Goal: Task Accomplishment & Management: Use online tool/utility

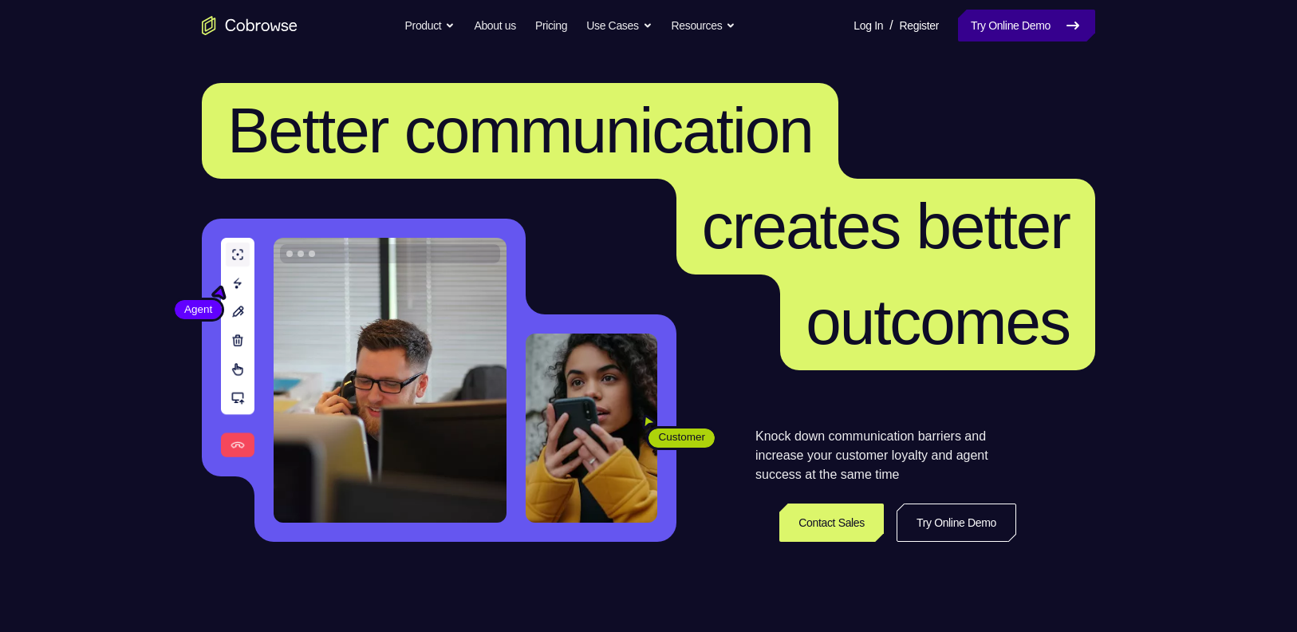
click at [1029, 20] on link "Try Online Demo" at bounding box center [1026, 26] width 137 height 32
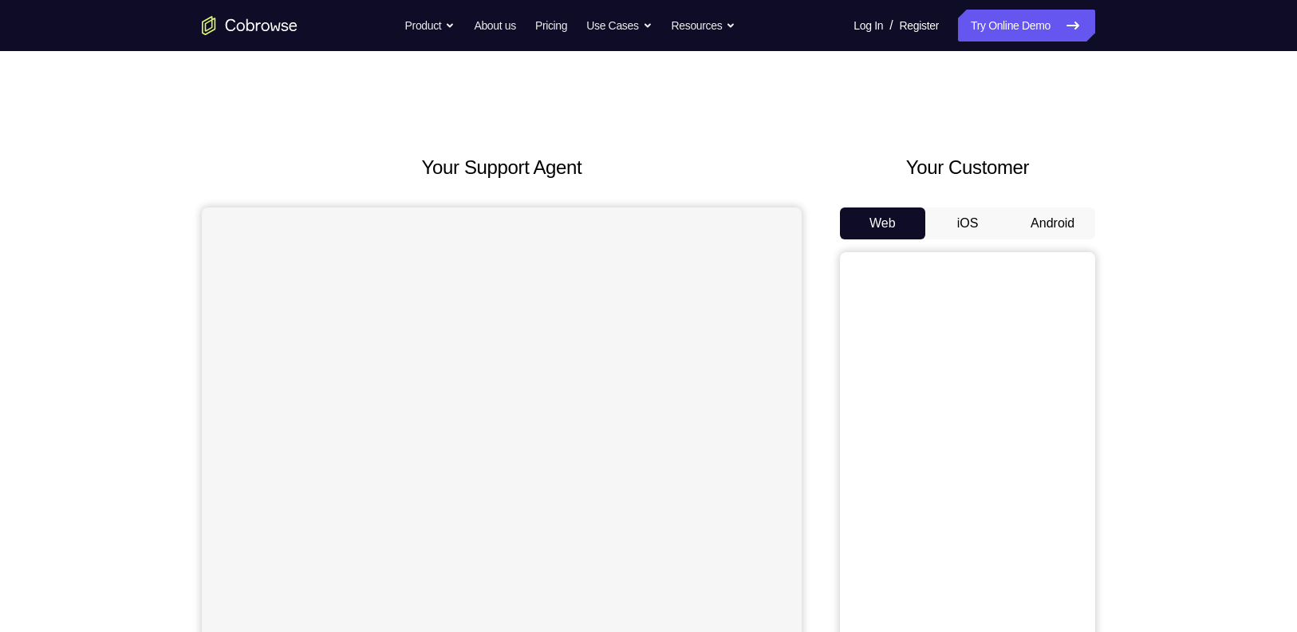
click at [1038, 223] on button "Android" at bounding box center [1052, 223] width 85 height 32
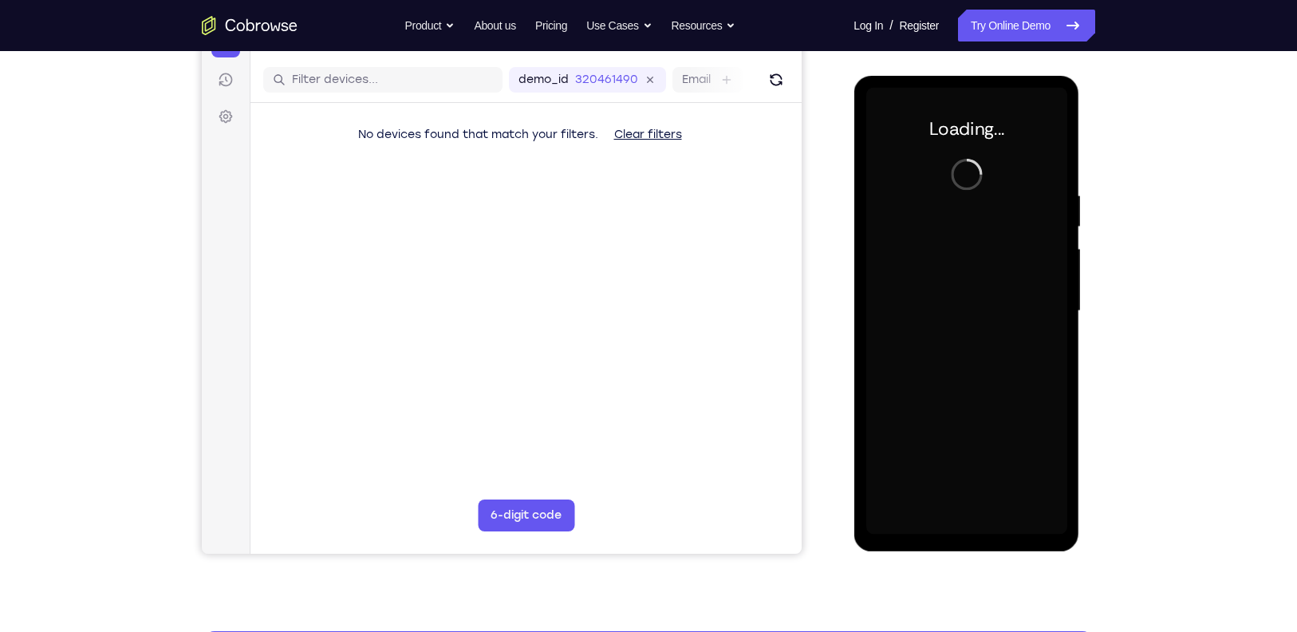
click at [1014, 213] on div at bounding box center [965, 311] width 201 height 447
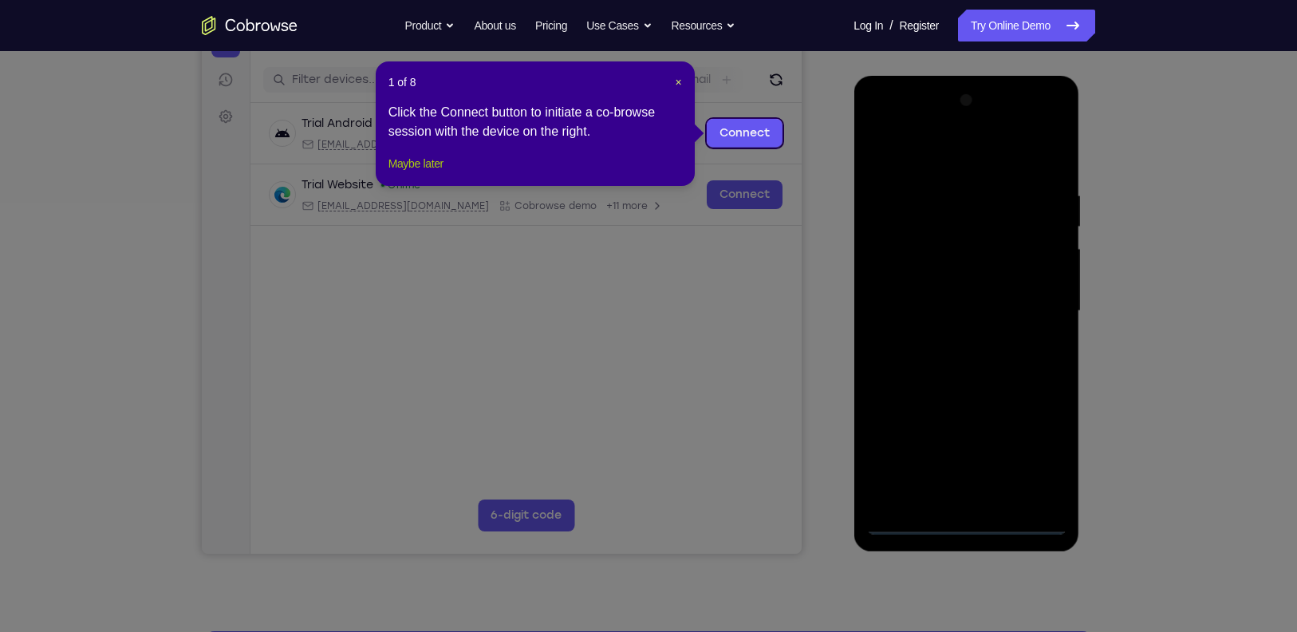
click at [429, 173] on button "Maybe later" at bounding box center [415, 163] width 55 height 19
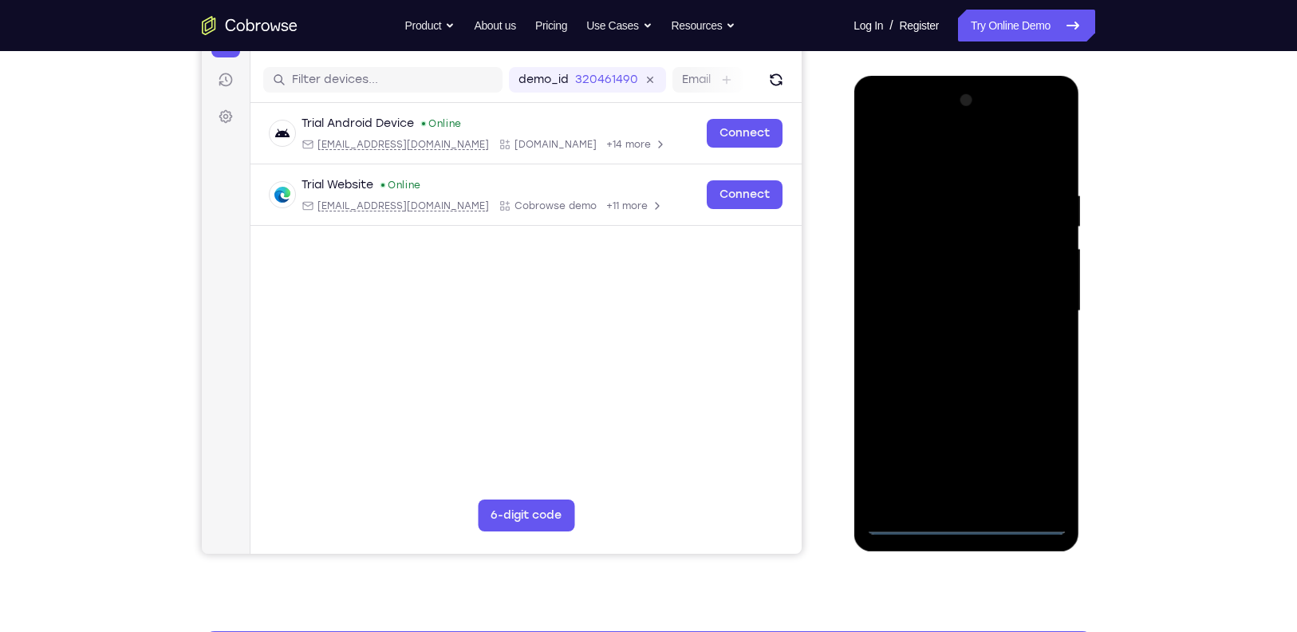
click at [965, 518] on div at bounding box center [965, 311] width 201 height 447
click at [1037, 446] on div at bounding box center [965, 311] width 201 height 447
click at [947, 155] on div at bounding box center [965, 311] width 201 height 447
click at [1029, 296] on div at bounding box center [965, 311] width 201 height 447
click at [951, 350] on div at bounding box center [965, 311] width 201 height 447
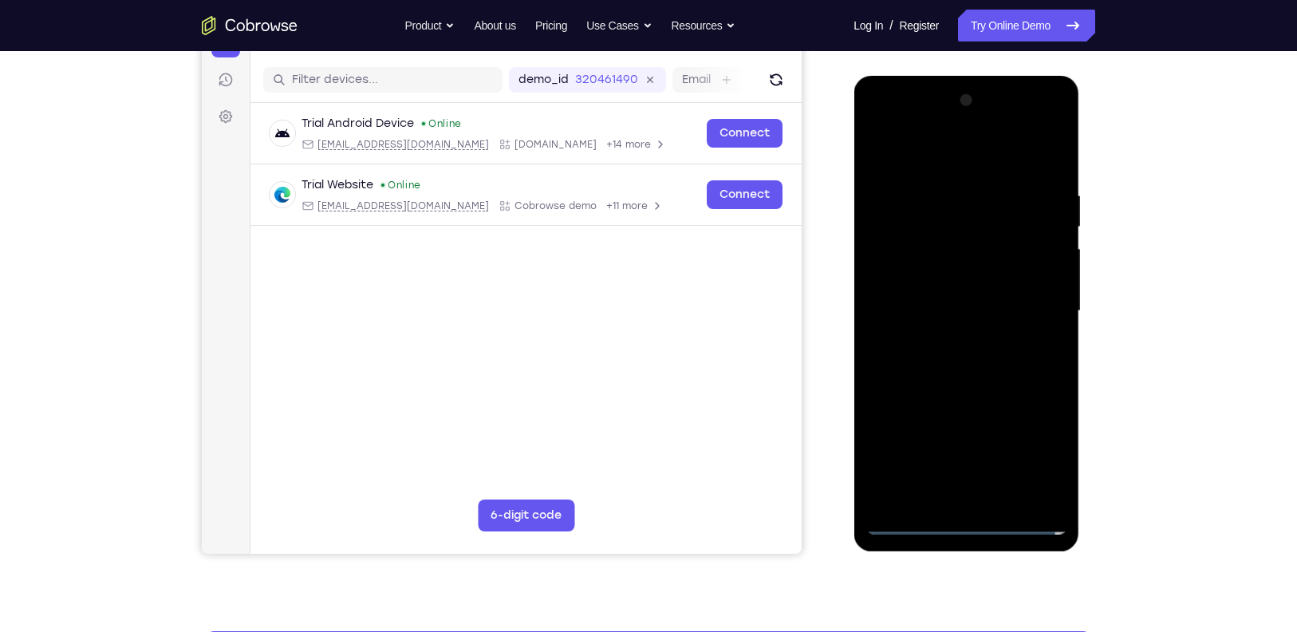
click at [959, 288] on div at bounding box center [965, 311] width 201 height 447
click at [954, 273] on div at bounding box center [965, 311] width 201 height 447
click at [983, 317] on div at bounding box center [965, 311] width 201 height 447
click at [994, 366] on div at bounding box center [965, 311] width 201 height 447
click at [994, 360] on div at bounding box center [965, 311] width 201 height 447
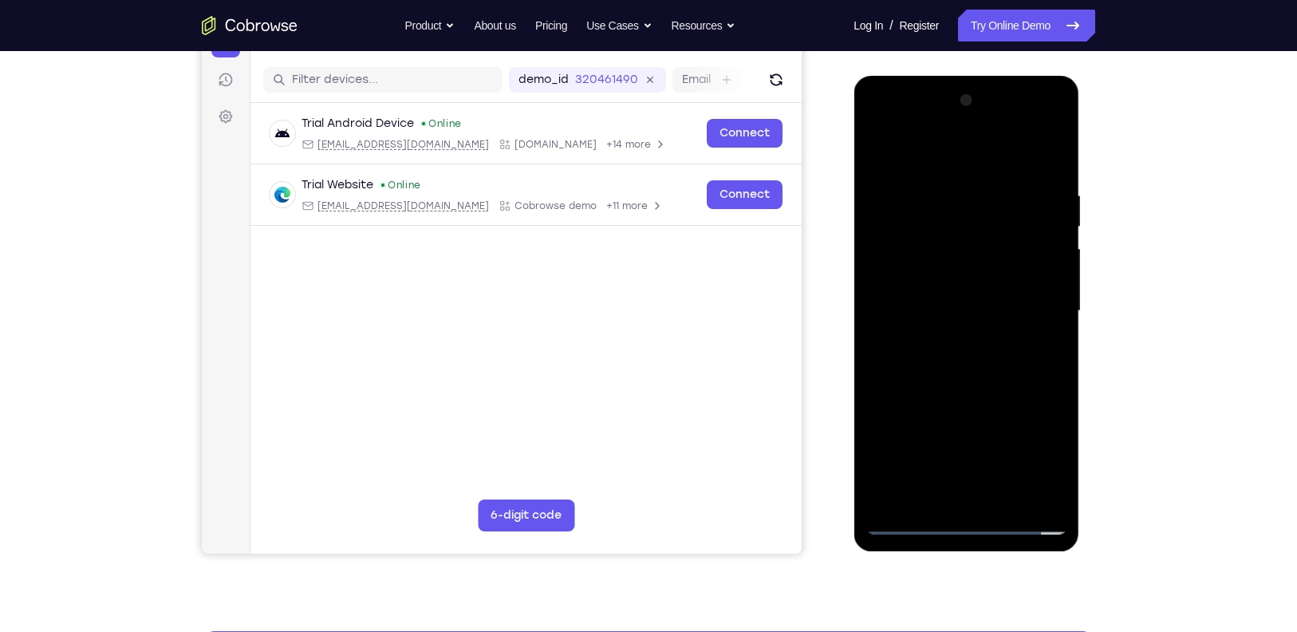
click at [992, 372] on div at bounding box center [965, 311] width 201 height 447
drag, startPoint x: 998, startPoint y: 417, endPoint x: 984, endPoint y: 363, distance: 55.9
click at [984, 363] on div at bounding box center [965, 311] width 201 height 447
drag, startPoint x: 1016, startPoint y: 453, endPoint x: 994, endPoint y: 273, distance: 181.5
click at [994, 273] on div at bounding box center [965, 311] width 201 height 447
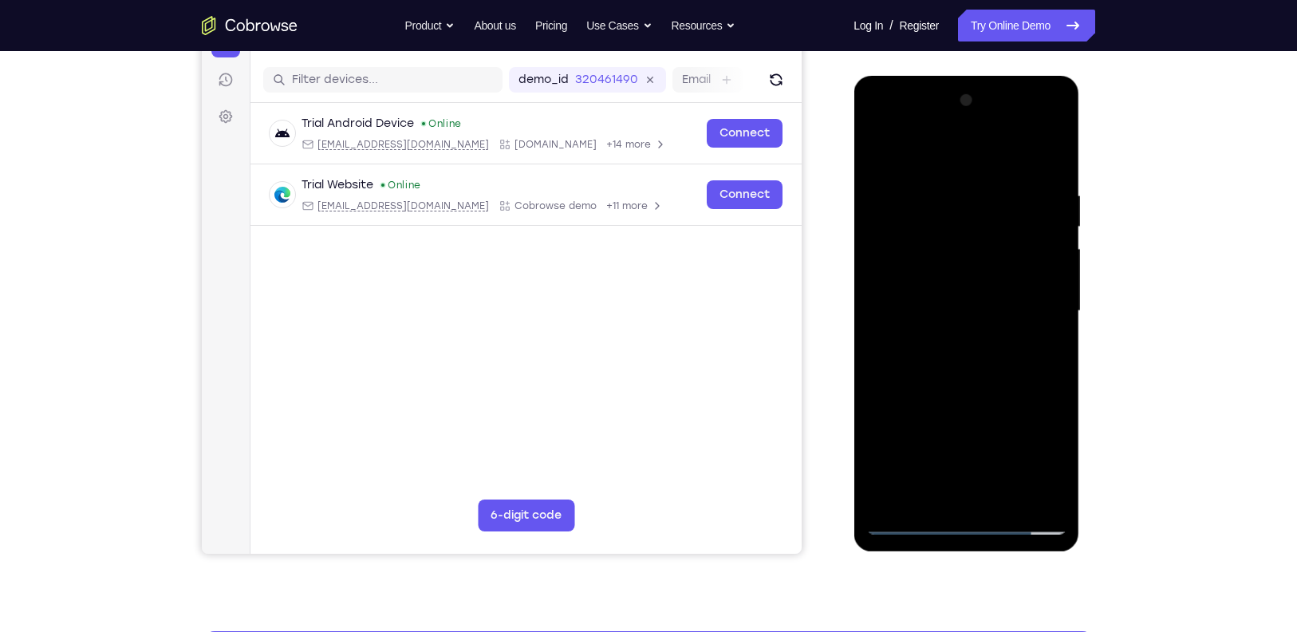
drag, startPoint x: 1008, startPoint y: 378, endPoint x: 979, endPoint y: 120, distance: 259.3
click at [979, 120] on div at bounding box center [965, 311] width 201 height 447
drag, startPoint x: 1032, startPoint y: 419, endPoint x: 1010, endPoint y: 274, distance: 146.9
drag, startPoint x: 156, startPoint y: 199, endPoint x: 1107, endPoint y: 285, distance: 954.5
click at [1107, 285] on div "Your Support Agent Your Customer Web iOS Android Next Steps We’d be happy to gi…" at bounding box center [648, 389] width 1021 height 1052
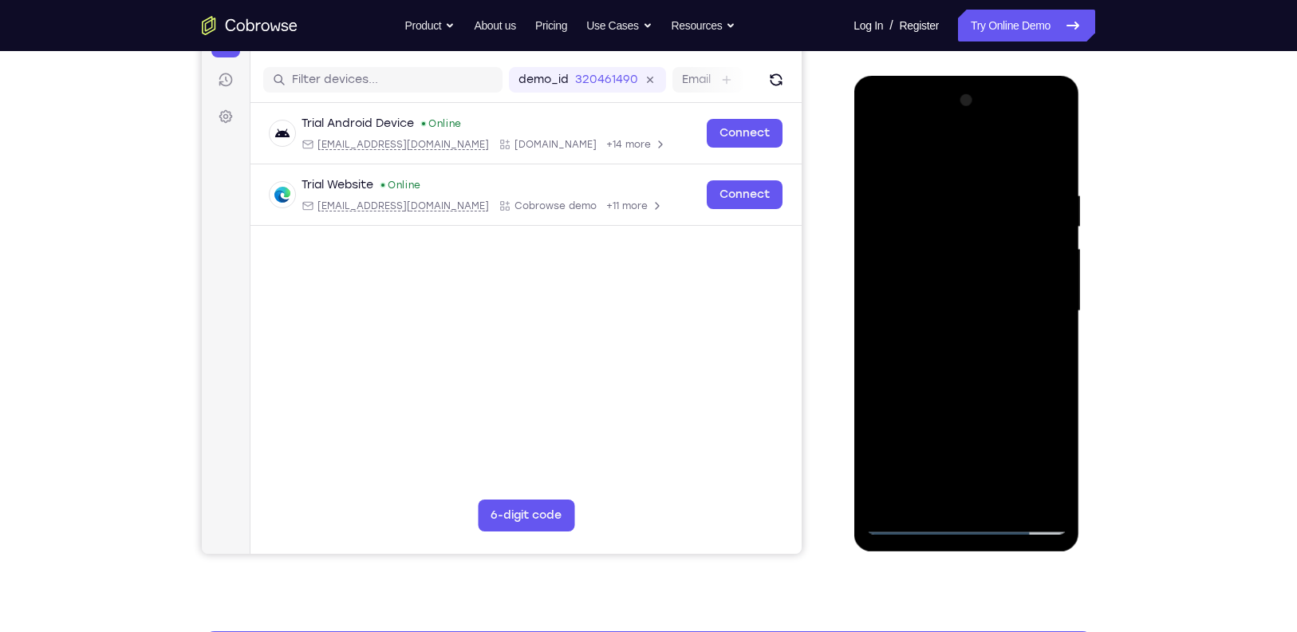
click at [1009, 494] on div at bounding box center [965, 311] width 201 height 447
click at [973, 399] on div at bounding box center [965, 311] width 201 height 447
click at [984, 289] on div at bounding box center [965, 311] width 201 height 447
click at [878, 155] on div at bounding box center [965, 311] width 201 height 447
click at [894, 200] on div at bounding box center [965, 311] width 201 height 447
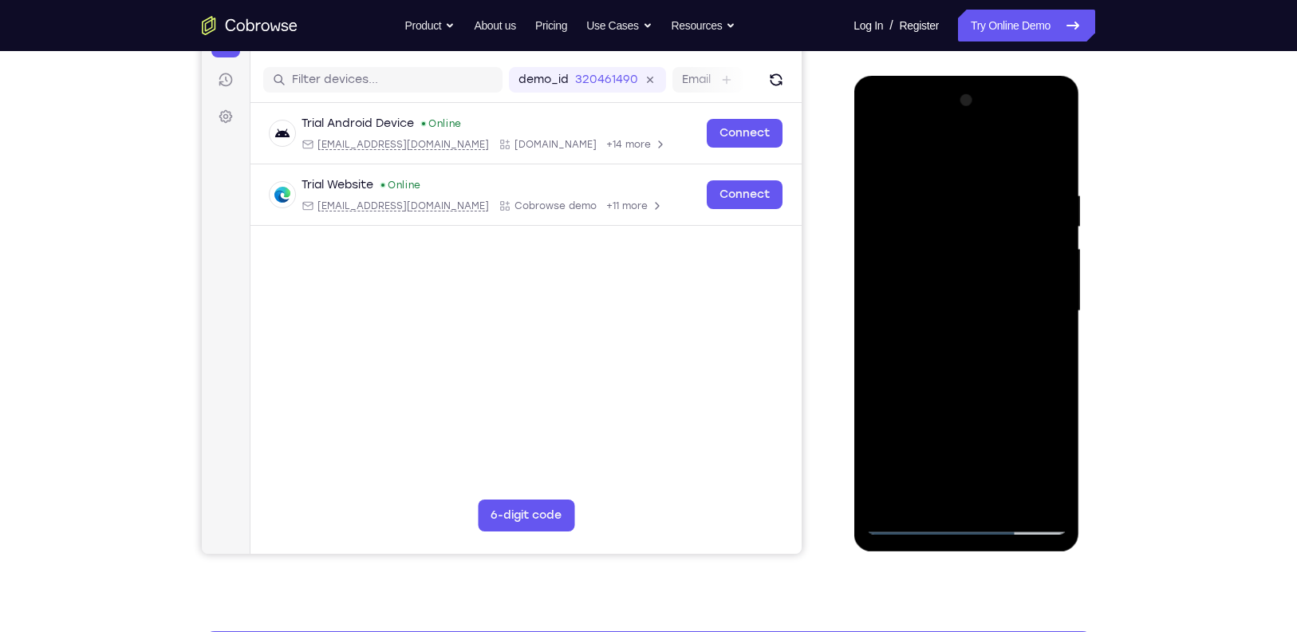
click at [1053, 151] on div at bounding box center [965, 311] width 201 height 447
click at [942, 281] on div at bounding box center [965, 311] width 201 height 447
click at [1039, 345] on div at bounding box center [965, 311] width 201 height 447
click at [1056, 152] on div at bounding box center [965, 311] width 201 height 447
click at [876, 152] on div at bounding box center [965, 311] width 201 height 447
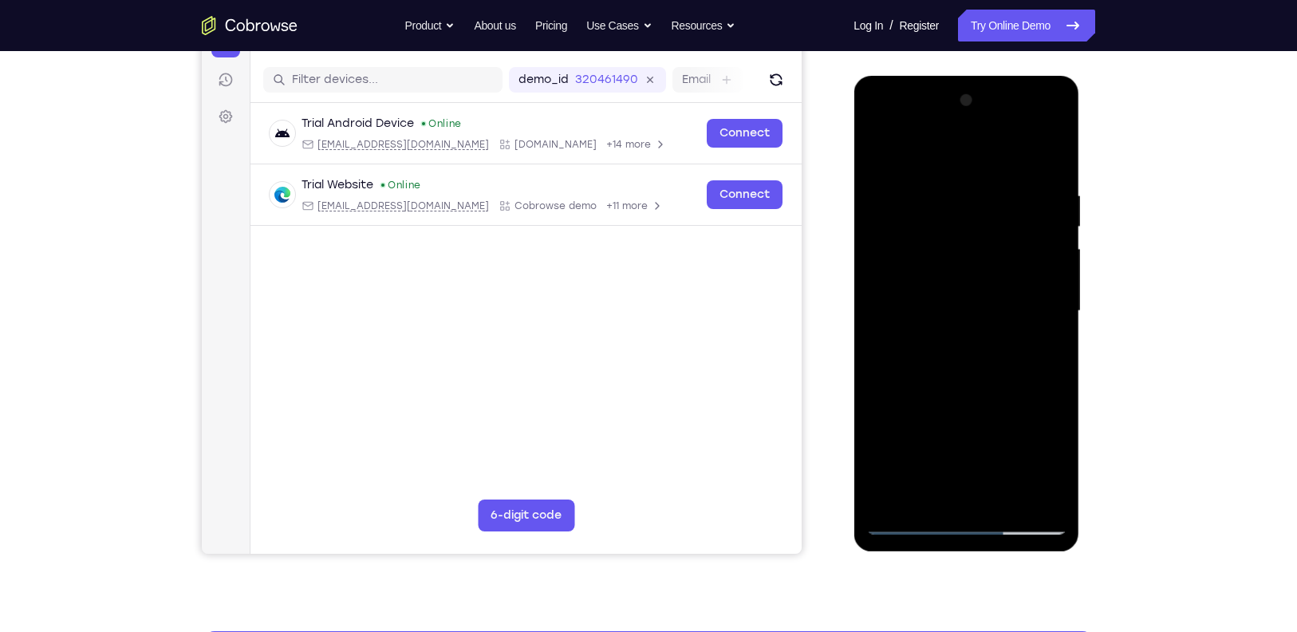
click at [1045, 487] on div at bounding box center [965, 311] width 201 height 447
click at [1042, 487] on div at bounding box center [965, 311] width 201 height 447
click at [880, 145] on div at bounding box center [965, 311] width 201 height 447
click at [964, 272] on div at bounding box center [965, 311] width 201 height 447
click at [882, 148] on div at bounding box center [965, 311] width 201 height 447
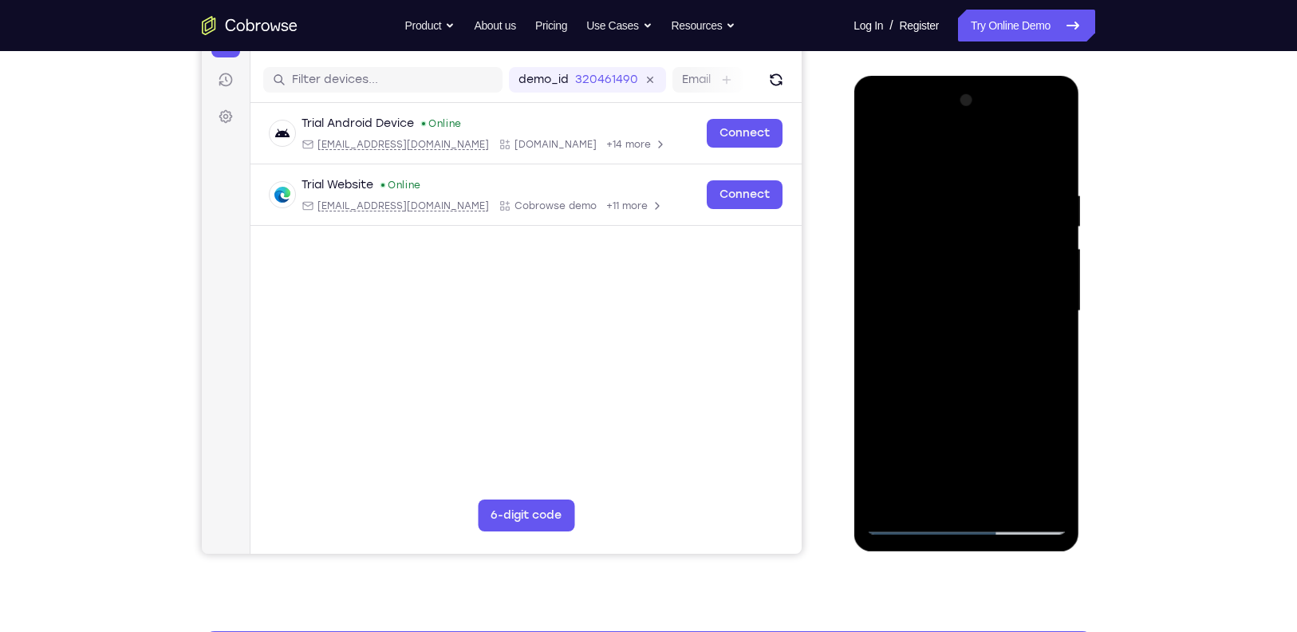
click at [880, 148] on div at bounding box center [965, 311] width 201 height 447
drag, startPoint x: 950, startPoint y: 172, endPoint x: 959, endPoint y: 291, distance: 119.1
click at [959, 291] on div at bounding box center [965, 311] width 201 height 447
click at [948, 195] on div at bounding box center [965, 311] width 201 height 447
click at [1048, 219] on div at bounding box center [965, 311] width 201 height 447
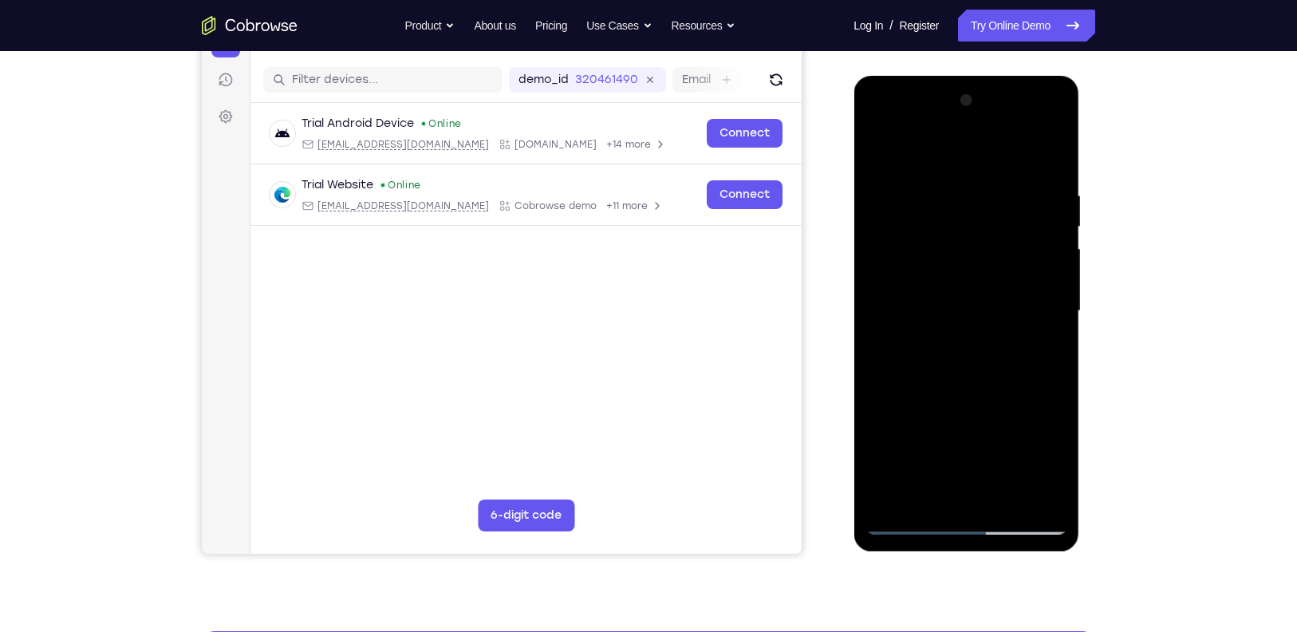
click at [1061, 332] on div at bounding box center [965, 311] width 201 height 447
click at [1048, 159] on div at bounding box center [965, 311] width 201 height 447
click at [942, 178] on div at bounding box center [965, 311] width 201 height 447
click at [1030, 490] on div at bounding box center [965, 311] width 201 height 447
click at [1029, 336] on div at bounding box center [965, 311] width 201 height 447
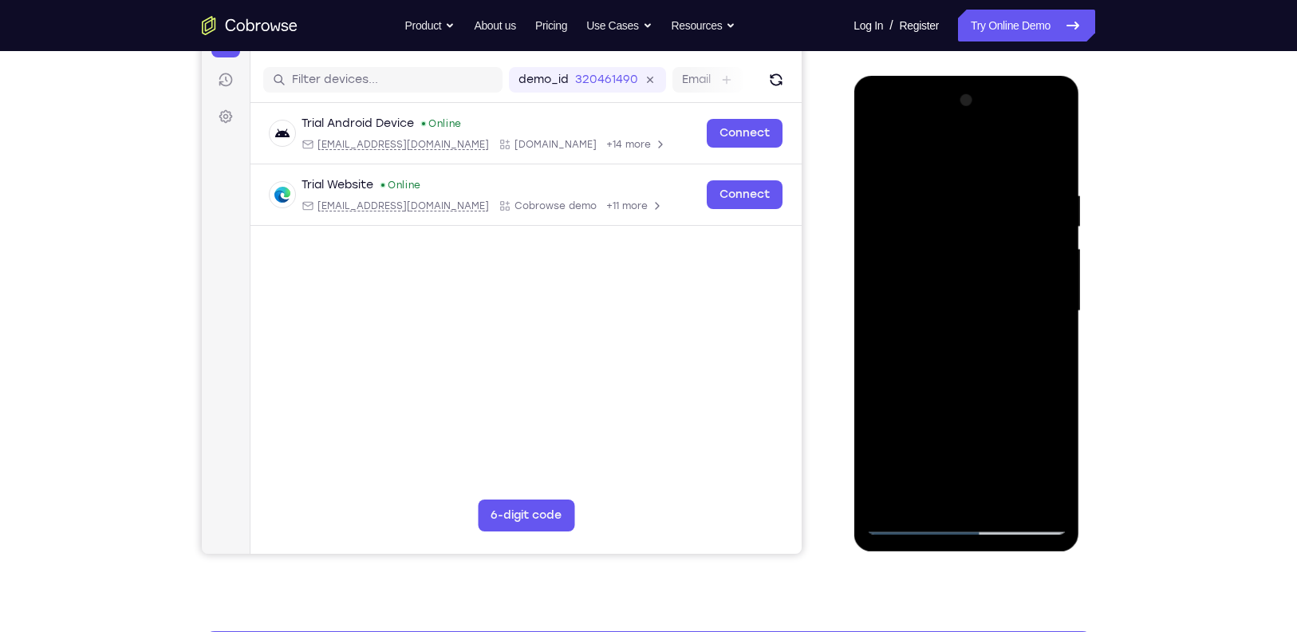
click at [1026, 490] on div at bounding box center [965, 311] width 201 height 447
click at [1049, 154] on div at bounding box center [965, 311] width 201 height 447
click at [1047, 181] on div at bounding box center [965, 311] width 201 height 447
click at [1048, 159] on div at bounding box center [965, 311] width 201 height 447
drag, startPoint x: 1030, startPoint y: 174, endPoint x: 950, endPoint y: 166, distance: 80.1
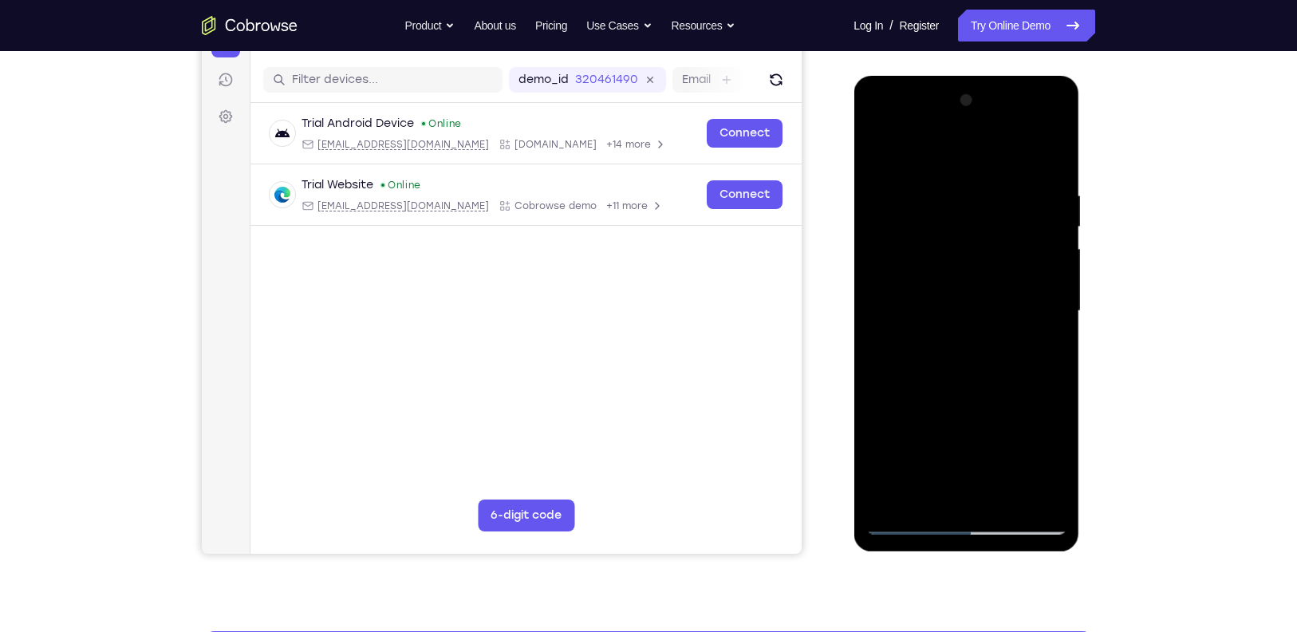
click at [950, 166] on div at bounding box center [965, 311] width 201 height 447
drag, startPoint x: 1002, startPoint y: 182, endPoint x: 889, endPoint y: 175, distance: 113.4
click at [889, 175] on div at bounding box center [965, 311] width 201 height 447
drag, startPoint x: 1034, startPoint y: 193, endPoint x: 898, endPoint y: 167, distance: 138.1
click at [898, 167] on div at bounding box center [965, 311] width 201 height 447
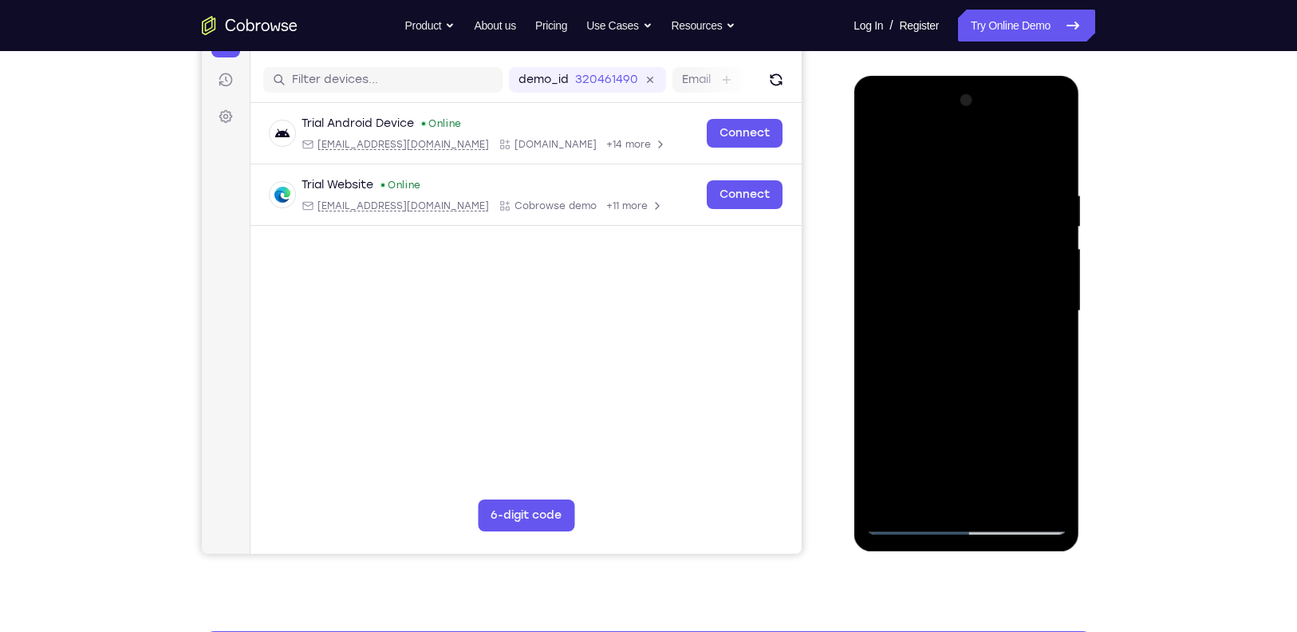
drag, startPoint x: 946, startPoint y: 350, endPoint x: 908, endPoint y: 93, distance: 260.4
click at [908, 93] on div at bounding box center [965, 311] width 201 height 447
drag, startPoint x: 951, startPoint y: 317, endPoint x: 933, endPoint y: 144, distance: 174.8
click at [933, 144] on div at bounding box center [965, 311] width 201 height 447
drag, startPoint x: 985, startPoint y: 376, endPoint x: 978, endPoint y: 299, distance: 76.9
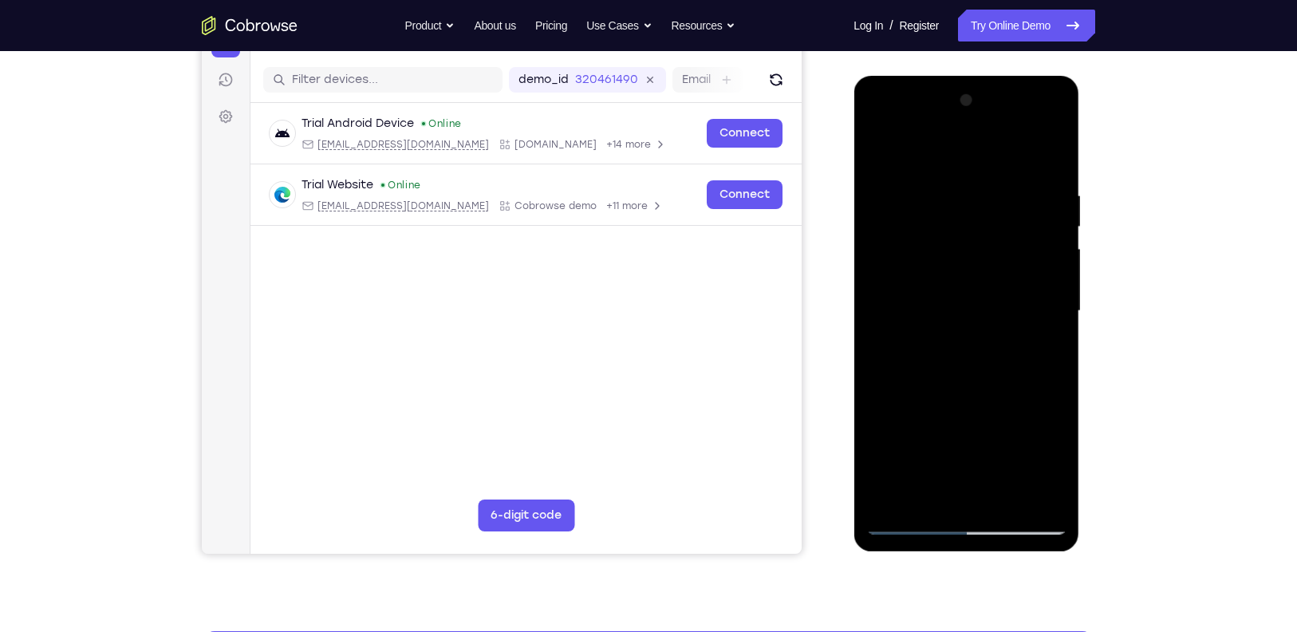
click at [978, 299] on div at bounding box center [965, 311] width 201 height 447
drag, startPoint x: 978, startPoint y: 360, endPoint x: 971, endPoint y: 163, distance: 197.1
click at [971, 163] on div at bounding box center [965, 311] width 201 height 447
drag, startPoint x: 1006, startPoint y: 380, endPoint x: 1006, endPoint y: 273, distance: 106.9
click at [1006, 273] on div at bounding box center [965, 311] width 201 height 447
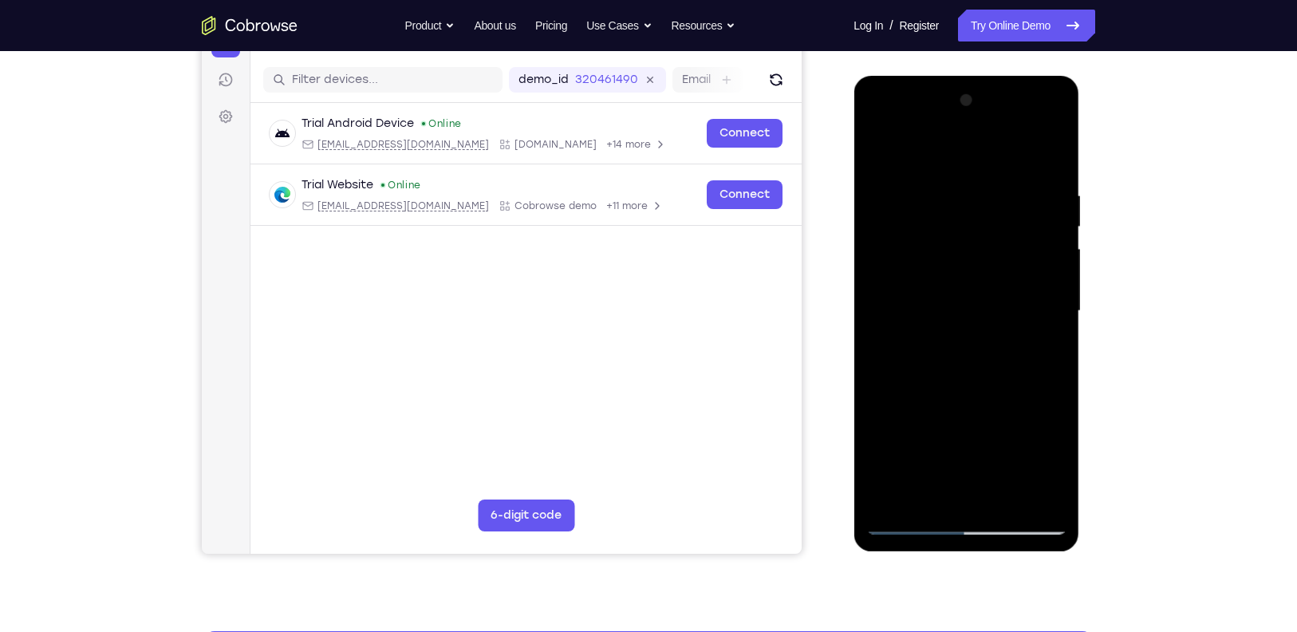
drag, startPoint x: 1014, startPoint y: 395, endPoint x: 980, endPoint y: 112, distance: 285.1
click at [980, 112] on div at bounding box center [965, 311] width 201 height 447
drag, startPoint x: 1026, startPoint y: 348, endPoint x: 1001, endPoint y: 163, distance: 186.7
click at [1001, 163] on div at bounding box center [965, 311] width 201 height 447
click at [952, 317] on div at bounding box center [965, 311] width 201 height 447
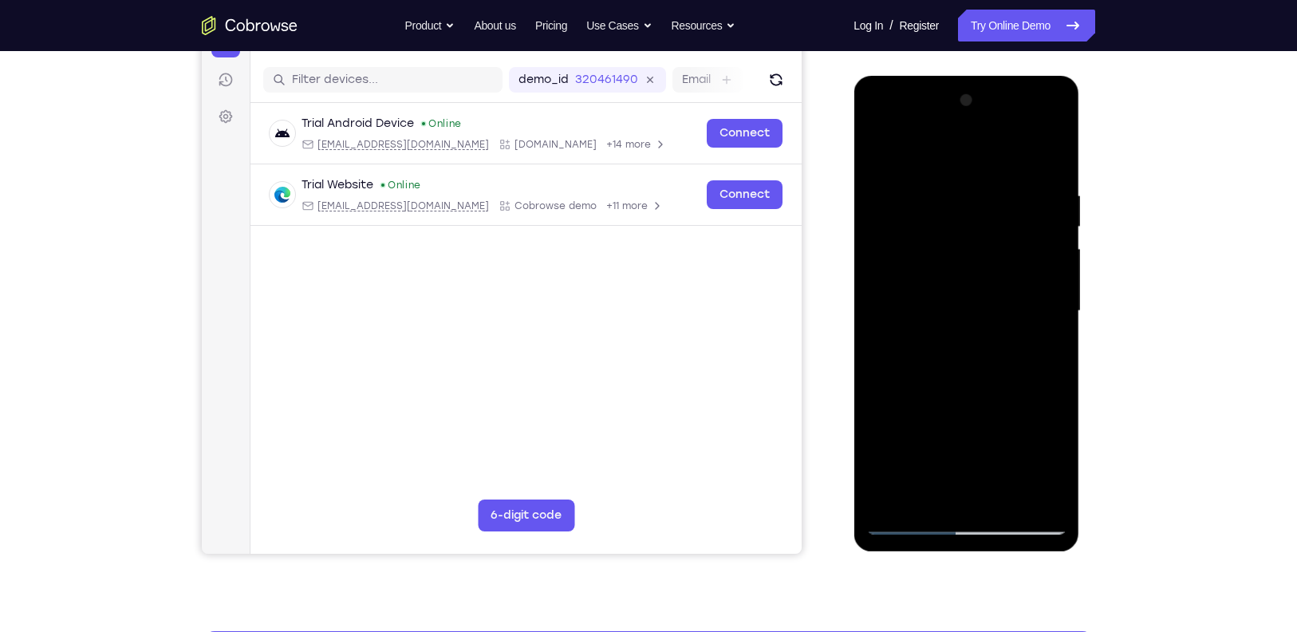
drag, startPoint x: 985, startPoint y: 346, endPoint x: 966, endPoint y: 150, distance: 197.1
click at [966, 150] on div at bounding box center [965, 311] width 201 height 447
drag, startPoint x: 1007, startPoint y: 369, endPoint x: 985, endPoint y: 174, distance: 196.7
click at [985, 174] on div at bounding box center [965, 311] width 201 height 447
drag, startPoint x: 982, startPoint y: 408, endPoint x: 973, endPoint y: 171, distance: 236.2
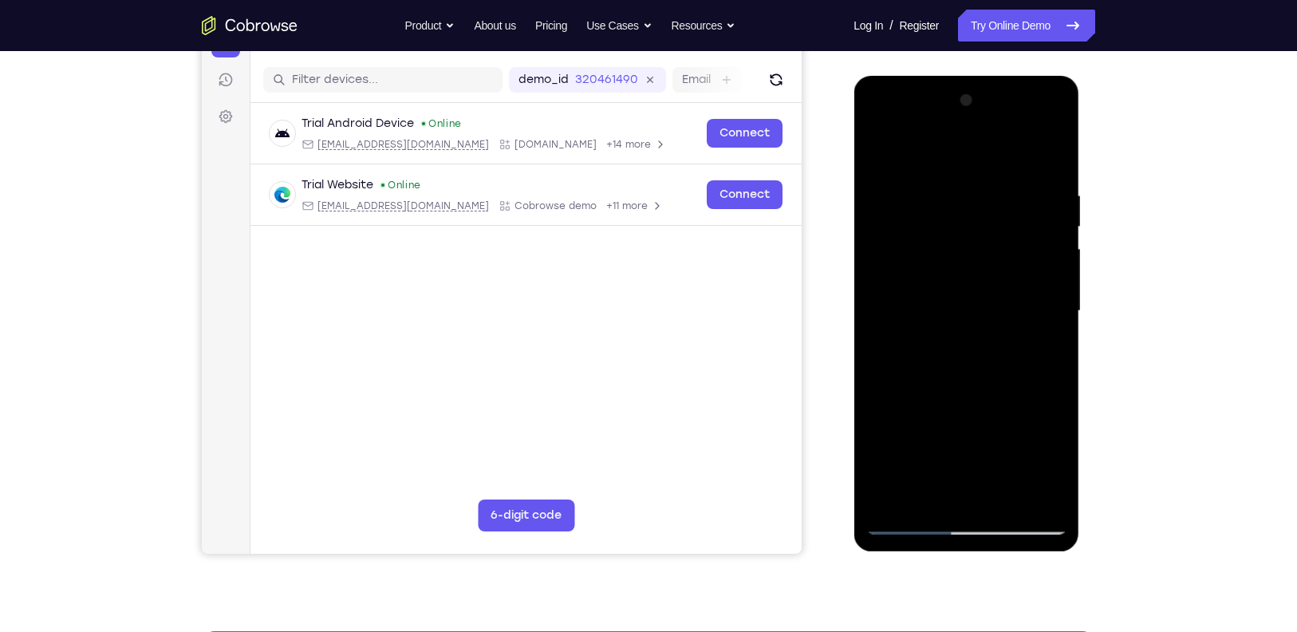
click at [973, 171] on div at bounding box center [965, 311] width 201 height 447
drag, startPoint x: 1023, startPoint y: 360, endPoint x: 1026, endPoint y: 230, distance: 130.8
click at [1026, 230] on div at bounding box center [965, 311] width 201 height 447
drag, startPoint x: 1022, startPoint y: 415, endPoint x: 1022, endPoint y: 202, distance: 213.7
click at [1022, 202] on div at bounding box center [965, 311] width 201 height 447
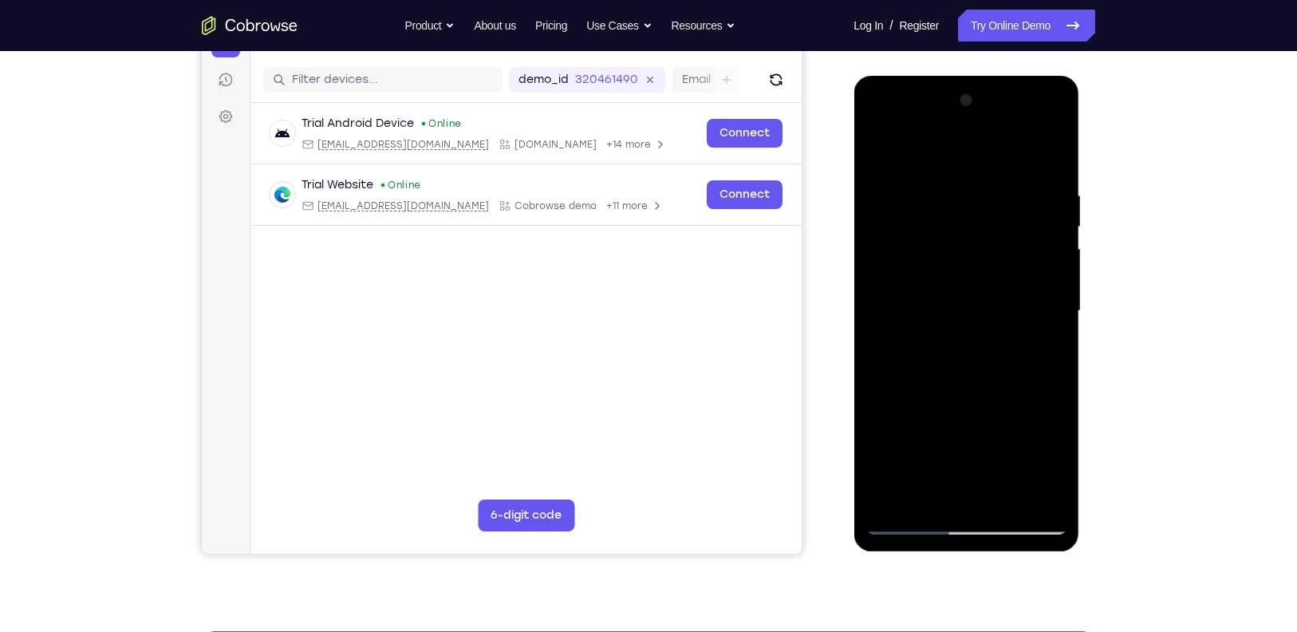
drag, startPoint x: 1045, startPoint y: 415, endPoint x: 1034, endPoint y: 286, distance: 129.6
click at [1034, 286] on div at bounding box center [965, 311] width 201 height 447
drag, startPoint x: 1017, startPoint y: 404, endPoint x: 1038, endPoint y: 169, distance: 236.2
click at [1038, 169] on div at bounding box center [965, 311] width 201 height 447
click at [882, 397] on div at bounding box center [965, 311] width 201 height 447
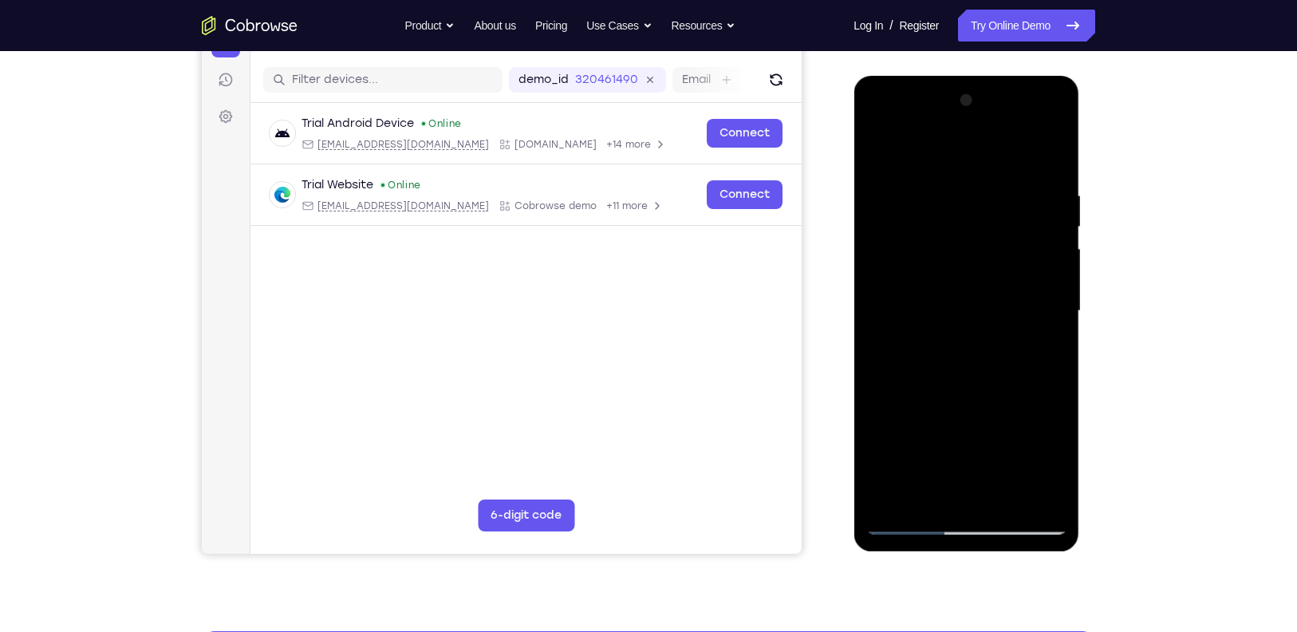
click at [877, 149] on div at bounding box center [965, 311] width 201 height 447
click at [895, 413] on div at bounding box center [965, 311] width 201 height 447
drag, startPoint x: 972, startPoint y: 399, endPoint x: 965, endPoint y: 271, distance: 127.8
click at [965, 271] on div at bounding box center [965, 311] width 201 height 447
drag, startPoint x: 965, startPoint y: 271, endPoint x: 962, endPoint y: 441, distance: 169.9
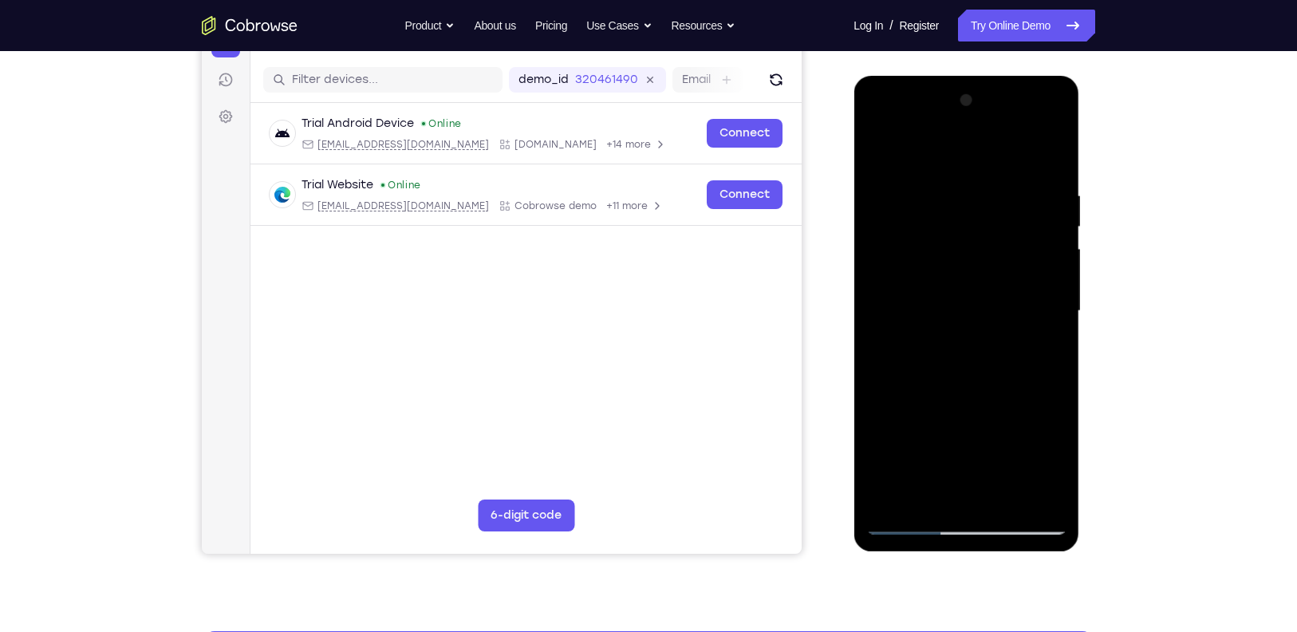
click at [962, 441] on div at bounding box center [965, 311] width 201 height 447
drag, startPoint x: 1003, startPoint y: 388, endPoint x: 1006, endPoint y: 272, distance: 115.7
click at [1006, 272] on div at bounding box center [965, 311] width 201 height 447
click at [883, 150] on div at bounding box center [965, 311] width 201 height 447
click at [1007, 498] on div at bounding box center [965, 311] width 201 height 447
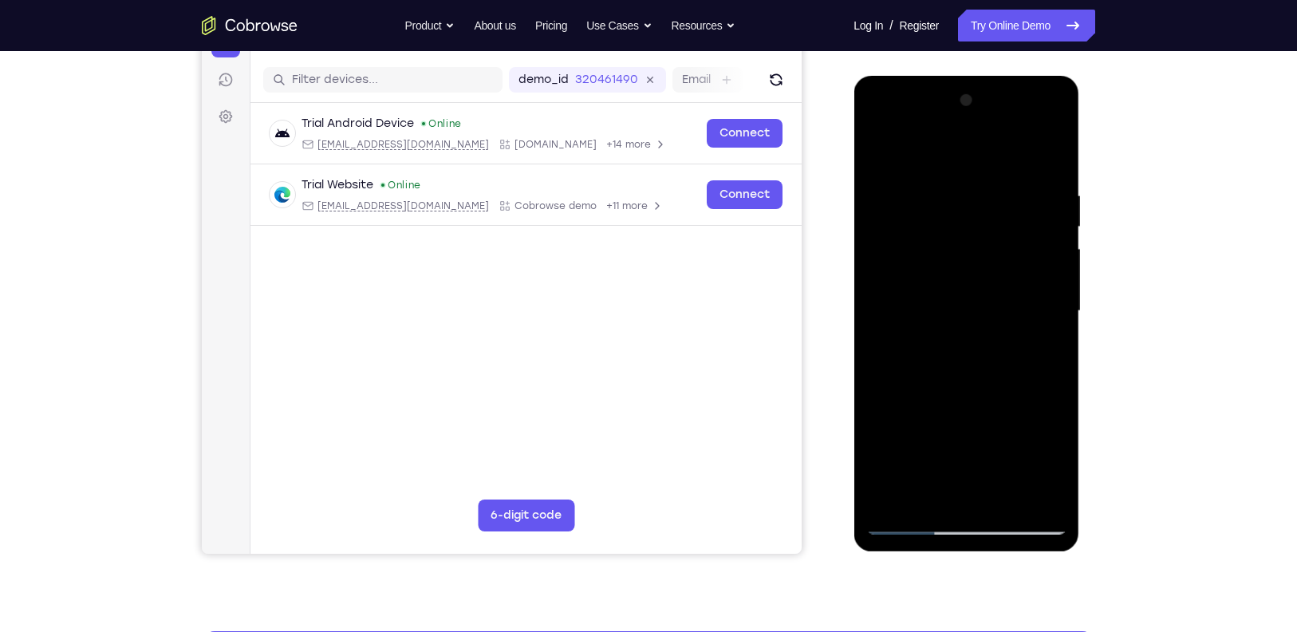
click at [1021, 271] on div at bounding box center [965, 311] width 201 height 447
click at [1052, 148] on div at bounding box center [965, 311] width 201 height 447
click at [881, 152] on div at bounding box center [965, 311] width 201 height 447
click at [880, 152] on div at bounding box center [965, 311] width 201 height 447
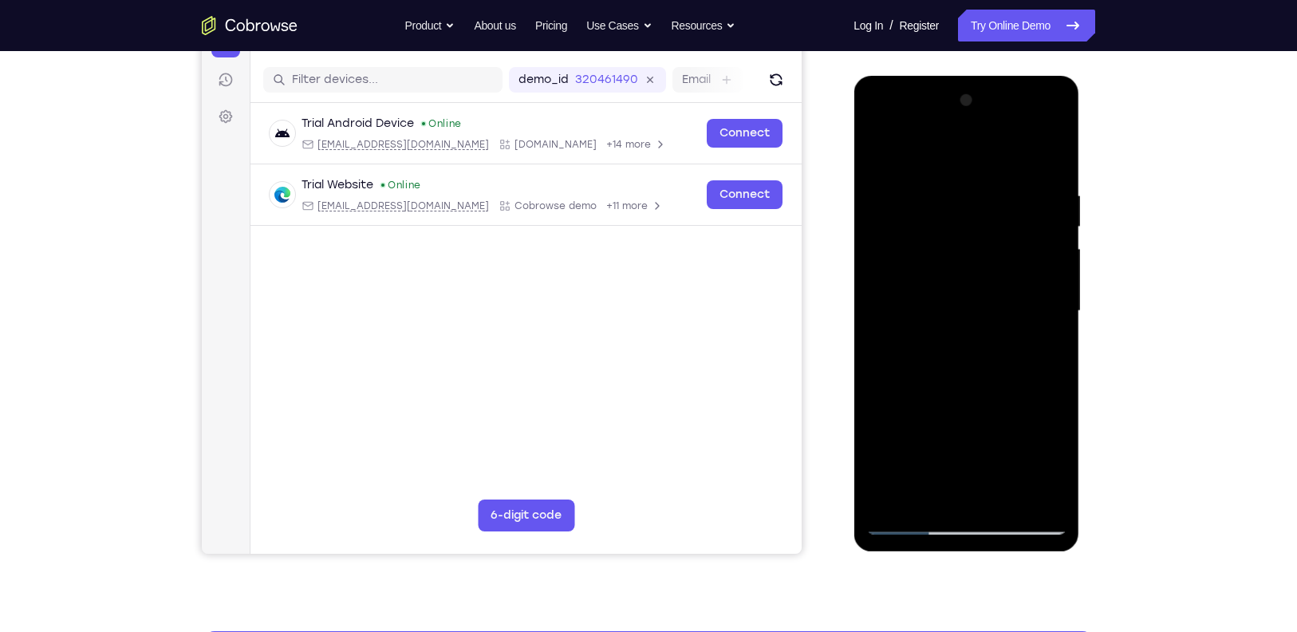
drag, startPoint x: 991, startPoint y: 386, endPoint x: 996, endPoint y: 281, distance: 105.4
click at [996, 281] on div at bounding box center [965, 311] width 201 height 447
drag, startPoint x: 1001, startPoint y: 375, endPoint x: 1000, endPoint y: 187, distance: 188.2
click at [1000, 187] on div at bounding box center [965, 311] width 201 height 447
drag, startPoint x: 1004, startPoint y: 359, endPoint x: 975, endPoint y: 137, distance: 223.6
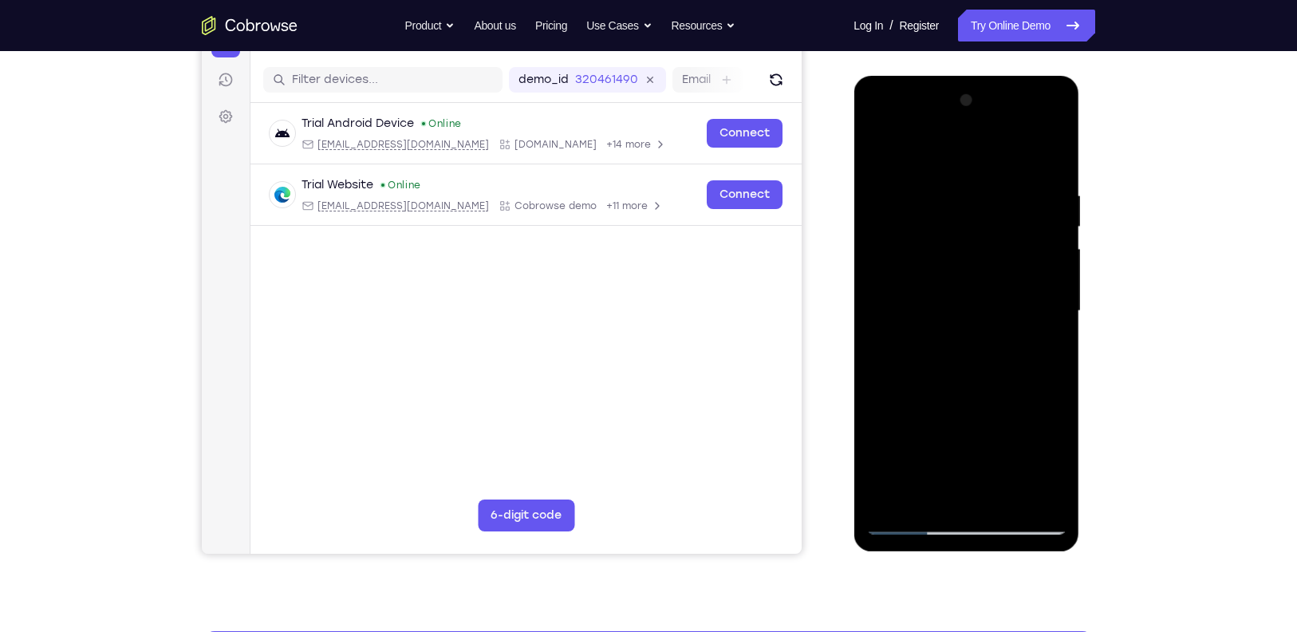
click at [975, 137] on div at bounding box center [965, 311] width 201 height 447
drag, startPoint x: 1023, startPoint y: 400, endPoint x: 1036, endPoint y: 169, distance: 231.6
click at [1036, 169] on div at bounding box center [965, 311] width 201 height 447
drag, startPoint x: 1029, startPoint y: 356, endPoint x: 1009, endPoint y: 89, distance: 267.9
click at [1009, 89] on div at bounding box center [965, 311] width 201 height 447
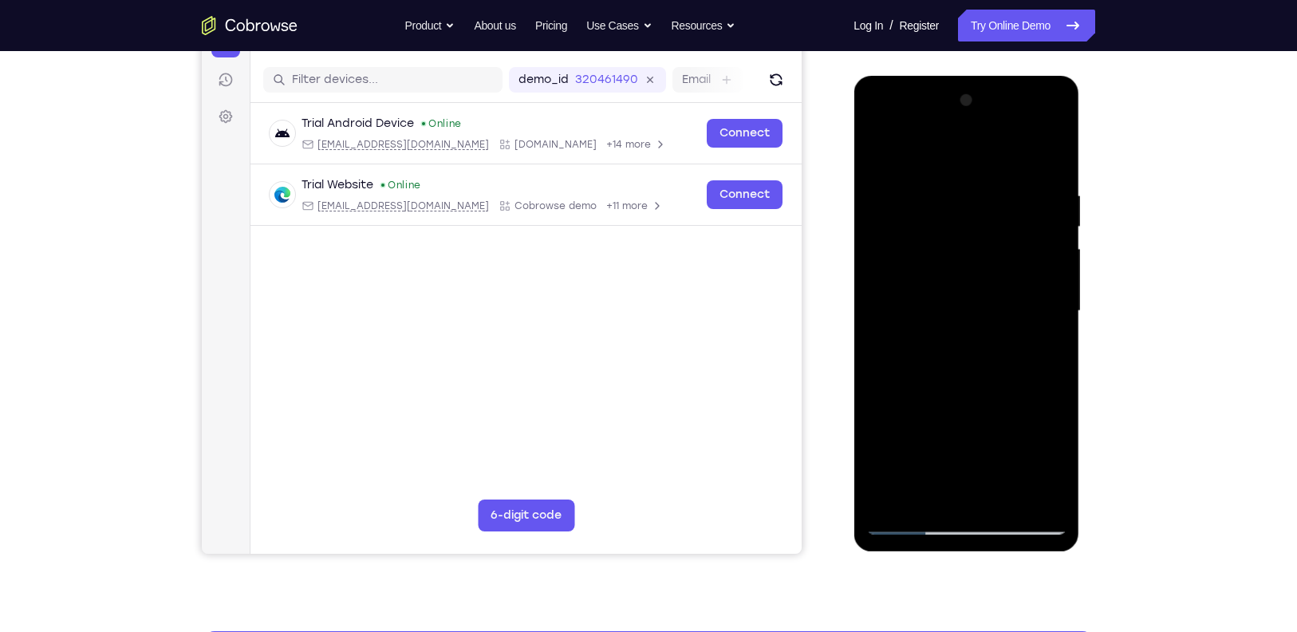
drag, startPoint x: 1016, startPoint y: 387, endPoint x: 1016, endPoint y: 139, distance: 248.0
click at [1016, 139] on div at bounding box center [965, 311] width 201 height 447
drag, startPoint x: 1026, startPoint y: 360, endPoint x: 1010, endPoint y: 128, distance: 232.7
click at [1010, 128] on div at bounding box center [965, 311] width 201 height 447
drag, startPoint x: 1042, startPoint y: 329, endPoint x: 1022, endPoint y: 136, distance: 193.2
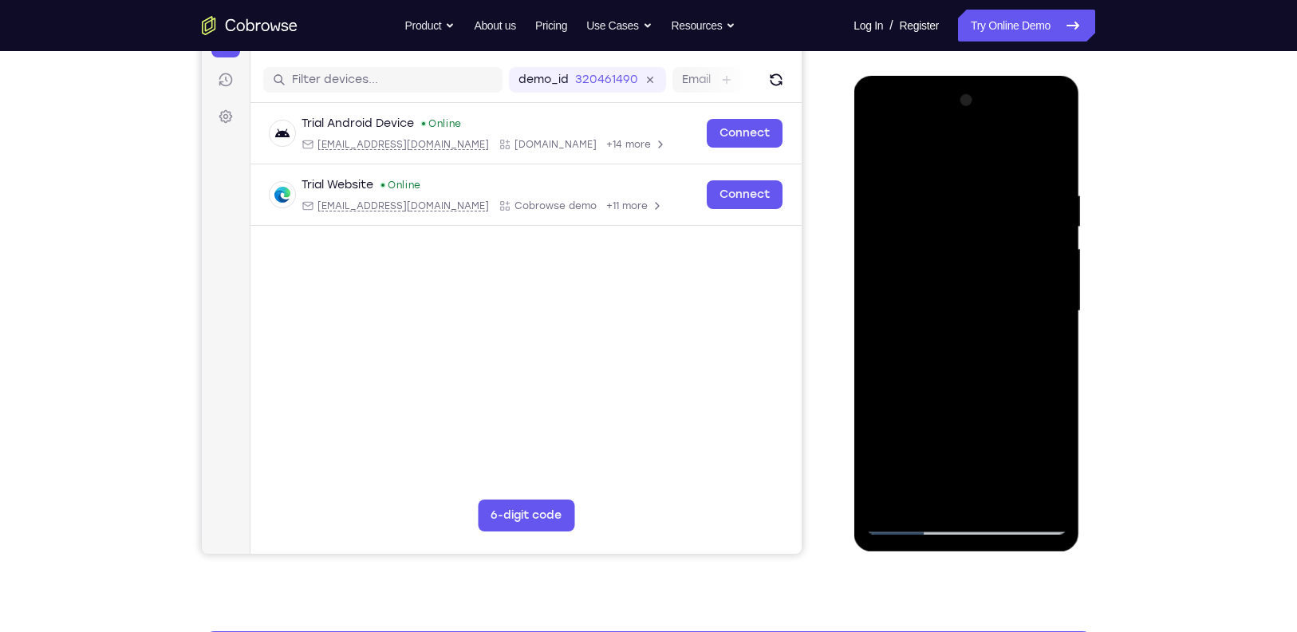
click at [1022, 136] on div at bounding box center [965, 311] width 201 height 447
drag, startPoint x: 1020, startPoint y: 367, endPoint x: 1014, endPoint y: 179, distance: 188.3
click at [1014, 179] on div at bounding box center [965, 311] width 201 height 447
drag, startPoint x: 992, startPoint y: 411, endPoint x: 961, endPoint y: 174, distance: 238.9
click at [961, 174] on div at bounding box center [965, 311] width 201 height 447
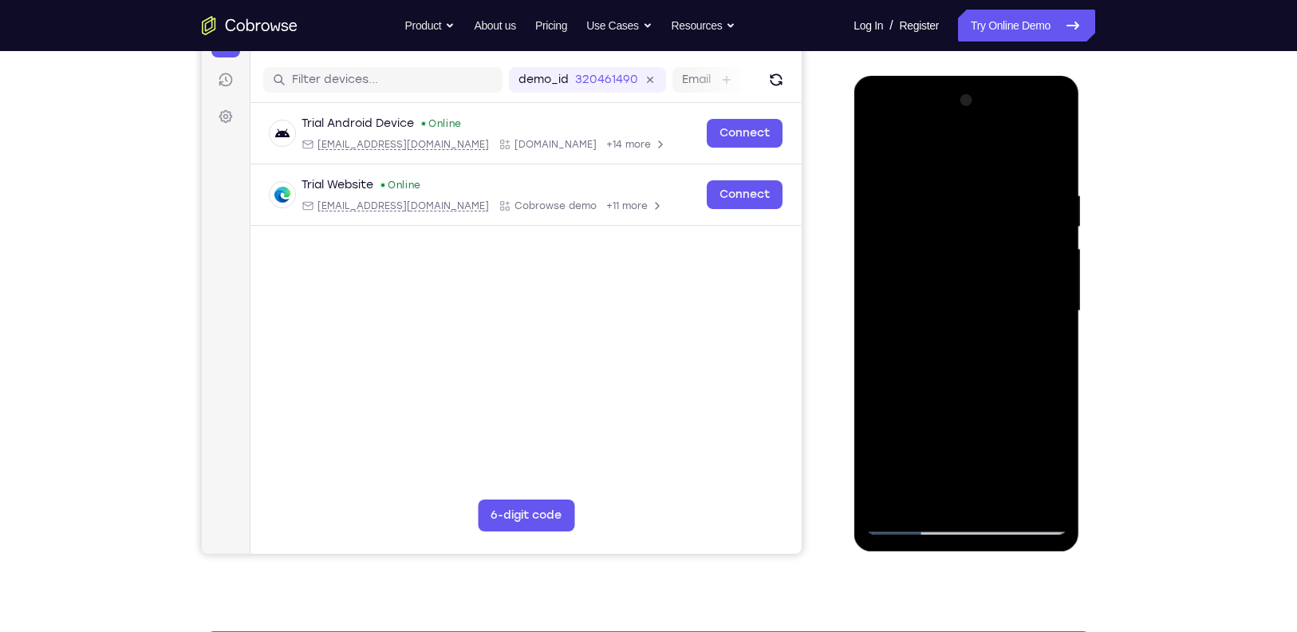
drag, startPoint x: 993, startPoint y: 460, endPoint x: 986, endPoint y: 215, distance: 244.9
click at [986, 215] on div at bounding box center [965, 311] width 201 height 447
drag, startPoint x: 1018, startPoint y: 414, endPoint x: 1010, endPoint y: 171, distance: 242.6
click at [1010, 171] on div at bounding box center [965, 311] width 201 height 447
drag, startPoint x: 1047, startPoint y: 362, endPoint x: 1031, endPoint y: 115, distance: 247.7
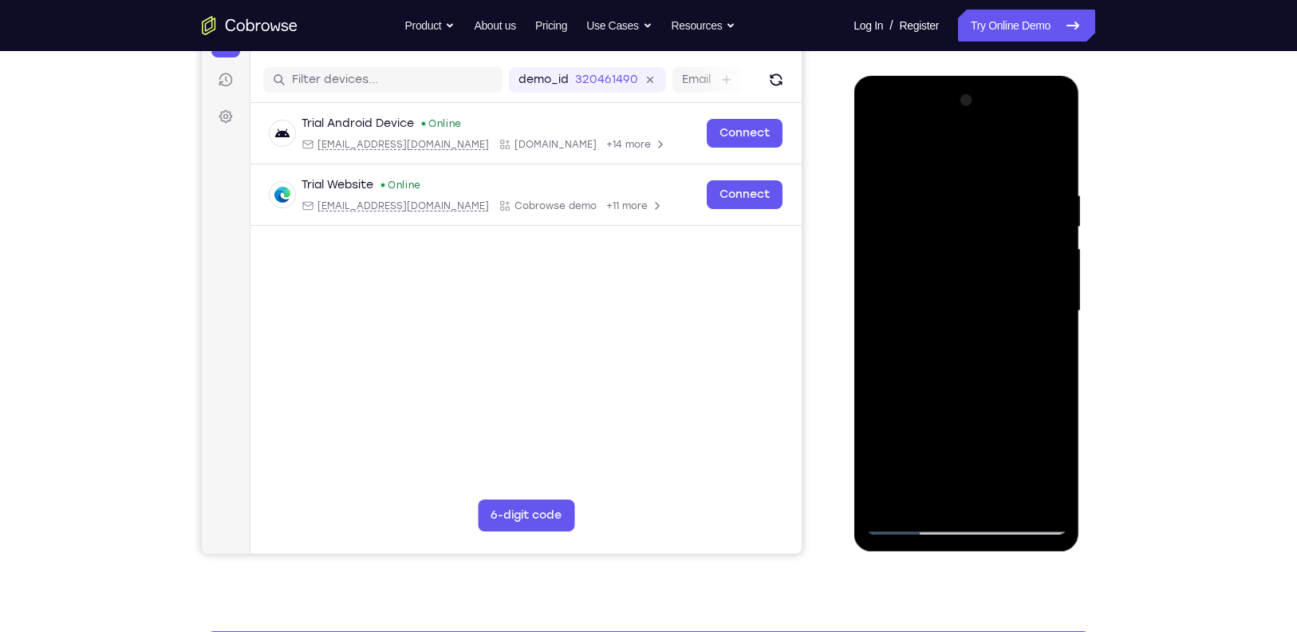
click at [1031, 115] on div at bounding box center [965, 311] width 201 height 447
drag, startPoint x: 994, startPoint y: 451, endPoint x: 981, endPoint y: 206, distance: 246.0
click at [981, 206] on div at bounding box center [965, 311] width 201 height 447
drag, startPoint x: 1002, startPoint y: 333, endPoint x: 1001, endPoint y: 152, distance: 181.0
click at [1001, 152] on div at bounding box center [965, 311] width 201 height 447
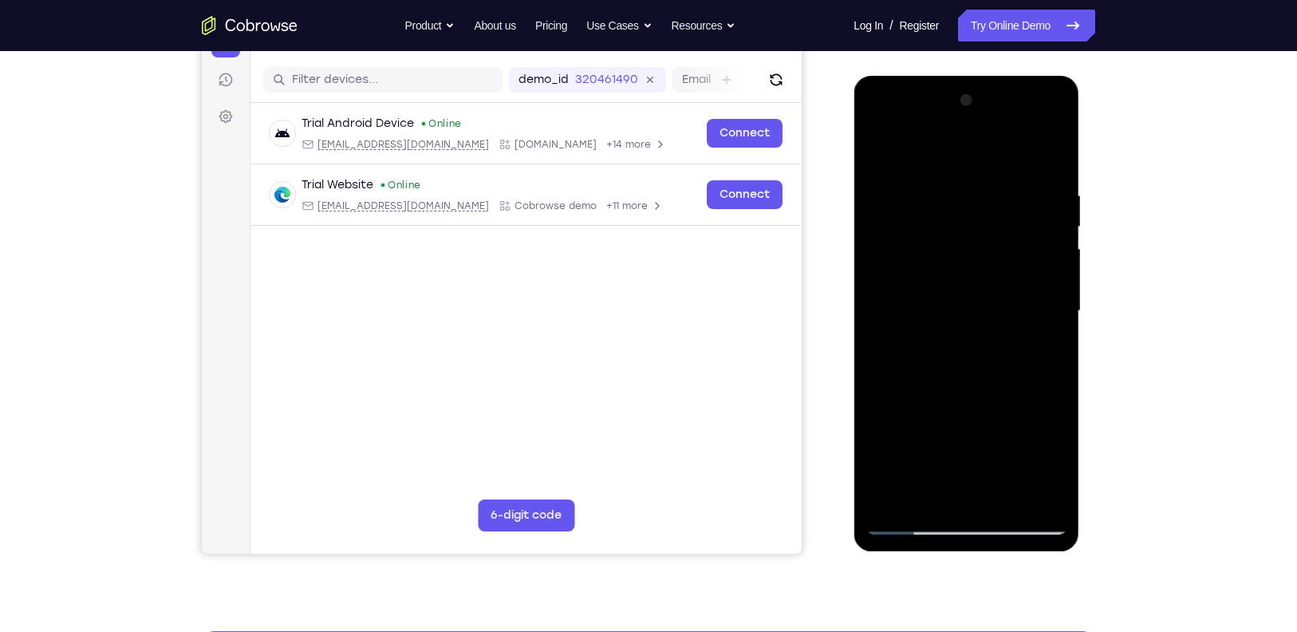
click at [932, 237] on div at bounding box center [965, 311] width 201 height 447
drag, startPoint x: 1011, startPoint y: 340, endPoint x: 990, endPoint y: 196, distance: 145.2
click at [990, 196] on div at bounding box center [965, 311] width 201 height 447
drag, startPoint x: 1002, startPoint y: 380, endPoint x: 998, endPoint y: 326, distance: 54.4
click at [998, 326] on div at bounding box center [965, 311] width 201 height 447
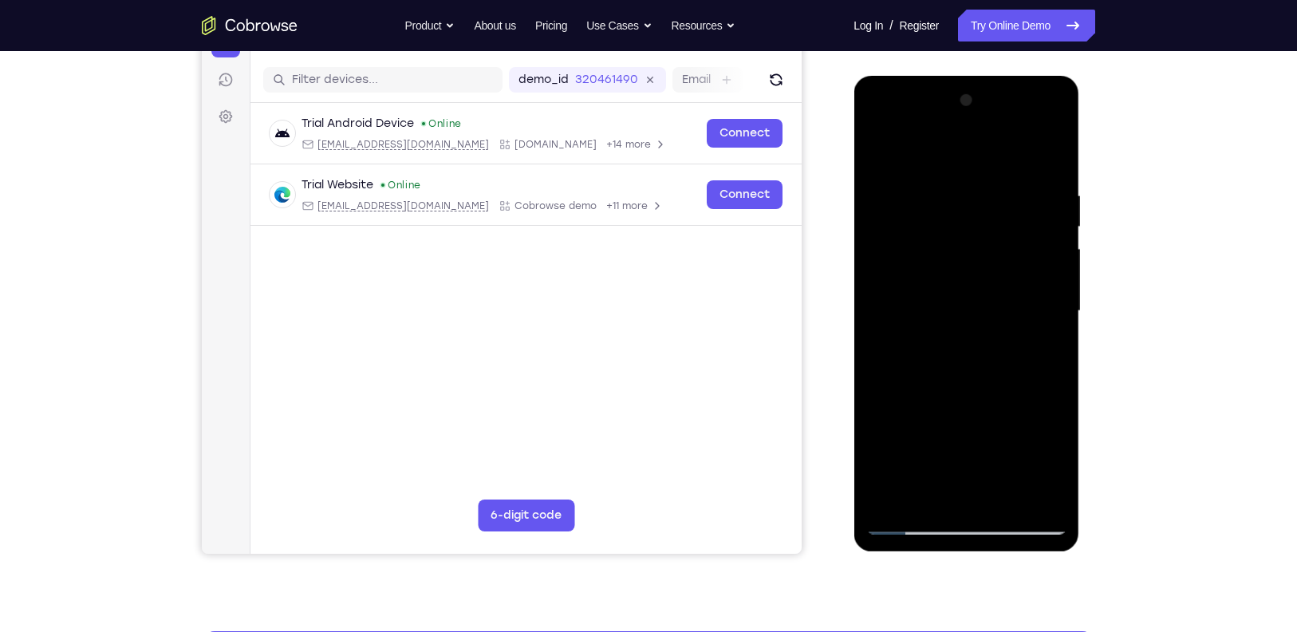
drag, startPoint x: 995, startPoint y: 410, endPoint x: 982, endPoint y: 172, distance: 238.0
click at [982, 172] on div at bounding box center [965, 311] width 201 height 447
drag, startPoint x: 983, startPoint y: 288, endPoint x: 978, endPoint y: 68, distance: 220.2
click at [978, 76] on html "Online web based iOS Simulators and Android Emulators. Run iPhone, iPad, Mobile…" at bounding box center [966, 315] width 227 height 478
drag, startPoint x: 1019, startPoint y: 341, endPoint x: 1014, endPoint y: 198, distance: 143.7
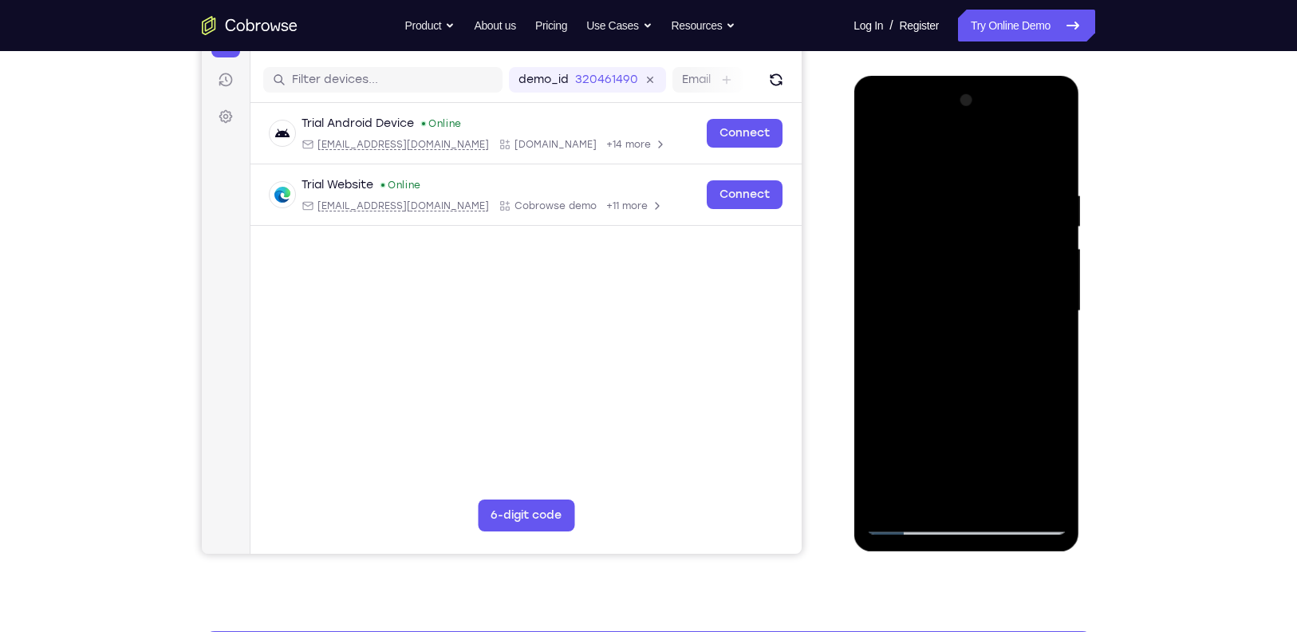
click at [1014, 198] on div at bounding box center [965, 311] width 201 height 447
drag, startPoint x: 1022, startPoint y: 372, endPoint x: 1014, endPoint y: 183, distance: 189.2
click at [1014, 183] on div at bounding box center [965, 311] width 201 height 447
drag, startPoint x: 1027, startPoint y: 373, endPoint x: 1015, endPoint y: 176, distance: 197.3
click at [1015, 176] on div at bounding box center [965, 311] width 201 height 447
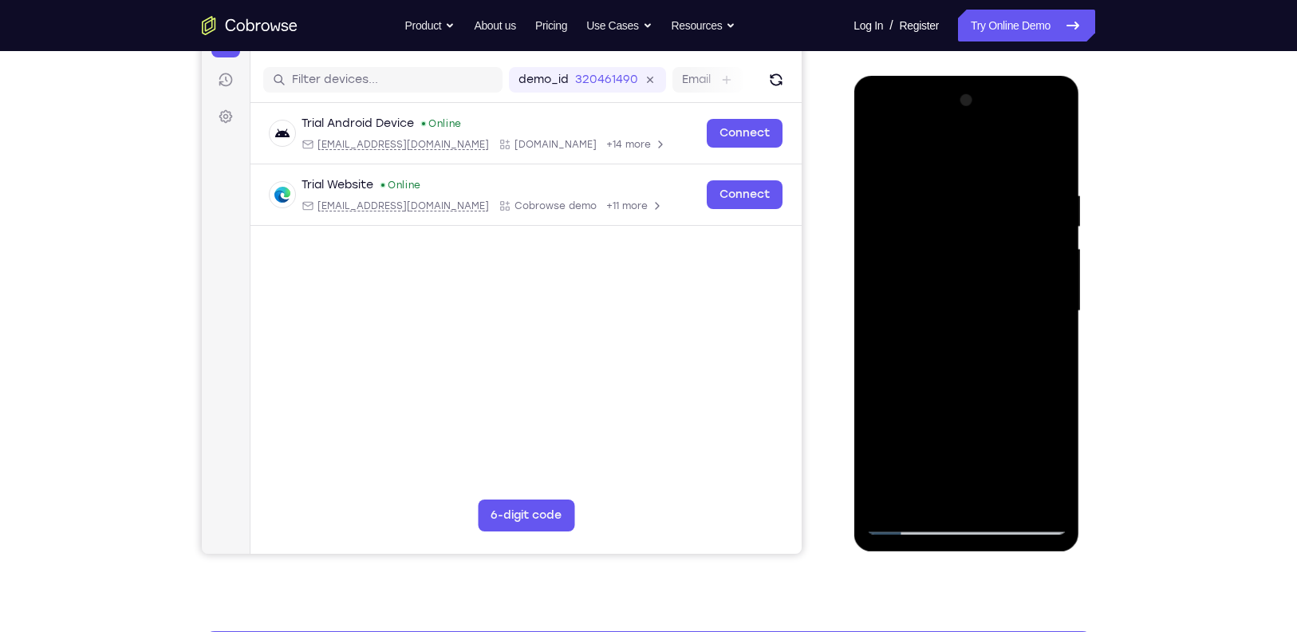
drag, startPoint x: 1007, startPoint y: 254, endPoint x: 999, endPoint y: 378, distance: 124.7
click at [999, 378] on div at bounding box center [965, 311] width 201 height 447
drag, startPoint x: 993, startPoint y: 452, endPoint x: 954, endPoint y: 244, distance: 211.8
click at [954, 244] on div at bounding box center [965, 311] width 201 height 447
drag, startPoint x: 990, startPoint y: 398, endPoint x: 967, endPoint y: 211, distance: 188.1
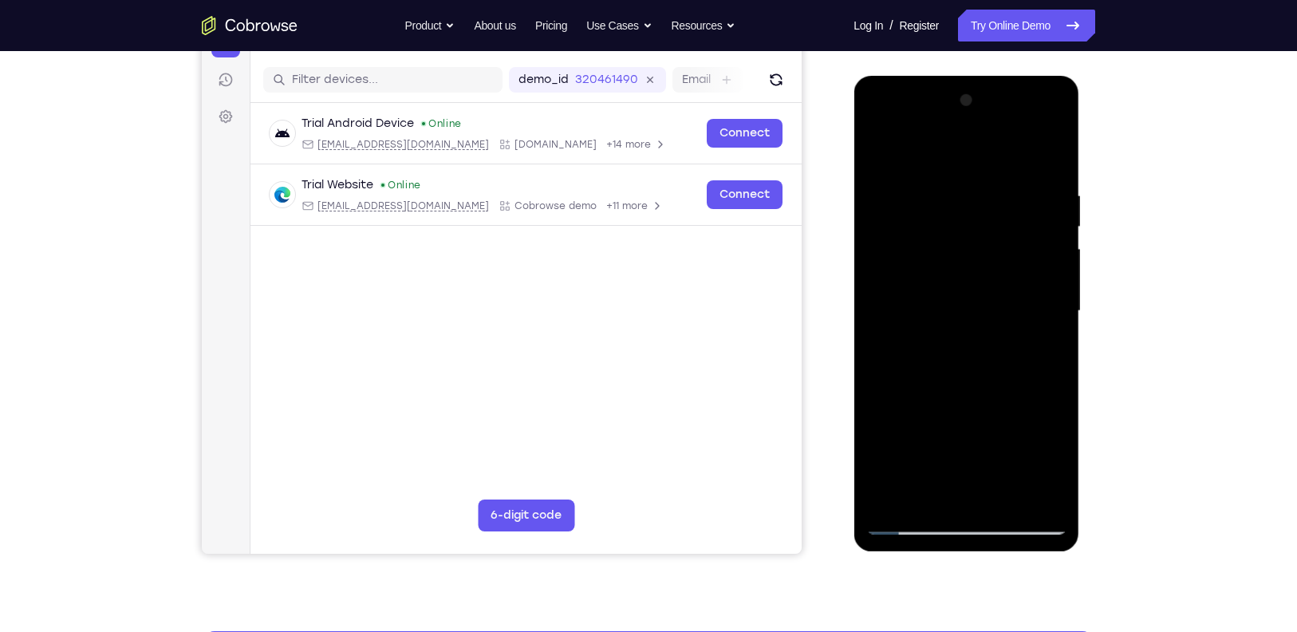
click at [967, 211] on div at bounding box center [965, 311] width 201 height 447
drag, startPoint x: 995, startPoint y: 394, endPoint x: 964, endPoint y: 190, distance: 206.5
click at [964, 190] on div at bounding box center [965, 311] width 201 height 447
drag, startPoint x: 988, startPoint y: 352, endPoint x: 968, endPoint y: 178, distance: 175.0
click at [968, 178] on div at bounding box center [965, 311] width 201 height 447
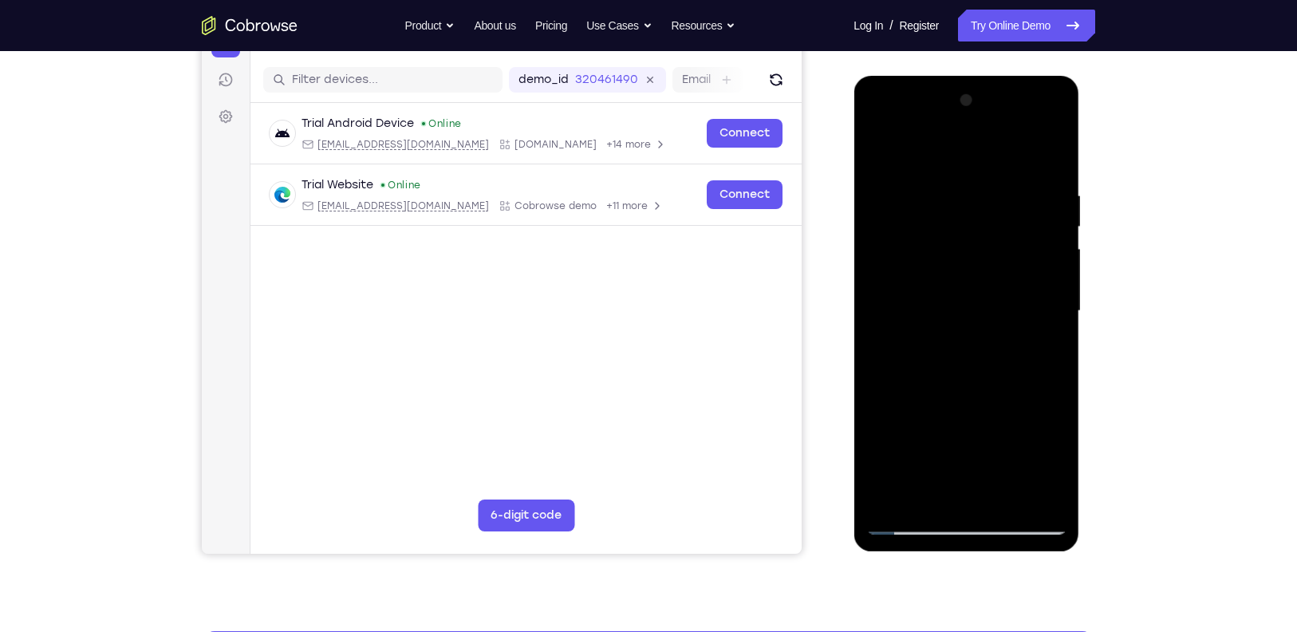
drag, startPoint x: 1006, startPoint y: 372, endPoint x: 1006, endPoint y: 278, distance: 93.3
click at [1006, 278] on div at bounding box center [965, 311] width 201 height 447
drag, startPoint x: 1013, startPoint y: 410, endPoint x: 993, endPoint y: 213, distance: 198.0
click at [993, 213] on div at bounding box center [965, 311] width 201 height 447
drag, startPoint x: 1020, startPoint y: 341, endPoint x: 1013, endPoint y: 202, distance: 139.7
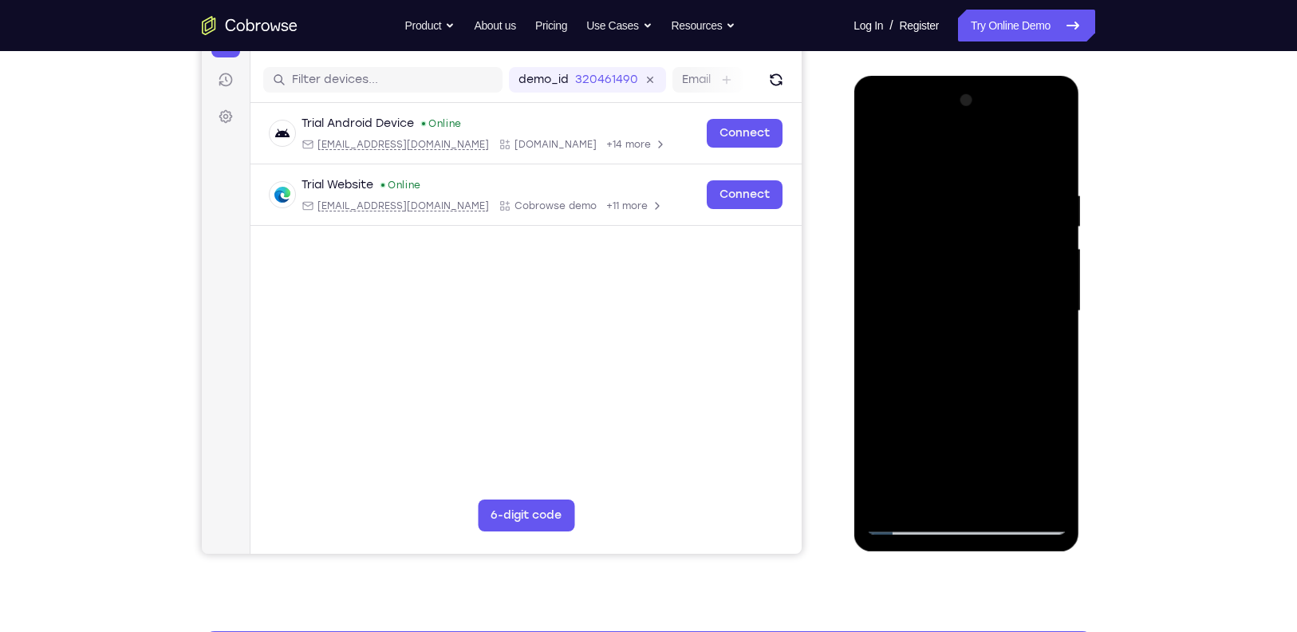
click at [1013, 202] on div at bounding box center [965, 311] width 201 height 447
drag, startPoint x: 994, startPoint y: 432, endPoint x: 984, endPoint y: 238, distance: 194.9
drag, startPoint x: 131, startPoint y: 162, endPoint x: 1149, endPoint y: 329, distance: 1031.9
click at [1149, 329] on div "Your Support Agent Your Customer Web iOS Android Next Steps We’d be happy to gi…" at bounding box center [648, 389] width 1021 height 1052
drag, startPoint x: 1030, startPoint y: 371, endPoint x: 1012, endPoint y: 191, distance: 181.2
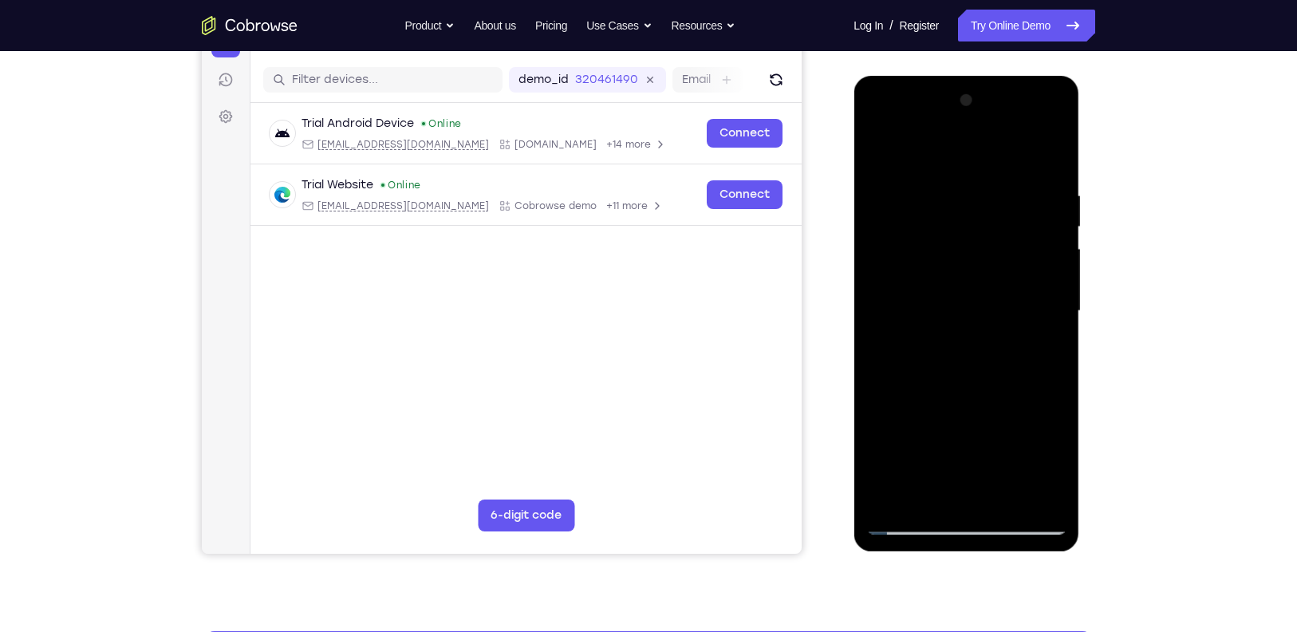
click at [1012, 191] on div at bounding box center [965, 311] width 201 height 447
drag, startPoint x: 973, startPoint y: 359, endPoint x: 949, endPoint y: 158, distance: 202.4
drag, startPoint x: 96, startPoint y: 82, endPoint x: 1143, endPoint y: 296, distance: 1068.7
click at [1143, 296] on div "Your Support Agent Your Customer Web iOS Android Next Steps We’d be happy to gi…" at bounding box center [648, 389] width 1021 height 1052
drag, startPoint x: 1009, startPoint y: 224, endPoint x: 1018, endPoint y: 340, distance: 116.0
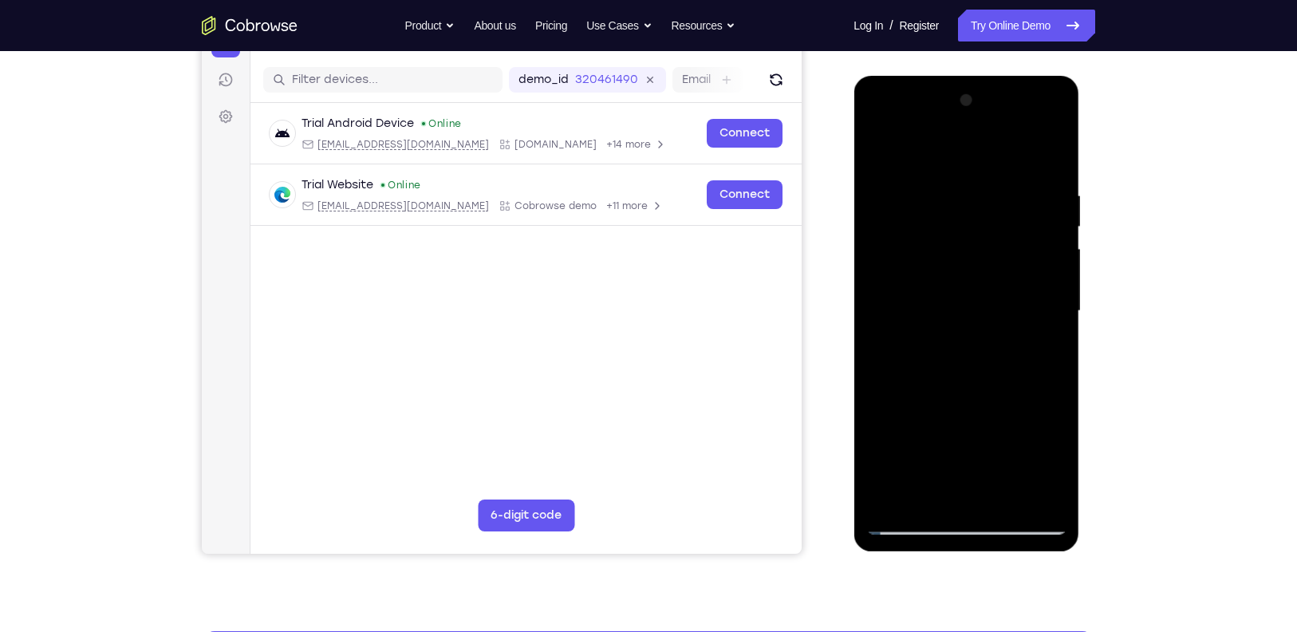
click at [1018, 340] on div at bounding box center [965, 311] width 201 height 447
click at [882, 258] on div at bounding box center [965, 311] width 201 height 447
drag, startPoint x: 975, startPoint y: 269, endPoint x: 960, endPoint y: 402, distance: 134.0
click at [960, 402] on div at bounding box center [965, 311] width 201 height 447
drag, startPoint x: 966, startPoint y: 226, endPoint x: 980, endPoint y: 492, distance: 266.7
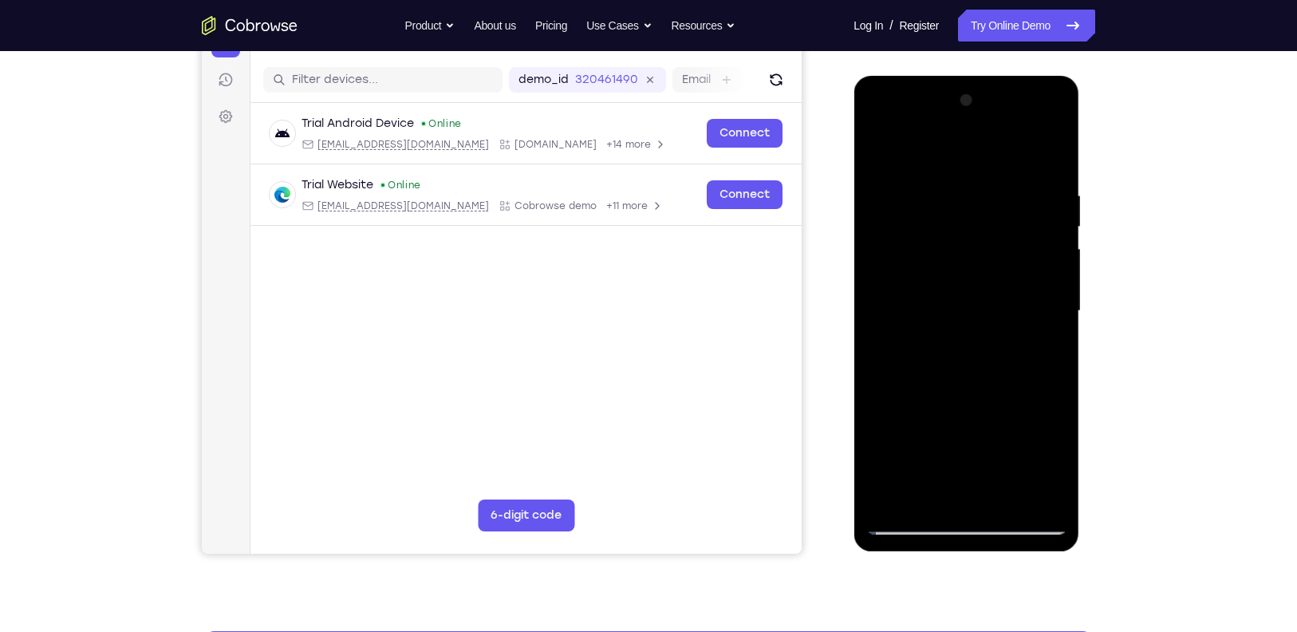
click at [980, 492] on div at bounding box center [965, 311] width 201 height 447
drag, startPoint x: 969, startPoint y: 317, endPoint x: 951, endPoint y: 468, distance: 151.8
click at [951, 468] on div at bounding box center [965, 311] width 201 height 447
click at [971, 333] on div at bounding box center [965, 311] width 201 height 447
drag, startPoint x: 1036, startPoint y: 372, endPoint x: 1015, endPoint y: 187, distance: 185.4
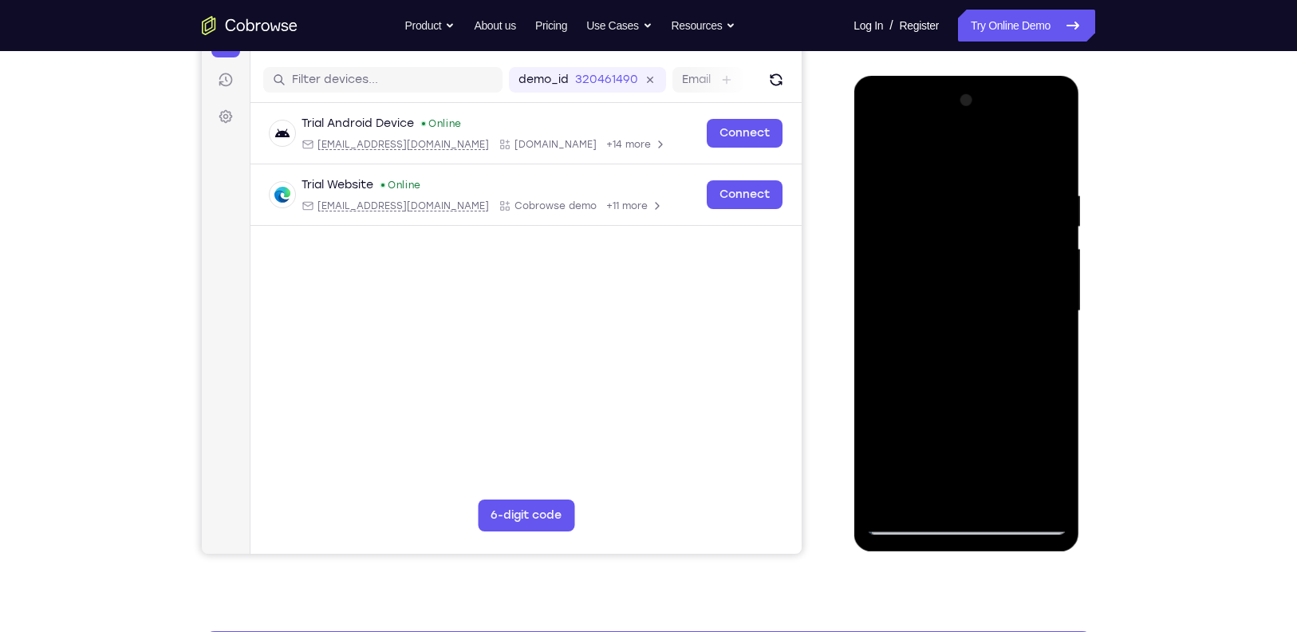
click at [1015, 187] on div at bounding box center [965, 311] width 201 height 447
click at [877, 141] on div at bounding box center [965, 311] width 201 height 447
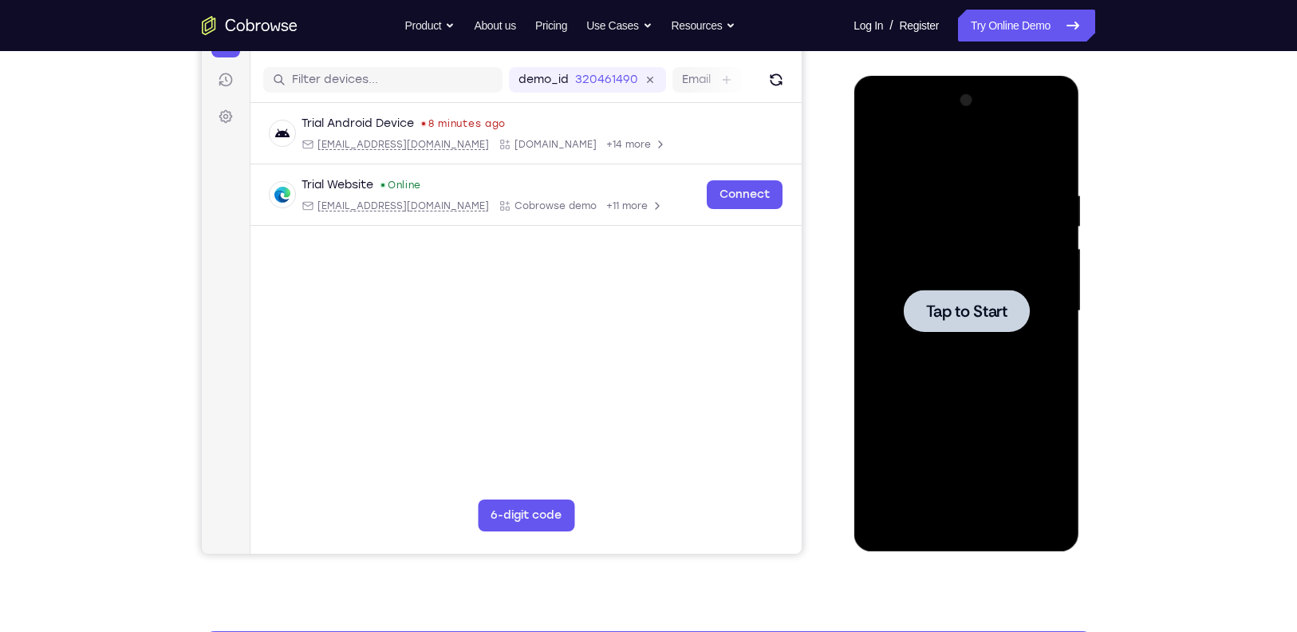
click at [1001, 318] on span "Tap to Start" at bounding box center [965, 311] width 81 height 16
click at [959, 522] on div at bounding box center [965, 311] width 201 height 447
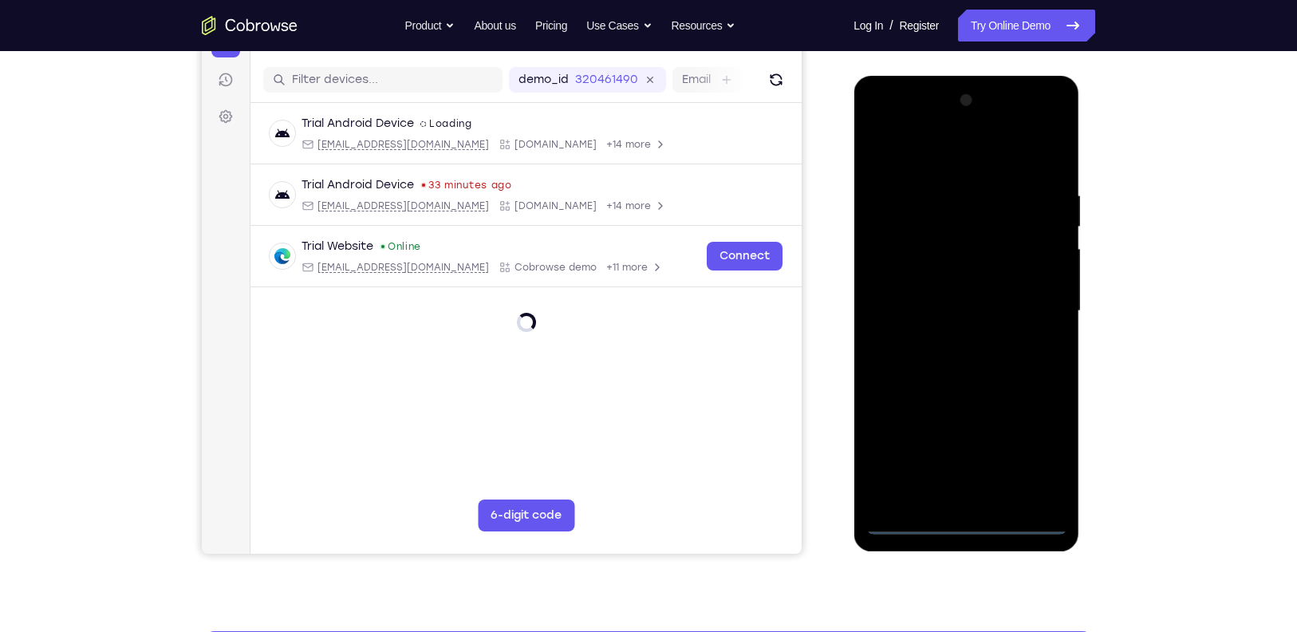
click at [971, 524] on div at bounding box center [965, 311] width 201 height 447
click at [1033, 454] on div at bounding box center [965, 311] width 201 height 447
click at [995, 143] on div at bounding box center [965, 311] width 201 height 447
click at [1028, 304] on div at bounding box center [965, 311] width 201 height 447
click at [948, 338] on div at bounding box center [965, 311] width 201 height 447
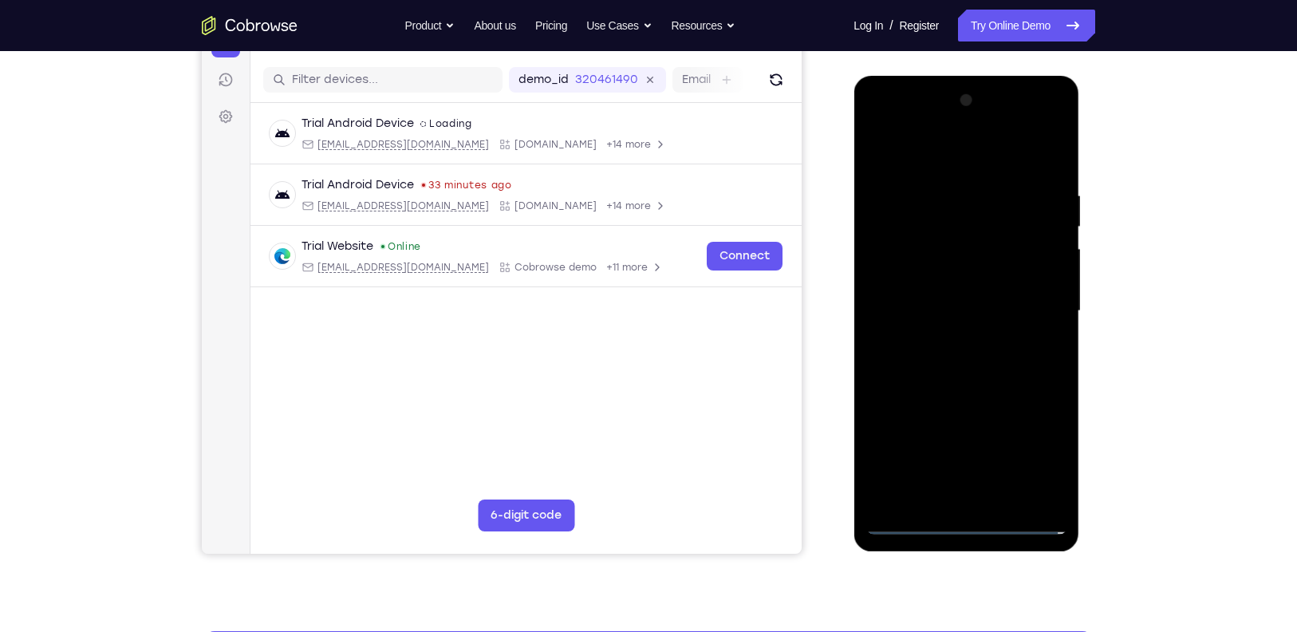
click at [953, 283] on div at bounding box center [965, 311] width 201 height 447
click at [1013, 318] on div at bounding box center [965, 311] width 201 height 447
click at [1008, 360] on div at bounding box center [965, 311] width 201 height 447
drag, startPoint x: 996, startPoint y: 159, endPoint x: 983, endPoint y: 90, distance: 69.9
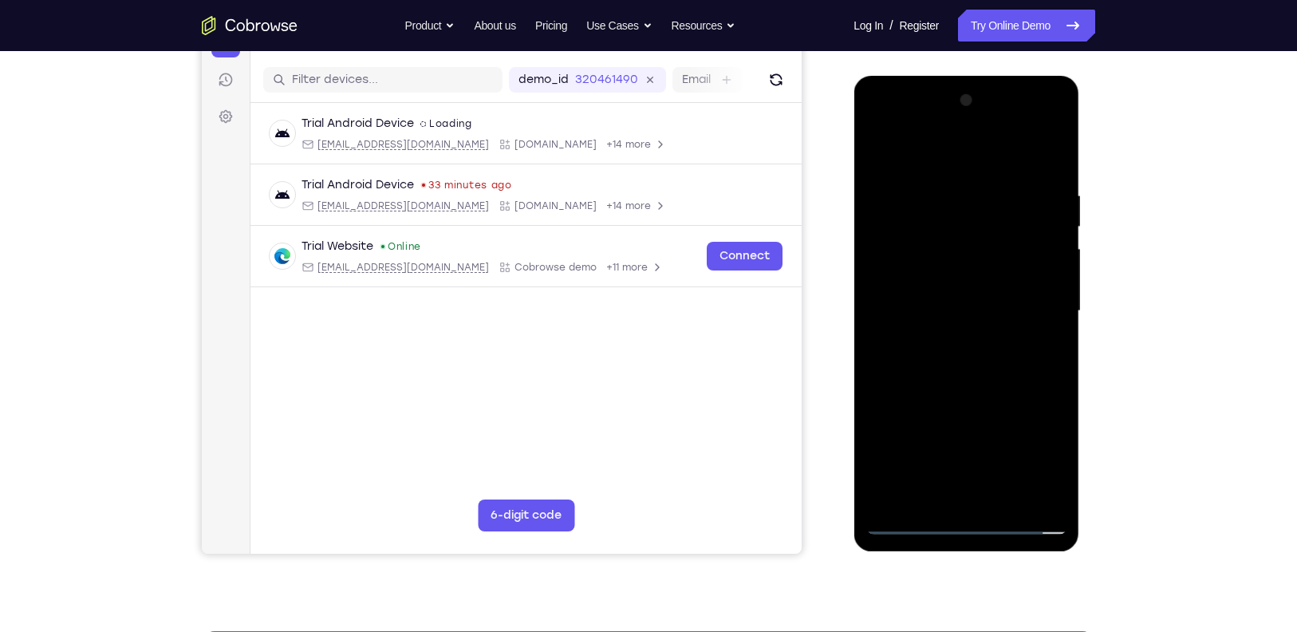
click at [983, 90] on div at bounding box center [965, 311] width 201 height 447
click at [1010, 356] on div at bounding box center [965, 311] width 201 height 447
drag, startPoint x: 967, startPoint y: 143, endPoint x: 959, endPoint y: 76, distance: 67.5
click at [959, 76] on div at bounding box center [966, 313] width 226 height 475
click at [960, 258] on div at bounding box center [965, 311] width 201 height 447
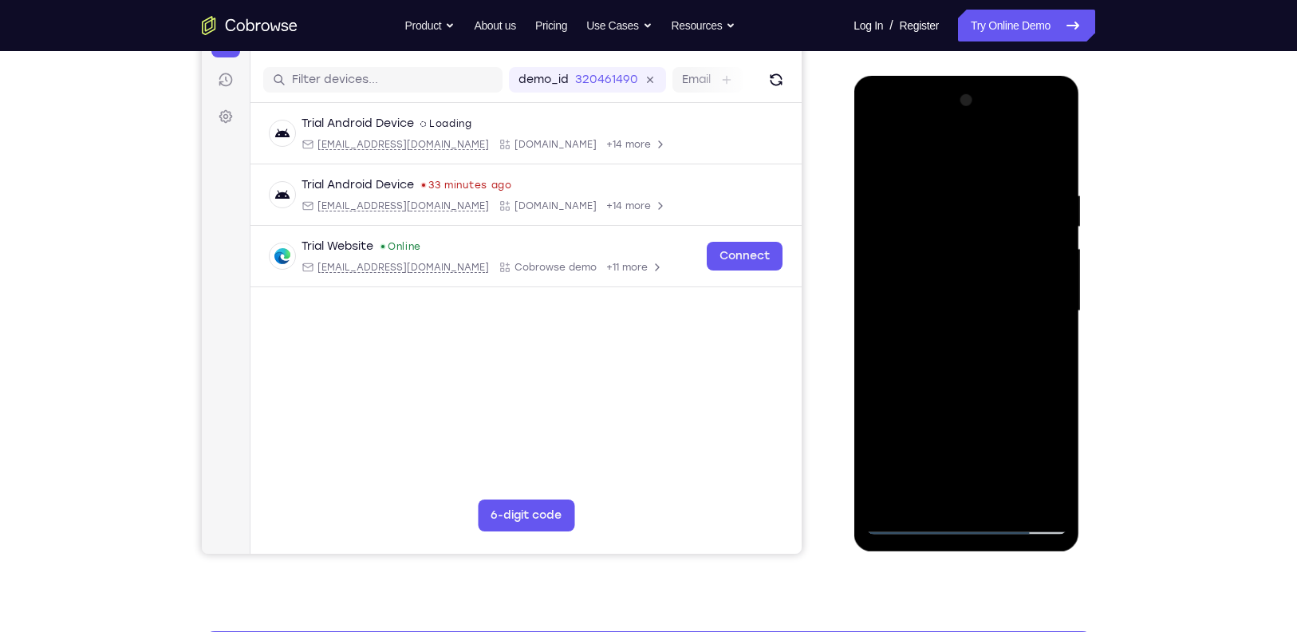
click at [990, 377] on div at bounding box center [965, 311] width 201 height 447
click at [912, 513] on div at bounding box center [965, 311] width 201 height 447
click at [1032, 129] on div at bounding box center [965, 311] width 201 height 447
click at [880, 127] on div at bounding box center [965, 311] width 201 height 447
click at [895, 275] on div at bounding box center [965, 311] width 201 height 447
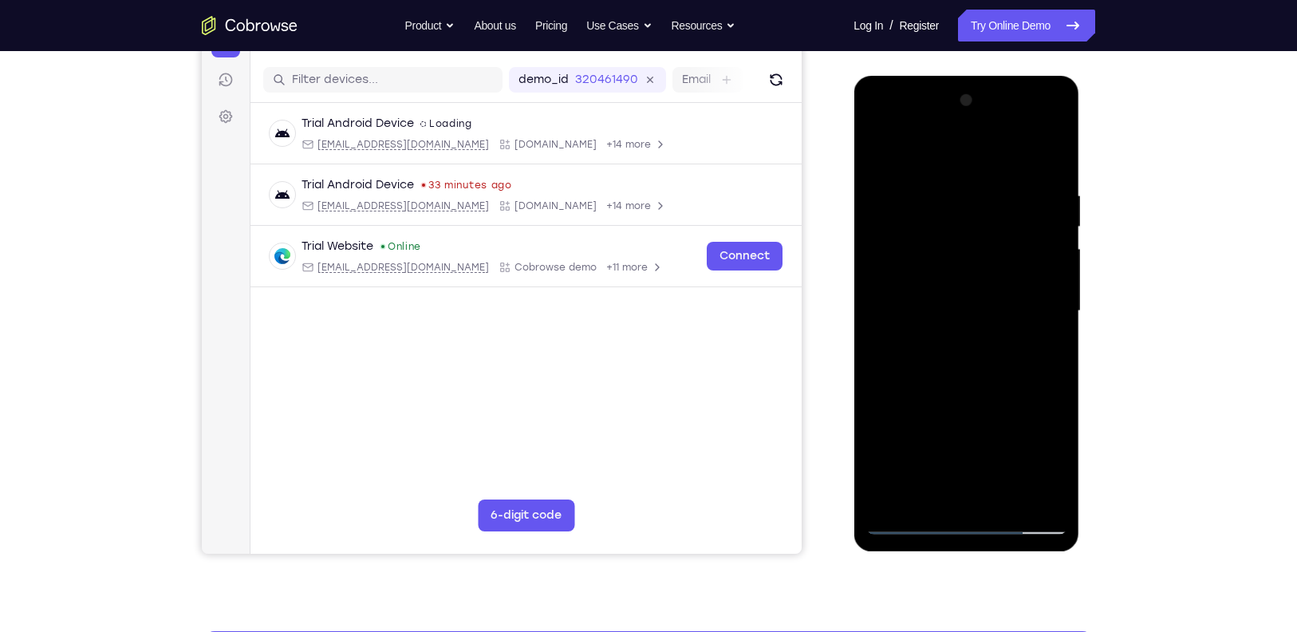
click at [981, 344] on div at bounding box center [965, 311] width 201 height 447
click at [973, 270] on div at bounding box center [965, 311] width 201 height 447
click at [978, 380] on div at bounding box center [965, 311] width 201 height 447
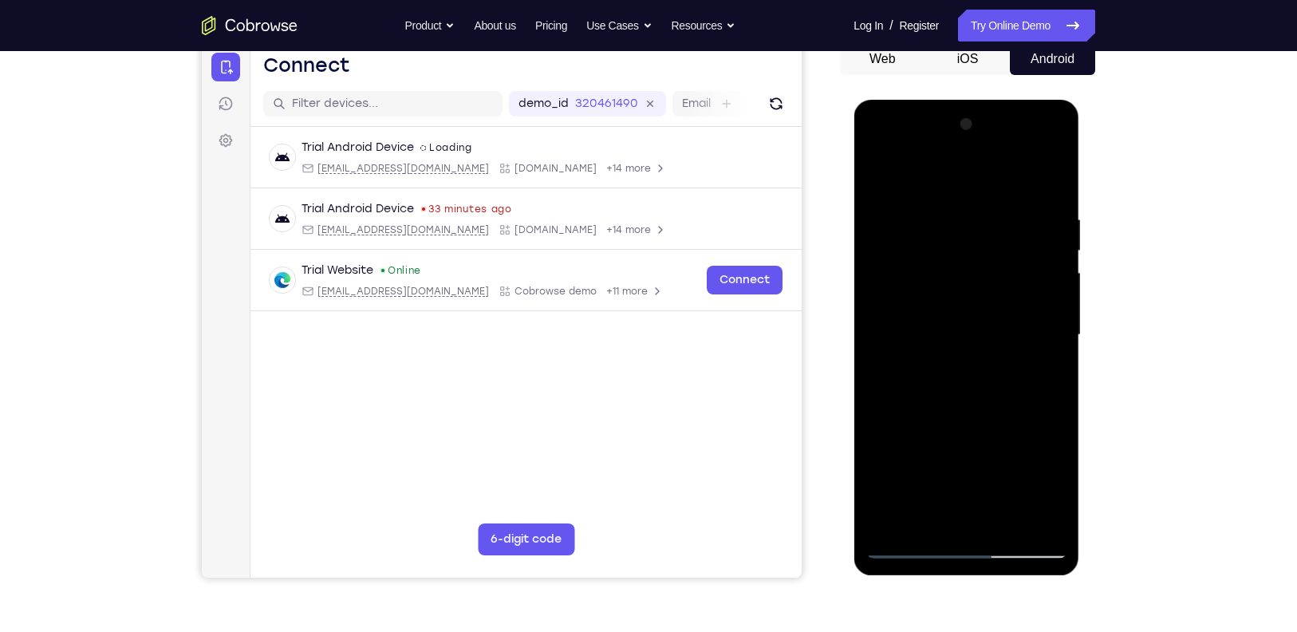
scroll to position [163, 0]
click at [975, 542] on div at bounding box center [965, 335] width 201 height 447
click at [1021, 541] on div at bounding box center [965, 335] width 201 height 447
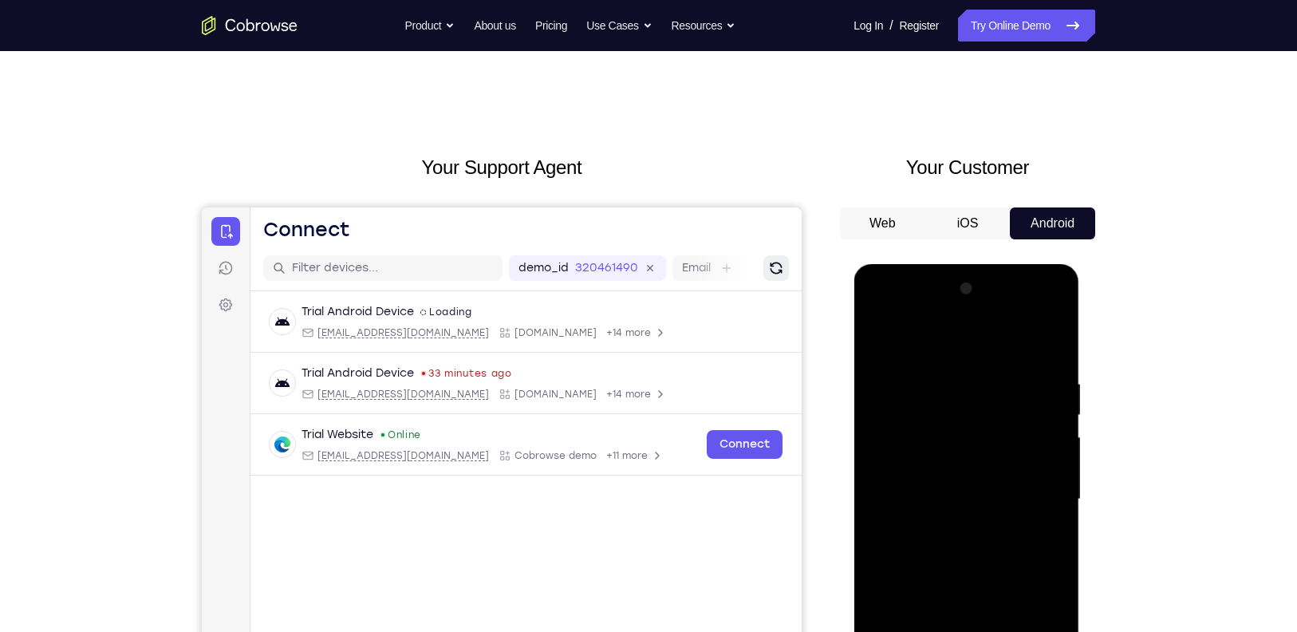
click at [772, 259] on icon "Refresh" at bounding box center [776, 268] width 22 height 22
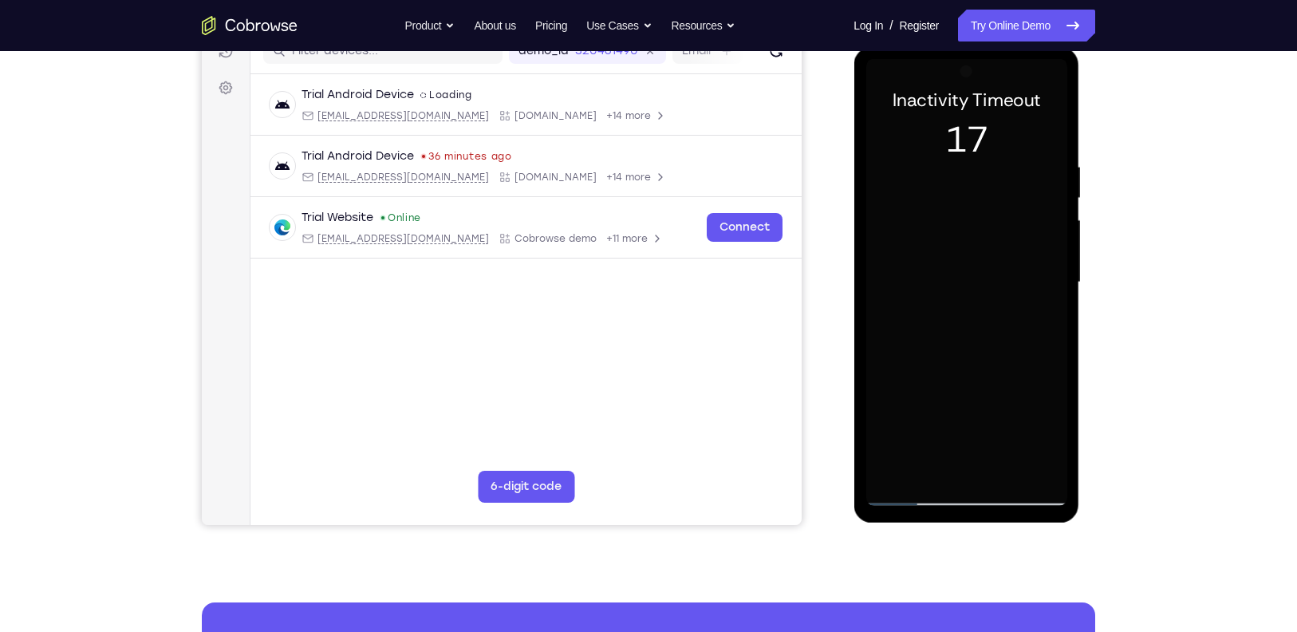
scroll to position [217, 0]
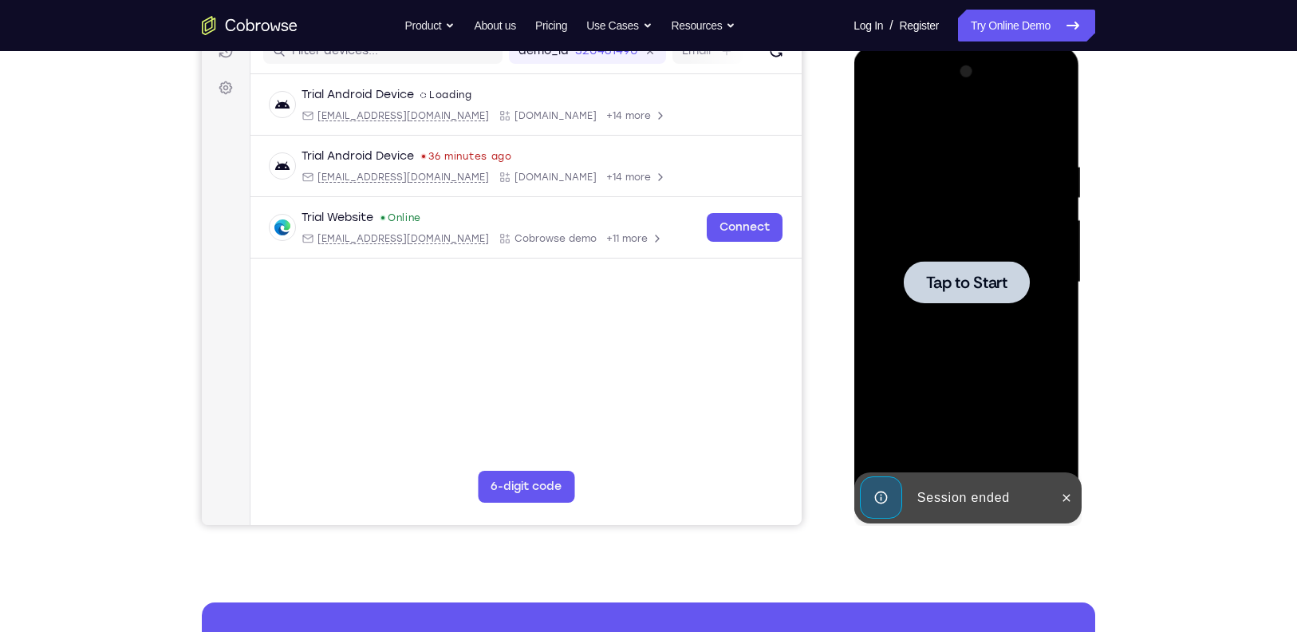
click at [968, 260] on div at bounding box center [965, 282] width 201 height 447
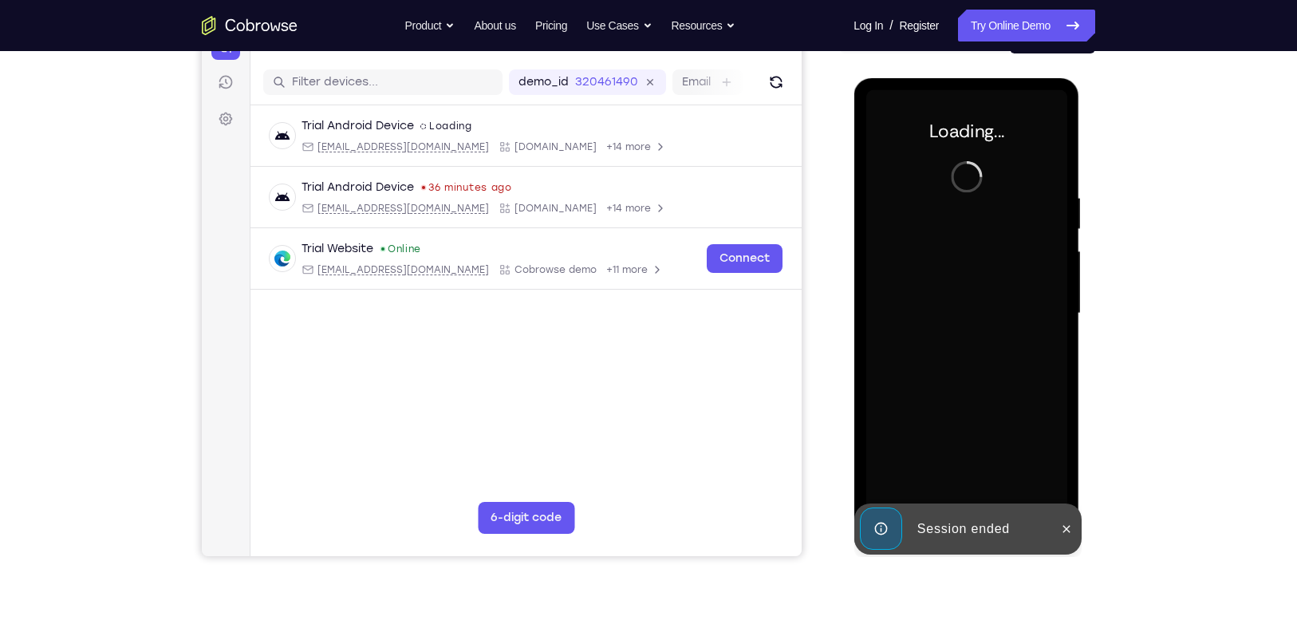
scroll to position [185, 0]
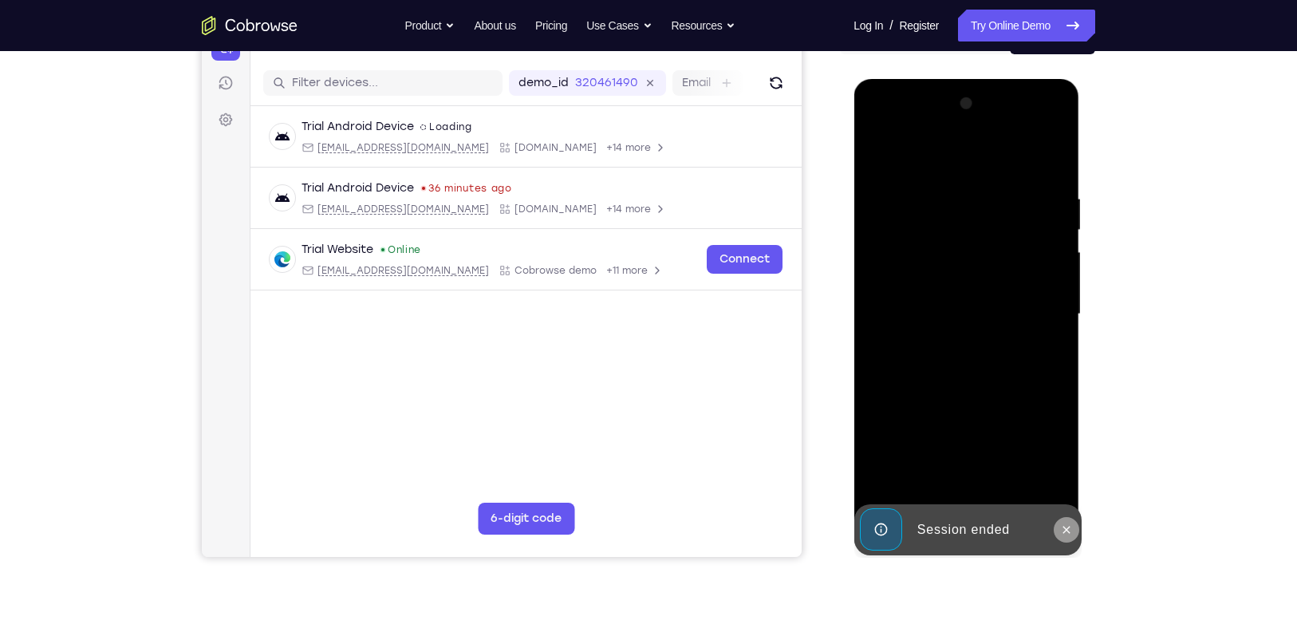
click at [1064, 526] on icon at bounding box center [1065, 529] width 13 height 13
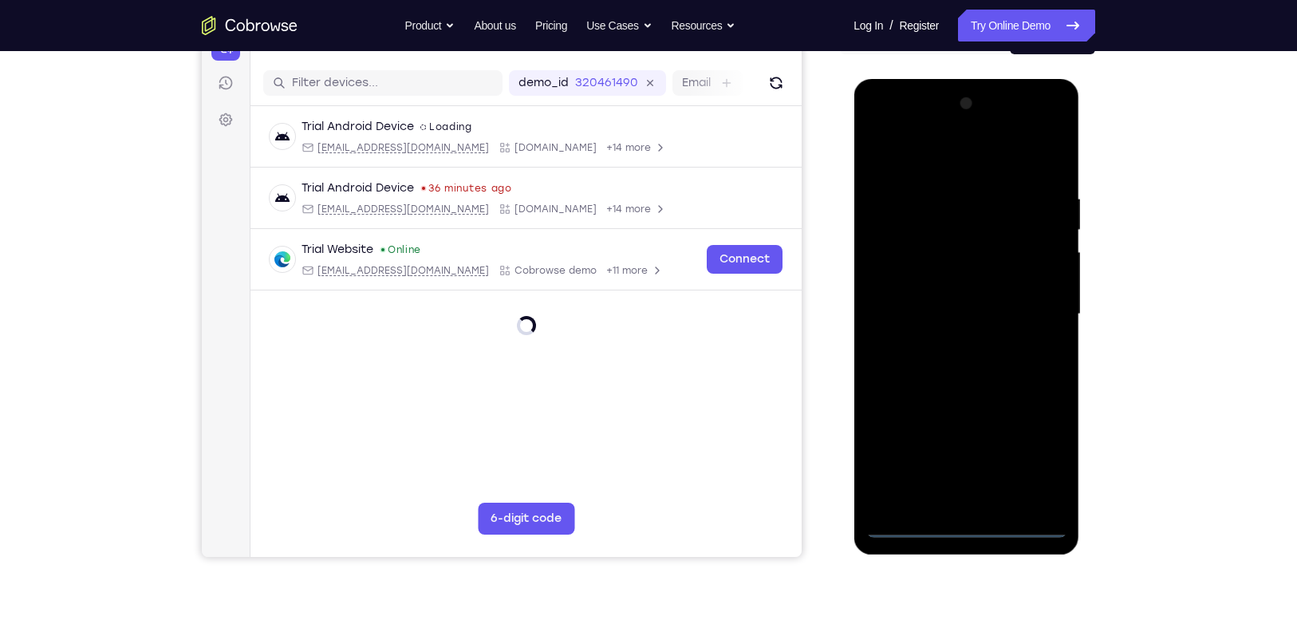
click at [971, 524] on div at bounding box center [965, 314] width 201 height 447
click at [967, 528] on div at bounding box center [965, 314] width 201 height 447
click at [1028, 459] on div at bounding box center [965, 314] width 201 height 447
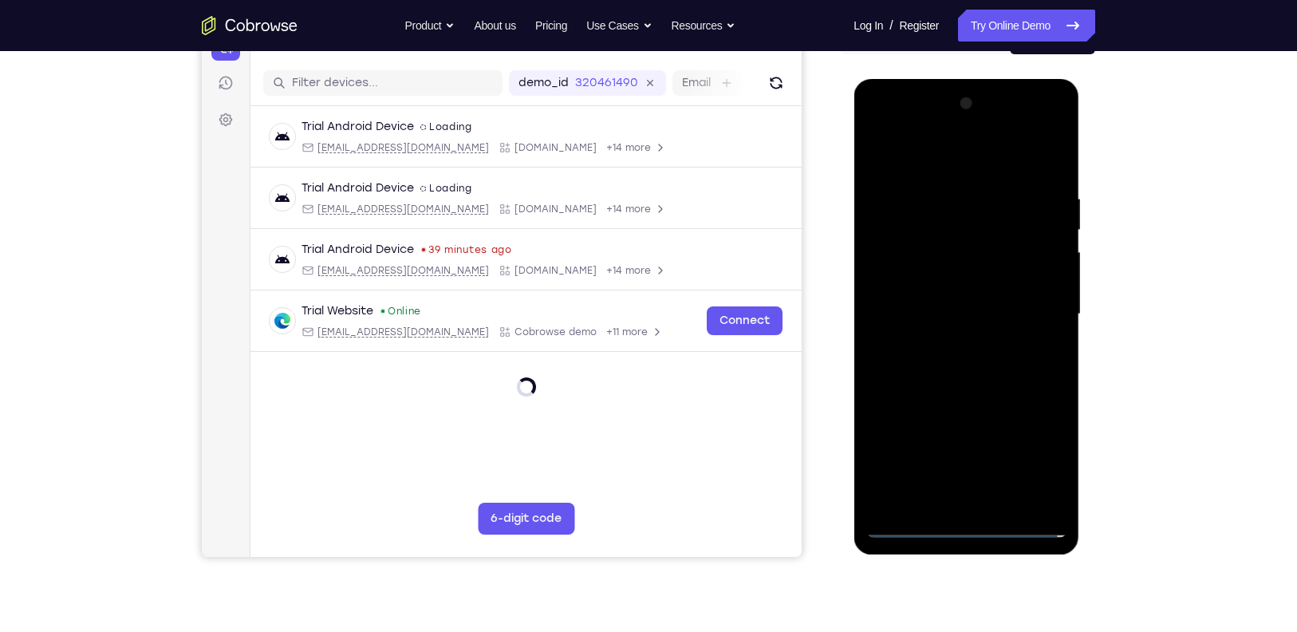
click at [1036, 451] on div at bounding box center [965, 314] width 201 height 447
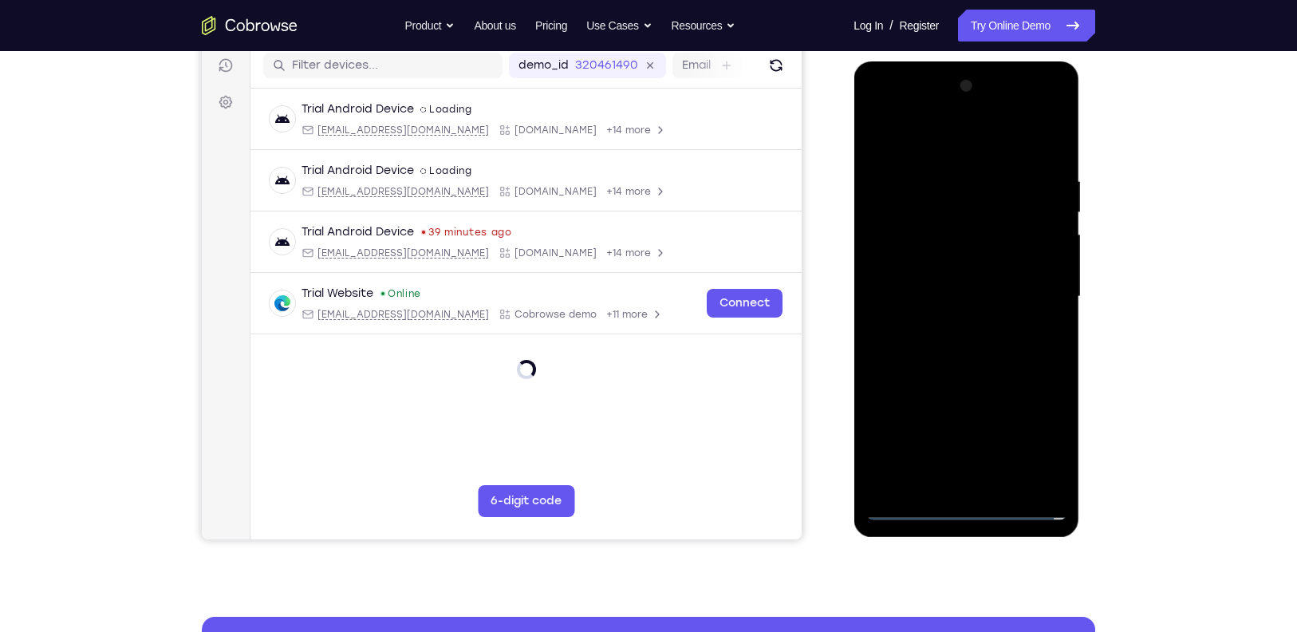
scroll to position [175, 0]
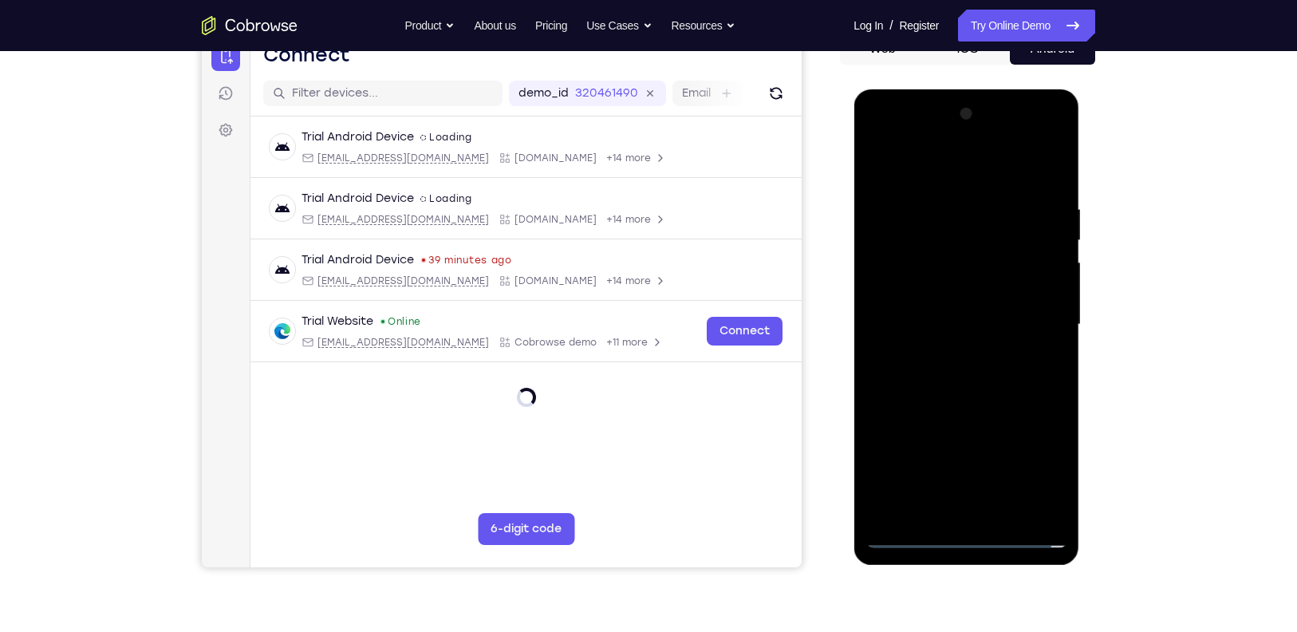
click at [1035, 459] on div at bounding box center [965, 324] width 201 height 447
click at [1032, 470] on div at bounding box center [965, 324] width 201 height 447
click at [963, 535] on div at bounding box center [965, 324] width 201 height 447
click at [941, 159] on div at bounding box center [965, 324] width 201 height 447
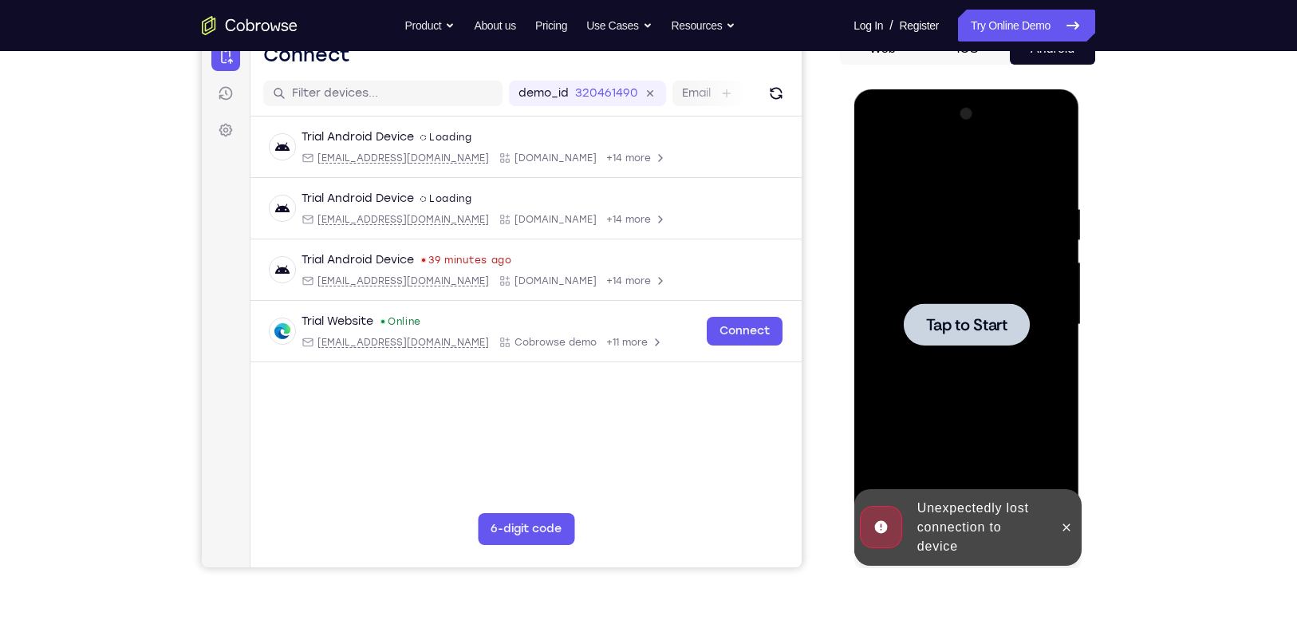
click at [964, 332] on span "Tap to Start" at bounding box center [965, 325] width 81 height 16
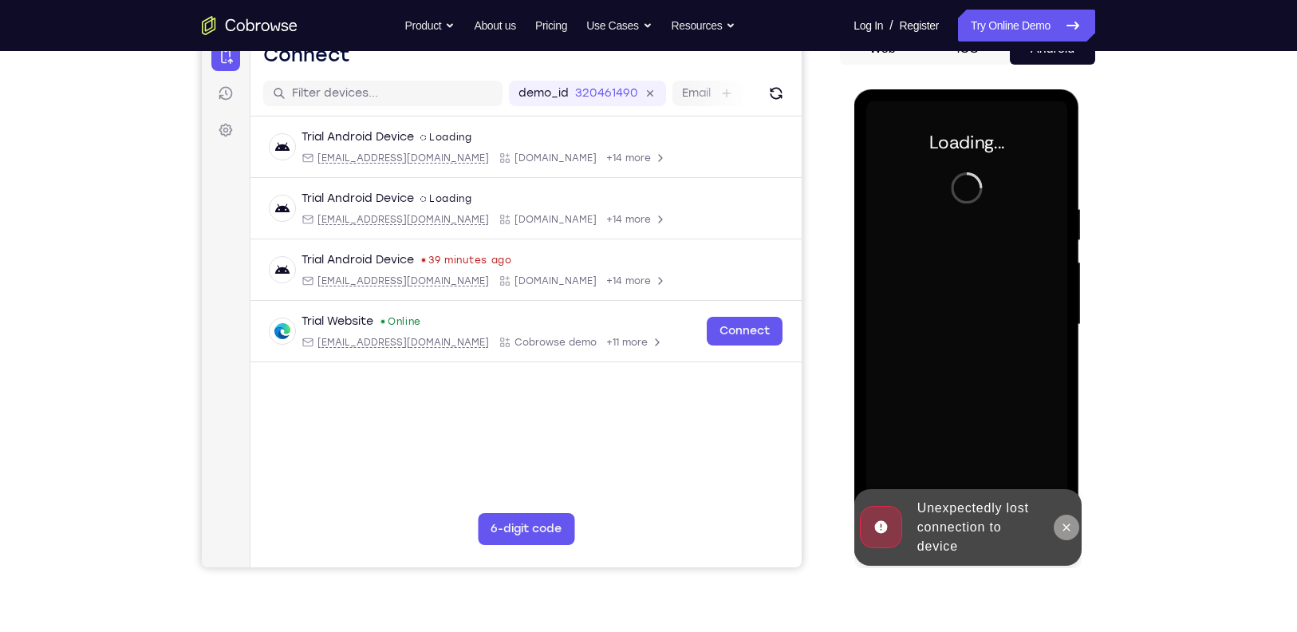
click at [1062, 530] on icon at bounding box center [1065, 527] width 13 height 13
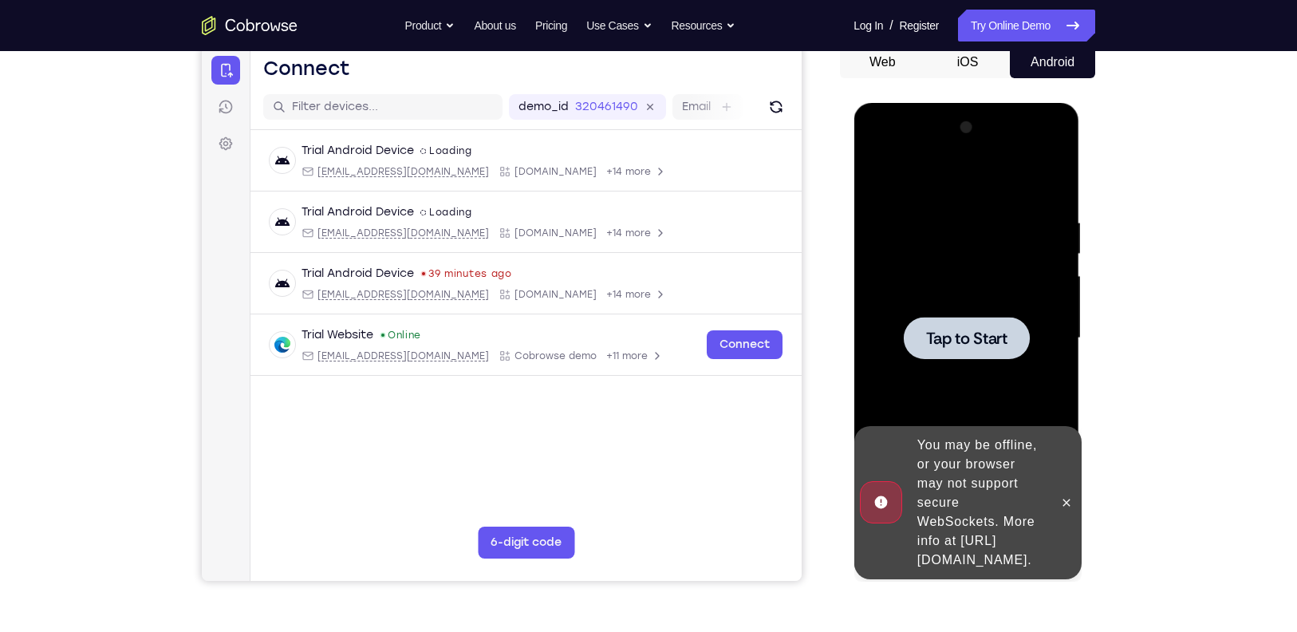
scroll to position [162, 0]
click at [1071, 501] on button at bounding box center [1066, 502] width 26 height 26
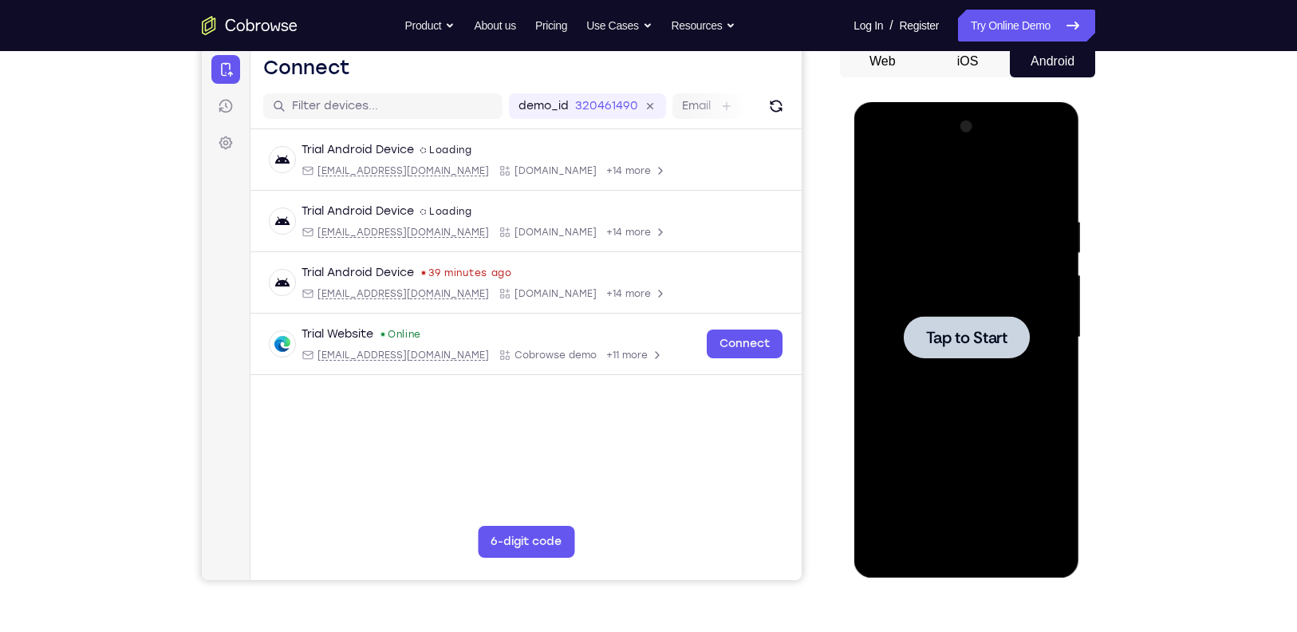
click at [112, 193] on div at bounding box center [106, 186] width 13 height 13
click at [947, 349] on div at bounding box center [966, 337] width 126 height 42
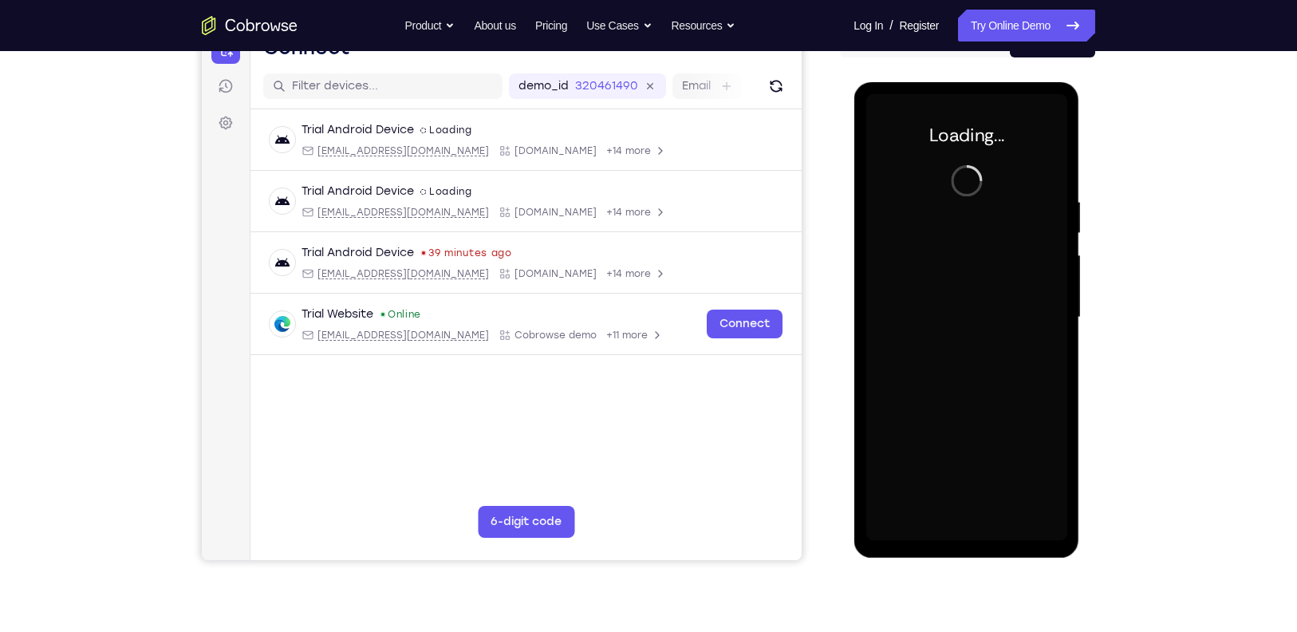
scroll to position [183, 0]
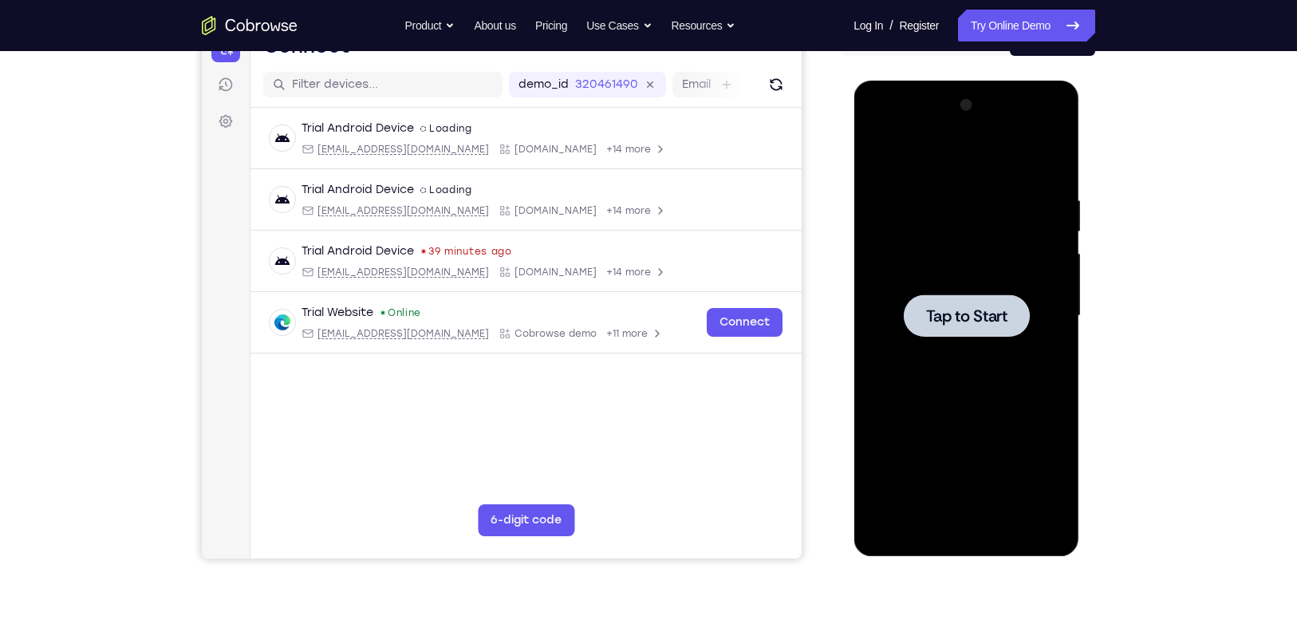
click at [960, 386] on div at bounding box center [965, 316] width 201 height 447
click at [957, 317] on span "Tap to Start" at bounding box center [965, 316] width 81 height 16
click at [973, 313] on span "Tap to Start" at bounding box center [965, 316] width 81 height 16
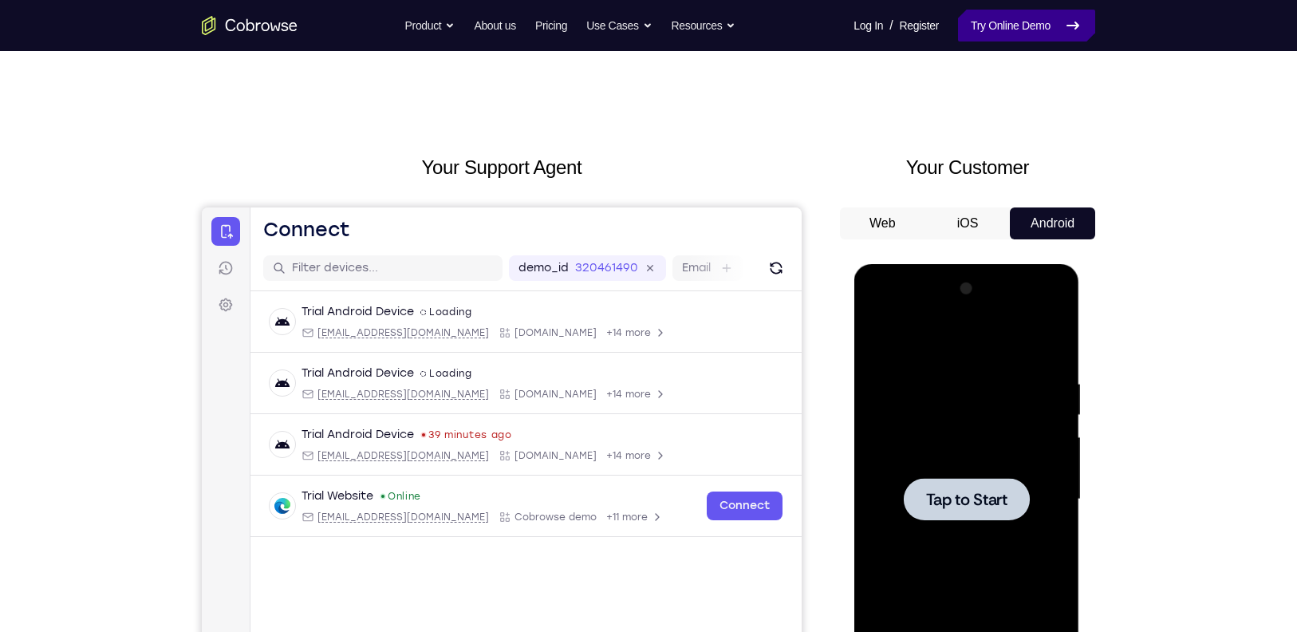
scroll to position [1, 0]
click at [1030, 33] on link "Try Online Demo" at bounding box center [1026, 26] width 137 height 32
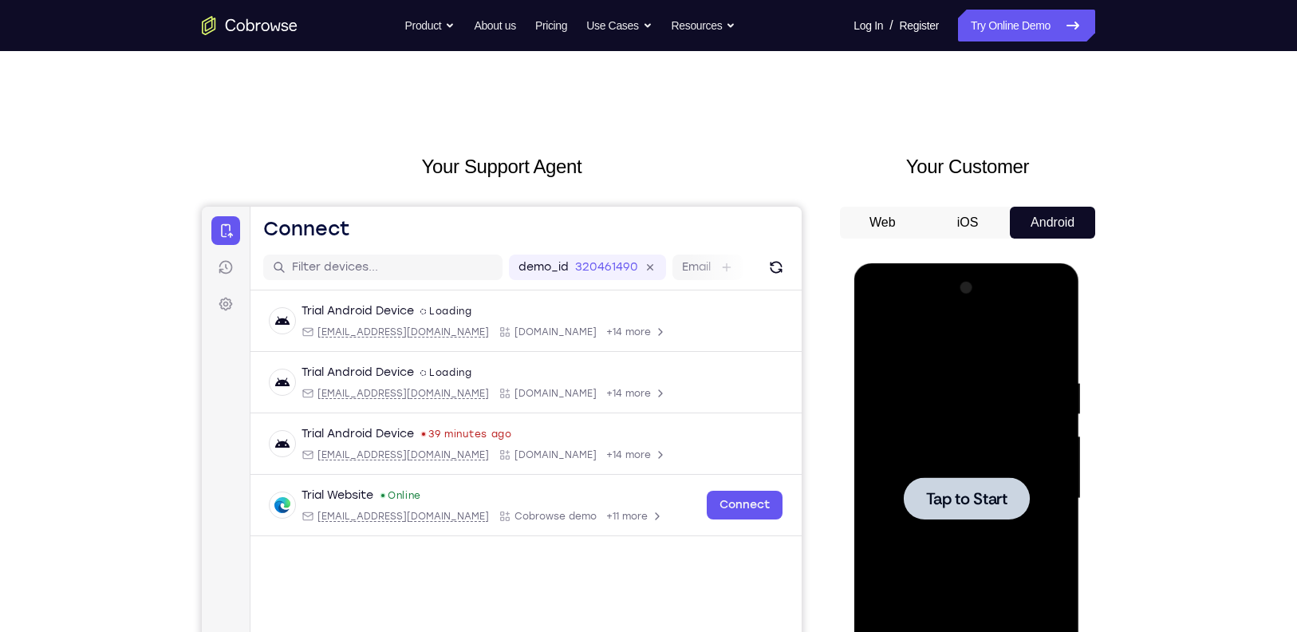
click at [965, 506] on span "Tap to Start" at bounding box center [965, 498] width 81 height 16
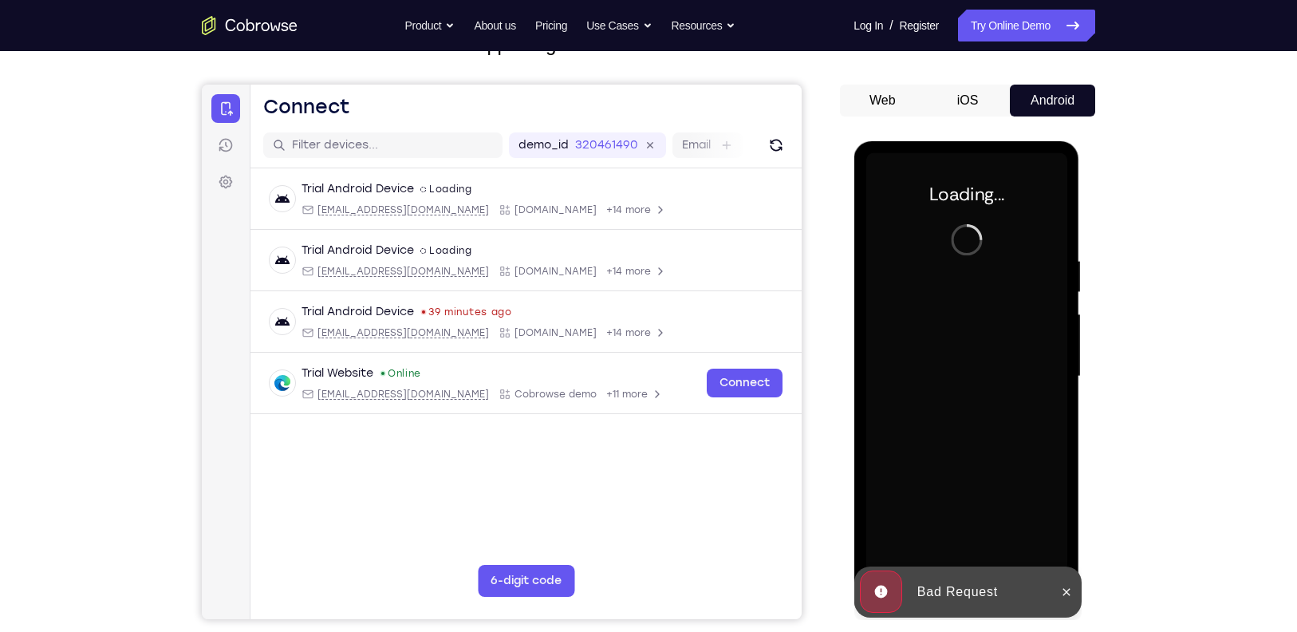
scroll to position [129, 0]
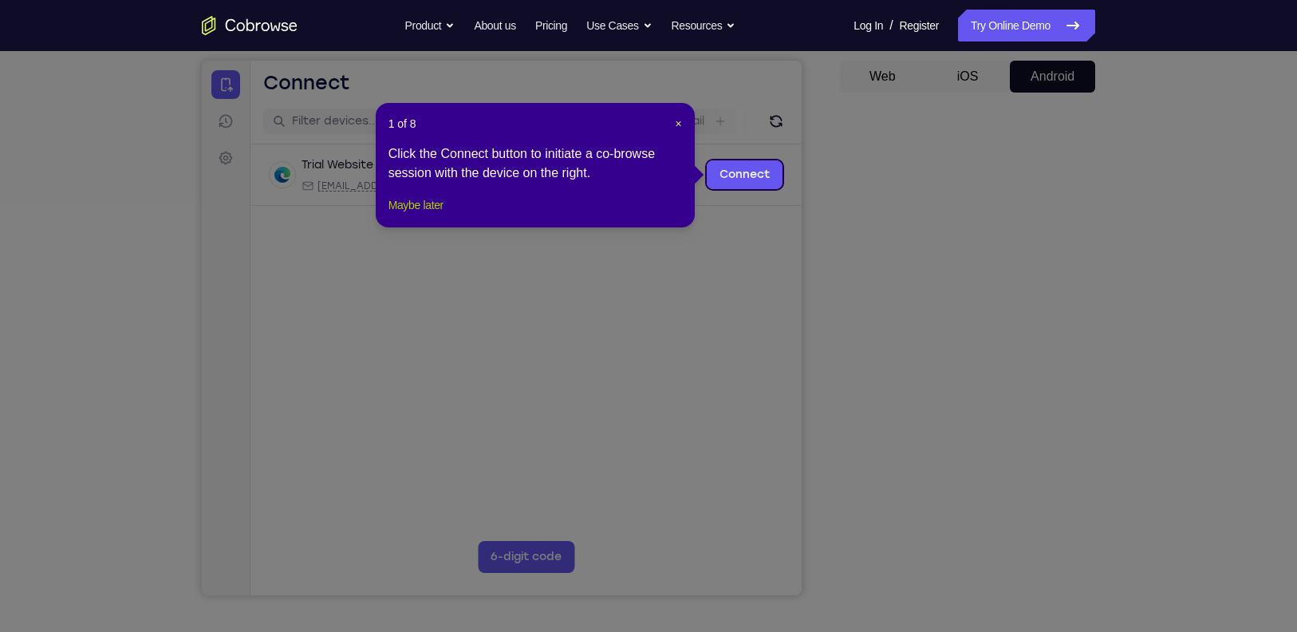
click at [417, 215] on button "Maybe later" at bounding box center [415, 204] width 55 height 19
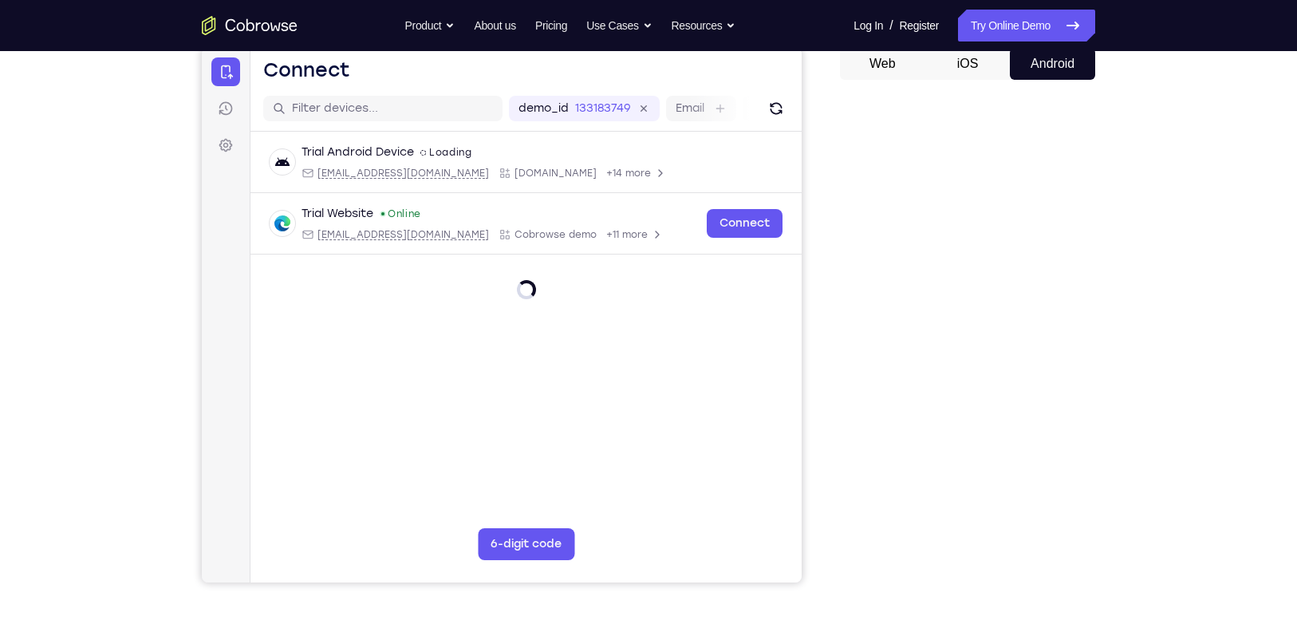
scroll to position [157, 0]
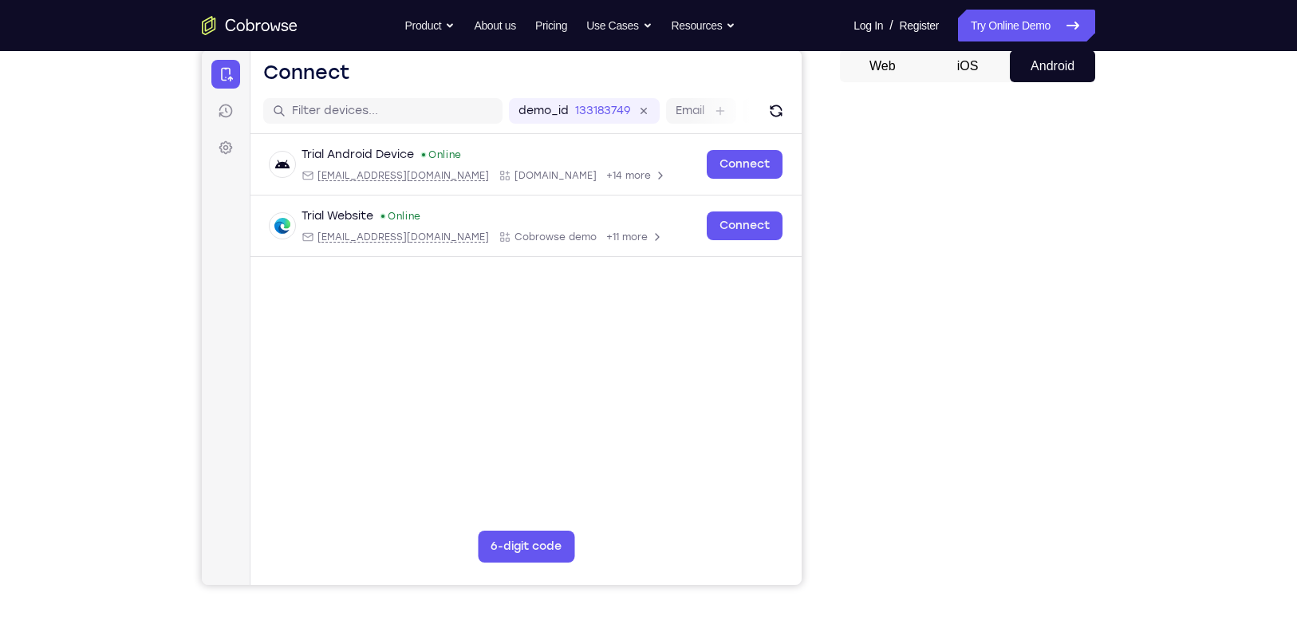
drag, startPoint x: 549, startPoint y: 122, endPoint x: 1196, endPoint y: 445, distance: 723.6
click at [1196, 445] on div "Your Support Agent Your Customer Web iOS Android Next Steps We’d be happy to gi…" at bounding box center [648, 420] width 1297 height 1052
click at [1168, 451] on div "Your Support Agent Your Customer Web iOS Android Next Steps We’d be happy to gi…" at bounding box center [648, 420] width 1297 height 1052
click at [1033, 26] on link "Try Online Demo" at bounding box center [1026, 26] width 137 height 32
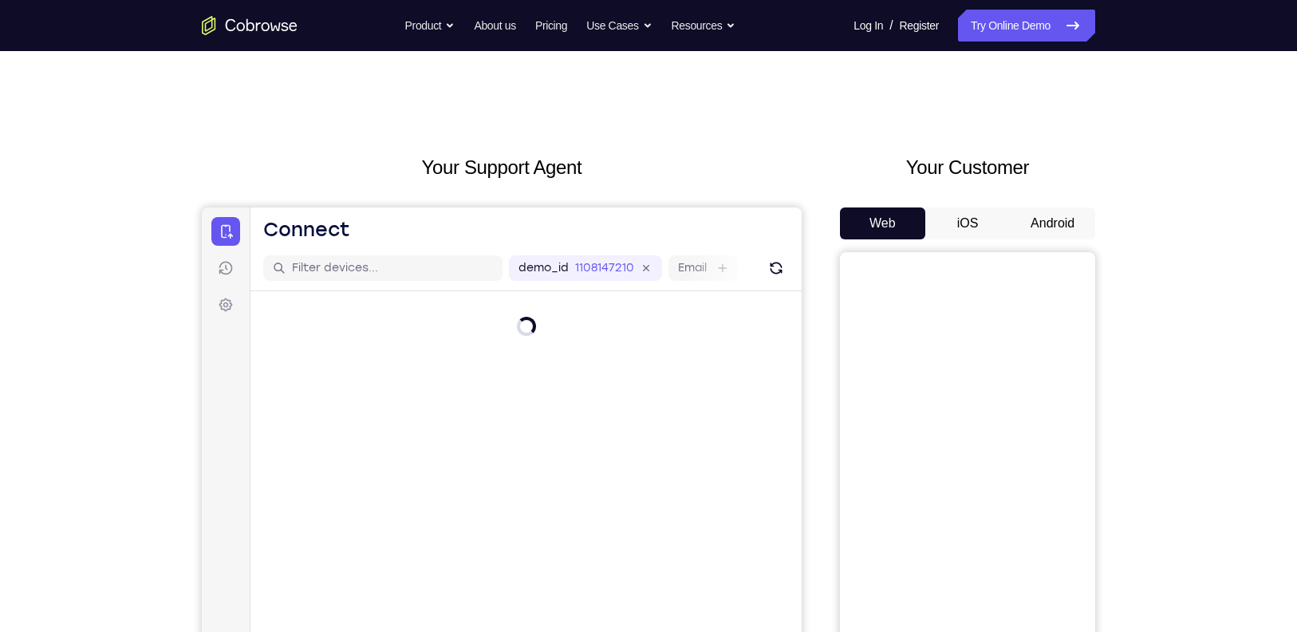
click at [1031, 215] on button "Android" at bounding box center [1052, 223] width 85 height 32
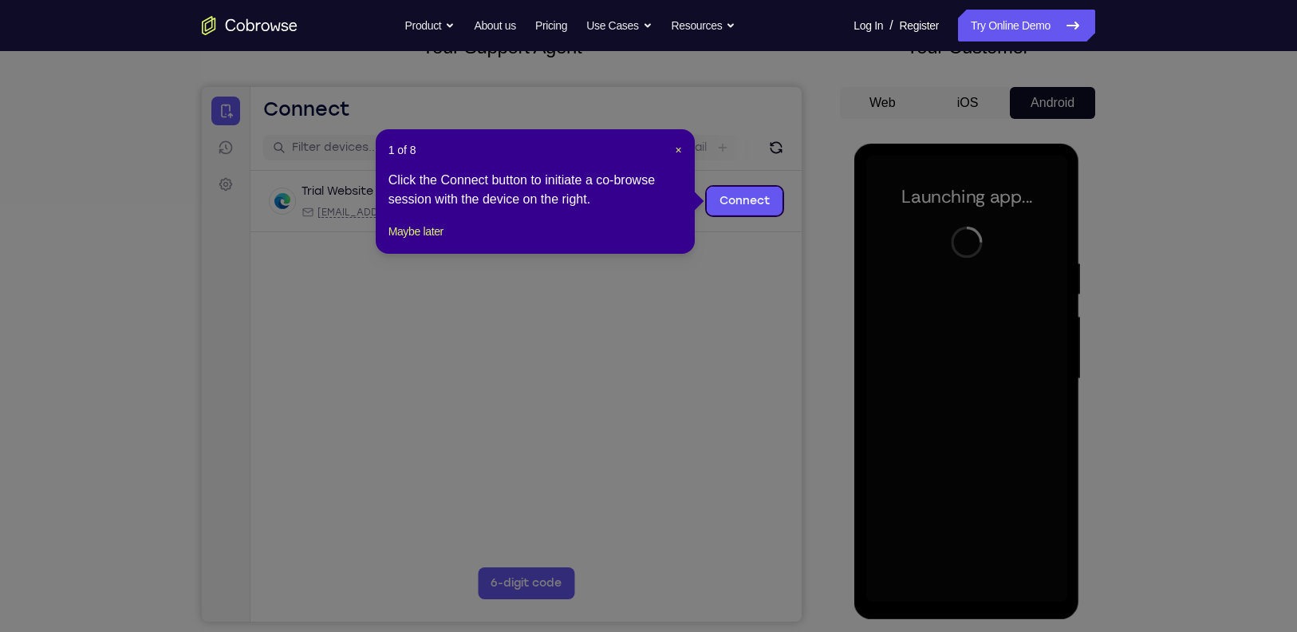
click at [426, 254] on div "1 of 8 × Click the Connect button to initiate a co-browse session with the devi…" at bounding box center [535, 191] width 319 height 124
click at [426, 241] on button "Maybe later" at bounding box center [415, 231] width 55 height 19
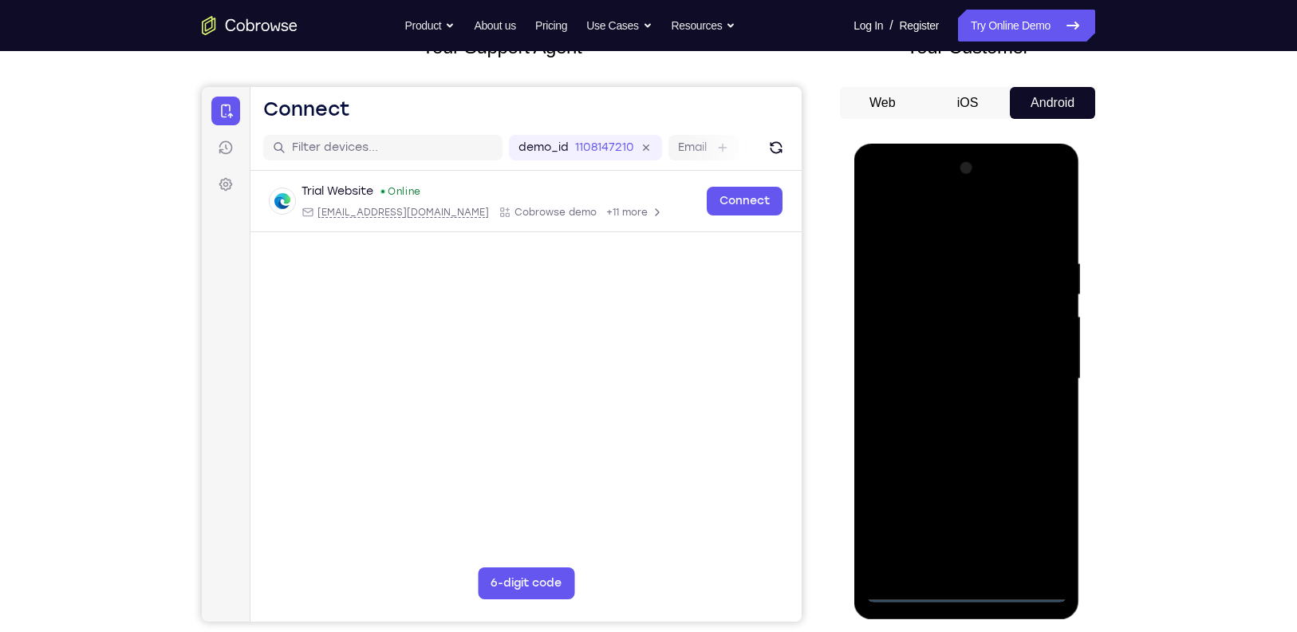
click at [971, 592] on div at bounding box center [965, 379] width 201 height 447
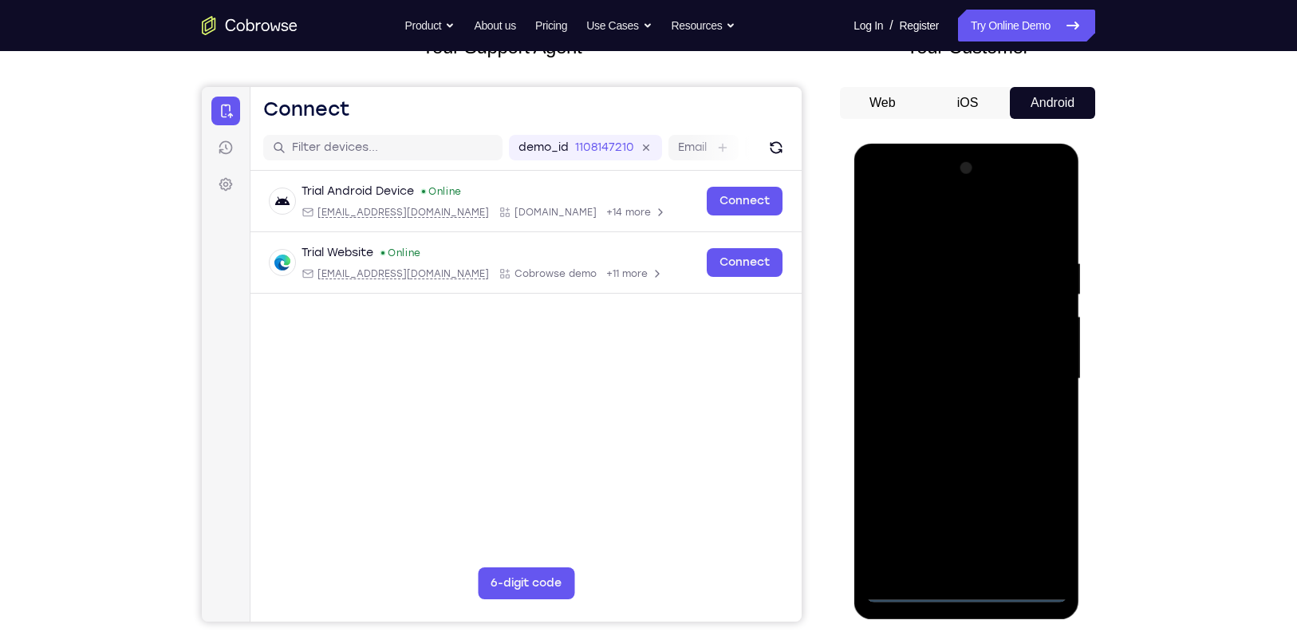
click at [1037, 510] on div at bounding box center [965, 379] width 201 height 447
click at [947, 225] on div at bounding box center [965, 379] width 201 height 447
click at [1030, 365] on div at bounding box center [965, 379] width 201 height 447
click at [945, 408] on div at bounding box center [965, 379] width 201 height 447
click at [988, 366] on div at bounding box center [965, 379] width 201 height 447
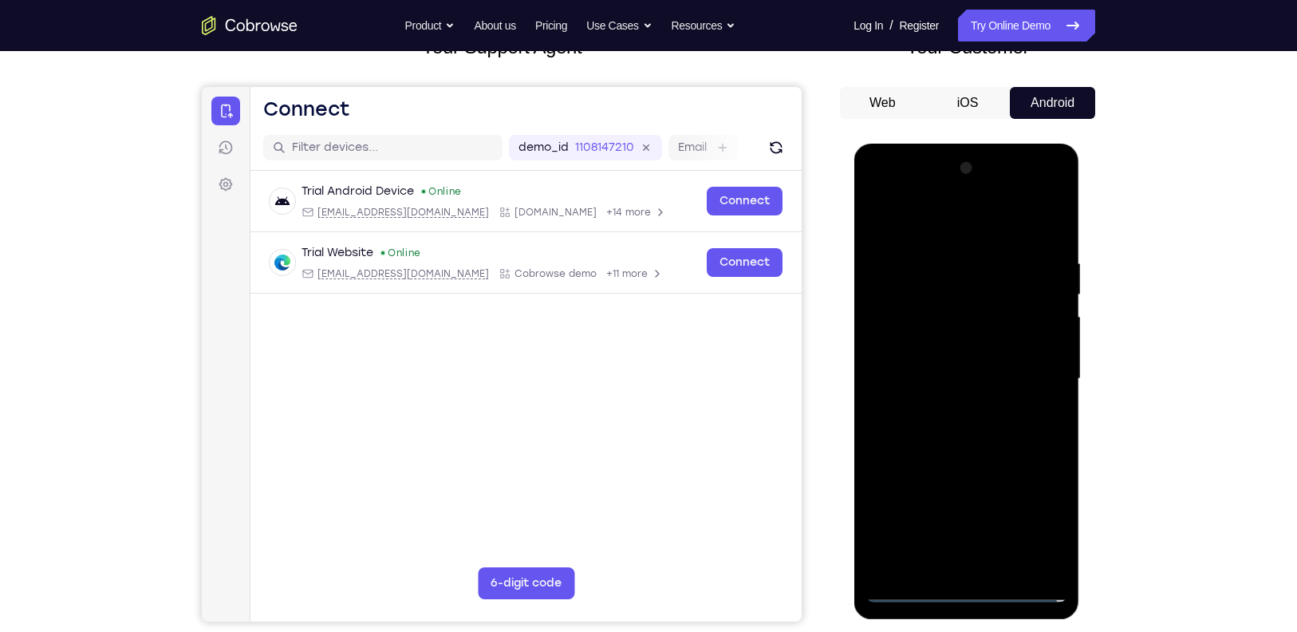
click at [986, 349] on div at bounding box center [965, 379] width 201 height 447
click at [972, 376] on div at bounding box center [965, 379] width 201 height 447
click at [973, 432] on div at bounding box center [965, 379] width 201 height 447
drag, startPoint x: 974, startPoint y: 432, endPoint x: 1078, endPoint y: 436, distance: 104.5
click at [1078, 436] on div at bounding box center [966, 381] width 226 height 475
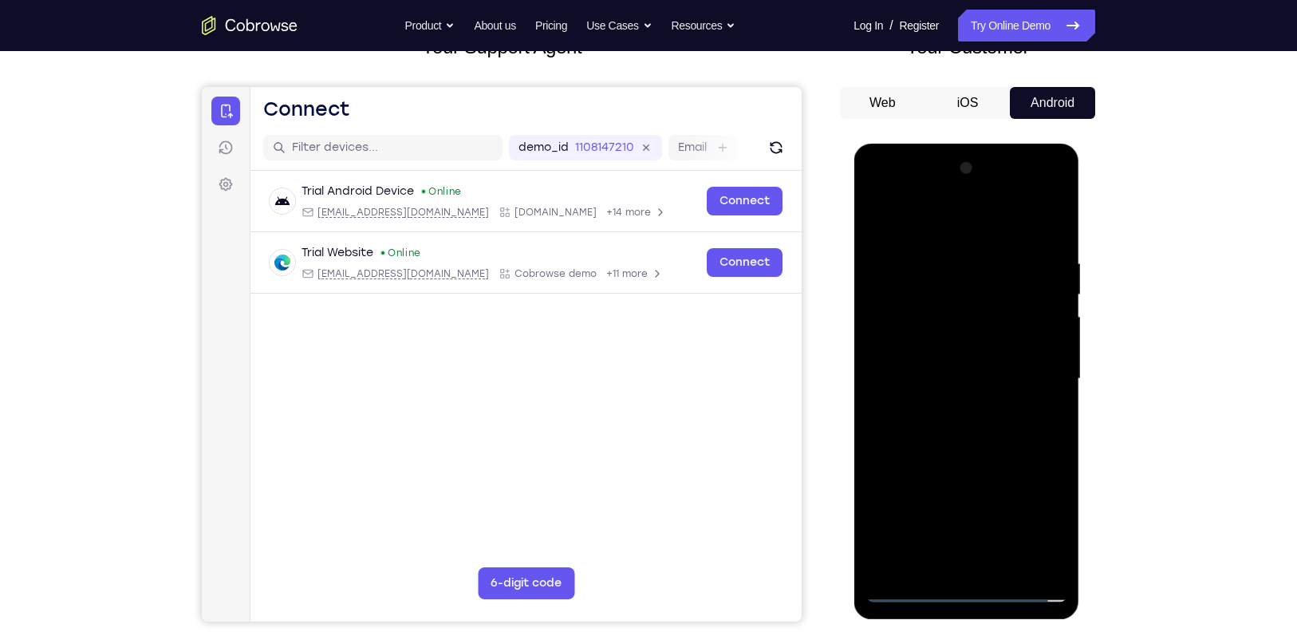
click at [994, 418] on div at bounding box center [965, 379] width 201 height 447
click at [1010, 436] on div at bounding box center [965, 379] width 201 height 447
click at [1030, 191] on div at bounding box center [965, 379] width 201 height 447
click at [998, 223] on div at bounding box center [965, 379] width 201 height 447
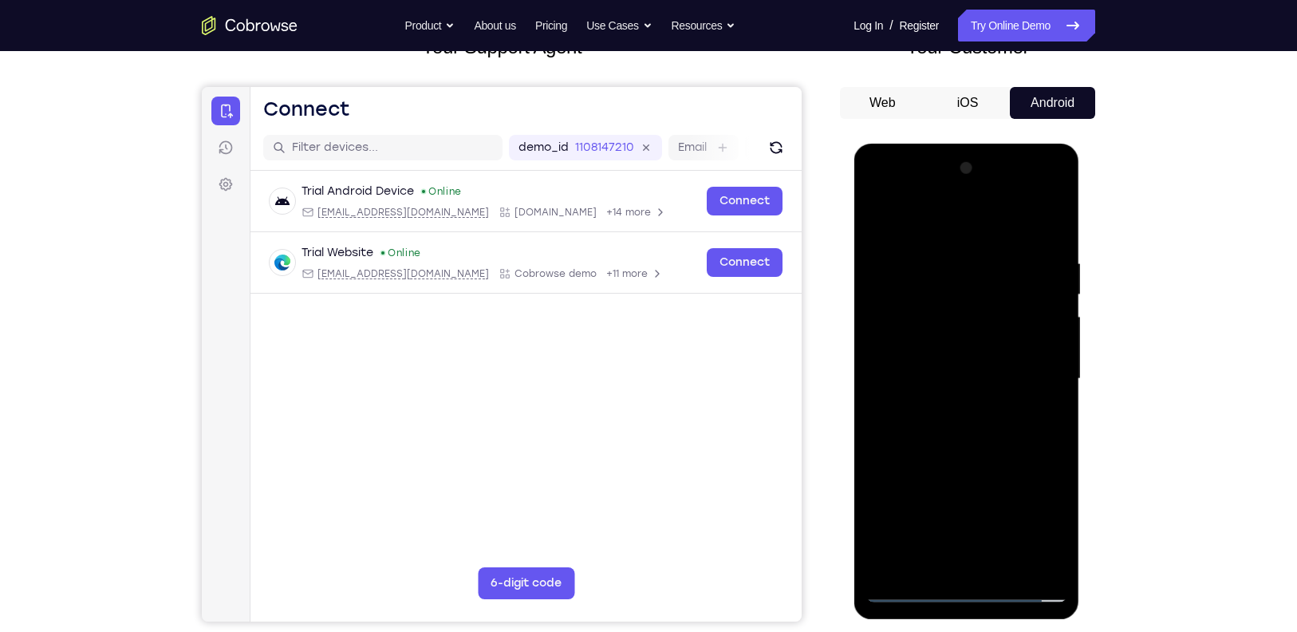
click at [1055, 242] on div at bounding box center [965, 379] width 201 height 447
click at [1010, 567] on div at bounding box center [965, 379] width 201 height 447
click at [983, 463] on div at bounding box center [965, 379] width 201 height 447
click at [880, 213] on div at bounding box center [965, 379] width 201 height 447
click at [1046, 249] on div at bounding box center [965, 379] width 201 height 447
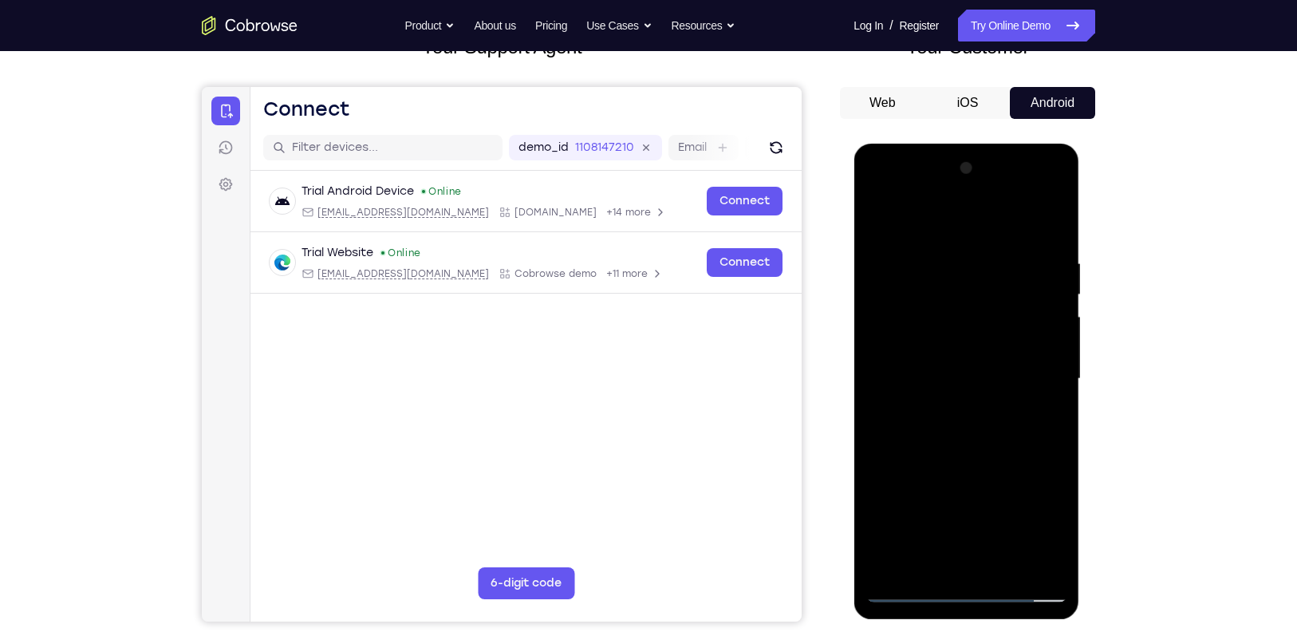
click at [1057, 297] on div at bounding box center [965, 379] width 201 height 447
click at [1050, 507] on div at bounding box center [965, 379] width 201 height 447
drag, startPoint x: 966, startPoint y: 475, endPoint x: 1091, endPoint y: 483, distance: 125.5
click at [1081, 483] on html "Online web based iOS Simulators and Android Emulators. Run iPhone, iPad, Mobile…" at bounding box center [966, 383] width 227 height 478
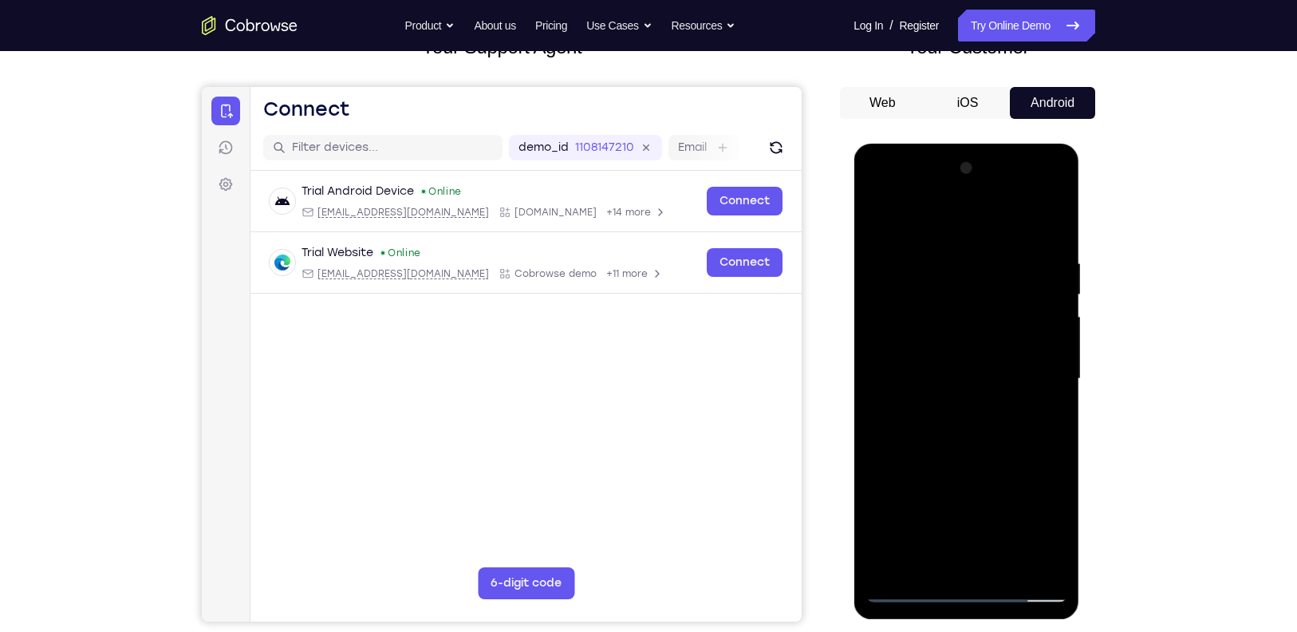
click at [888, 225] on div at bounding box center [965, 379] width 201 height 447
click at [876, 212] on div at bounding box center [965, 379] width 201 height 447
click at [1043, 222] on div at bounding box center [965, 379] width 201 height 447
click at [1006, 570] on div at bounding box center [965, 379] width 201 height 447
click at [986, 349] on div at bounding box center [965, 379] width 201 height 447
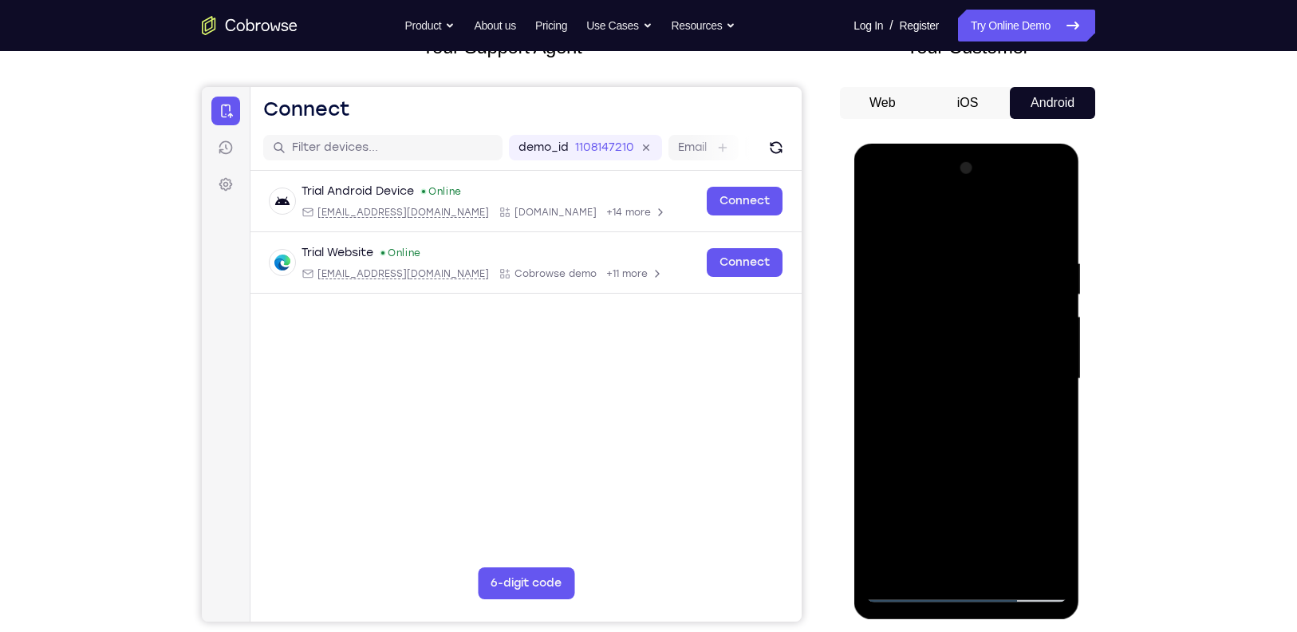
click at [1052, 188] on div at bounding box center [965, 379] width 201 height 447
click at [1019, 490] on div at bounding box center [965, 379] width 201 height 447
drag, startPoint x: 1036, startPoint y: 231, endPoint x: 1042, endPoint y: 297, distance: 66.4
click at [1042, 297] on div at bounding box center [965, 379] width 201 height 447
drag, startPoint x: 955, startPoint y: 295, endPoint x: 945, endPoint y: 393, distance: 98.6
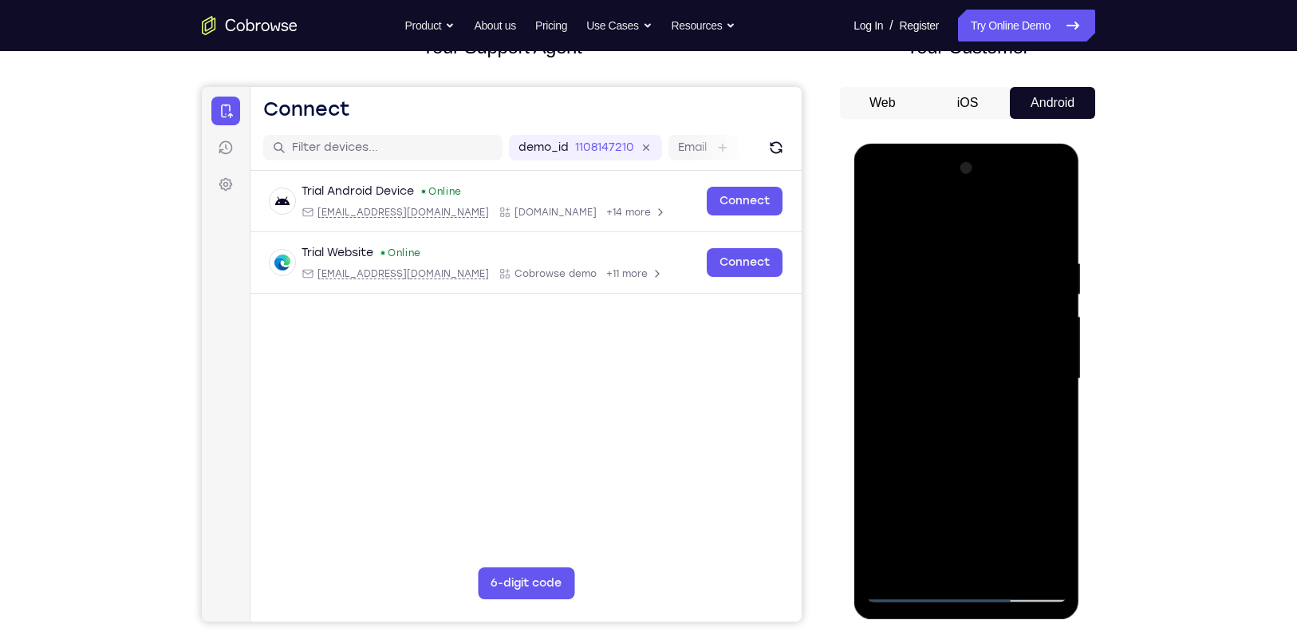
click at [945, 393] on div at bounding box center [965, 379] width 201 height 447
click at [1044, 215] on div at bounding box center [965, 379] width 201 height 447
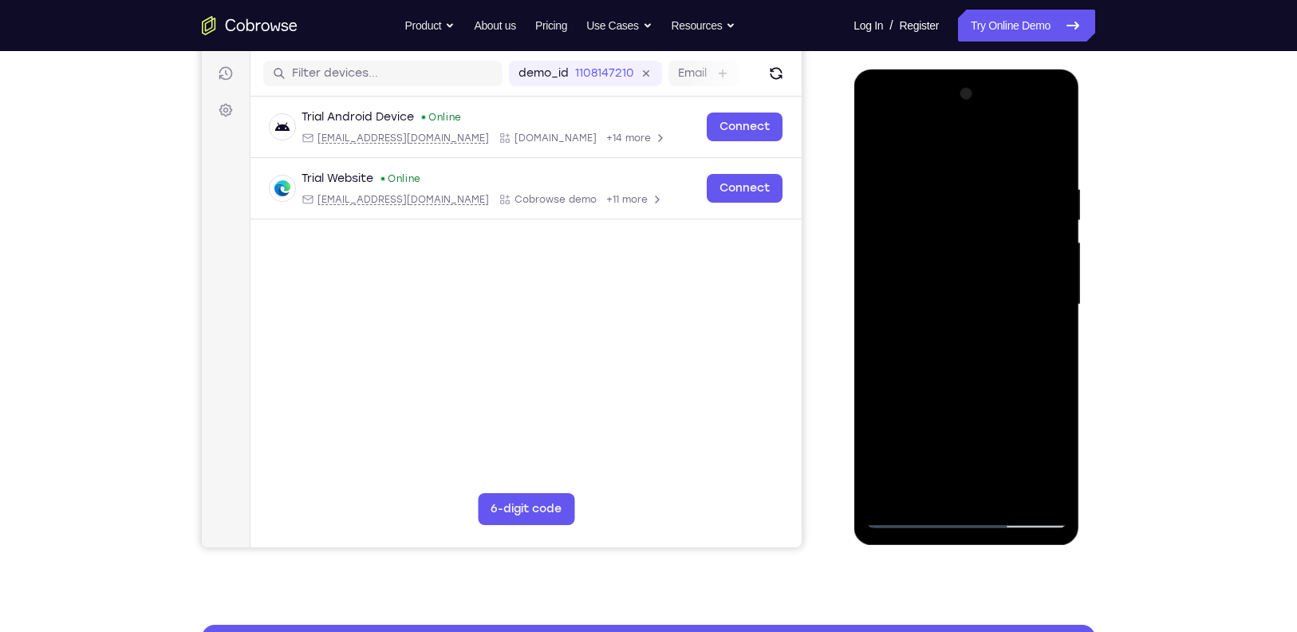
click at [1030, 330] on div at bounding box center [965, 304] width 201 height 447
click at [977, 299] on div at bounding box center [965, 304] width 201 height 447
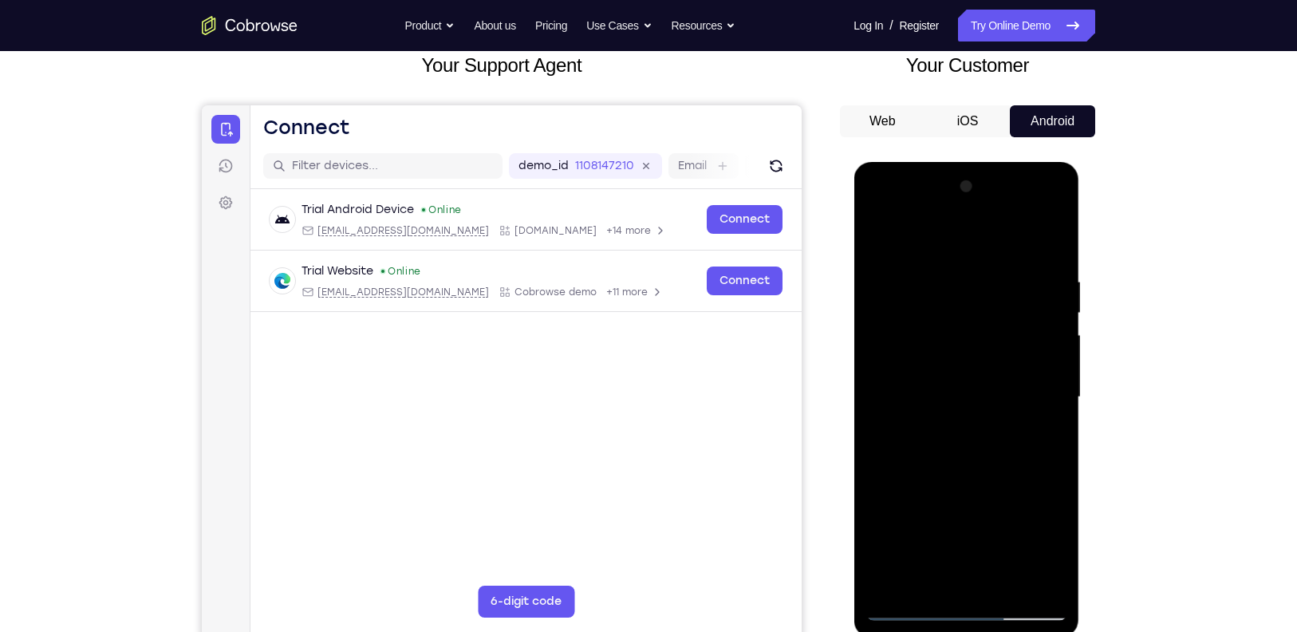
click at [1054, 207] on div at bounding box center [965, 397] width 201 height 447
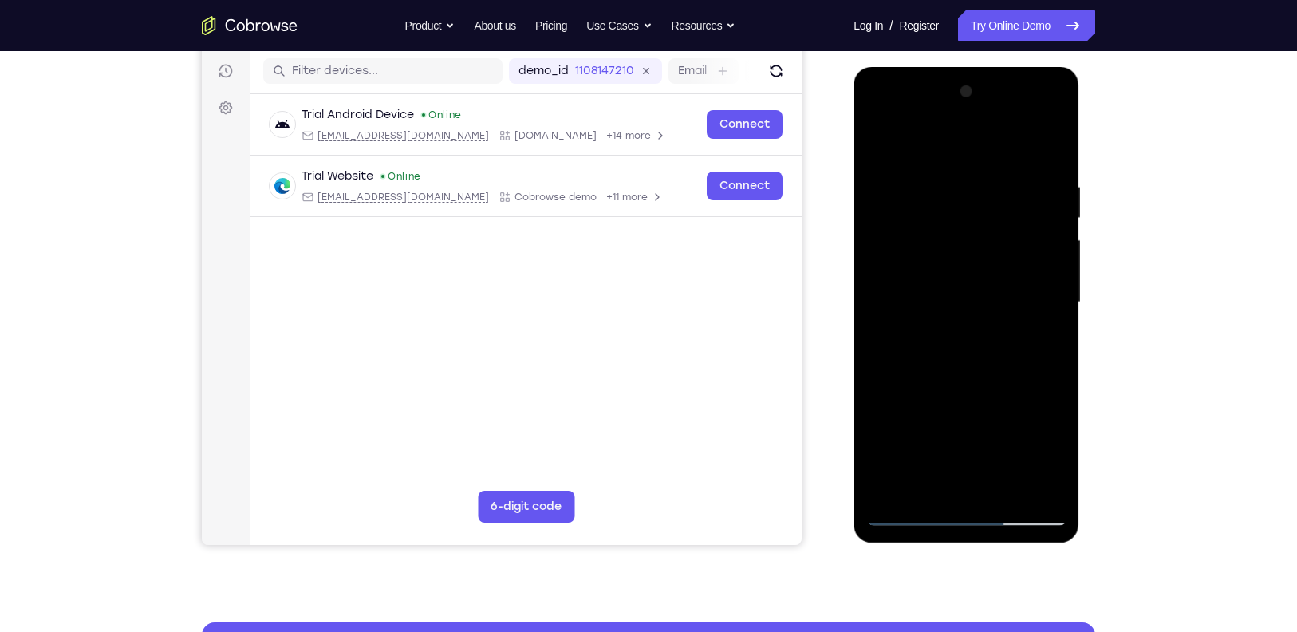
scroll to position [198, 0]
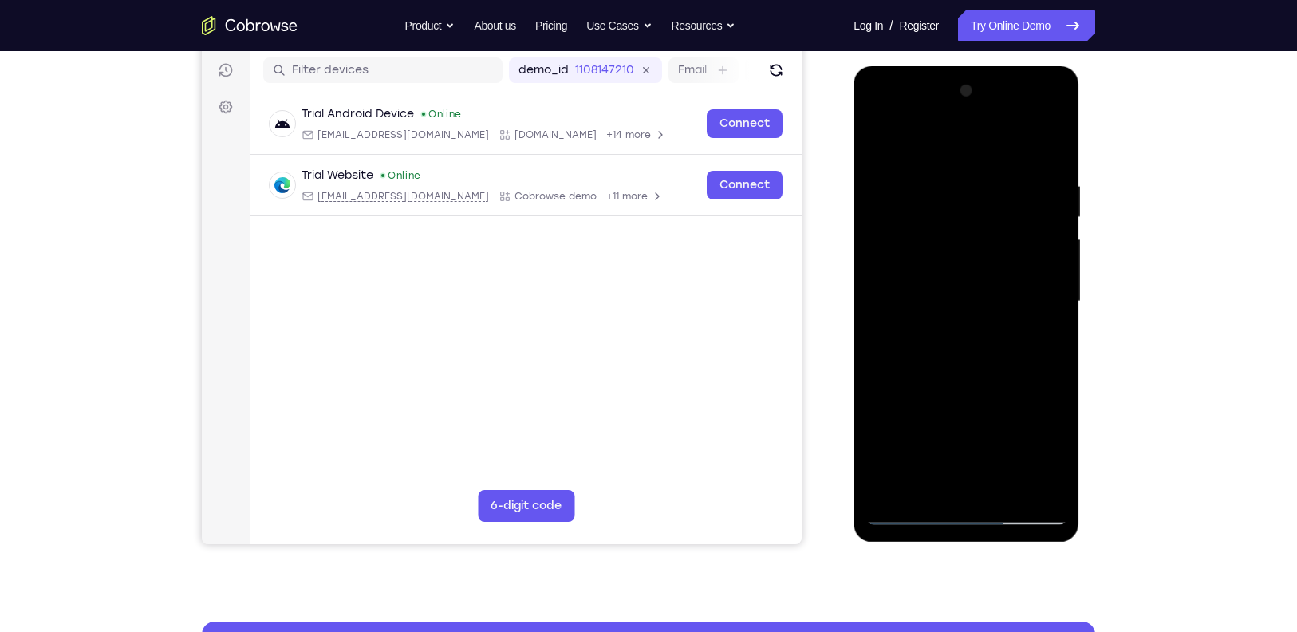
click at [1011, 415] on div at bounding box center [965, 301] width 201 height 447
click at [1039, 341] on div at bounding box center [965, 301] width 201 height 447
click at [1033, 346] on div at bounding box center [965, 301] width 201 height 447
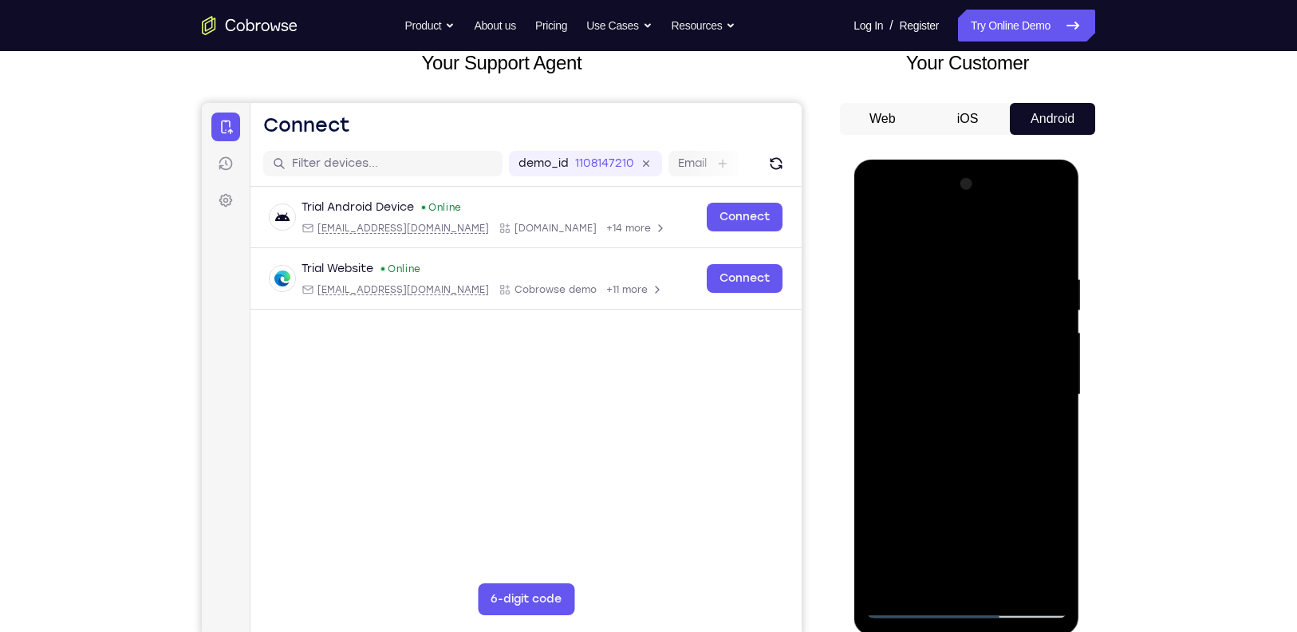
scroll to position [103, 0]
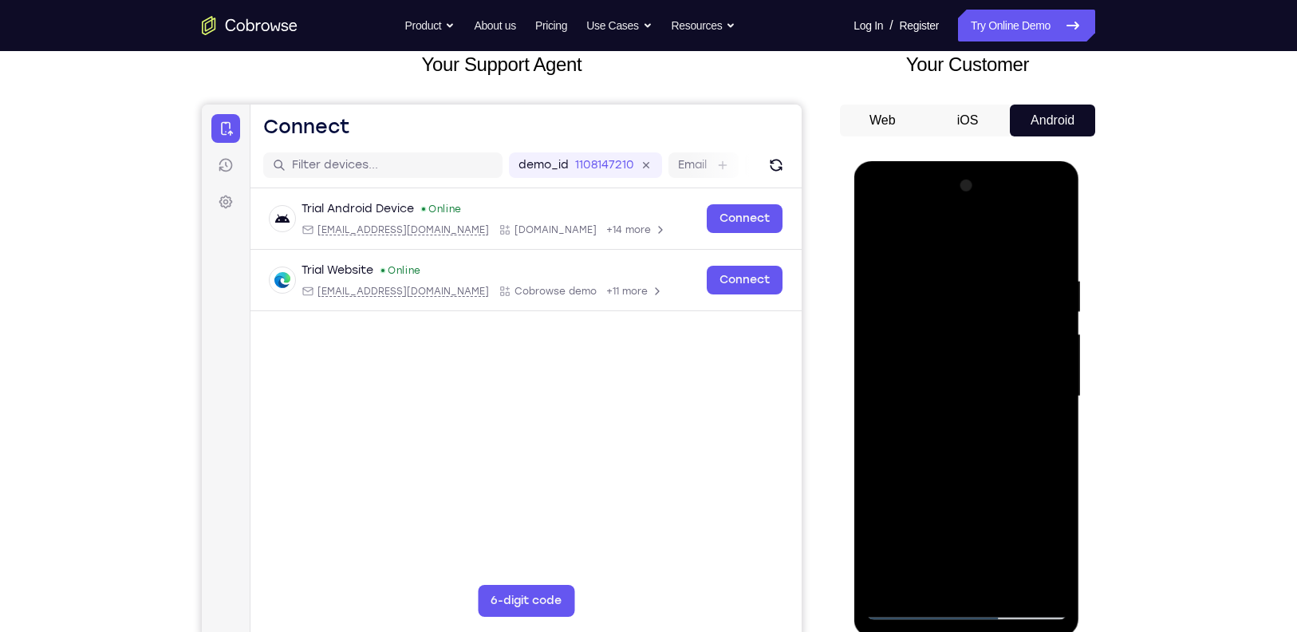
click at [1034, 211] on div at bounding box center [965, 396] width 201 height 447
click at [968, 230] on div at bounding box center [965, 396] width 201 height 447
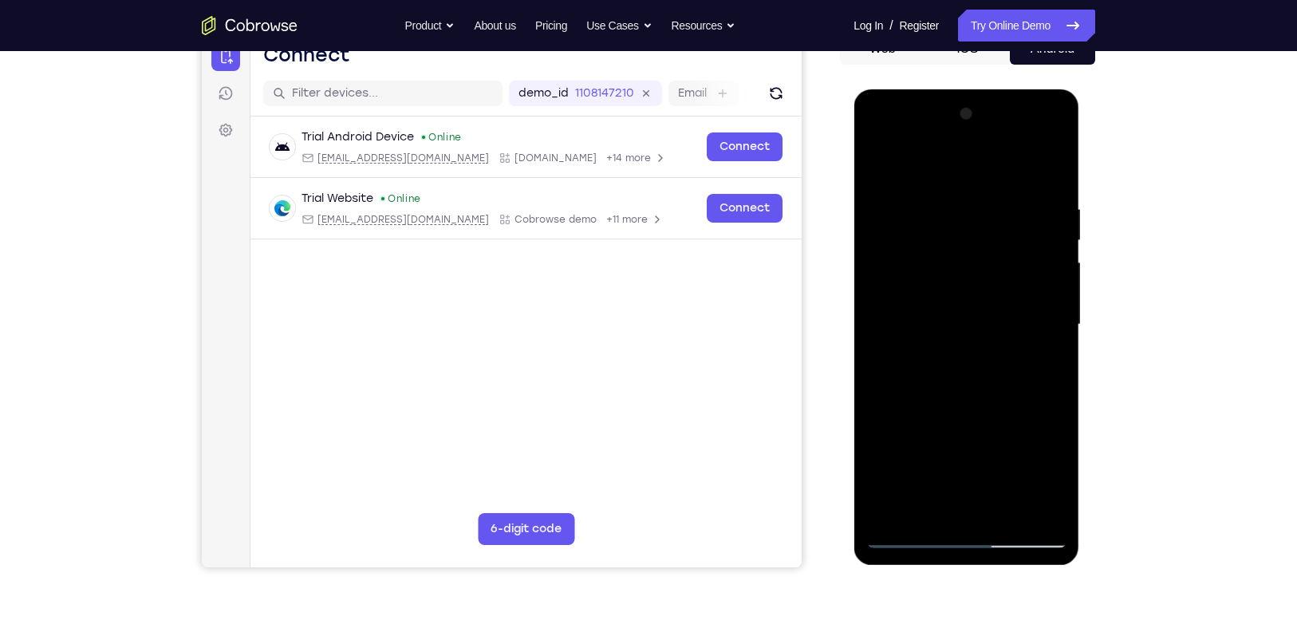
click at [874, 179] on div at bounding box center [965, 324] width 201 height 447
click at [920, 160] on div at bounding box center [965, 324] width 201 height 447
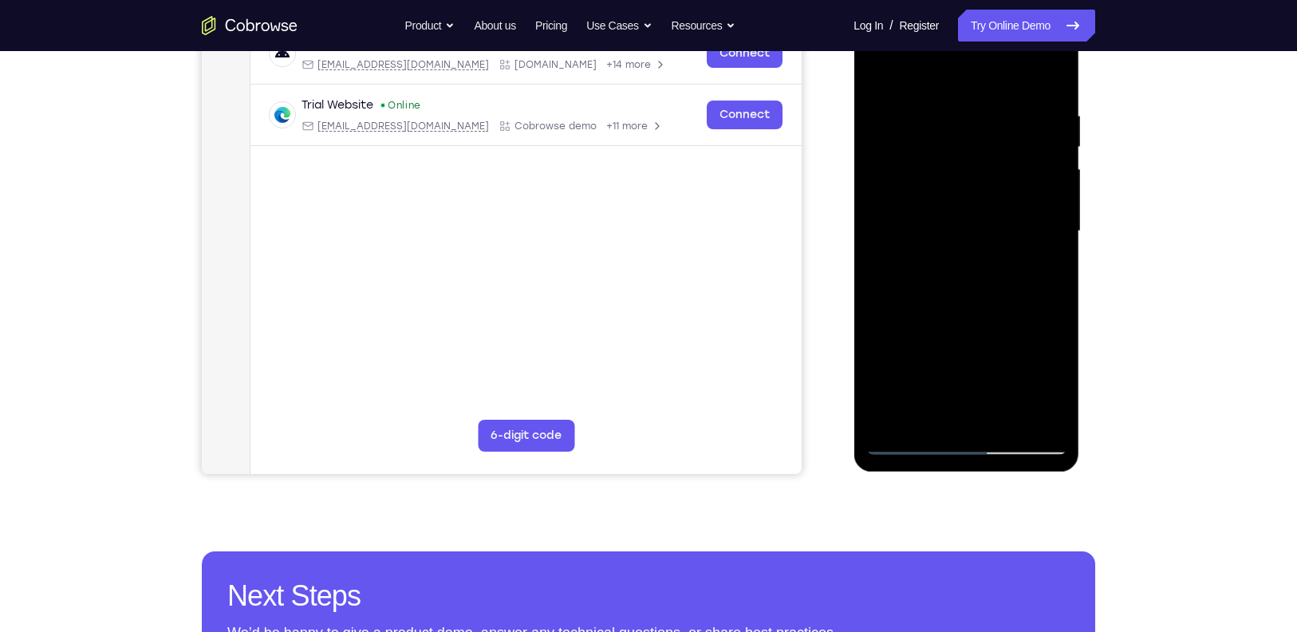
scroll to position [278, 0]
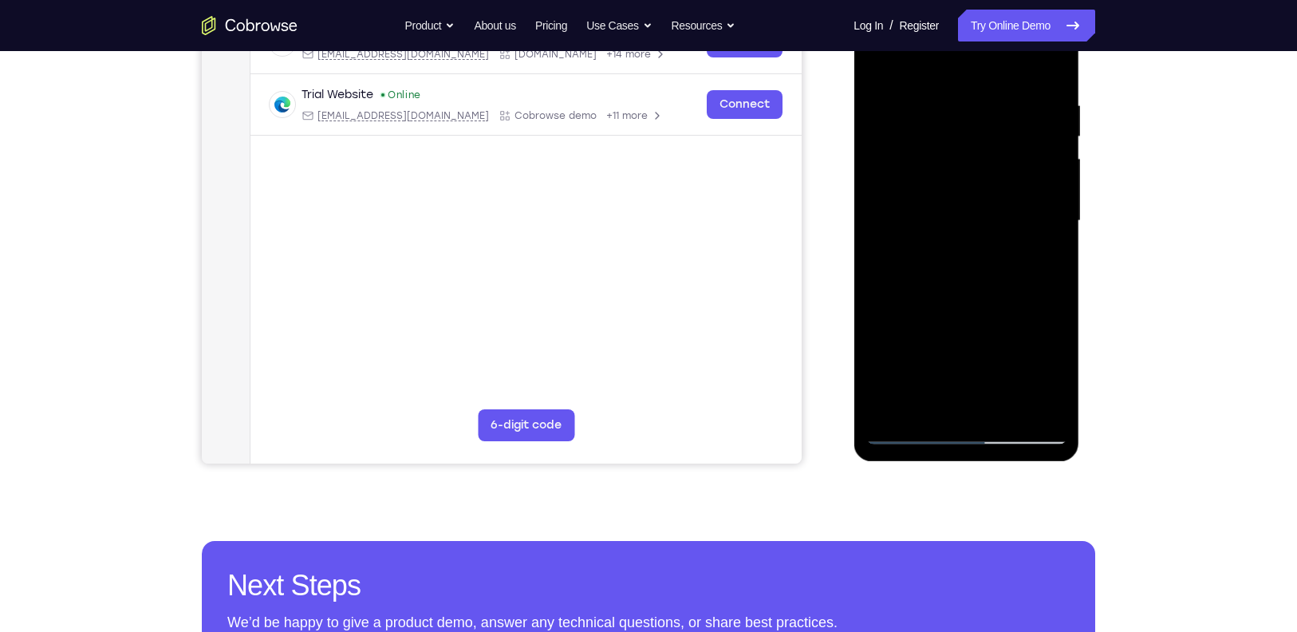
click at [1010, 243] on div at bounding box center [965, 221] width 201 height 447
click at [1046, 246] on div at bounding box center [965, 221] width 201 height 447
click at [1066, 250] on div at bounding box center [966, 223] width 226 height 475
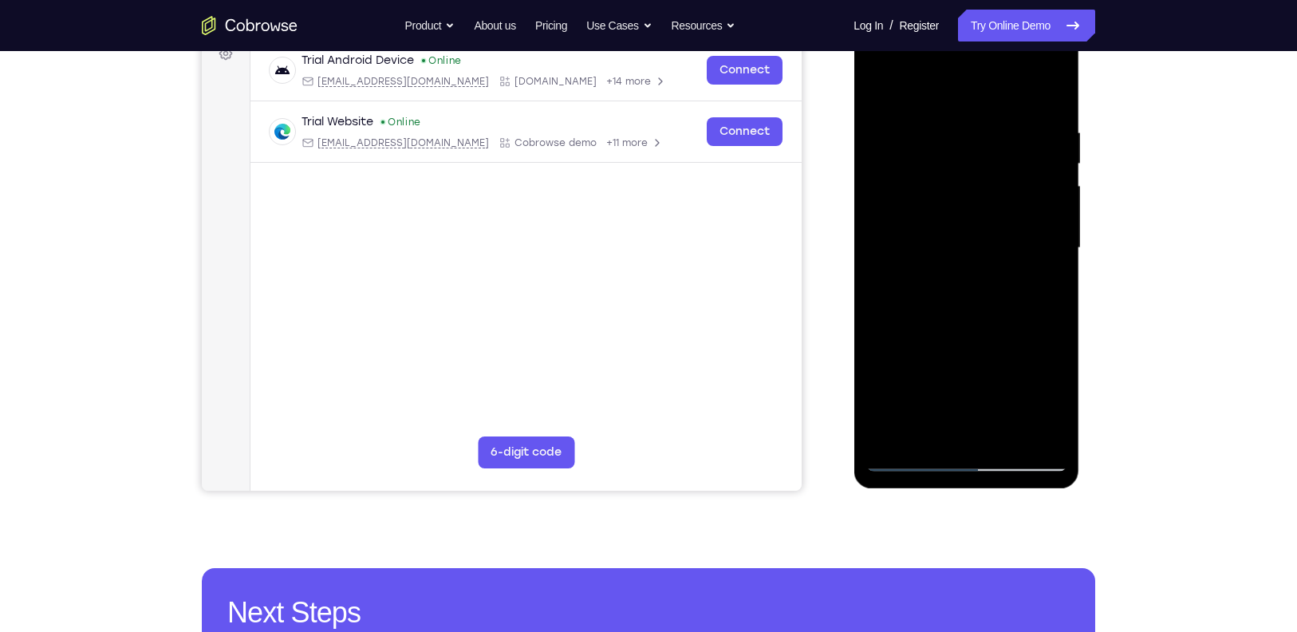
scroll to position [247, 0]
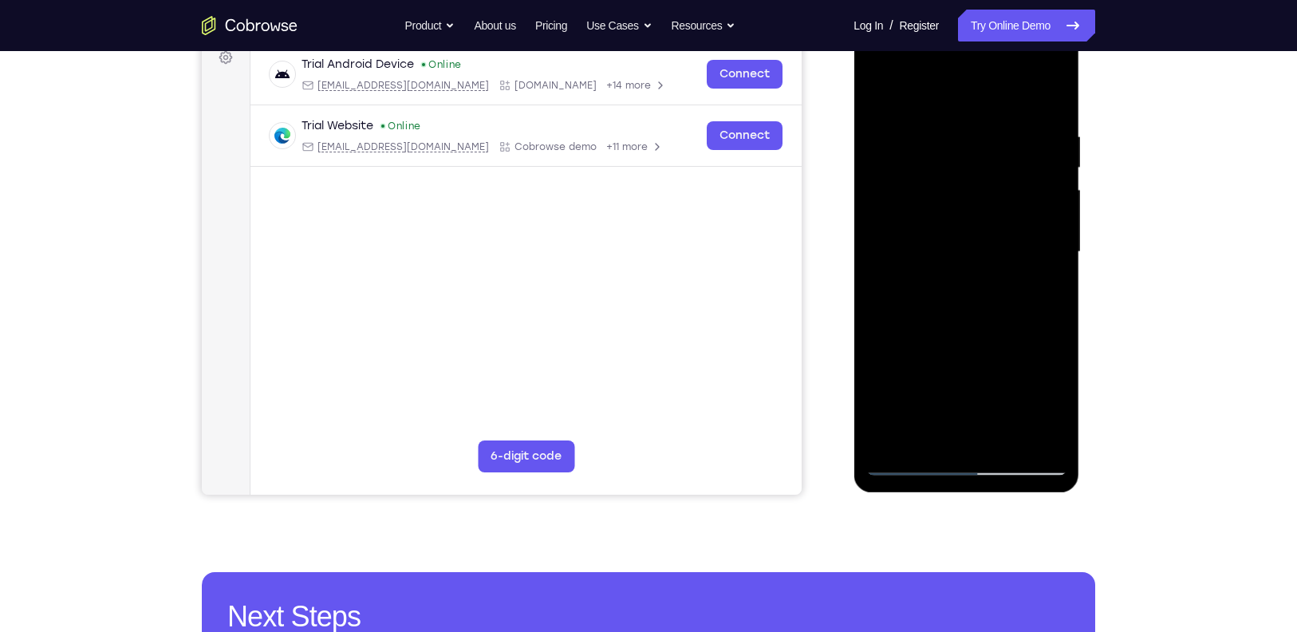
click at [1047, 273] on div at bounding box center [965, 252] width 201 height 447
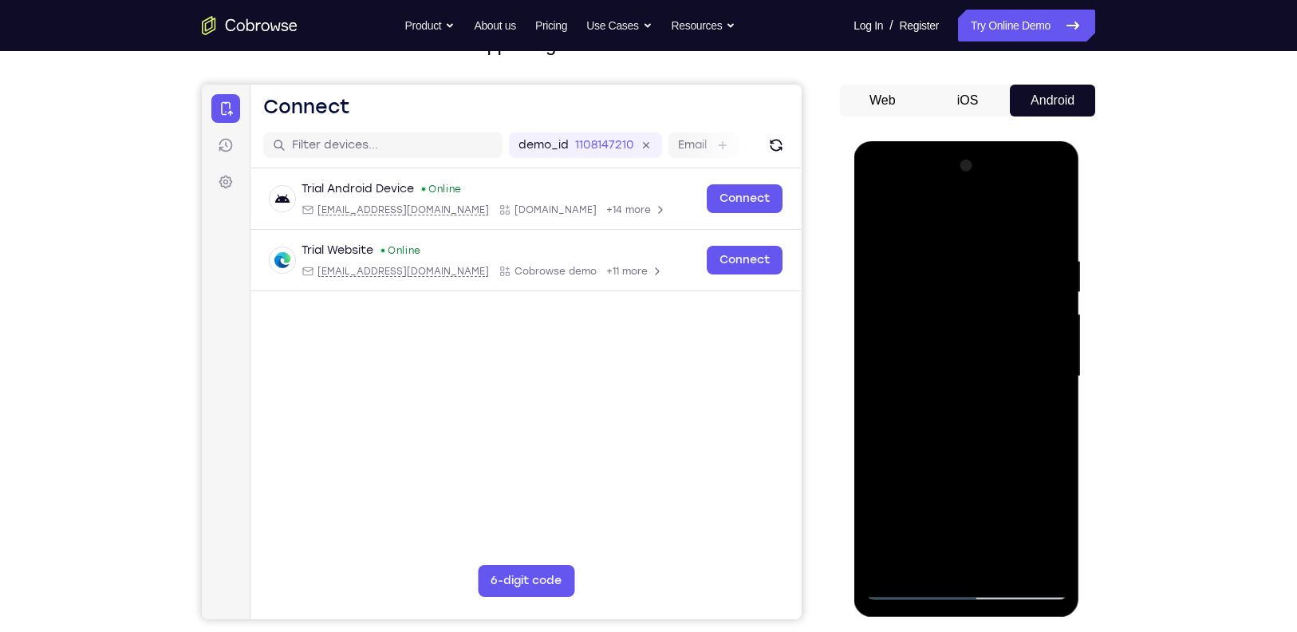
scroll to position [120, 0]
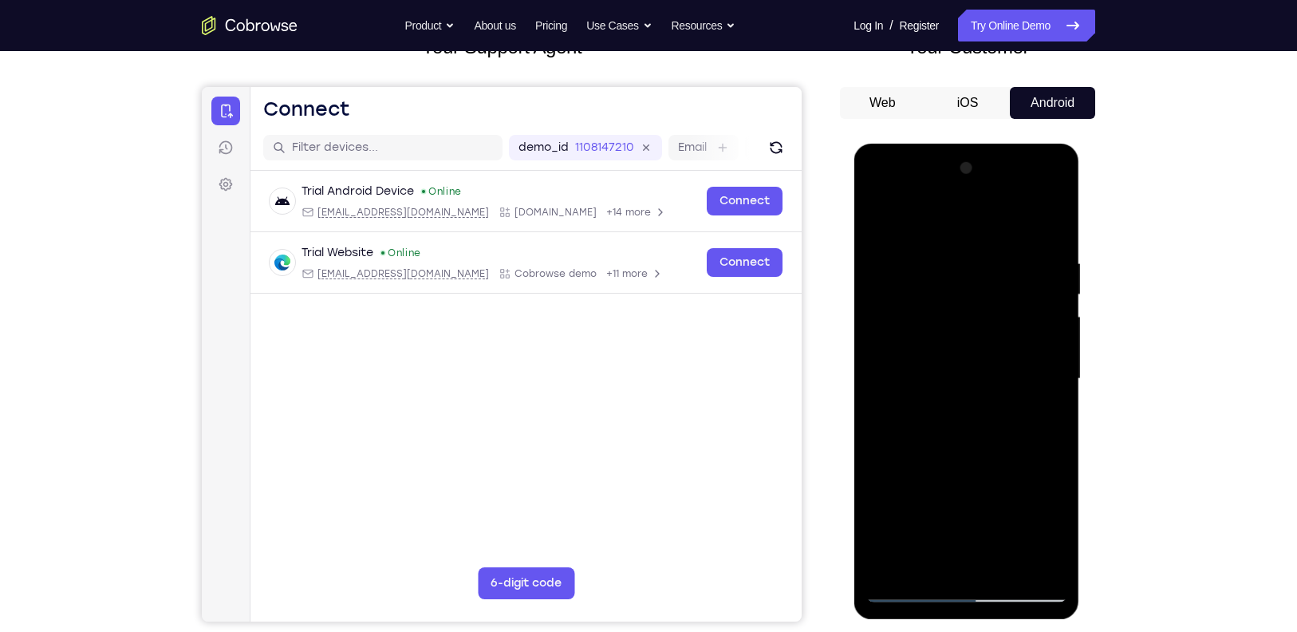
click at [1059, 212] on div at bounding box center [965, 379] width 201 height 447
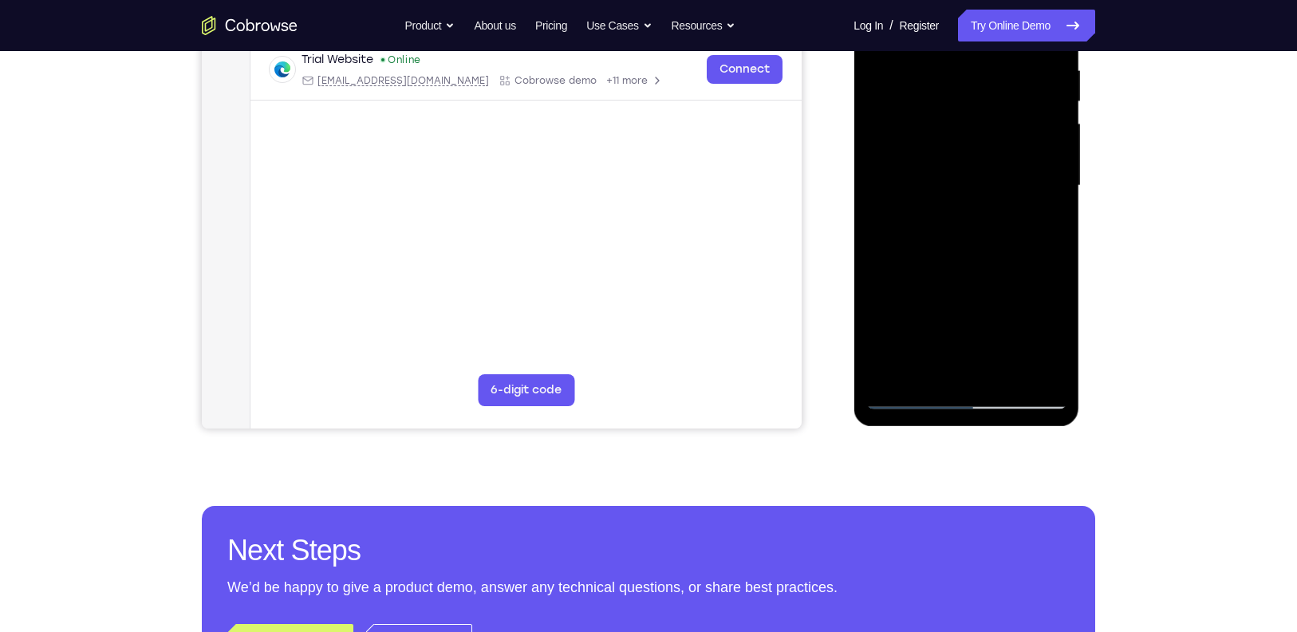
scroll to position [199, 0]
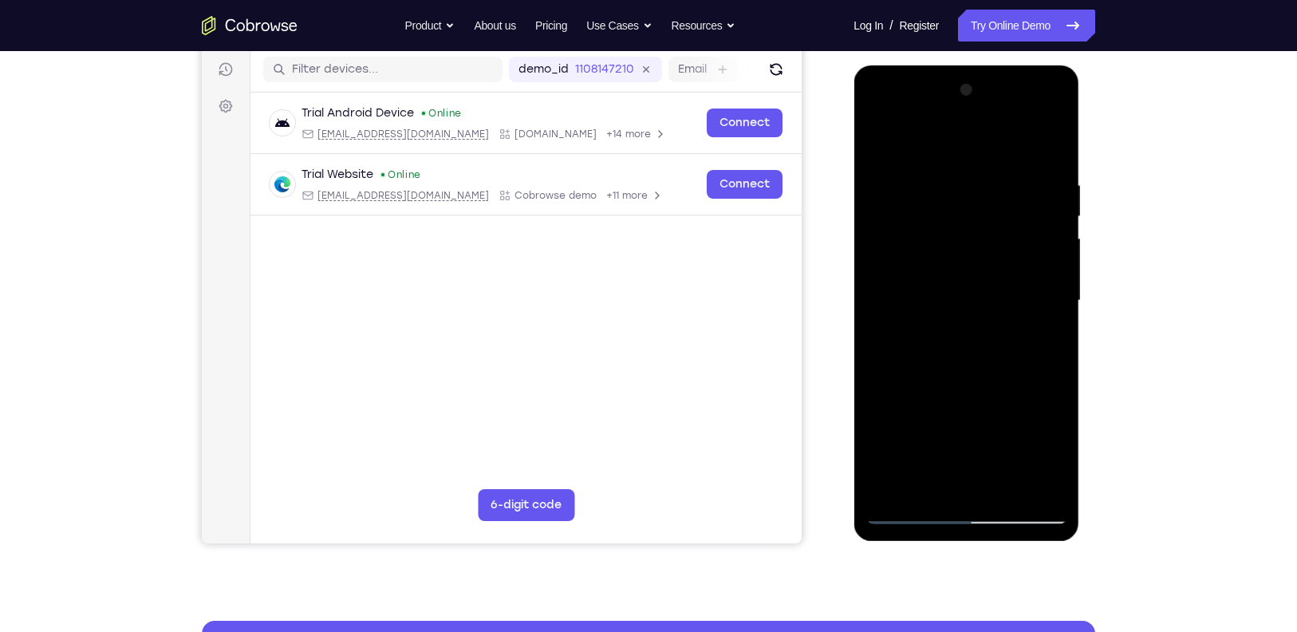
click at [1052, 118] on div at bounding box center [965, 300] width 201 height 447
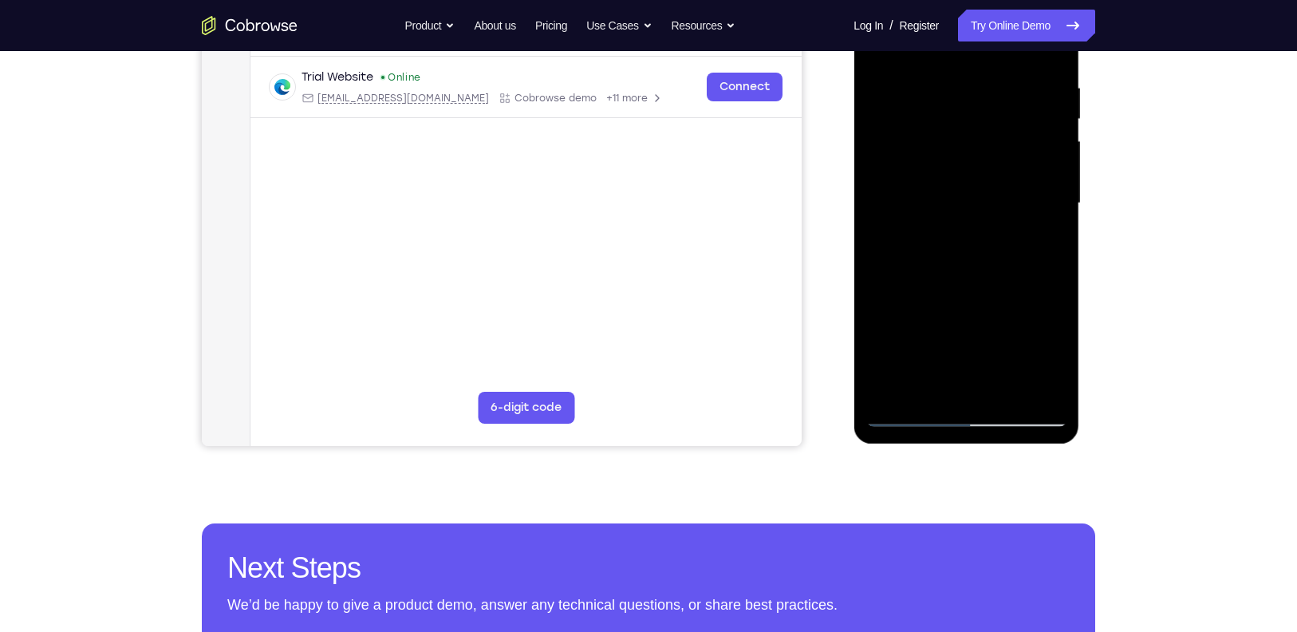
scroll to position [297, 0]
click at [1039, 318] on div at bounding box center [965, 202] width 201 height 447
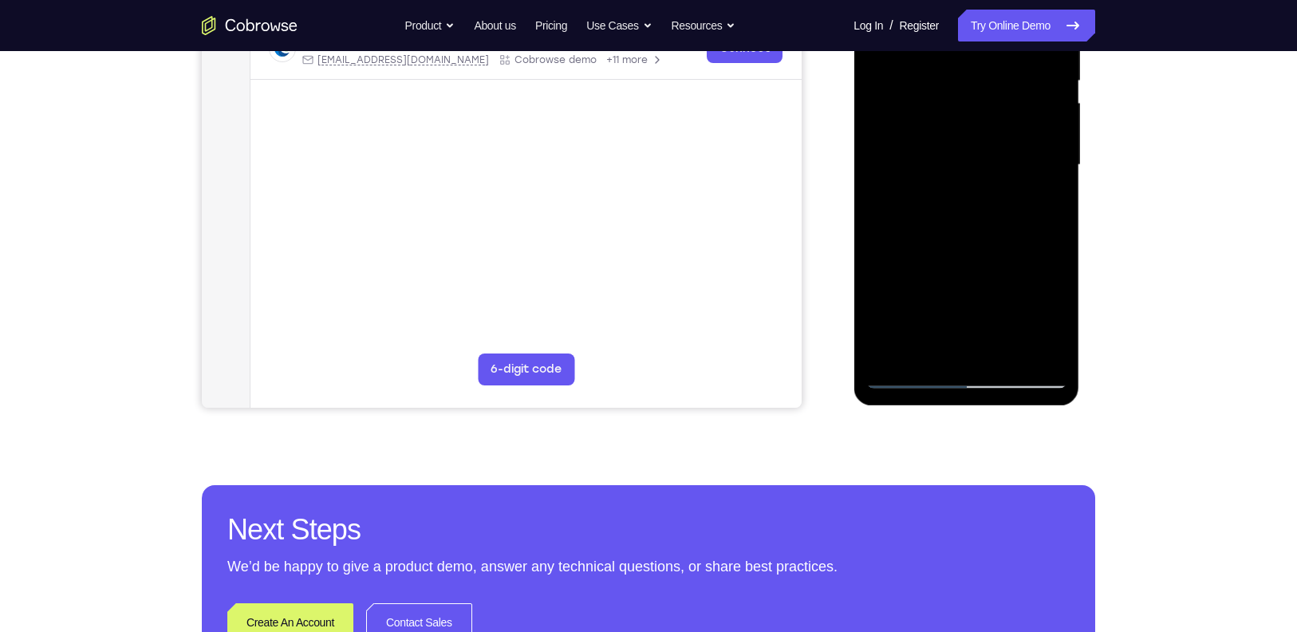
scroll to position [335, 0]
click at [1006, 356] on div at bounding box center [965, 164] width 201 height 447
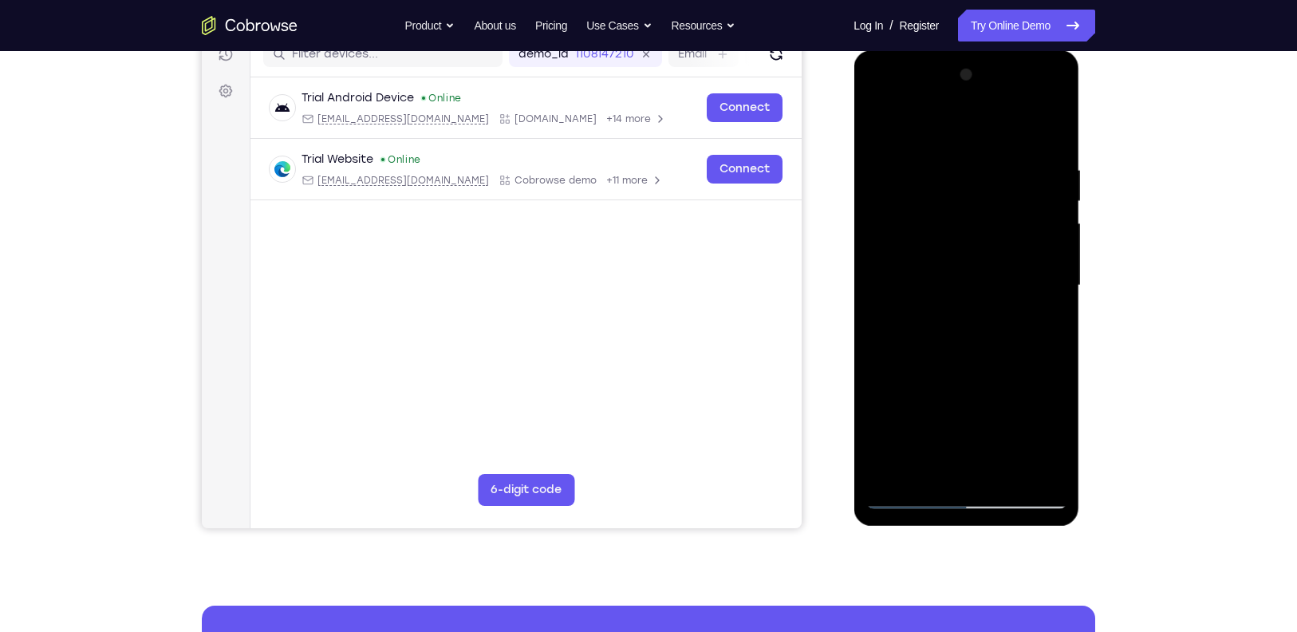
scroll to position [210, 0]
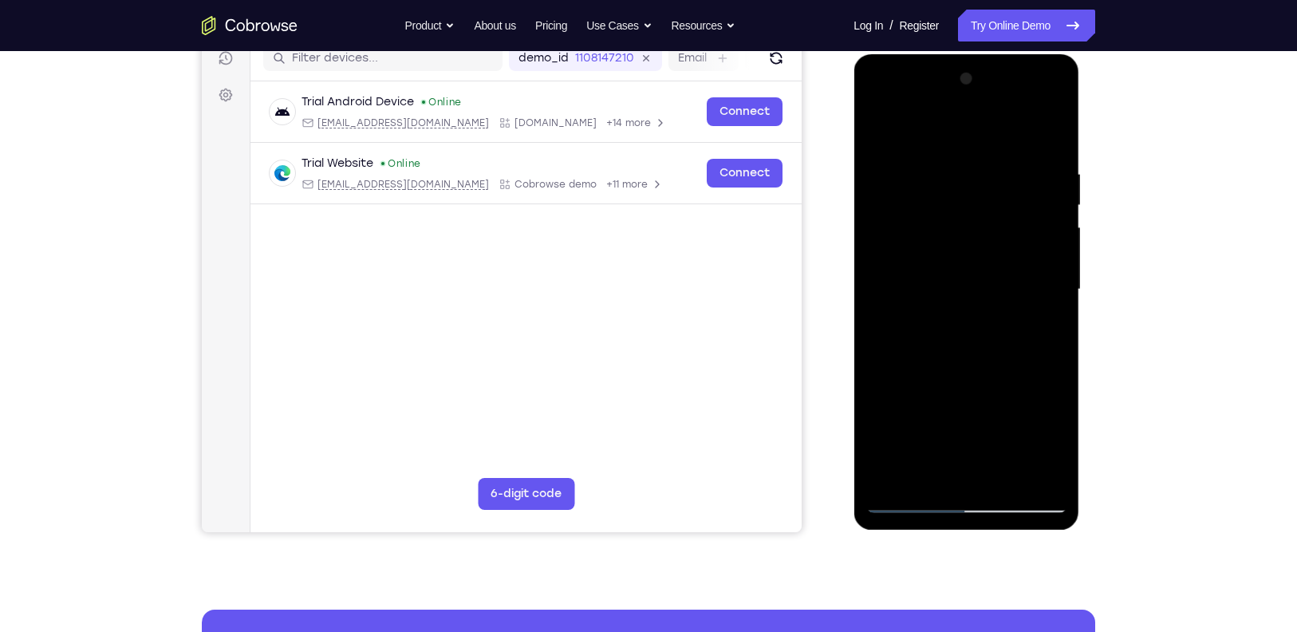
click at [960, 270] on div at bounding box center [965, 289] width 201 height 447
click at [880, 358] on div at bounding box center [965, 289] width 201 height 447
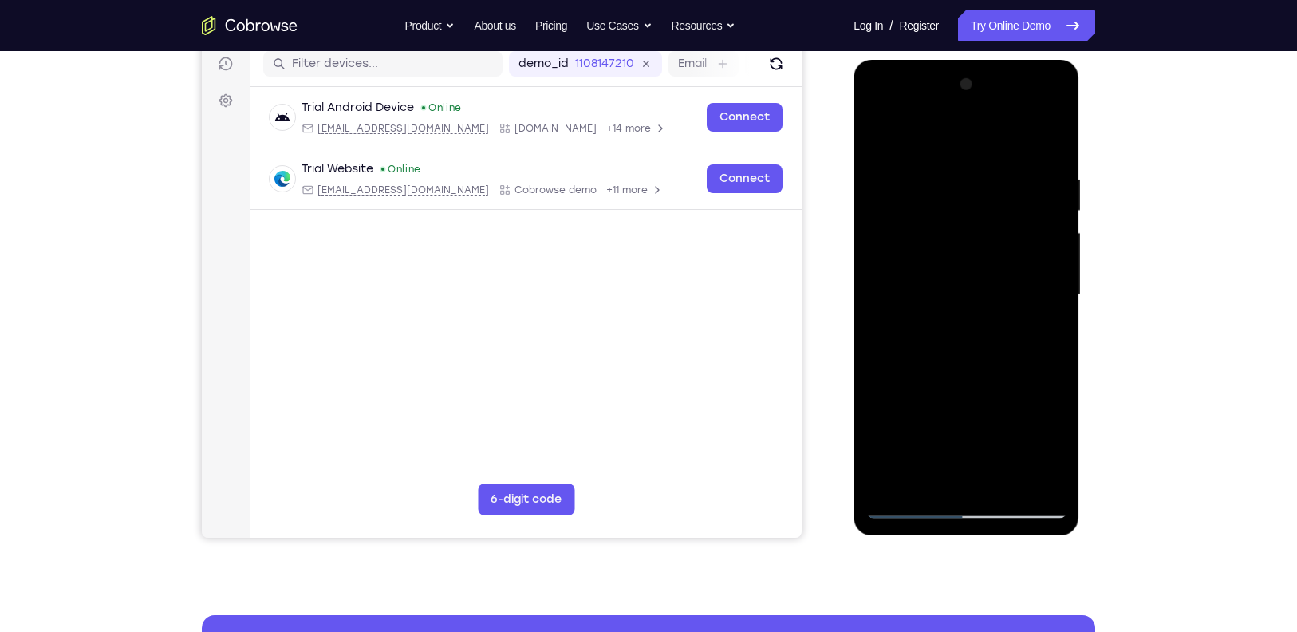
scroll to position [202, 0]
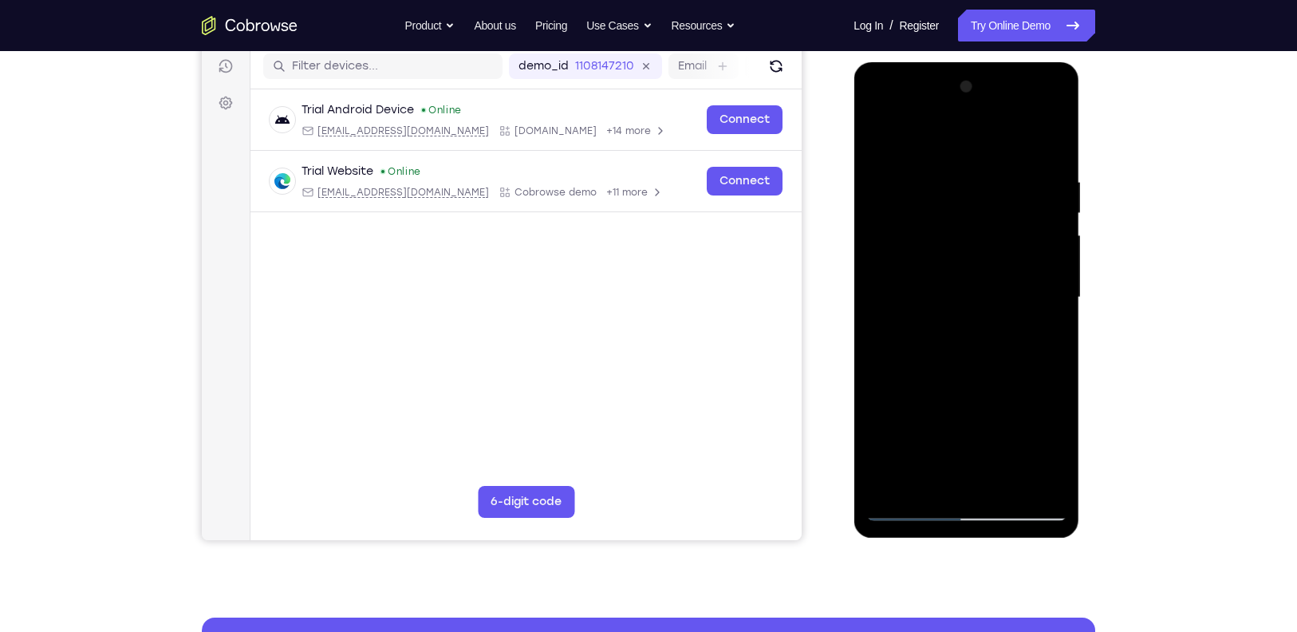
click at [892, 183] on div at bounding box center [965, 297] width 201 height 447
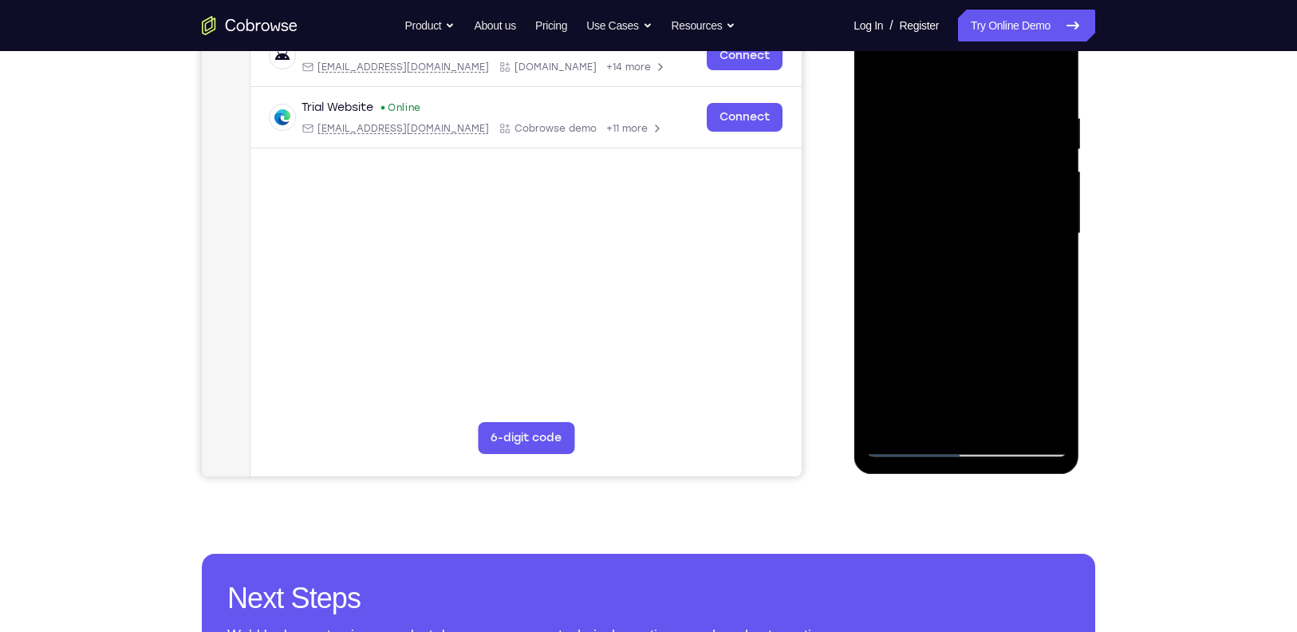
scroll to position [271, 0]
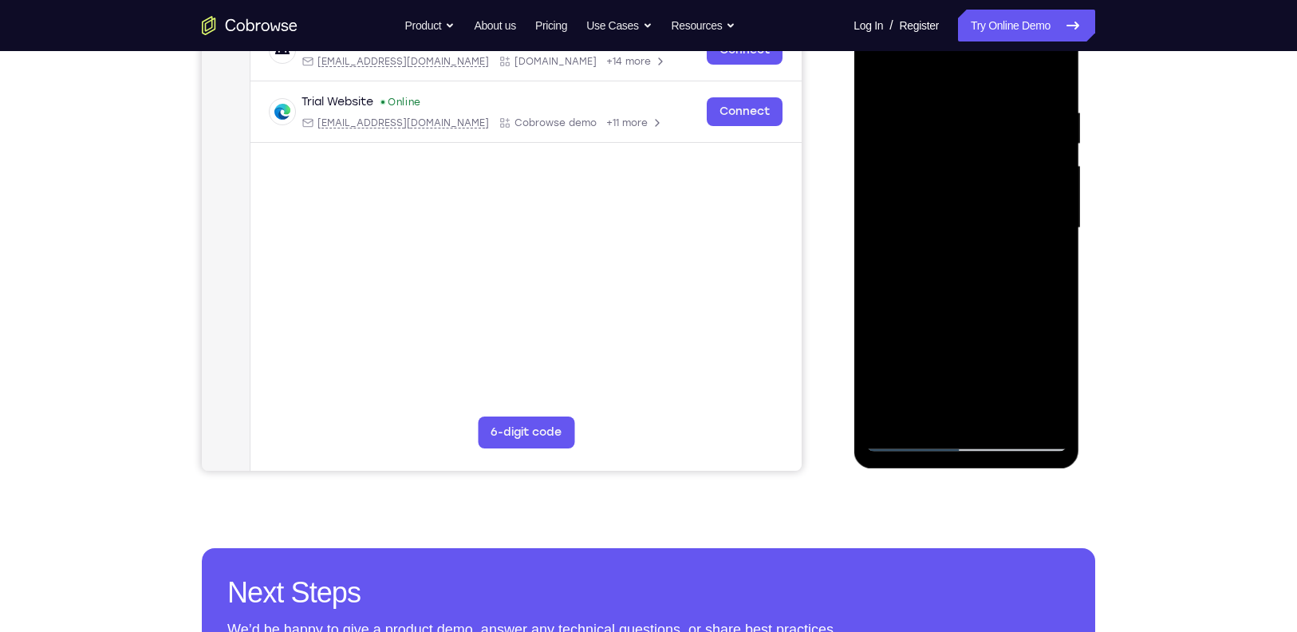
click at [1051, 310] on div at bounding box center [965, 228] width 201 height 447
click at [1049, 302] on div at bounding box center [965, 228] width 201 height 447
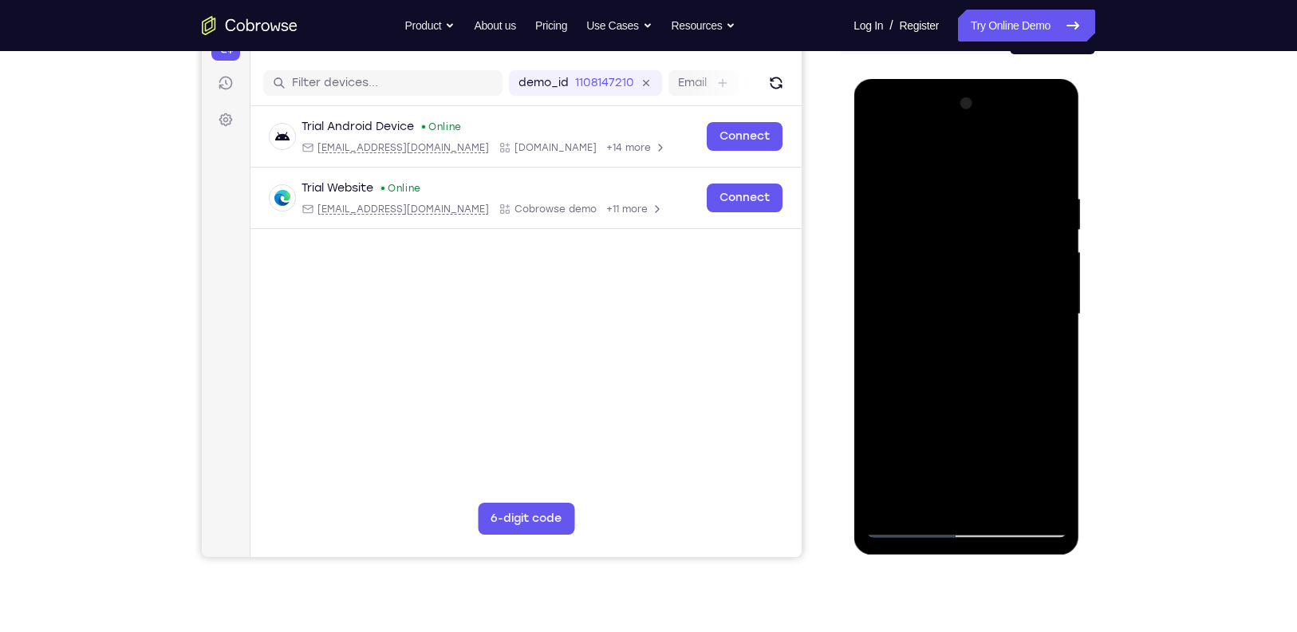
scroll to position [183, 0]
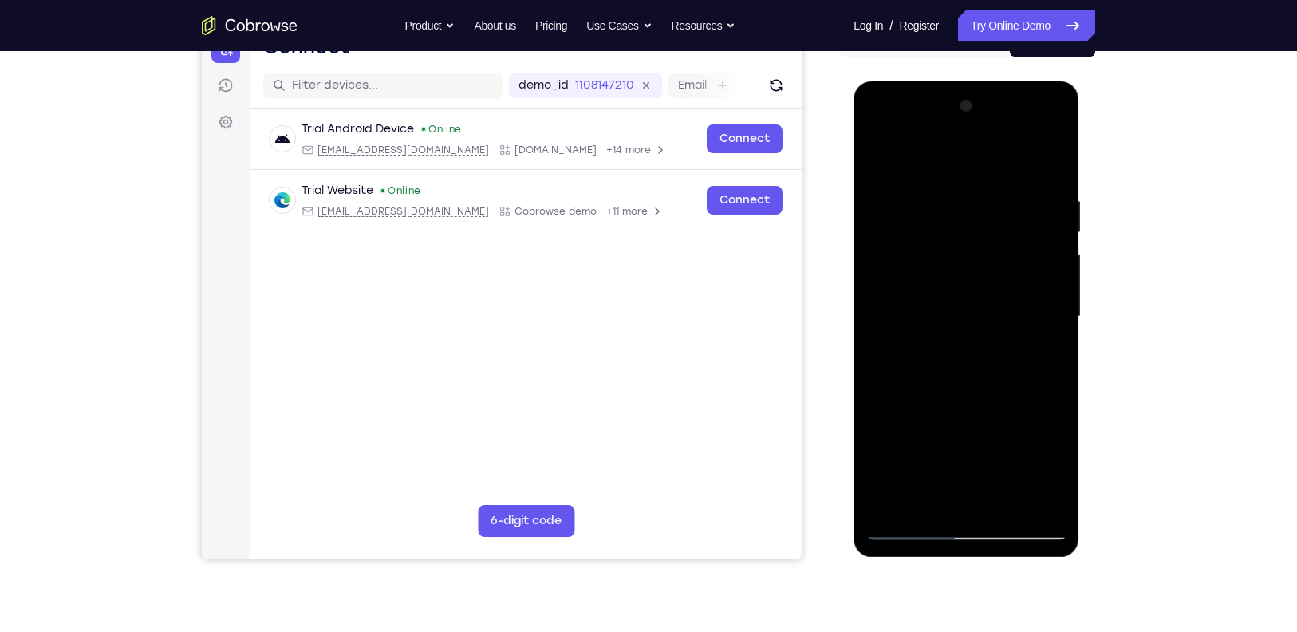
click at [1051, 159] on div at bounding box center [965, 316] width 201 height 447
click at [875, 155] on div at bounding box center [965, 316] width 201 height 447
drag, startPoint x: 1034, startPoint y: 238, endPoint x: 970, endPoint y: 249, distance: 64.8
click at [970, 249] on div at bounding box center [965, 316] width 201 height 447
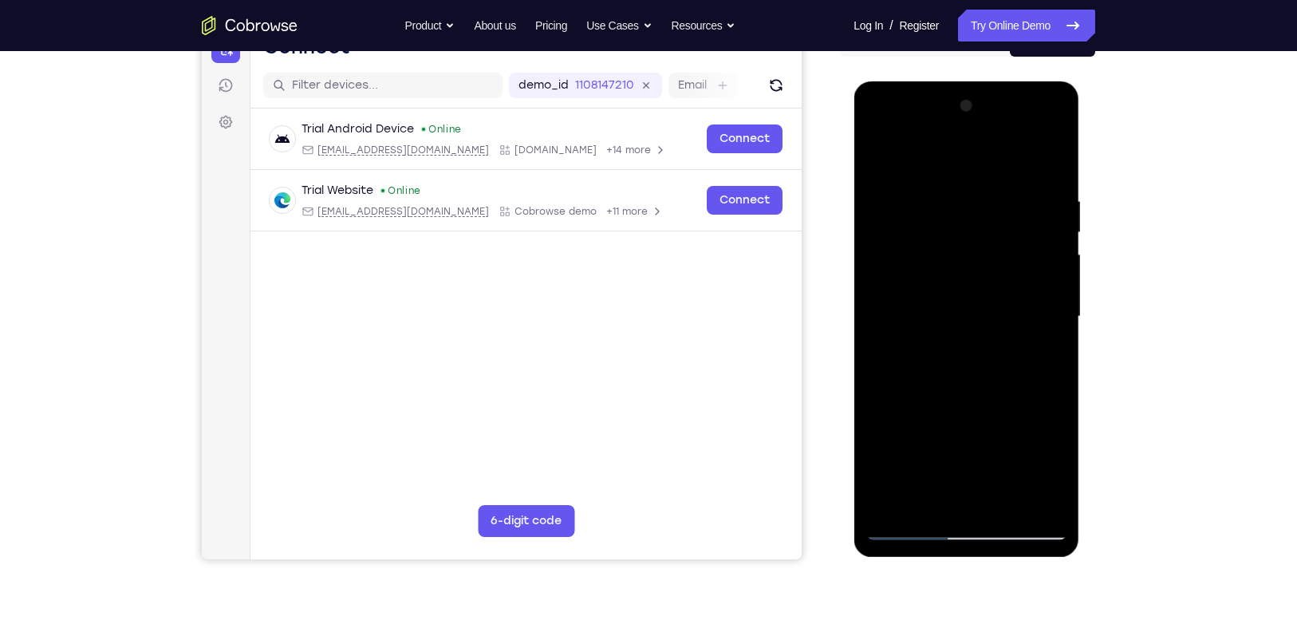
drag, startPoint x: 1003, startPoint y: 241, endPoint x: 947, endPoint y: 251, distance: 57.6
click at [947, 251] on div at bounding box center [965, 316] width 201 height 447
drag, startPoint x: 995, startPoint y: 239, endPoint x: 930, endPoint y: 246, distance: 65.7
click at [930, 246] on div at bounding box center [965, 316] width 201 height 447
drag, startPoint x: 1000, startPoint y: 234, endPoint x: 902, endPoint y: 244, distance: 98.6
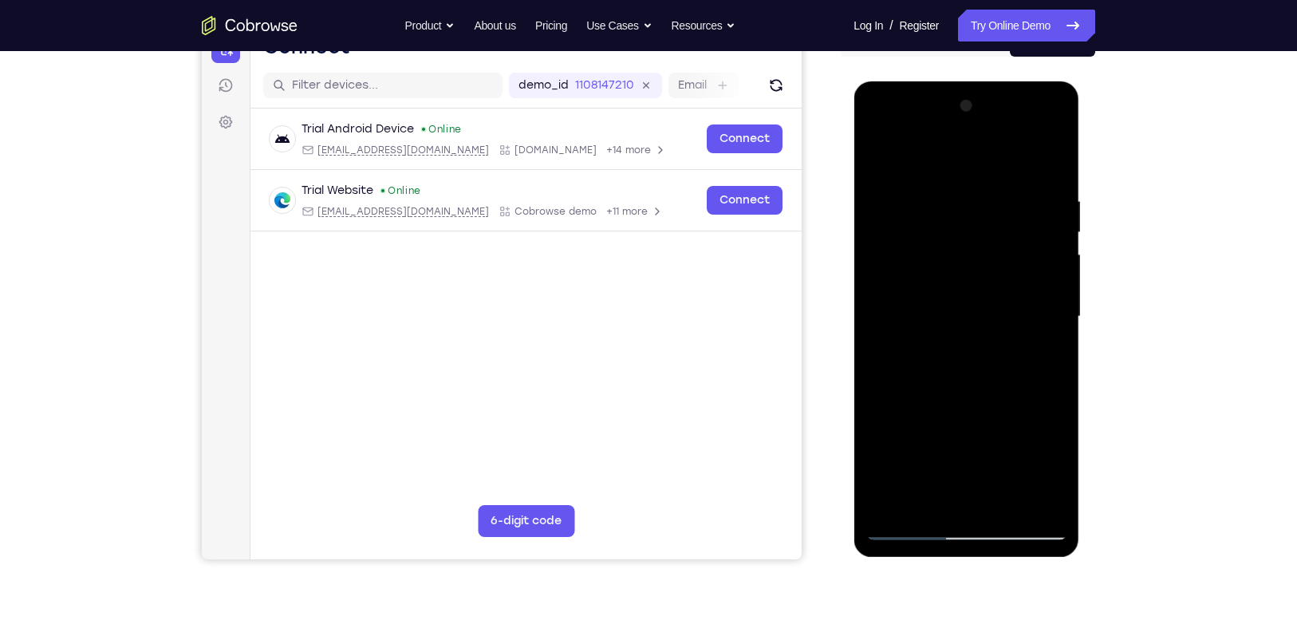
click at [902, 244] on div at bounding box center [965, 316] width 201 height 447
drag, startPoint x: 1010, startPoint y: 221, endPoint x: 928, endPoint y: 241, distance: 83.8
click at [928, 241] on div at bounding box center [965, 316] width 201 height 447
drag, startPoint x: 1002, startPoint y: 234, endPoint x: 897, endPoint y: 236, distance: 105.3
click at [897, 236] on div at bounding box center [965, 316] width 201 height 447
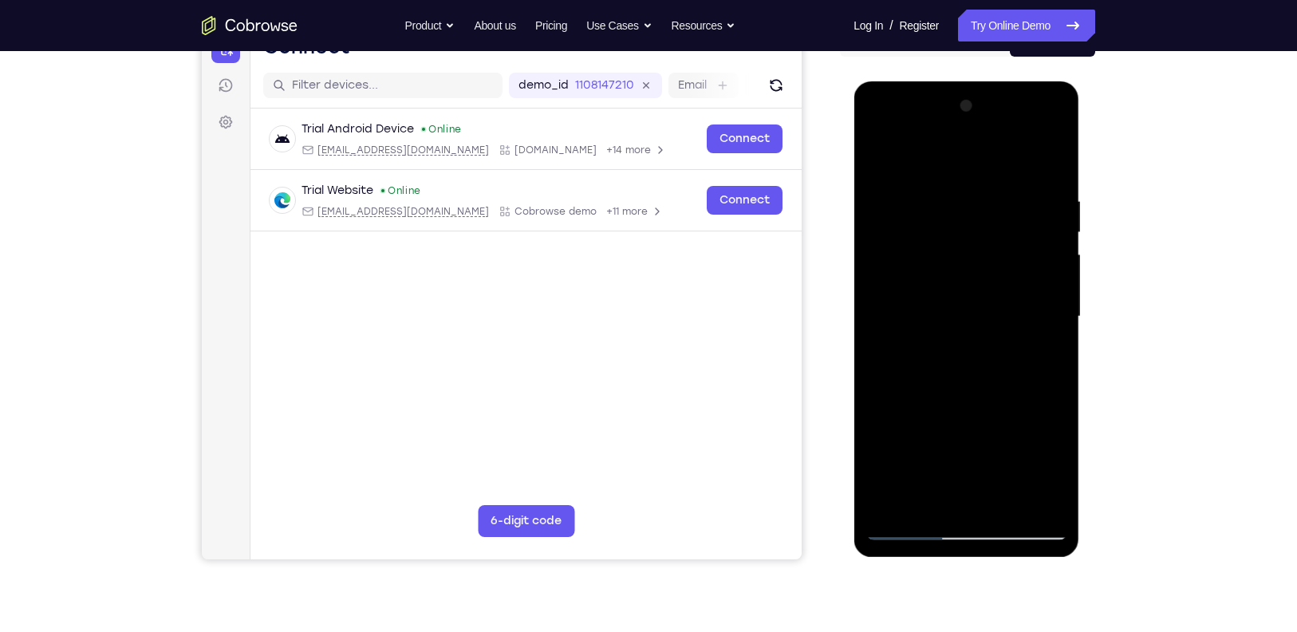
drag, startPoint x: 1021, startPoint y: 222, endPoint x: 922, endPoint y: 242, distance: 100.9
click at [922, 242] on div at bounding box center [965, 316] width 201 height 447
drag, startPoint x: 998, startPoint y: 229, endPoint x: 906, endPoint y: 242, distance: 92.7
click at [906, 242] on div at bounding box center [965, 316] width 201 height 447
drag, startPoint x: 1008, startPoint y: 235, endPoint x: 905, endPoint y: 249, distance: 103.8
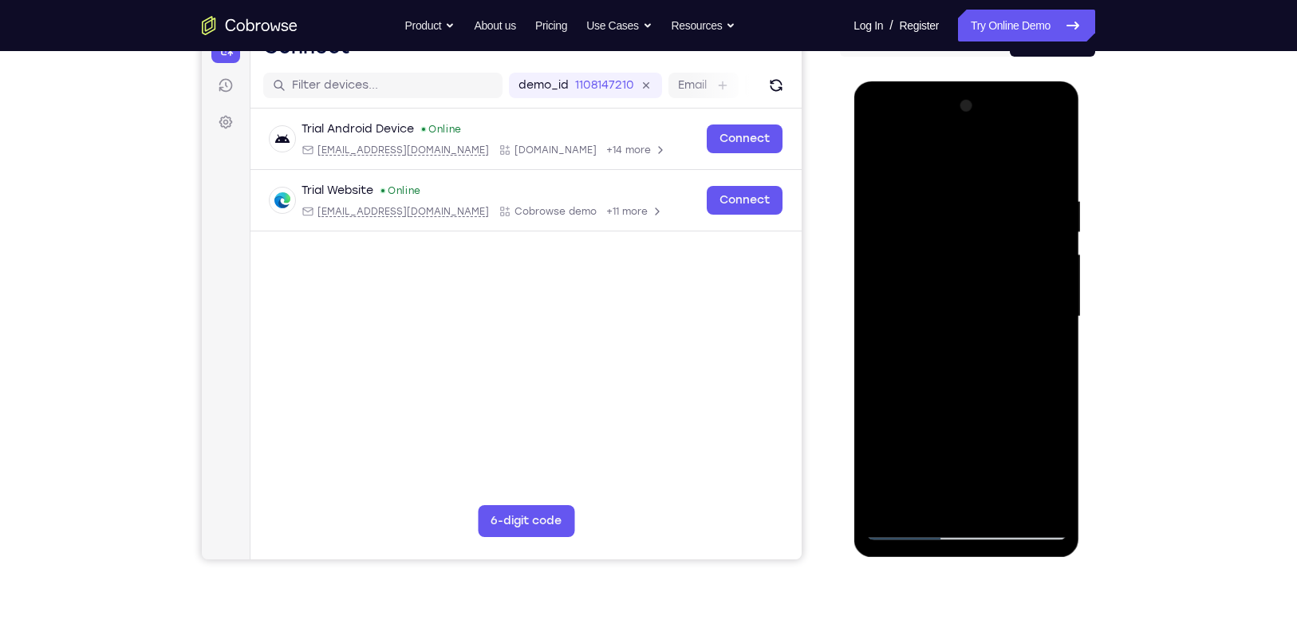
click at [905, 249] on div at bounding box center [965, 316] width 201 height 447
click at [1002, 287] on div at bounding box center [965, 316] width 201 height 447
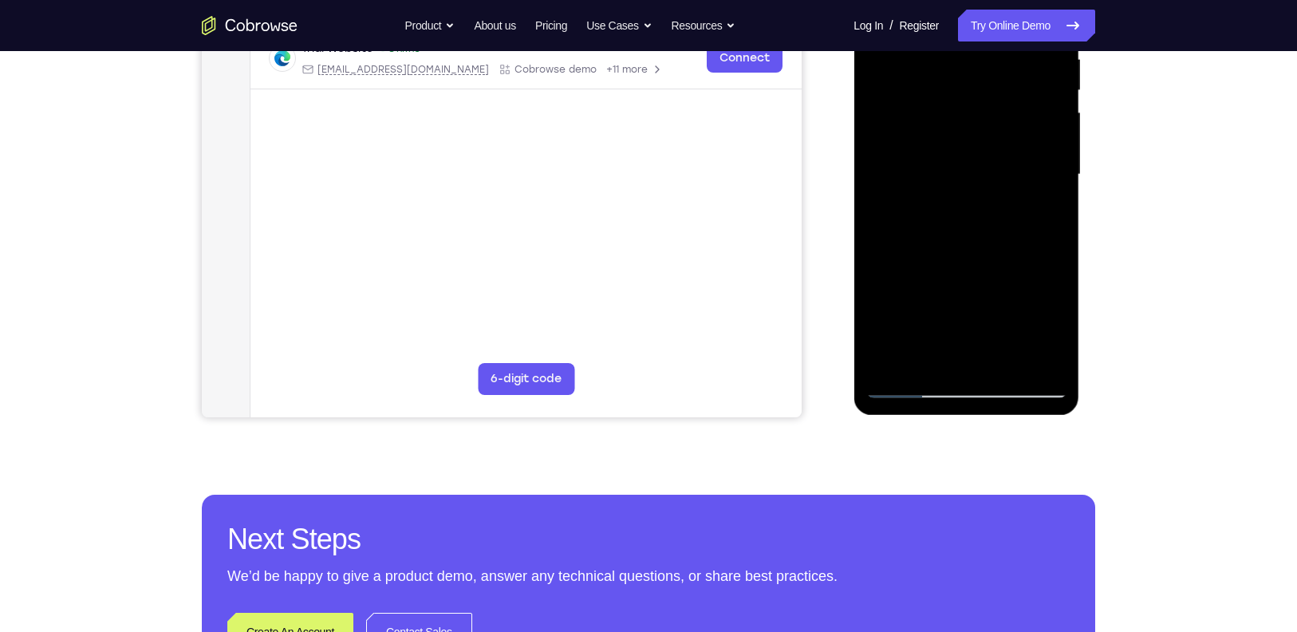
scroll to position [325, 0]
click at [898, 351] on div at bounding box center [965, 174] width 201 height 447
click at [1044, 210] on div at bounding box center [965, 174] width 201 height 447
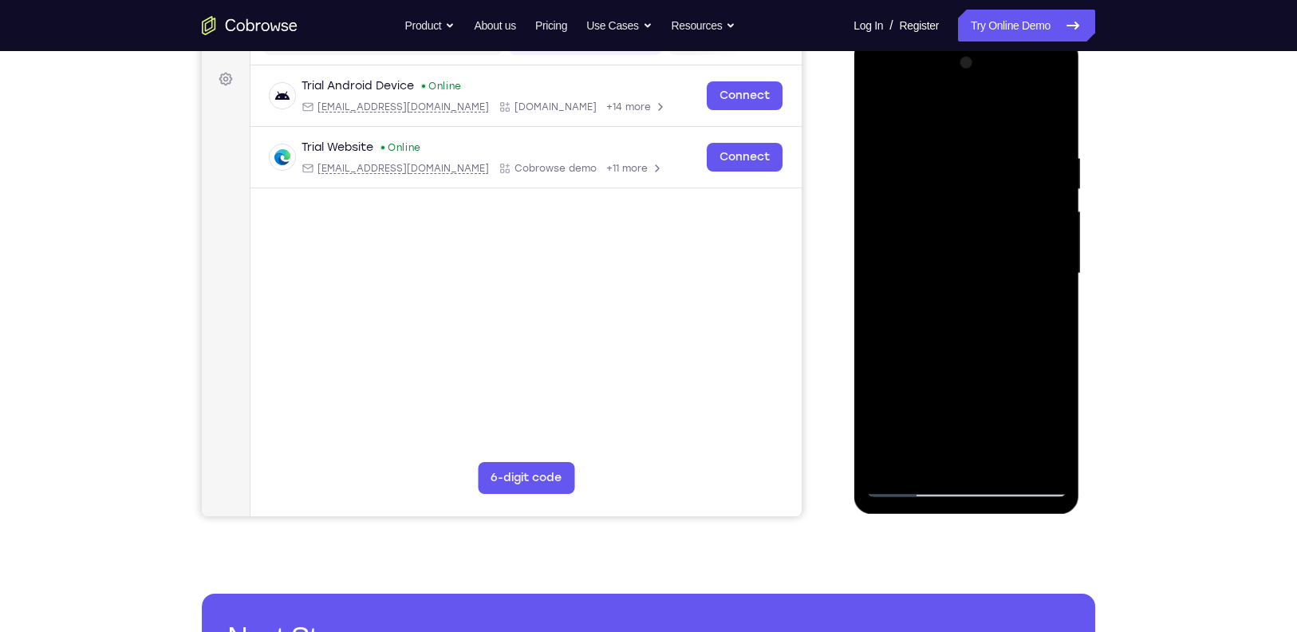
scroll to position [143, 0]
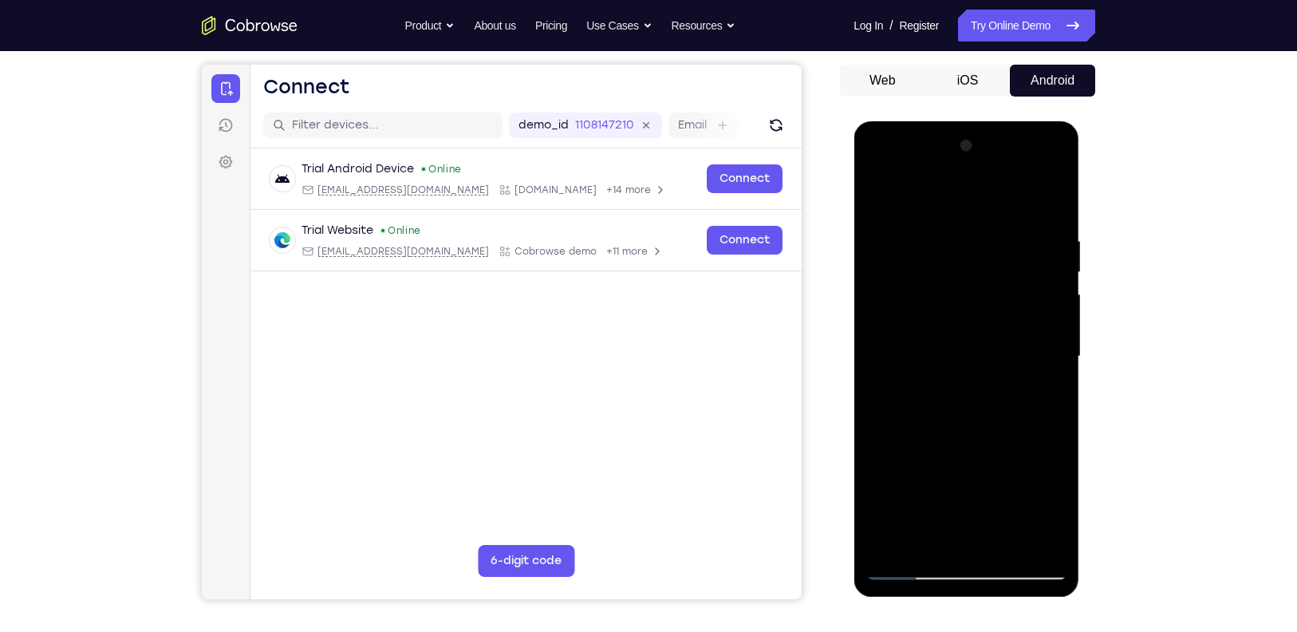
click at [880, 195] on div at bounding box center [965, 356] width 201 height 447
drag, startPoint x: 990, startPoint y: 274, endPoint x: 897, endPoint y: 274, distance: 92.5
click at [897, 274] on div at bounding box center [965, 356] width 201 height 447
drag, startPoint x: 940, startPoint y: 289, endPoint x: 1053, endPoint y: 292, distance: 112.5
click at [1053, 292] on div at bounding box center [965, 356] width 201 height 447
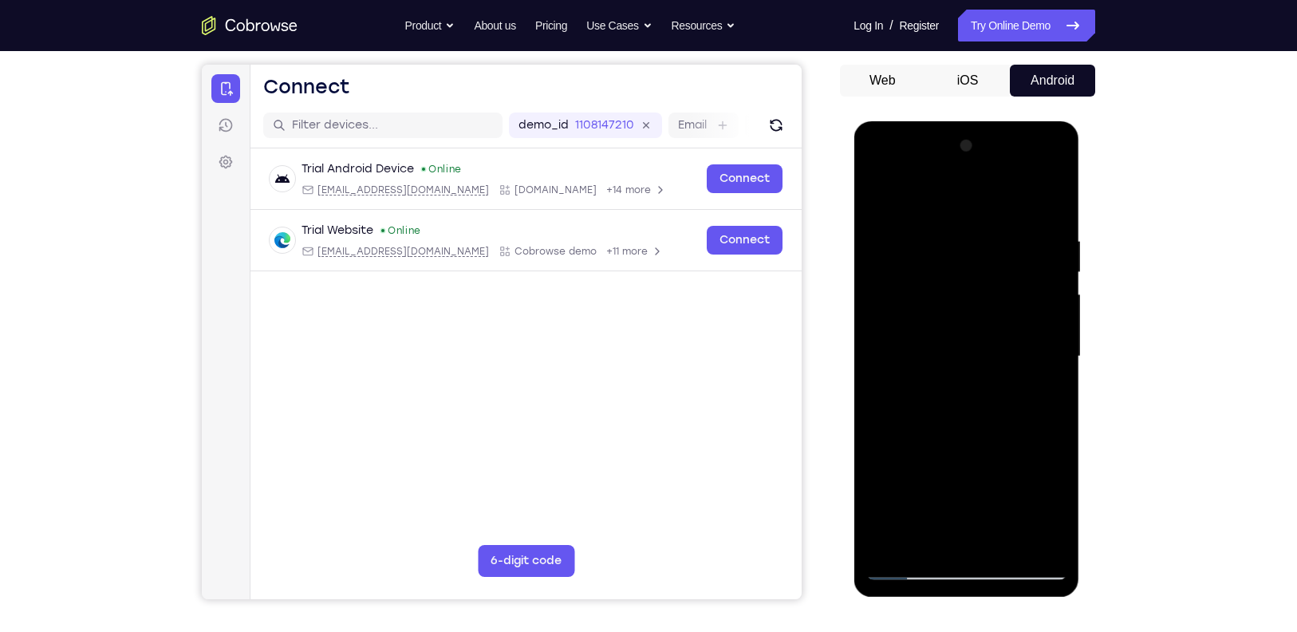
click at [973, 329] on div at bounding box center [965, 356] width 201 height 447
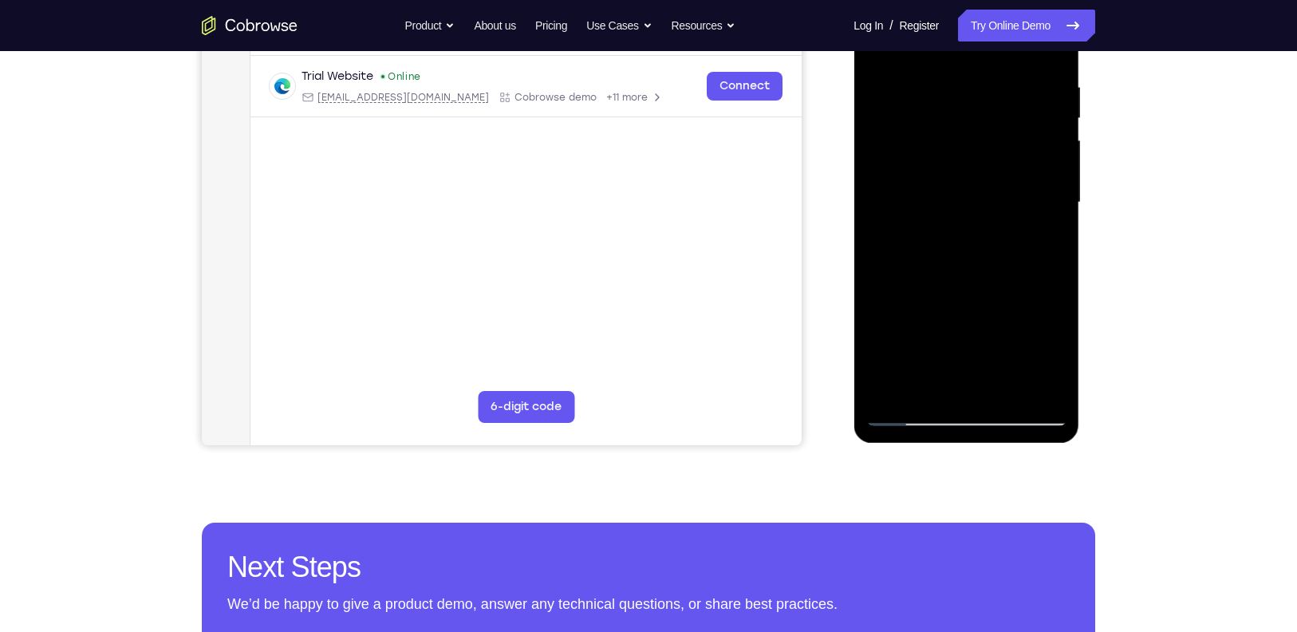
click at [935, 374] on div at bounding box center [965, 202] width 201 height 447
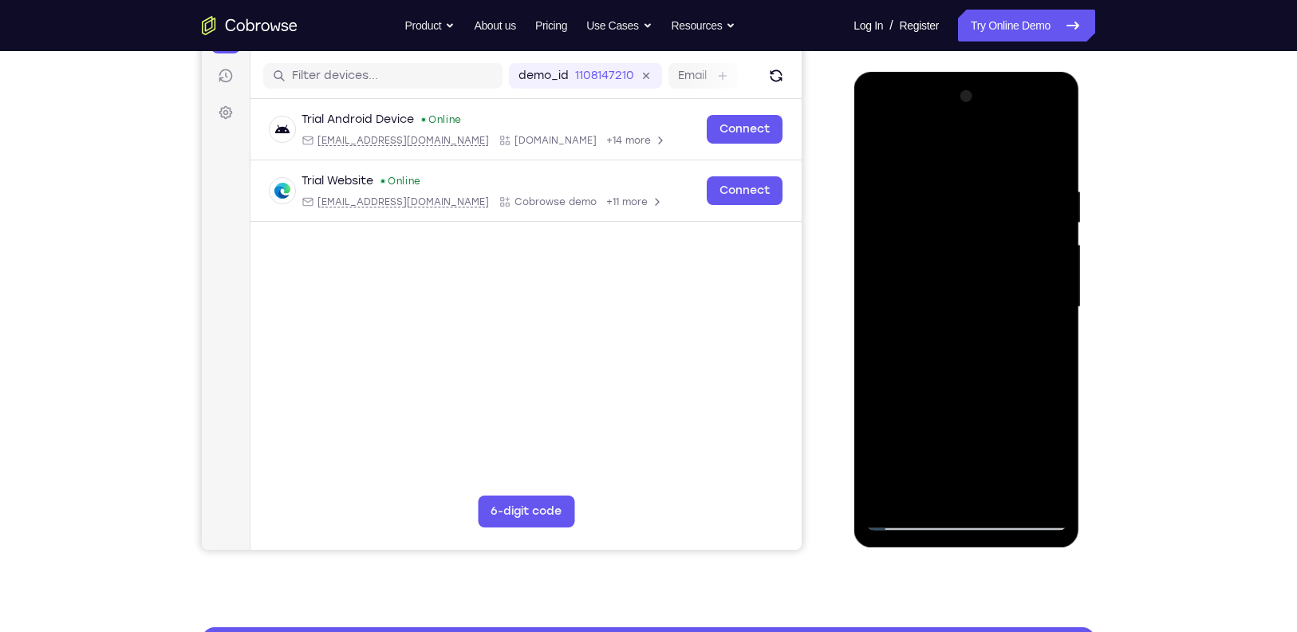
scroll to position [191, 0]
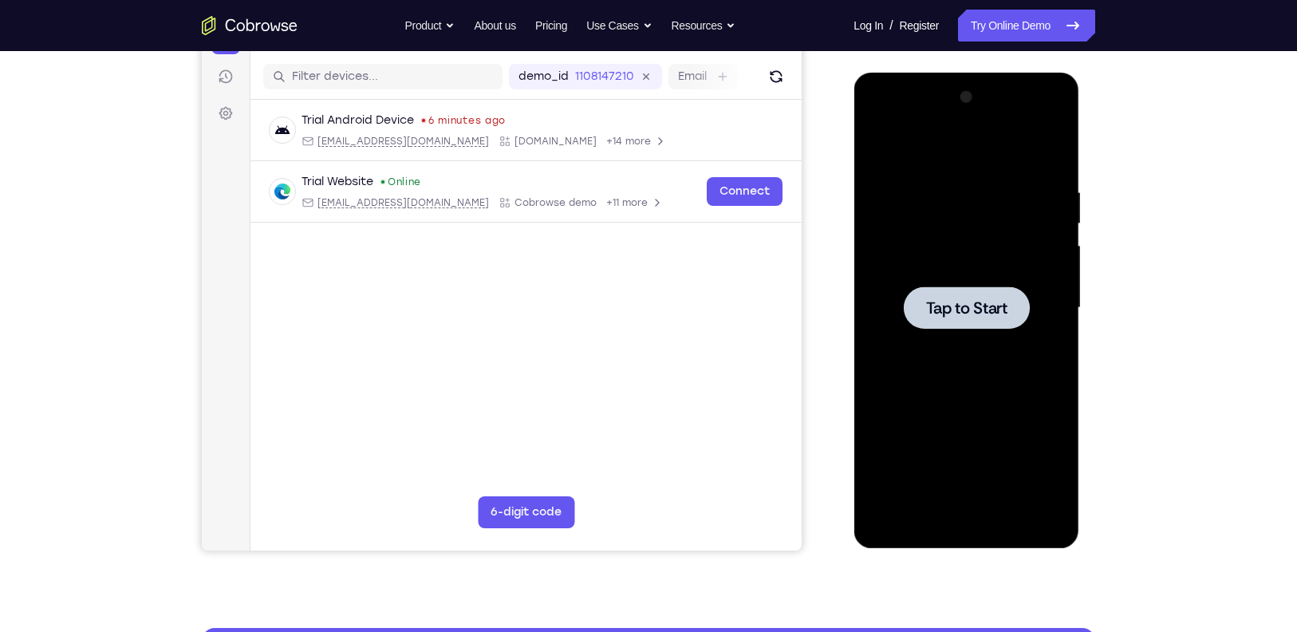
click at [961, 247] on div at bounding box center [965, 308] width 201 height 447
click at [976, 522] on div at bounding box center [965, 308] width 201 height 447
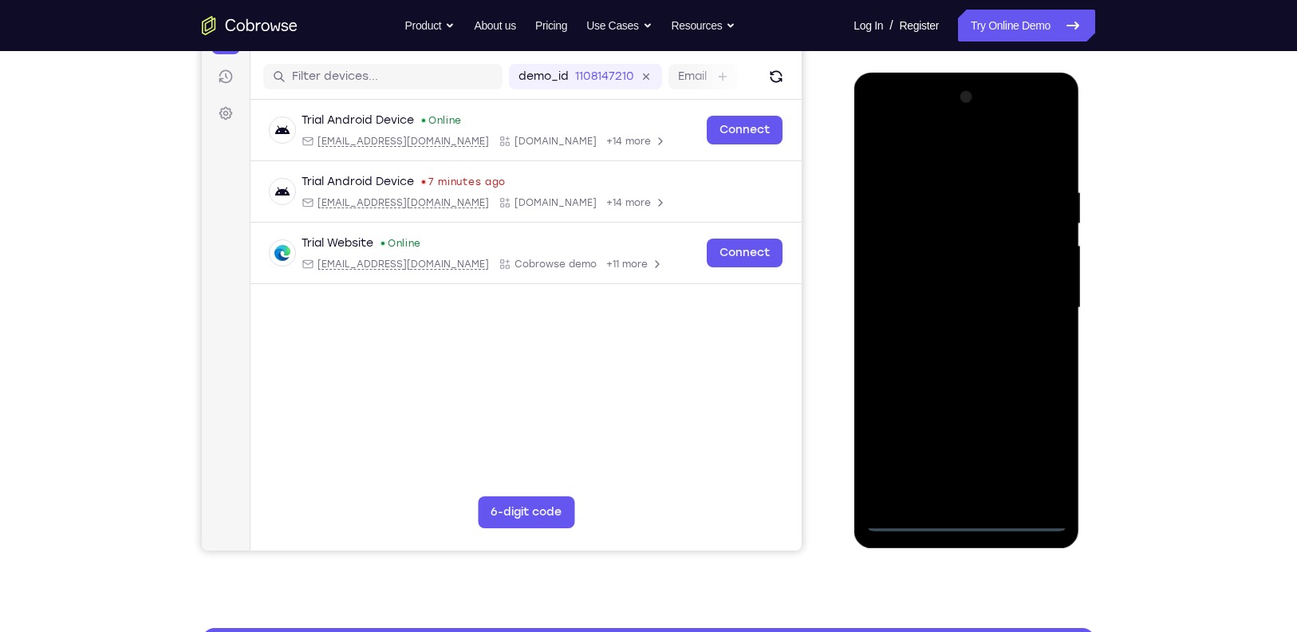
click at [1042, 448] on div at bounding box center [965, 308] width 201 height 447
click at [944, 154] on div at bounding box center [965, 308] width 201 height 447
click at [896, 251] on div at bounding box center [965, 308] width 201 height 447
click at [939, 308] on div at bounding box center [965, 308] width 201 height 447
click at [939, 294] on div at bounding box center [965, 308] width 201 height 447
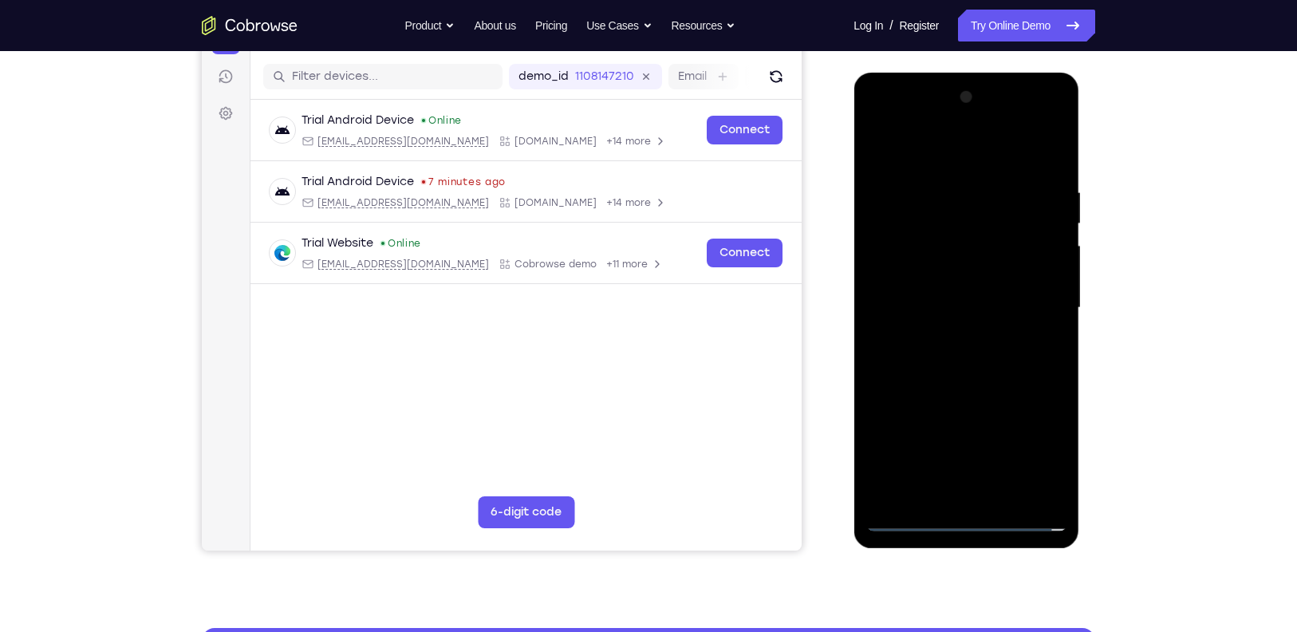
click at [1038, 294] on div at bounding box center [965, 308] width 201 height 447
click at [921, 298] on div at bounding box center [965, 308] width 201 height 447
click at [956, 326] on div at bounding box center [965, 308] width 201 height 447
click at [990, 489] on div at bounding box center [965, 308] width 201 height 447
click at [913, 159] on div at bounding box center [965, 308] width 201 height 447
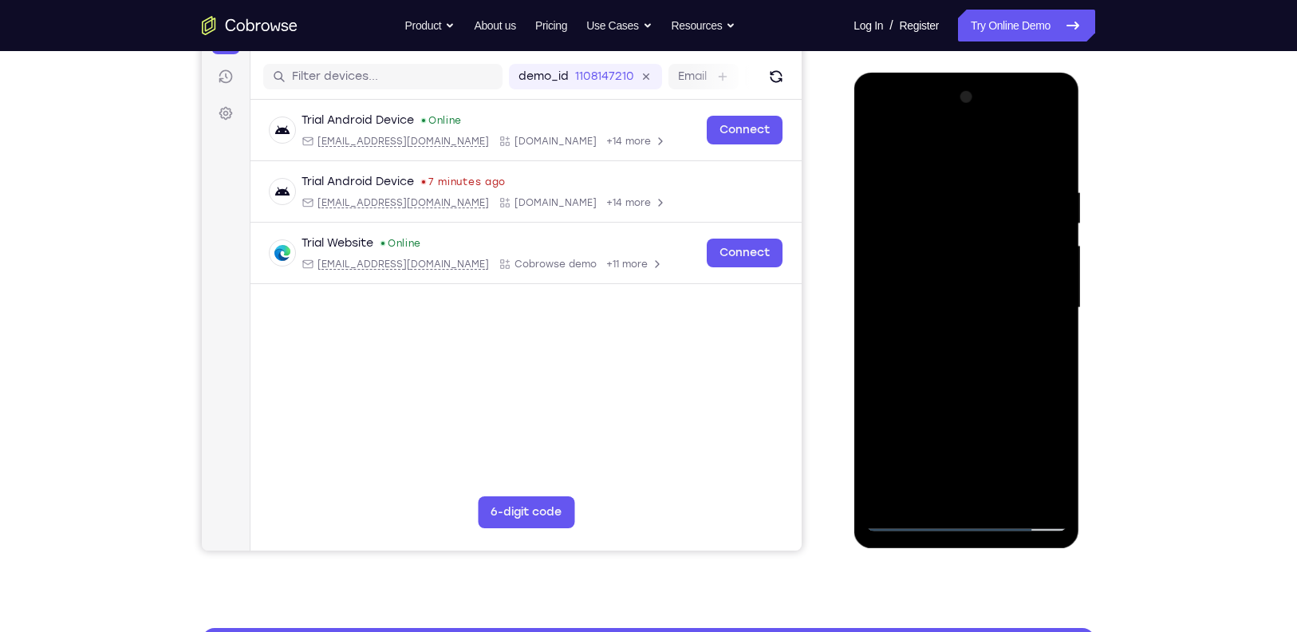
drag, startPoint x: 984, startPoint y: 334, endPoint x: 979, endPoint y: 286, distance: 48.2
click at [979, 286] on div at bounding box center [965, 308] width 201 height 447
drag, startPoint x: 983, startPoint y: 376, endPoint x: 983, endPoint y: 286, distance: 90.1
click at [983, 286] on div at bounding box center [965, 308] width 201 height 447
drag, startPoint x: 998, startPoint y: 443, endPoint x: 983, endPoint y: 303, distance: 140.3
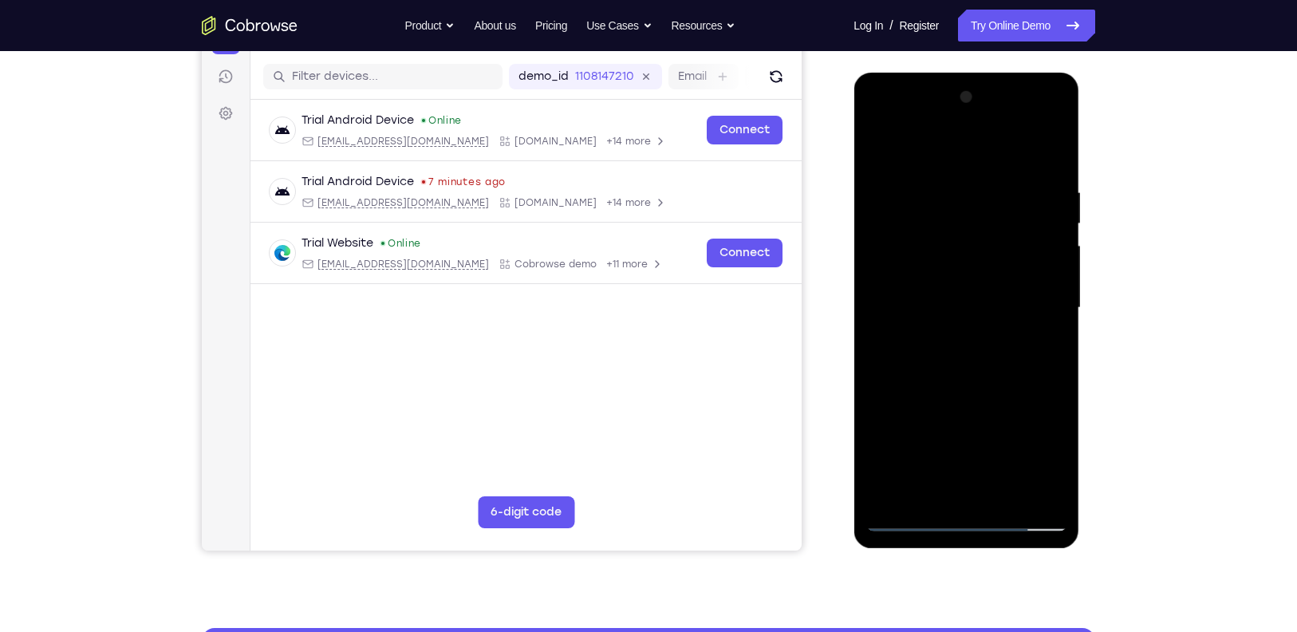
click at [983, 303] on div at bounding box center [965, 308] width 201 height 447
drag, startPoint x: 997, startPoint y: 400, endPoint x: 949, endPoint y: 287, distance: 122.9
click at [949, 287] on div at bounding box center [965, 308] width 201 height 447
drag, startPoint x: 959, startPoint y: 342, endPoint x: 935, endPoint y: 225, distance: 119.8
click at [935, 225] on div at bounding box center [965, 308] width 201 height 447
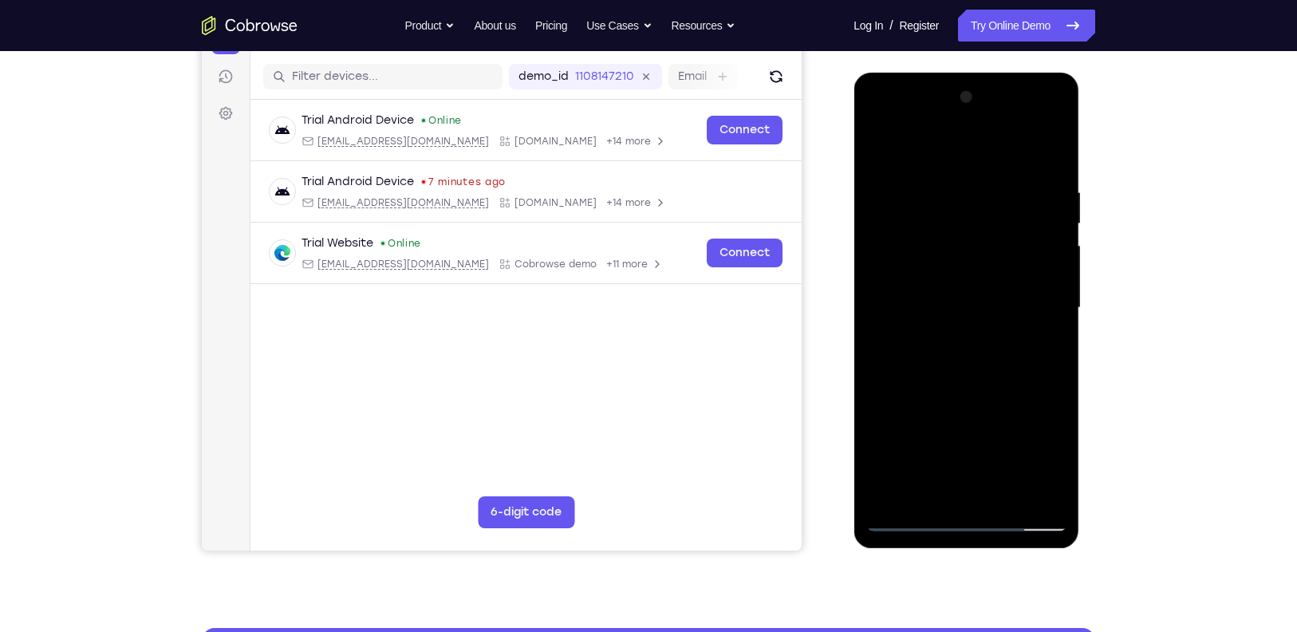
drag, startPoint x: 976, startPoint y: 344, endPoint x: 949, endPoint y: 201, distance: 145.3
click at [949, 201] on div at bounding box center [965, 308] width 201 height 447
drag, startPoint x: 992, startPoint y: 356, endPoint x: 959, endPoint y: 217, distance: 142.7
click at [959, 217] on div at bounding box center [965, 308] width 201 height 447
drag, startPoint x: 980, startPoint y: 266, endPoint x: 995, endPoint y: 399, distance: 133.2
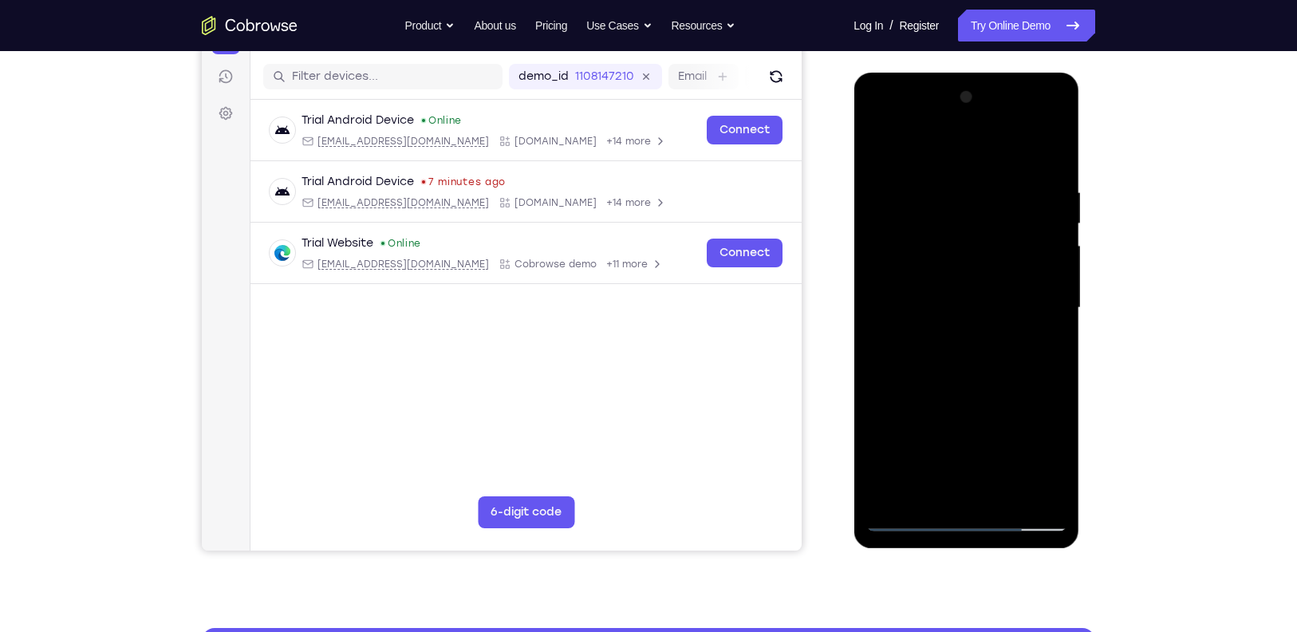
click at [995, 399] on div at bounding box center [965, 308] width 201 height 447
drag, startPoint x: 990, startPoint y: 315, endPoint x: 996, endPoint y: 473, distance: 158.0
click at [996, 473] on div at bounding box center [965, 308] width 201 height 447
drag, startPoint x: 1002, startPoint y: 270, endPoint x: 1018, endPoint y: 450, distance: 180.9
click at [1018, 450] on div at bounding box center [965, 308] width 201 height 447
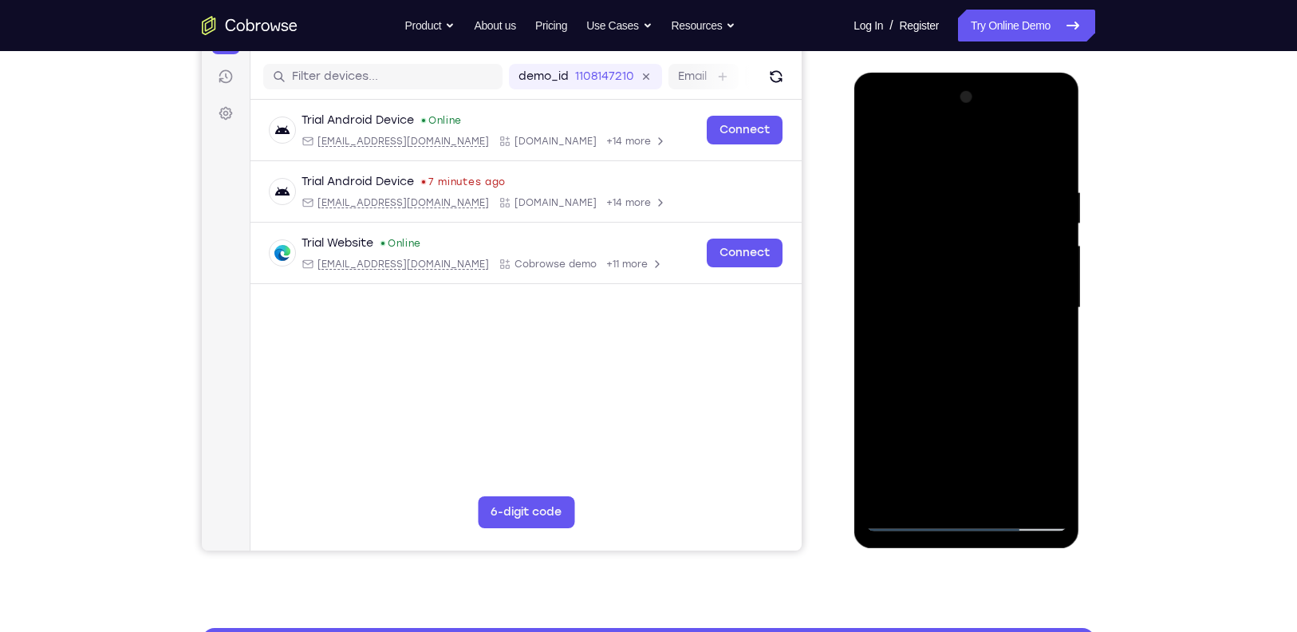
drag, startPoint x: 1006, startPoint y: 283, endPoint x: 975, endPoint y: 451, distance: 171.1
click at [975, 451] on div at bounding box center [965, 308] width 201 height 447
drag, startPoint x: 955, startPoint y: 266, endPoint x: 923, endPoint y: 392, distance: 130.0
click at [923, 392] on div at bounding box center [965, 308] width 201 height 447
drag, startPoint x: 957, startPoint y: 295, endPoint x: 972, endPoint y: 487, distance: 192.8
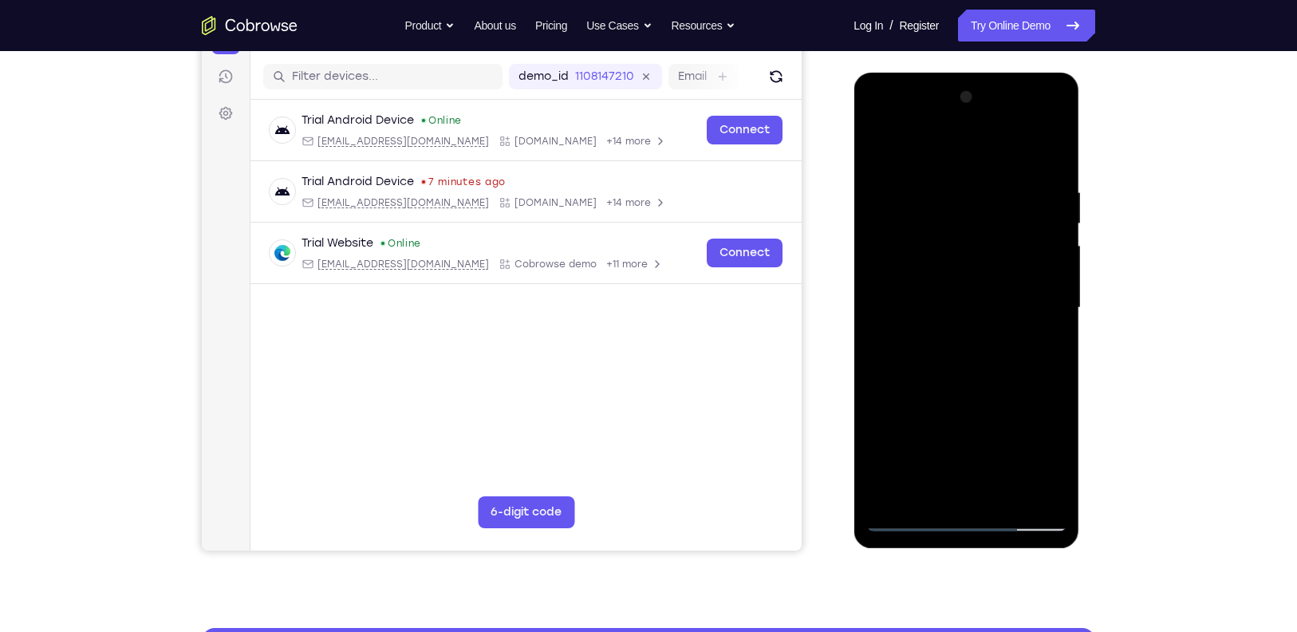
click at [972, 489] on div at bounding box center [965, 308] width 201 height 447
drag, startPoint x: 989, startPoint y: 322, endPoint x: 983, endPoint y: 490, distance: 168.4
click at [983, 490] on div at bounding box center [965, 308] width 201 height 447
click at [1017, 238] on div at bounding box center [965, 308] width 201 height 447
drag, startPoint x: 984, startPoint y: 376, endPoint x: 966, endPoint y: 227, distance: 149.5
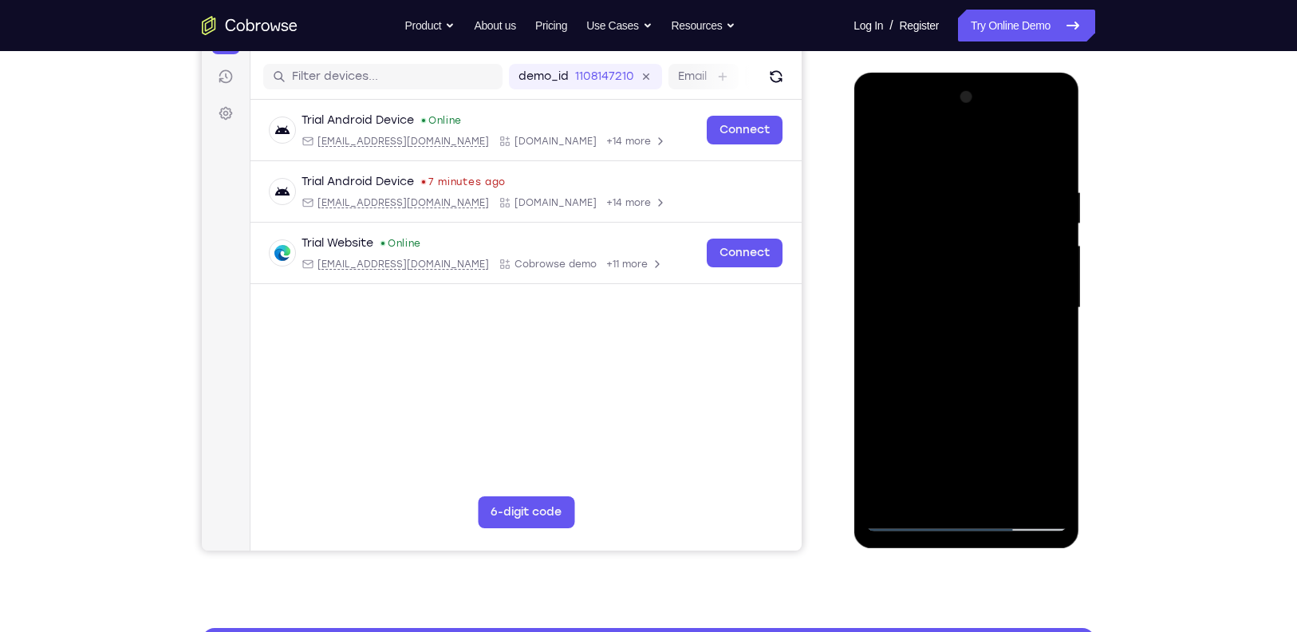
click at [966, 227] on div at bounding box center [965, 308] width 201 height 447
drag, startPoint x: 1015, startPoint y: 362, endPoint x: 1011, endPoint y: 279, distance: 83.0
click at [1011, 279] on div at bounding box center [965, 308] width 201 height 447
drag, startPoint x: 1018, startPoint y: 329, endPoint x: 1010, endPoint y: 483, distance: 154.1
click at [1010, 483] on div at bounding box center [965, 308] width 201 height 447
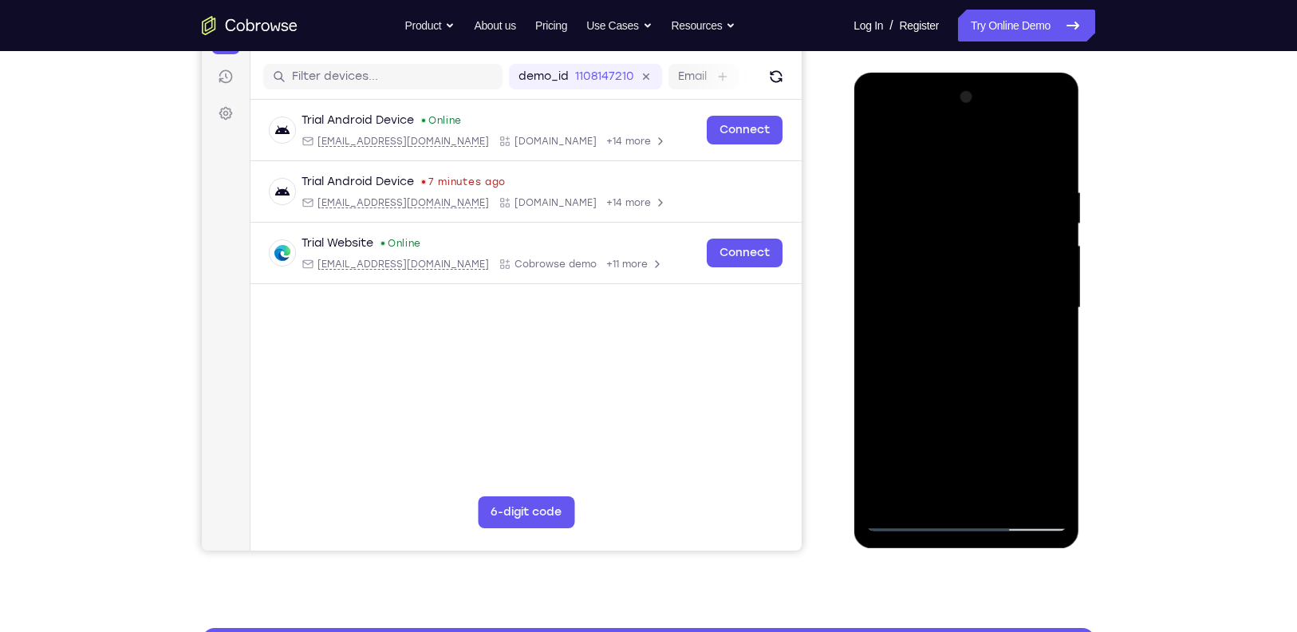
drag, startPoint x: 1021, startPoint y: 400, endPoint x: 1020, endPoint y: 502, distance: 102.1
click at [1020, 502] on div at bounding box center [965, 308] width 201 height 447
click at [1052, 145] on div at bounding box center [965, 308] width 201 height 447
click at [1013, 146] on div at bounding box center [965, 308] width 201 height 447
click at [1049, 140] on div at bounding box center [965, 308] width 201 height 447
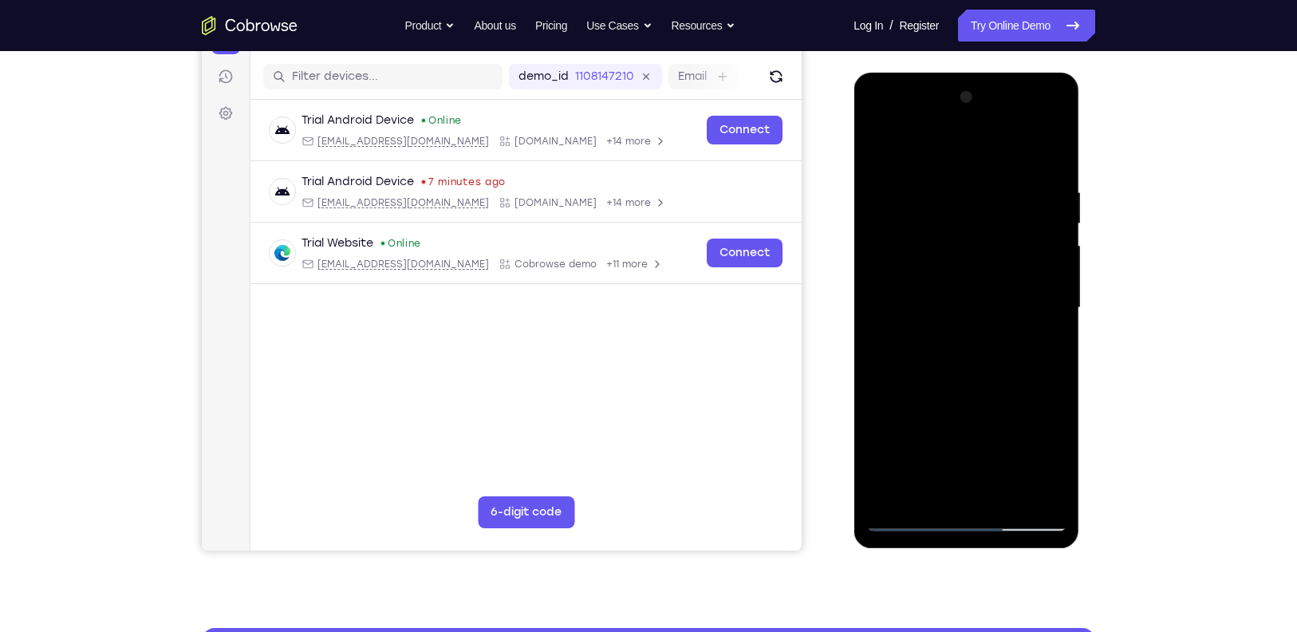
drag, startPoint x: 1003, startPoint y: 355, endPoint x: 994, endPoint y: 203, distance: 152.6
click at [994, 203] on div at bounding box center [965, 308] width 201 height 447
drag, startPoint x: 996, startPoint y: 393, endPoint x: 979, endPoint y: 278, distance: 116.8
click at [979, 278] on div at bounding box center [965, 308] width 201 height 447
drag, startPoint x: 983, startPoint y: 371, endPoint x: 990, endPoint y: 232, distance: 138.9
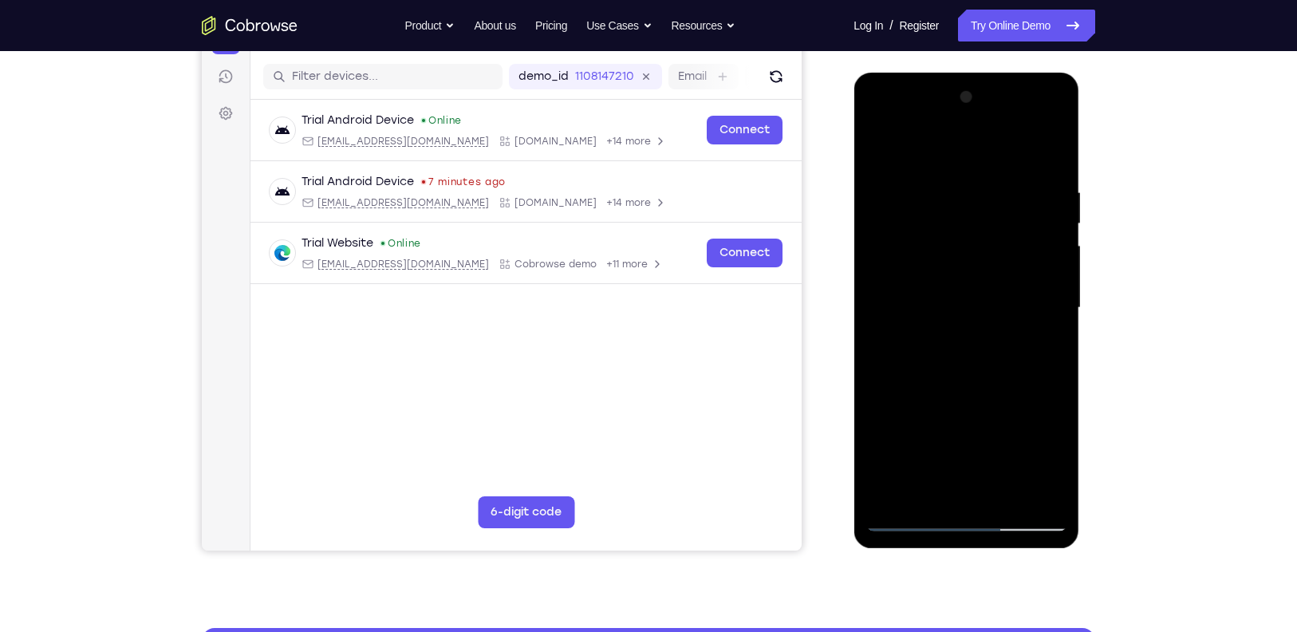
click at [990, 232] on div at bounding box center [965, 308] width 201 height 447
drag, startPoint x: 1002, startPoint y: 356, endPoint x: 967, endPoint y: 196, distance: 163.3
click at [967, 196] on div at bounding box center [965, 308] width 201 height 447
drag, startPoint x: 967, startPoint y: 196, endPoint x: 968, endPoint y: 97, distance: 98.9
click at [968, 97] on div at bounding box center [965, 308] width 201 height 447
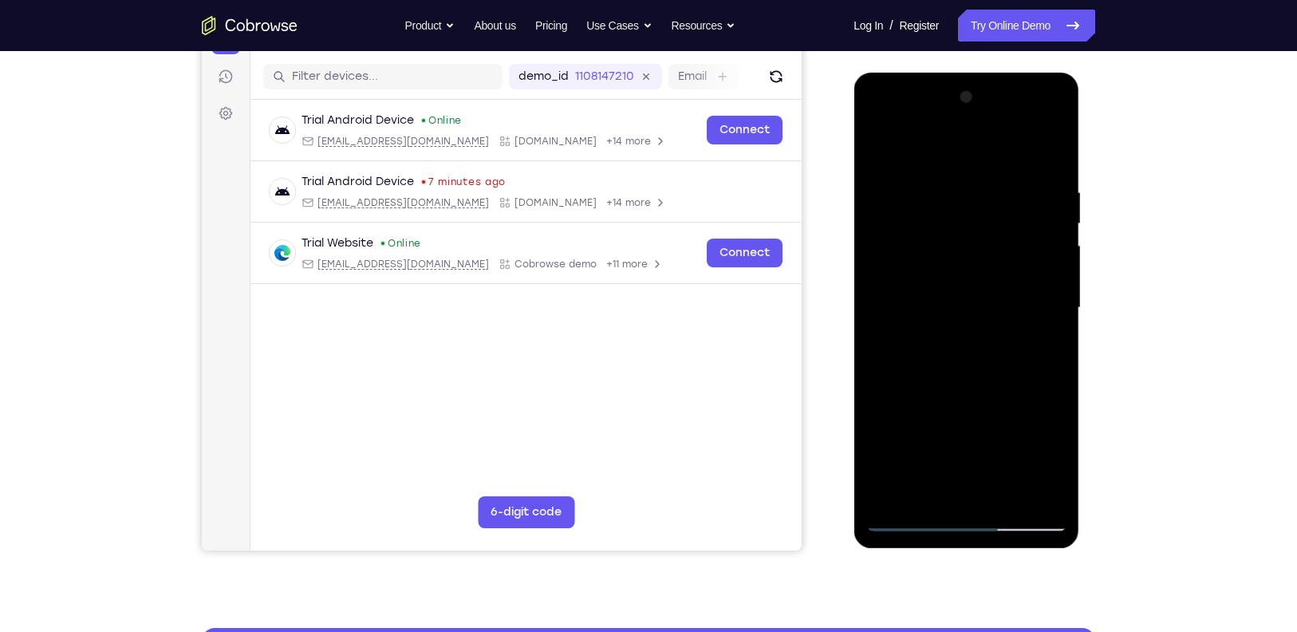
drag, startPoint x: 1014, startPoint y: 365, endPoint x: 983, endPoint y: 197, distance: 171.1
click at [983, 197] on div at bounding box center [965, 308] width 201 height 447
drag, startPoint x: 996, startPoint y: 411, endPoint x: 951, endPoint y: 234, distance: 182.8
click at [951, 234] on div at bounding box center [965, 308] width 201 height 447
drag, startPoint x: 980, startPoint y: 422, endPoint x: 967, endPoint y: 293, distance: 129.9
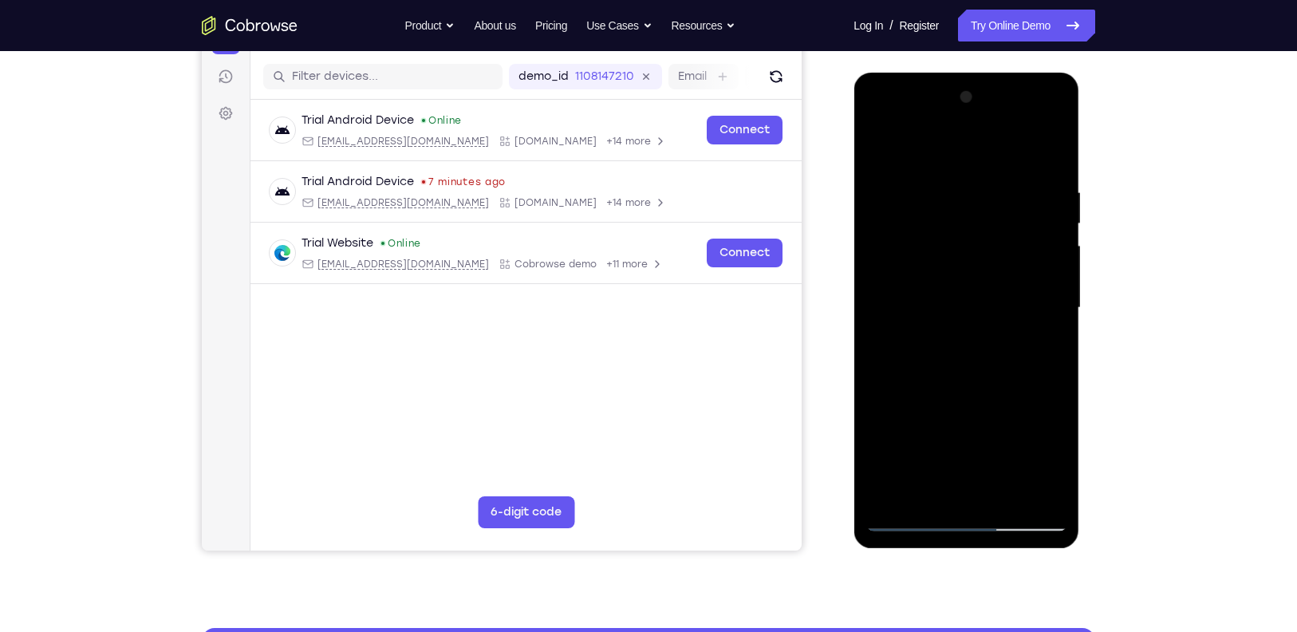
click at [967, 293] on div at bounding box center [965, 308] width 201 height 447
drag, startPoint x: 999, startPoint y: 330, endPoint x: 996, endPoint y: 411, distance: 80.6
click at [996, 411] on div at bounding box center [965, 308] width 201 height 447
drag, startPoint x: 996, startPoint y: 415, endPoint x: 988, endPoint y: 330, distance: 84.9
click at [988, 330] on div at bounding box center [965, 308] width 201 height 447
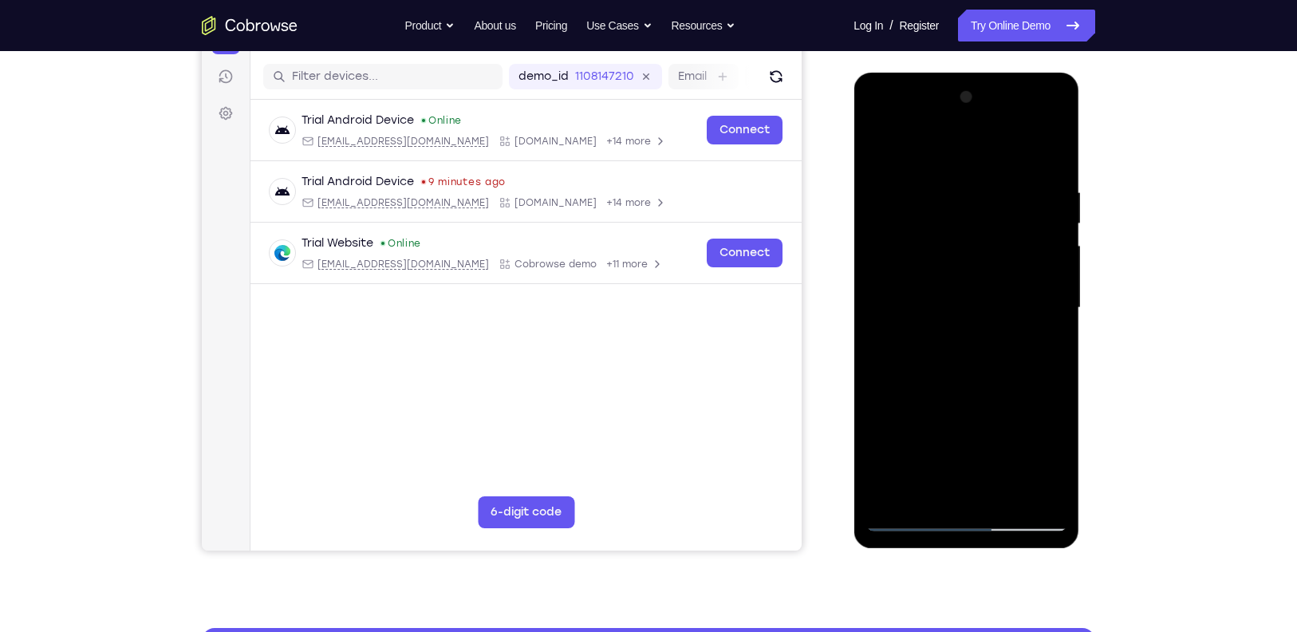
drag, startPoint x: 1010, startPoint y: 439, endPoint x: 1001, endPoint y: 351, distance: 89.0
click at [1001, 351] on div at bounding box center [965, 308] width 201 height 447
drag, startPoint x: 984, startPoint y: 419, endPoint x: 978, endPoint y: 370, distance: 49.1
click at [978, 370] on div at bounding box center [965, 308] width 201 height 447
drag, startPoint x: 989, startPoint y: 377, endPoint x: 980, endPoint y: 321, distance: 56.5
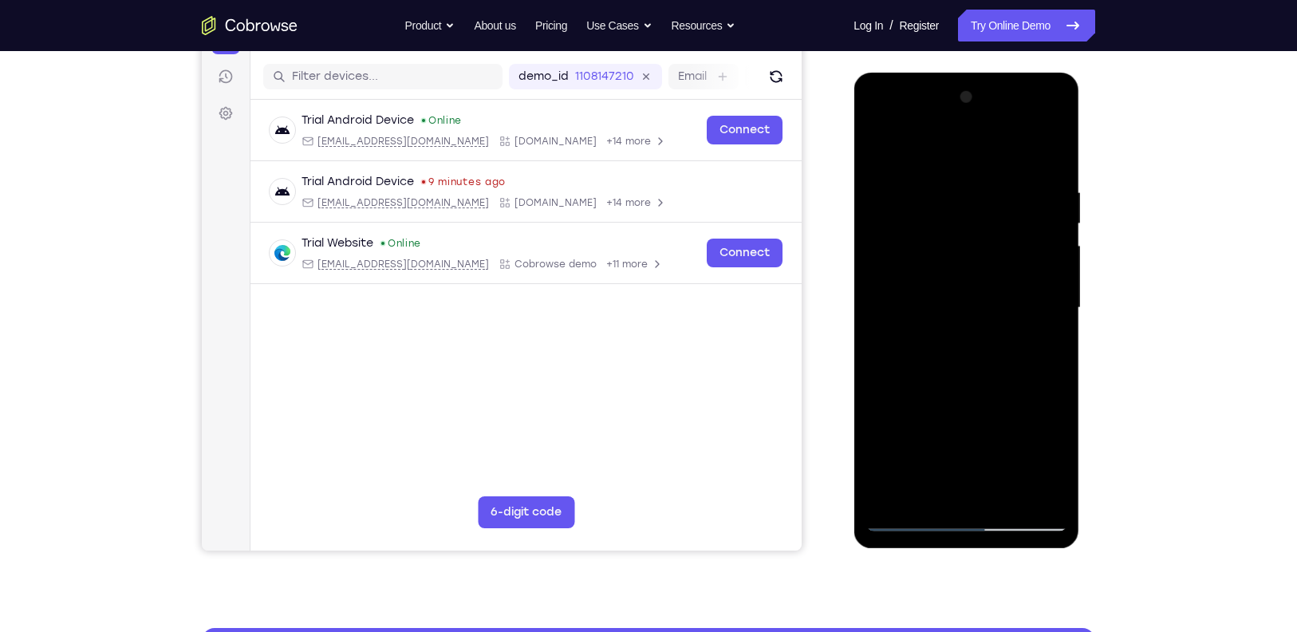
click at [980, 321] on div at bounding box center [965, 308] width 201 height 447
drag, startPoint x: 992, startPoint y: 422, endPoint x: 931, endPoint y: 242, distance: 189.4
click at [931, 242] on div at bounding box center [965, 308] width 201 height 447
drag, startPoint x: 976, startPoint y: 379, endPoint x: 951, endPoint y: 282, distance: 99.8
click at [951, 282] on div at bounding box center [965, 308] width 201 height 447
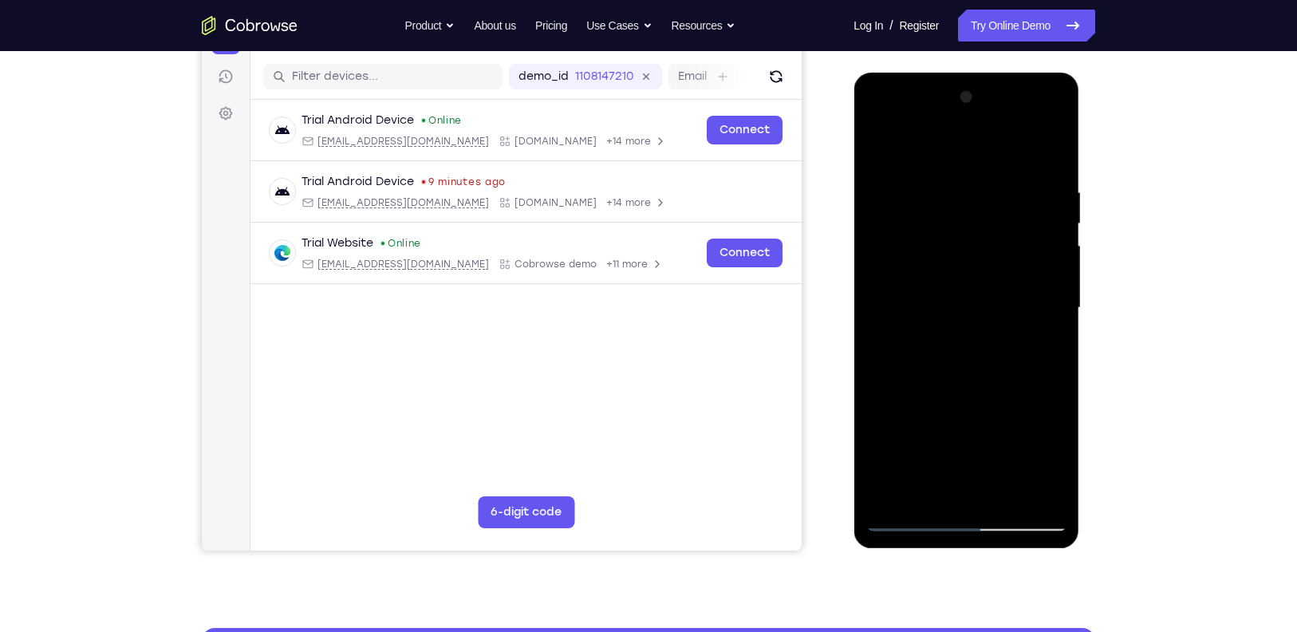
drag, startPoint x: 980, startPoint y: 388, endPoint x: 965, endPoint y: 253, distance: 135.6
click at [965, 253] on div at bounding box center [965, 308] width 201 height 447
drag, startPoint x: 980, startPoint y: 381, endPoint x: 959, endPoint y: 263, distance: 120.0
click at [959, 263] on div at bounding box center [965, 308] width 201 height 447
drag, startPoint x: 996, startPoint y: 428, endPoint x: 971, endPoint y: 352, distance: 80.7
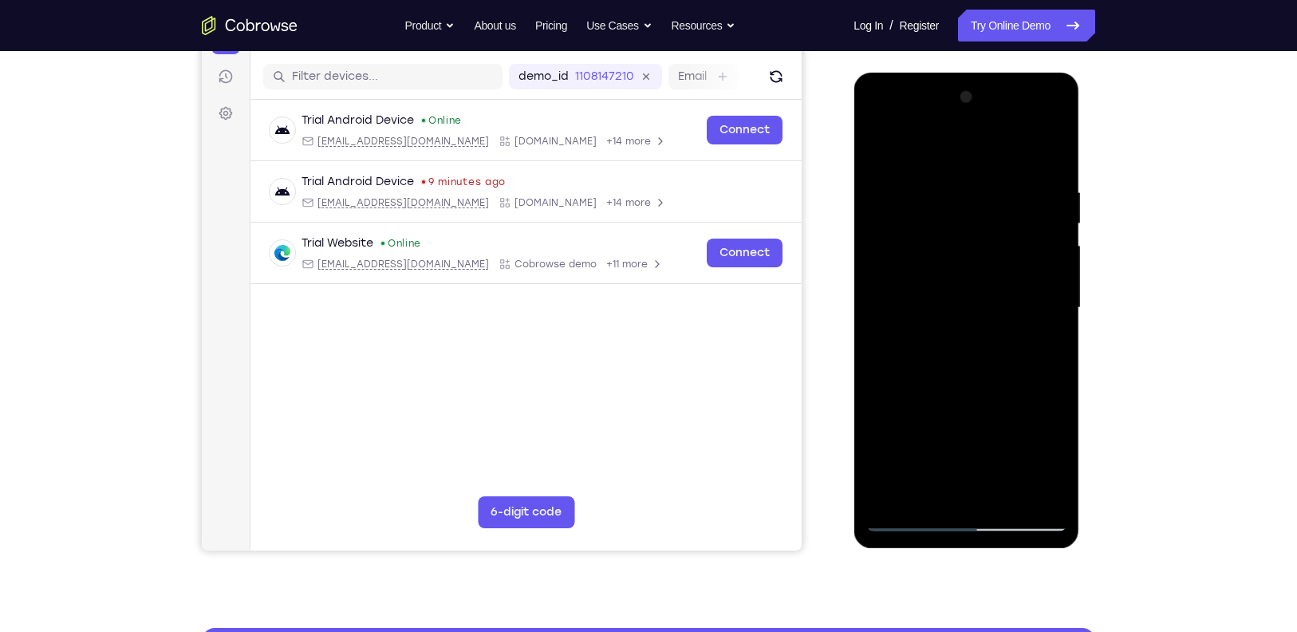
click at [971, 352] on div at bounding box center [965, 308] width 201 height 447
drag, startPoint x: 995, startPoint y: 423, endPoint x: 986, endPoint y: 277, distance: 147.0
click at [986, 277] on div at bounding box center [965, 308] width 201 height 447
drag, startPoint x: 1029, startPoint y: 380, endPoint x: 1010, endPoint y: 208, distance: 173.3
click at [1010, 208] on div at bounding box center [965, 308] width 201 height 447
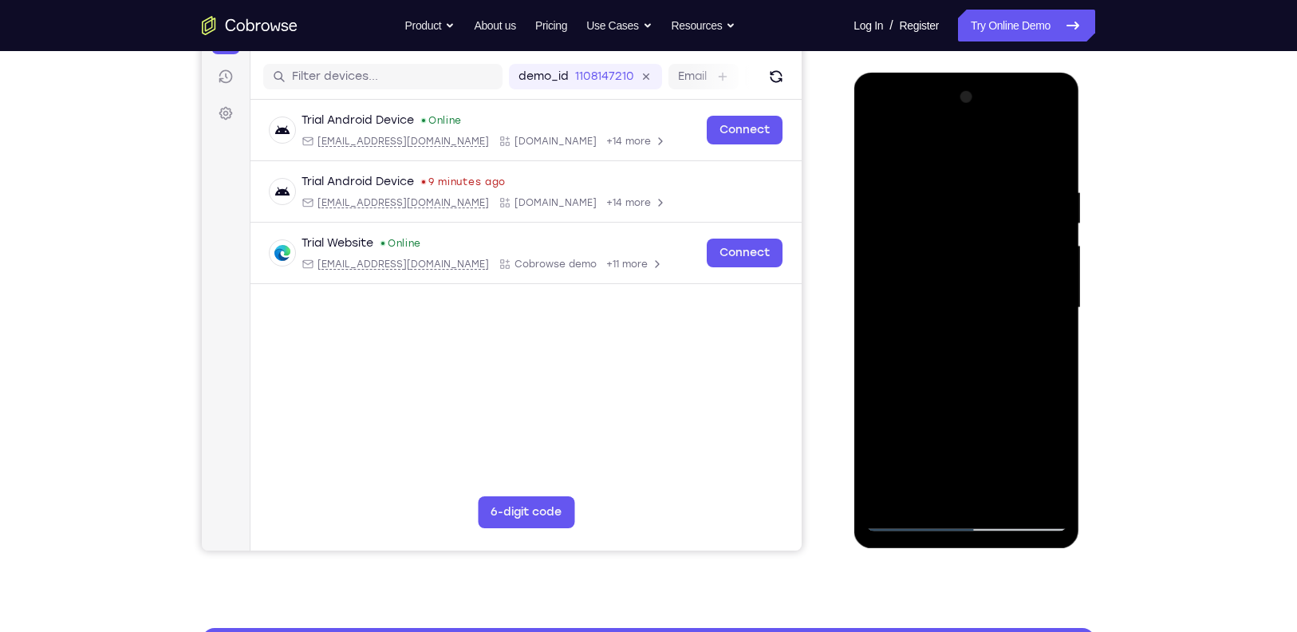
drag, startPoint x: 1015, startPoint y: 355, endPoint x: 994, endPoint y: 183, distance: 173.6
click at [994, 183] on div at bounding box center [965, 308] width 201 height 447
drag, startPoint x: 1008, startPoint y: 342, endPoint x: 967, endPoint y: 219, distance: 130.4
click at [967, 219] on div at bounding box center [965, 308] width 201 height 447
drag, startPoint x: 967, startPoint y: 219, endPoint x: 976, endPoint y: 330, distance: 112.1
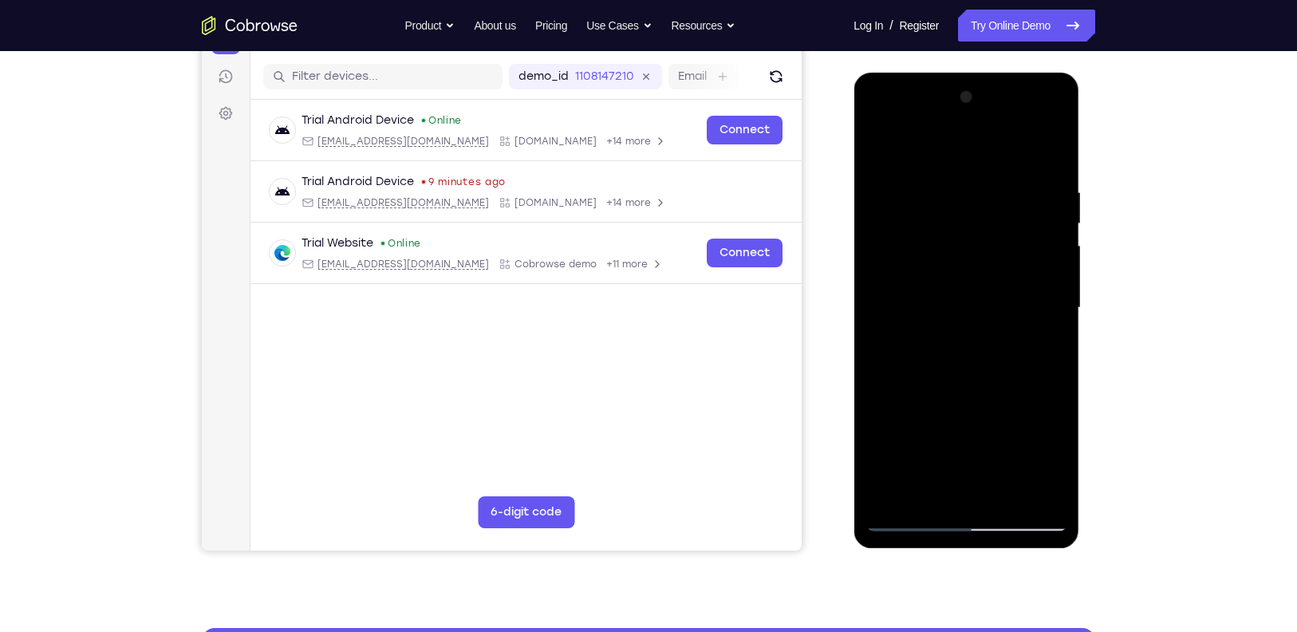
click at [976, 330] on div at bounding box center [965, 308] width 201 height 447
drag, startPoint x: 986, startPoint y: 373, endPoint x: 967, endPoint y: 227, distance: 147.2
click at [967, 227] on div at bounding box center [965, 308] width 201 height 447
drag, startPoint x: 1007, startPoint y: 332, endPoint x: 1031, endPoint y: 431, distance: 102.5
click at [1031, 431] on div at bounding box center [965, 308] width 201 height 447
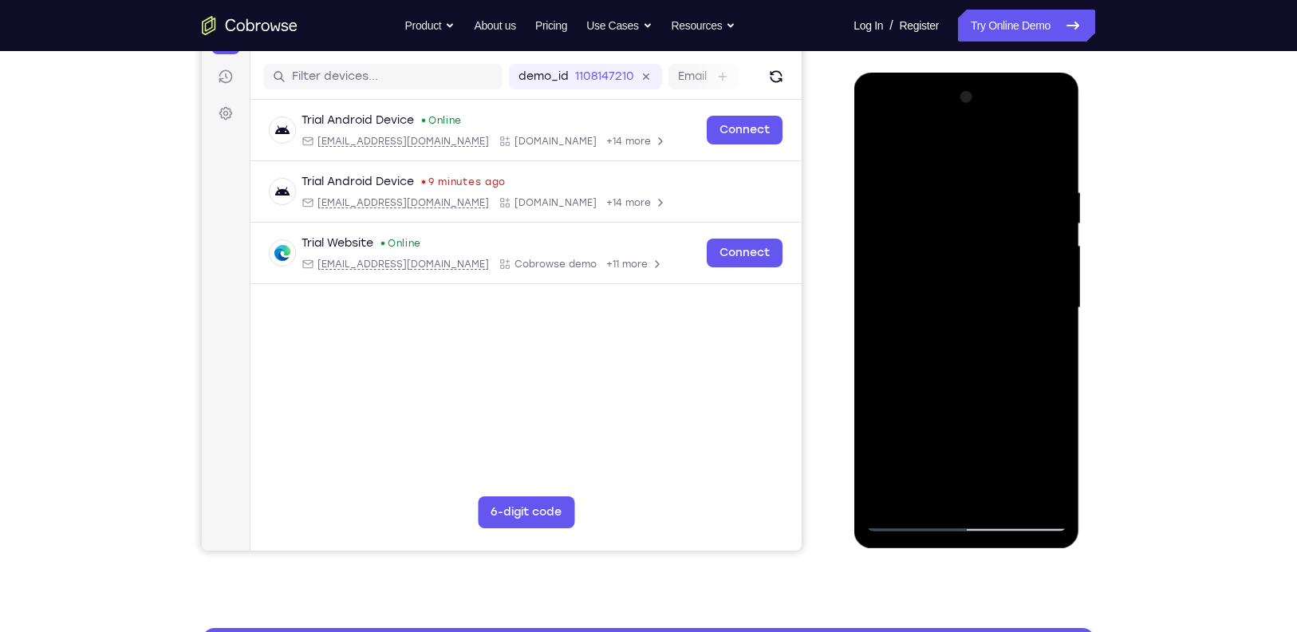
drag, startPoint x: 1040, startPoint y: 406, endPoint x: 1010, endPoint y: 244, distance: 164.6
click at [1010, 244] on div at bounding box center [965, 308] width 201 height 447
drag, startPoint x: 1008, startPoint y: 359, endPoint x: 988, endPoint y: 159, distance: 200.4
click at [988, 159] on div at bounding box center [965, 308] width 201 height 447
drag, startPoint x: 997, startPoint y: 269, endPoint x: 972, endPoint y: 128, distance: 143.3
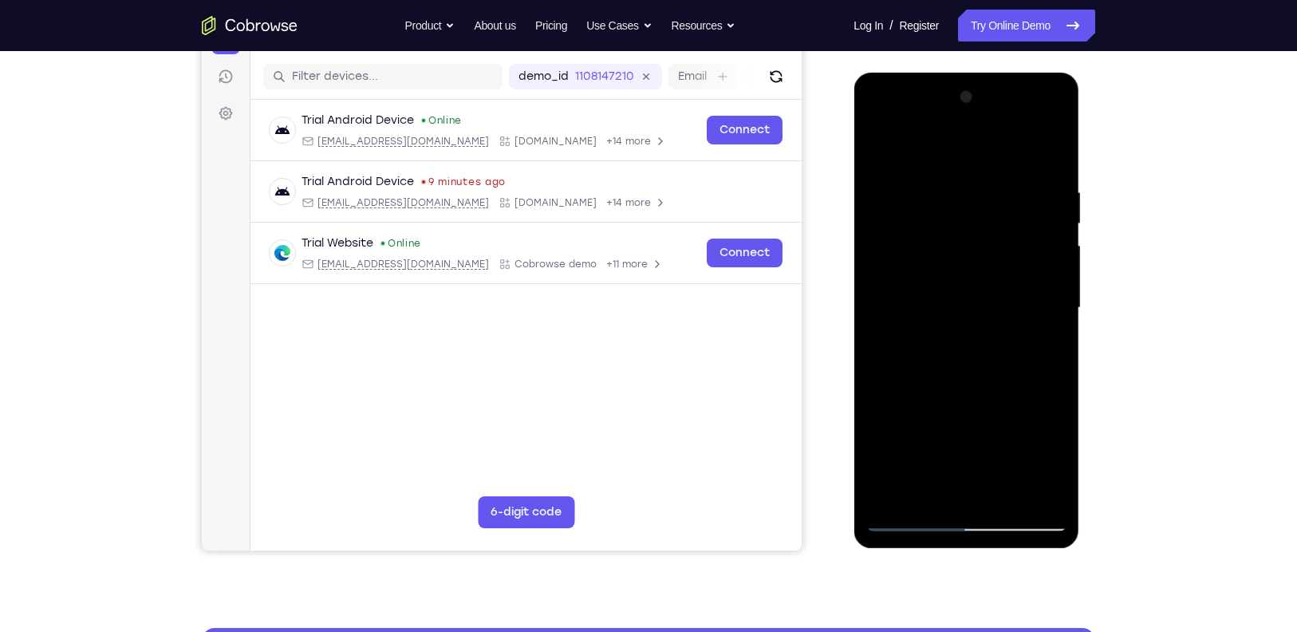
click at [972, 128] on div at bounding box center [965, 308] width 201 height 447
drag, startPoint x: 1001, startPoint y: 327, endPoint x: 997, endPoint y: 201, distance: 126.1
click at [997, 201] on div at bounding box center [965, 308] width 201 height 447
drag, startPoint x: 1005, startPoint y: 422, endPoint x: 979, endPoint y: 245, distance: 179.0
click at [979, 245] on div at bounding box center [965, 308] width 201 height 447
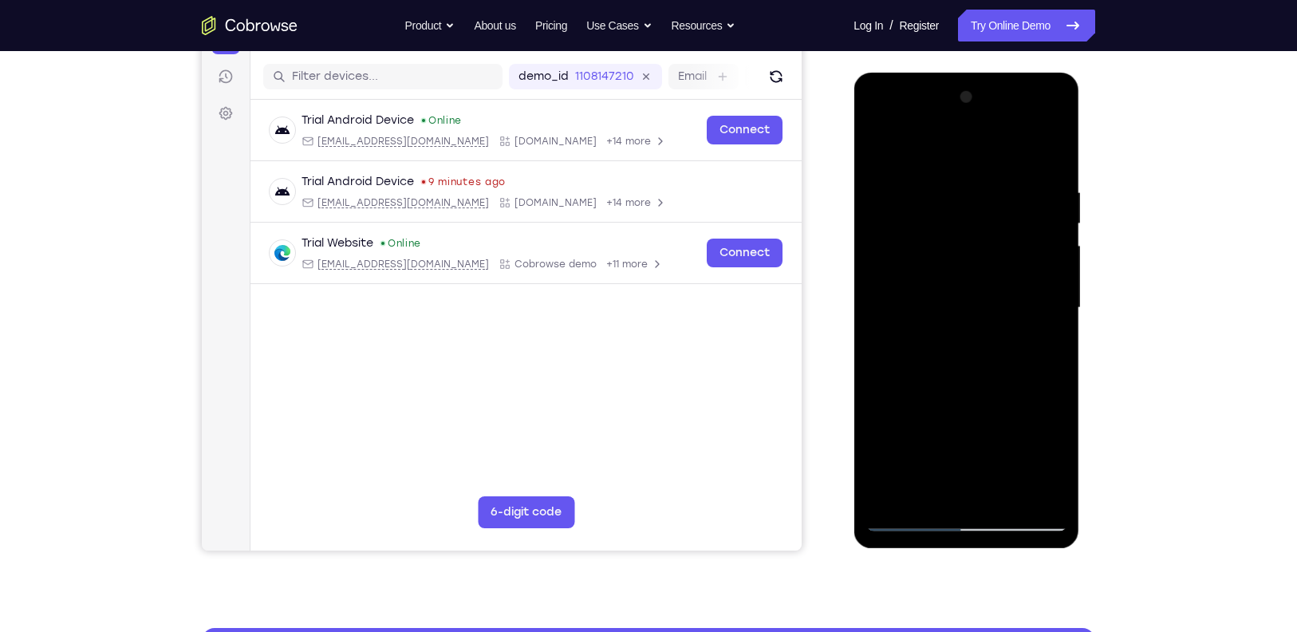
drag, startPoint x: 1001, startPoint y: 388, endPoint x: 995, endPoint y: 329, distance: 58.5
click at [995, 329] on div at bounding box center [965, 308] width 201 height 447
drag, startPoint x: 1011, startPoint y: 422, endPoint x: 974, endPoint y: 224, distance: 201.3
click at [974, 224] on div at bounding box center [965, 308] width 201 height 447
drag, startPoint x: 1015, startPoint y: 379, endPoint x: 999, endPoint y: 211, distance: 169.0
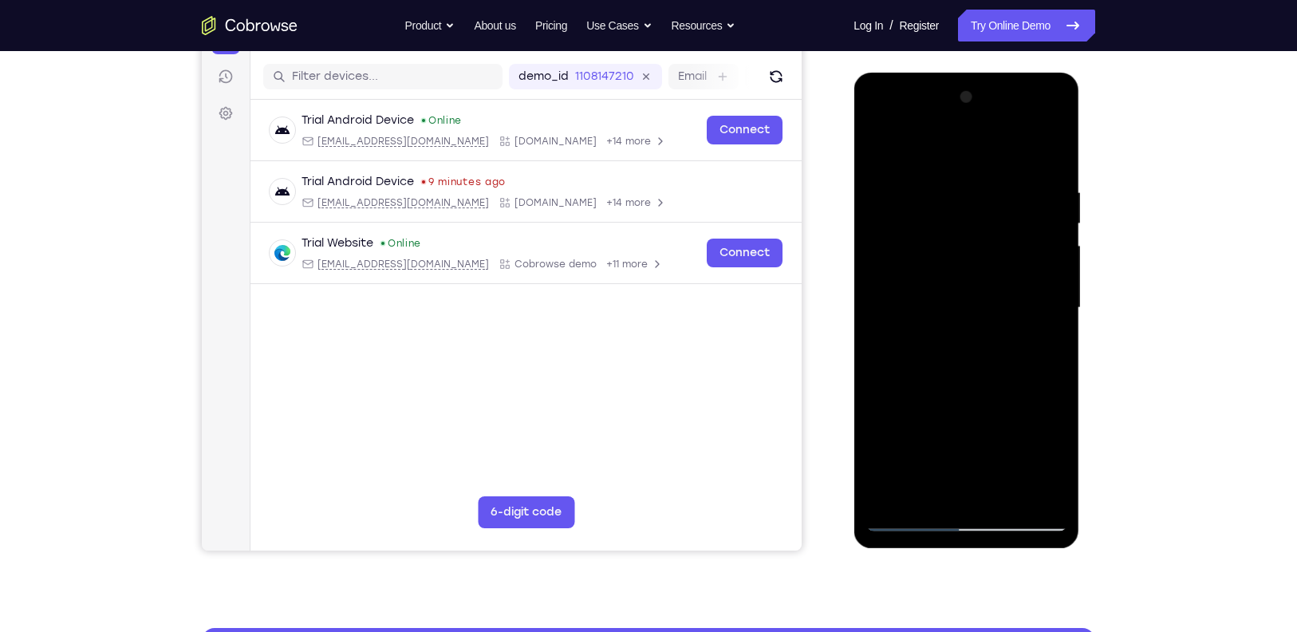
click at [999, 211] on div at bounding box center [965, 308] width 201 height 447
drag, startPoint x: 1022, startPoint y: 364, endPoint x: 991, endPoint y: 181, distance: 185.1
click at [991, 181] on div at bounding box center [965, 308] width 201 height 447
drag, startPoint x: 1022, startPoint y: 356, endPoint x: 1010, endPoint y: 254, distance: 102.0
click at [1010, 254] on div at bounding box center [965, 308] width 201 height 447
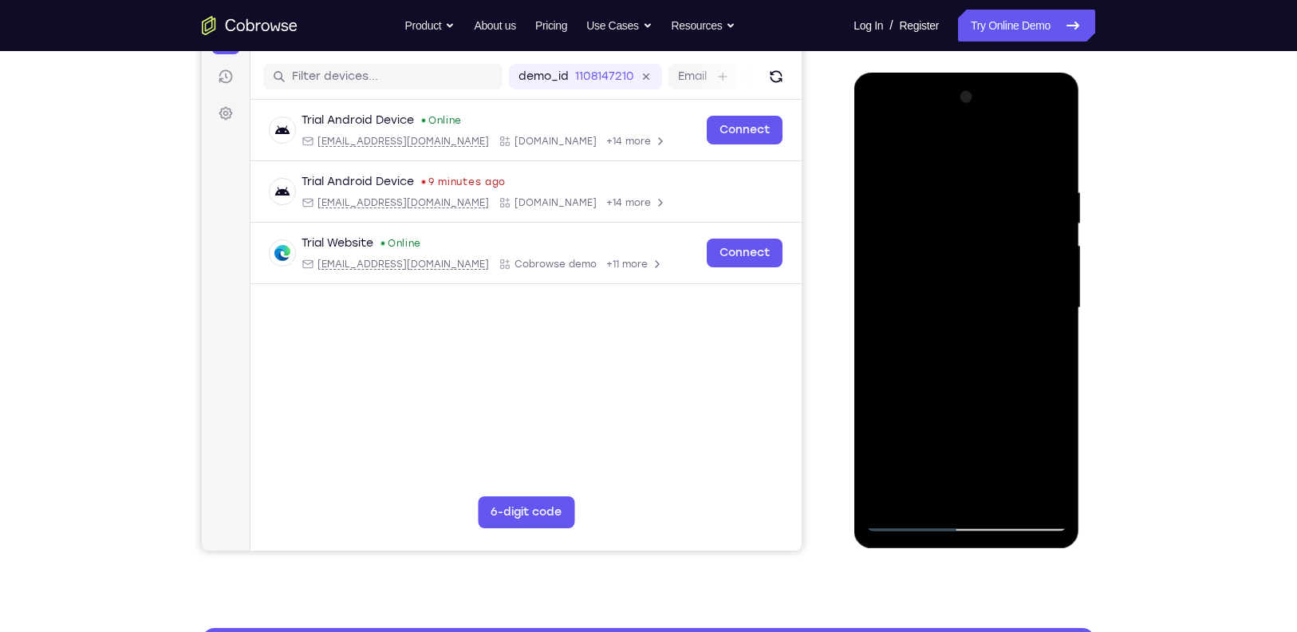
drag, startPoint x: 1016, startPoint y: 384, endPoint x: 970, endPoint y: 213, distance: 177.6
click at [970, 213] on div at bounding box center [965, 308] width 201 height 447
drag, startPoint x: 975, startPoint y: 413, endPoint x: 926, endPoint y: 224, distance: 195.4
click at [926, 224] on div at bounding box center [965, 308] width 201 height 447
drag, startPoint x: 963, startPoint y: 356, endPoint x: 929, endPoint y: 140, distance: 218.0
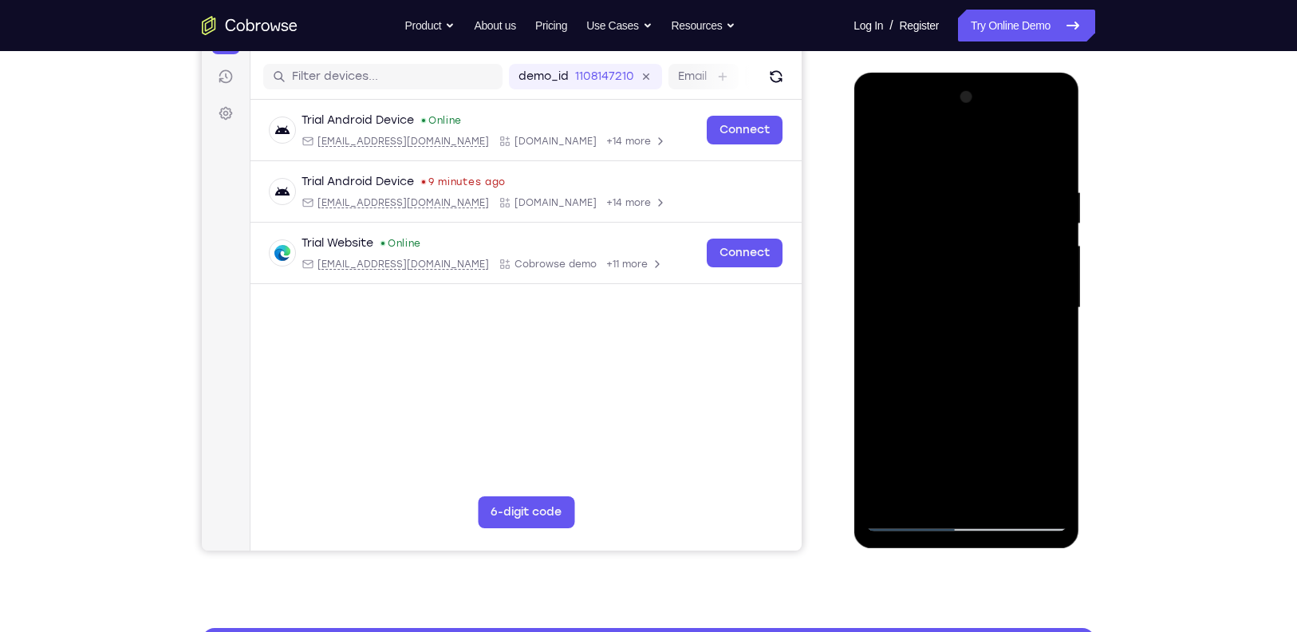
click at [929, 140] on div at bounding box center [965, 308] width 201 height 447
drag, startPoint x: 969, startPoint y: 263, endPoint x: 978, endPoint y: 535, distance: 272.1
click at [978, 535] on div at bounding box center [966, 310] width 226 height 475
drag, startPoint x: 989, startPoint y: 388, endPoint x: 989, endPoint y: 567, distance: 179.4
click at [989, 551] on html "Online web based iOS Simulators and Android Emulators. Run iPhone, iPad, Mobile…" at bounding box center [966, 312] width 227 height 478
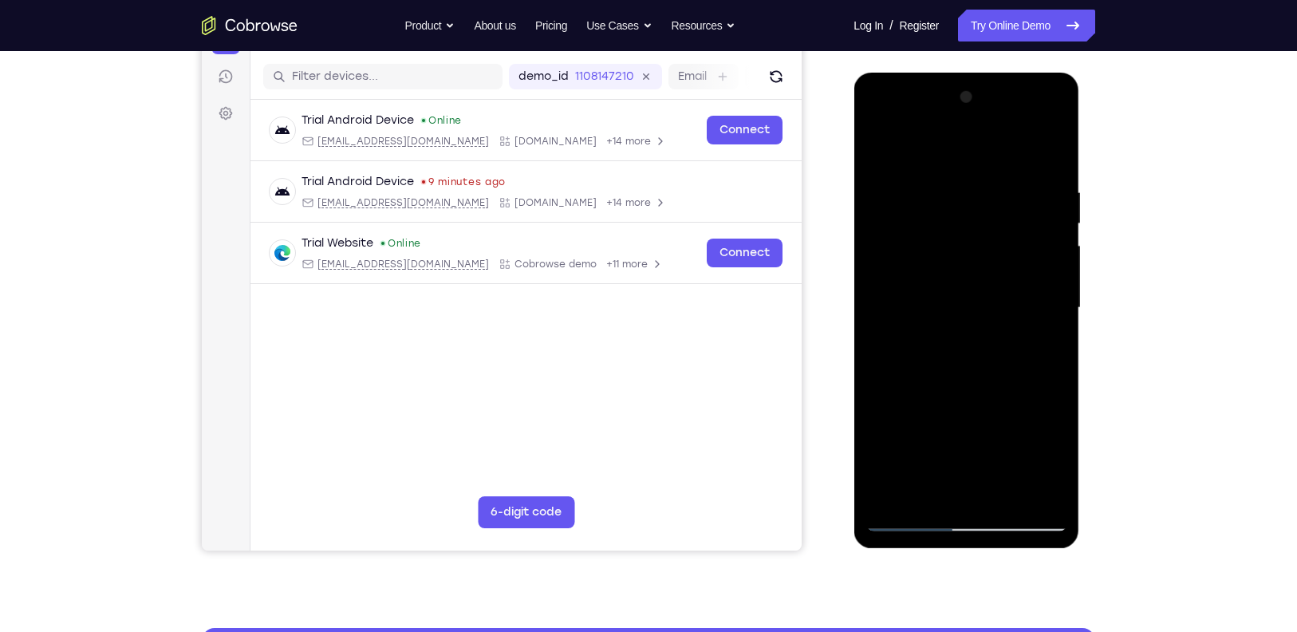
drag, startPoint x: 963, startPoint y: 308, endPoint x: 977, endPoint y: 437, distance: 130.0
click at [977, 437] on div at bounding box center [965, 308] width 201 height 447
drag
click at [976, 193] on div at bounding box center [965, 308] width 201 height 447
click at [992, 514] on div at bounding box center [965, 308] width 201 height 447
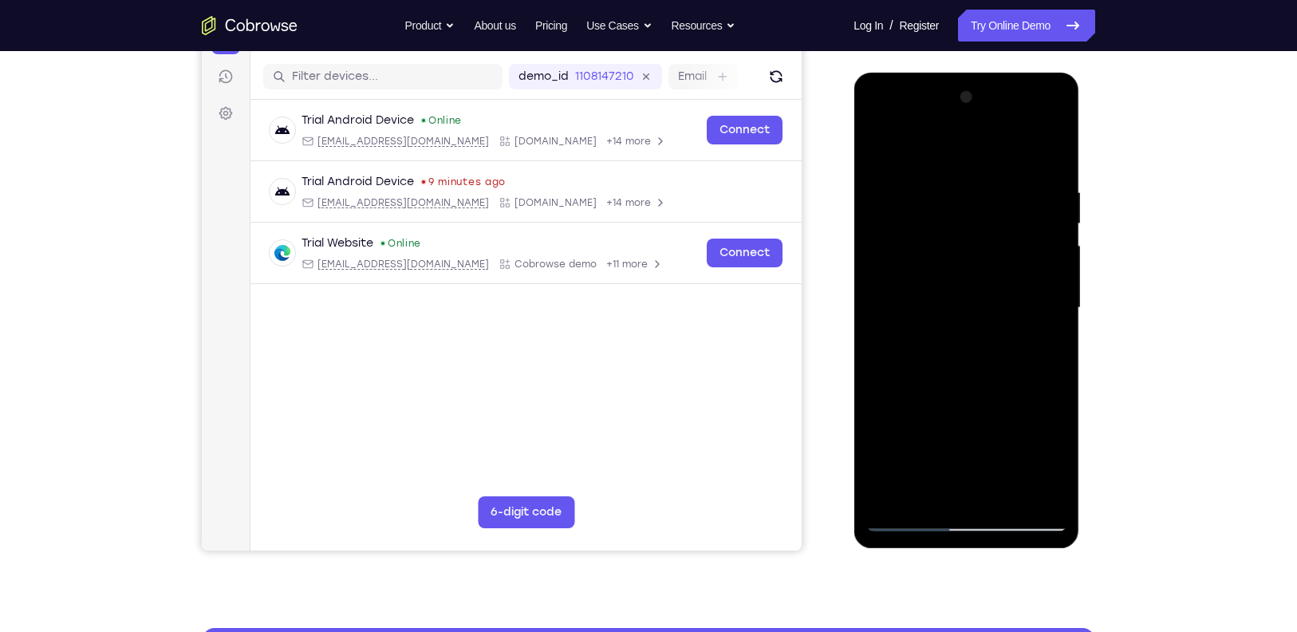
click at [1010, 493] on div at bounding box center [965, 308] width 201 height 447
click at [989, 531] on div at bounding box center [966, 310] width 226 height 475
click at [880, 120] on div at bounding box center [965, 308] width 201 height 447
click at [900, 262] on div at bounding box center [965, 308] width 201 height 447
click at [900, 144] on div at bounding box center [965, 308] width 201 height 447
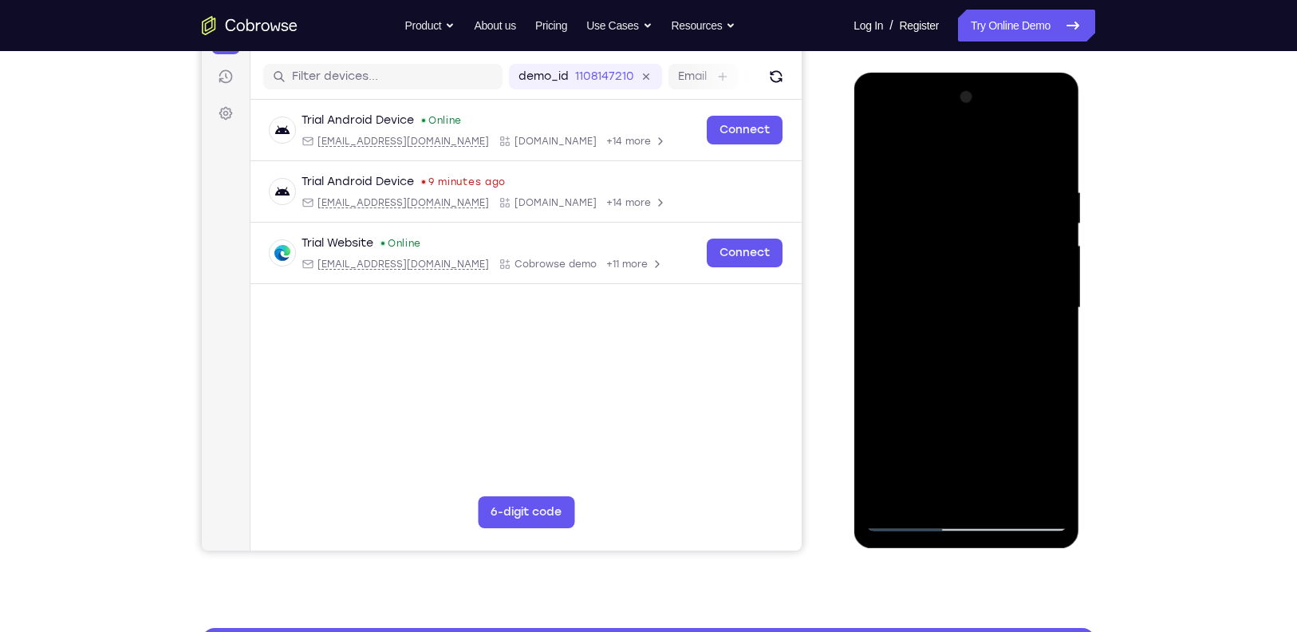
click at [1018, 216] on div at bounding box center [965, 308] width 201 height 447
drag, startPoint x: 1042, startPoint y: 367, endPoint x: 1019, endPoint y: 219, distance: 150.1
click at [1019, 219] on div at bounding box center [965, 308] width 201 height 447
drag, startPoint x: 1018, startPoint y: 368, endPoint x: 983, endPoint y: 201, distance: 170.3
click at [983, 201] on div at bounding box center [965, 308] width 201 height 447
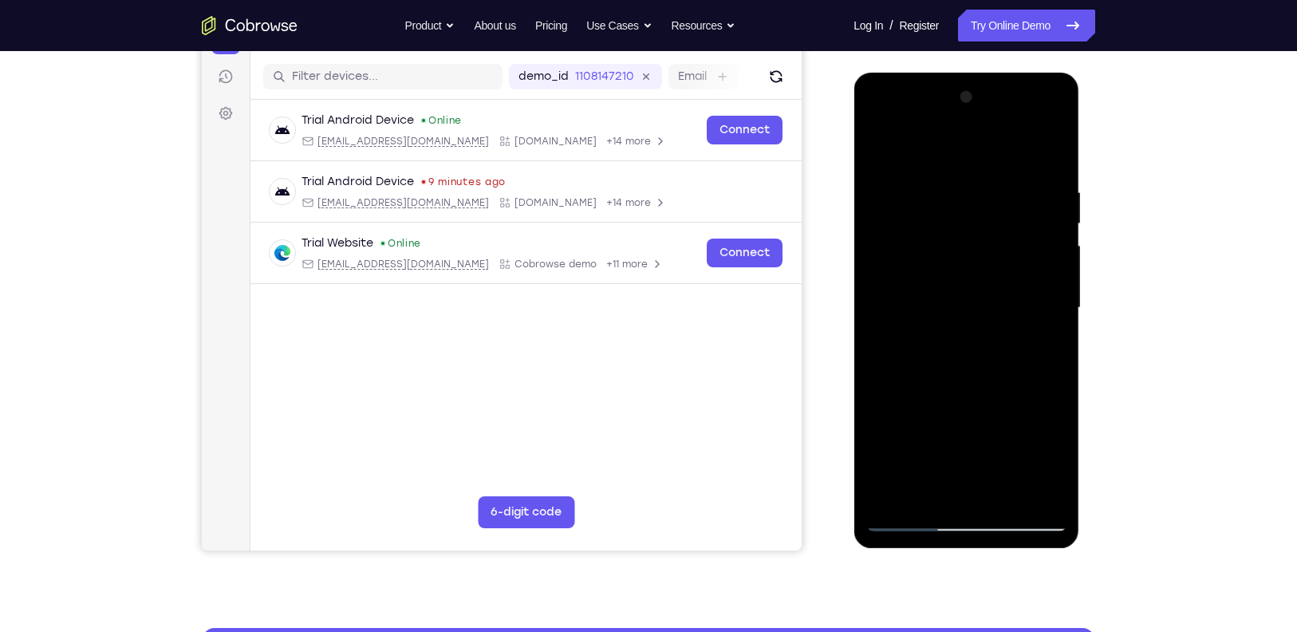
click at [1054, 385] on div at bounding box center [965, 308] width 201 height 447
drag, startPoint x: 1026, startPoint y: 219, endPoint x: 1010, endPoint y: 137, distance: 83.8
click at [1010, 137] on div at bounding box center [965, 308] width 201 height 447
click at [1045, 365] on div at bounding box center [965, 308] width 201 height 447
click at [1057, 140] on div at bounding box center [965, 308] width 201 height 447
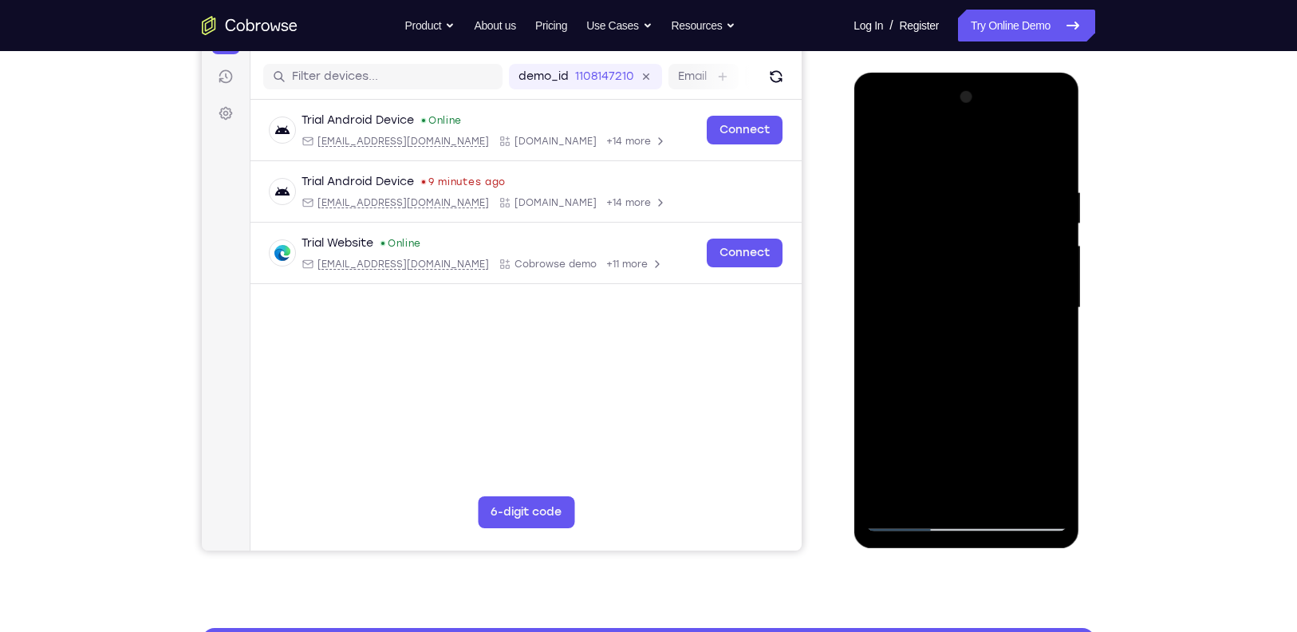
click at [1051, 140] on div at bounding box center [965, 308] width 201 height 447
drag, startPoint x: 1052, startPoint y: 285, endPoint x: 1033, endPoint y: 108, distance: 177.3
click at [1033, 108] on div at bounding box center [965, 308] width 201 height 447
drag, startPoint x: 1038, startPoint y: 360, endPoint x: 1026, endPoint y: 229, distance: 131.3
click at [1026, 229] on div at bounding box center [965, 308] width 201 height 447
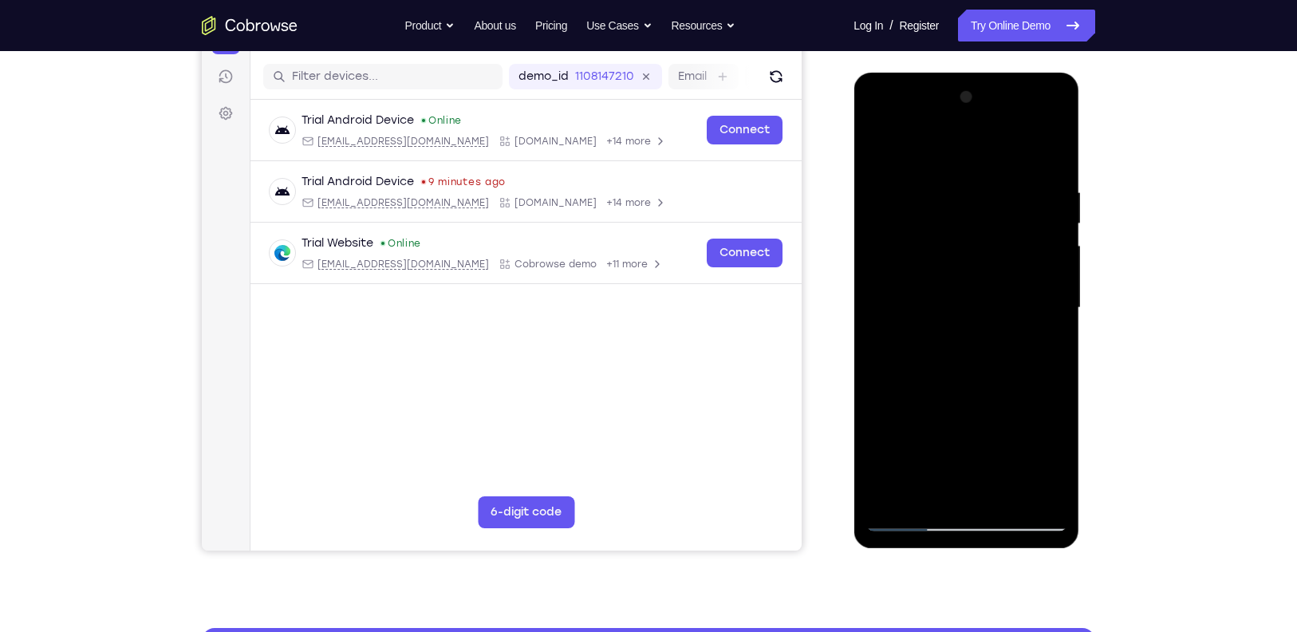
click at [1052, 352] on div at bounding box center [965, 308] width 201 height 447
drag, startPoint x: 1047, startPoint y: 412, endPoint x: 1033, endPoint y: 272, distance: 141.1
click at [1033, 272] on div at bounding box center [965, 308] width 201 height 447
click at [1049, 286] on div at bounding box center [965, 308] width 201 height 447
drag, startPoint x: 1040, startPoint y: 404, endPoint x: 1035, endPoint y: 360, distance: 43.3
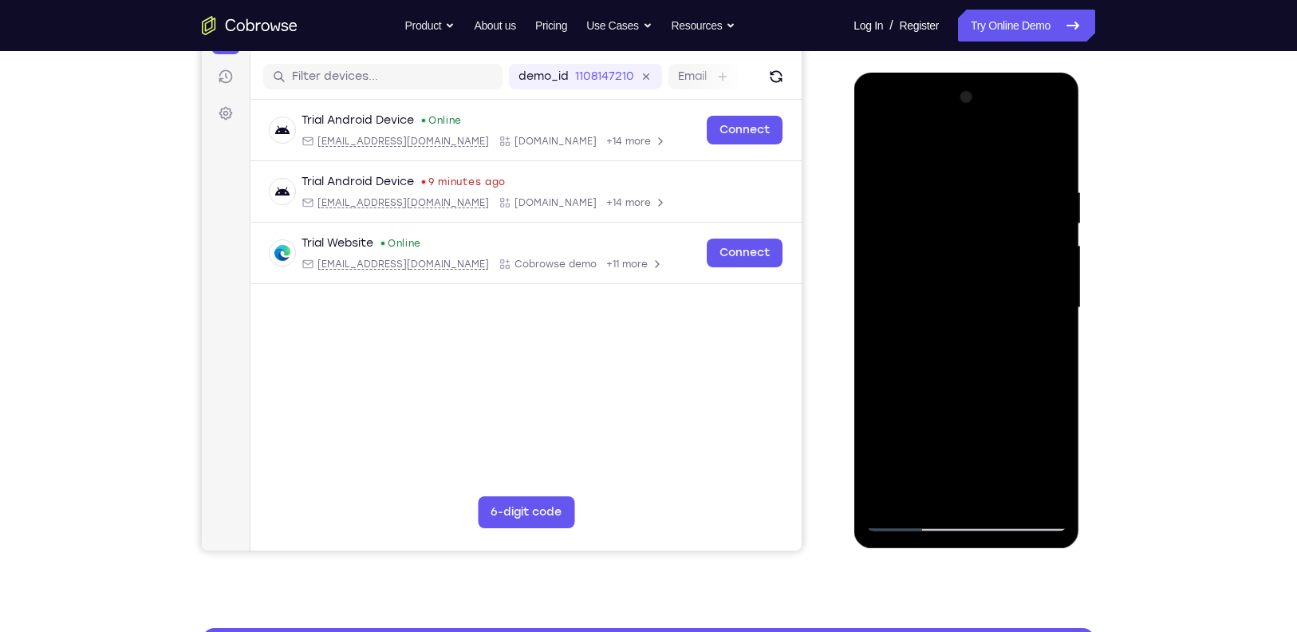
click at [1035, 360] on div at bounding box center [965, 308] width 201 height 447
drag, startPoint x: 1033, startPoint y: 453, endPoint x: 1031, endPoint y: 380, distance: 72.6
click at [1031, 380] on div at bounding box center [965, 308] width 201 height 447
drag, startPoint x: 1031, startPoint y: 380, endPoint x: 1014, endPoint y: 281, distance: 101.2
click at [1014, 281] on div at bounding box center [965, 308] width 201 height 447
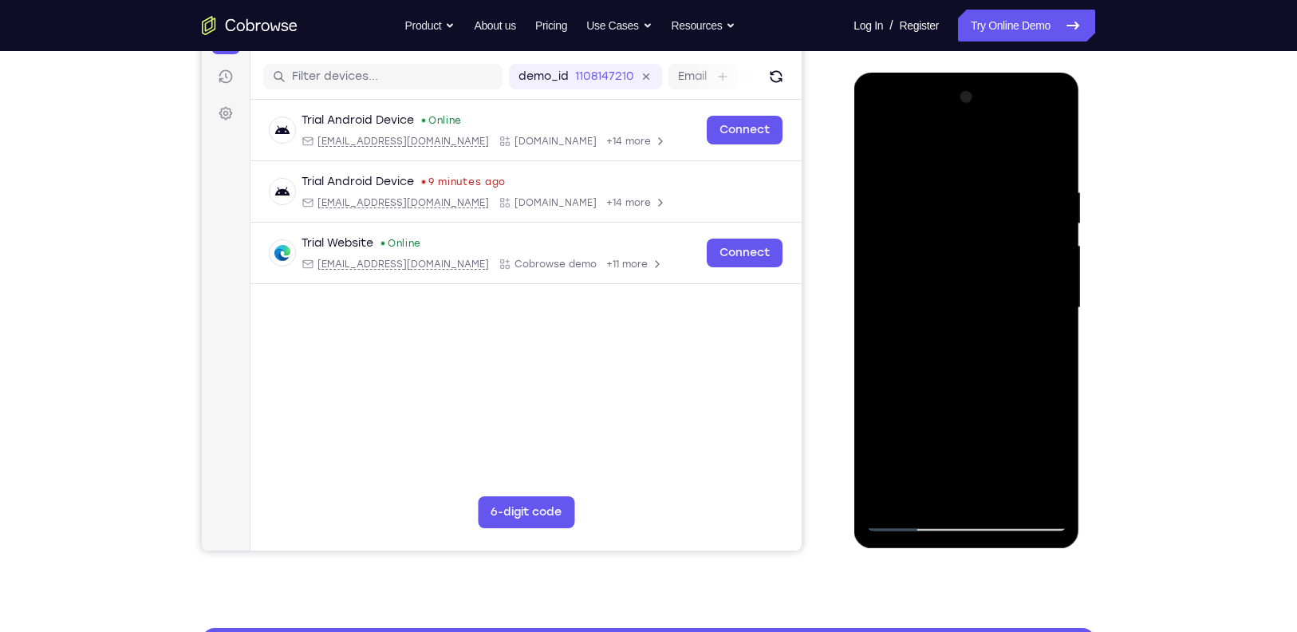
drag, startPoint x: 1030, startPoint y: 461, endPoint x: 1013, endPoint y: 275, distance: 186.6
click at [1013, 275] on div at bounding box center [965, 308] width 201 height 447
drag, startPoint x: 1024, startPoint y: 410, endPoint x: 994, endPoint y: 255, distance: 157.7
click at [994, 255] on div at bounding box center [965, 308] width 201 height 447
drag, startPoint x: 1006, startPoint y: 403, endPoint x: 992, endPoint y: 275, distance: 128.4
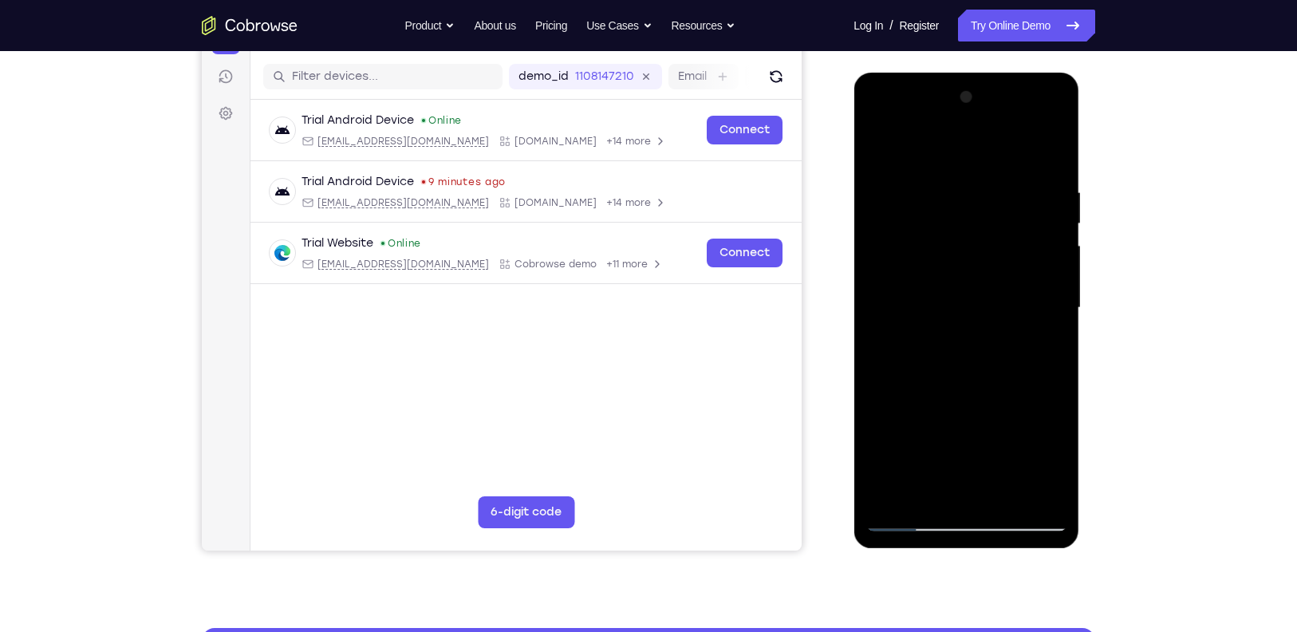
click at [992, 275] on div at bounding box center [965, 308] width 201 height 447
click at [905, 512] on div at bounding box center [965, 308] width 201 height 447
click at [909, 518] on div at bounding box center [965, 308] width 201 height 447
drag, startPoint x: 1038, startPoint y: 302, endPoint x: 964, endPoint y: 222, distance: 108.9
click at [964, 222] on div at bounding box center [965, 308] width 201 height 447
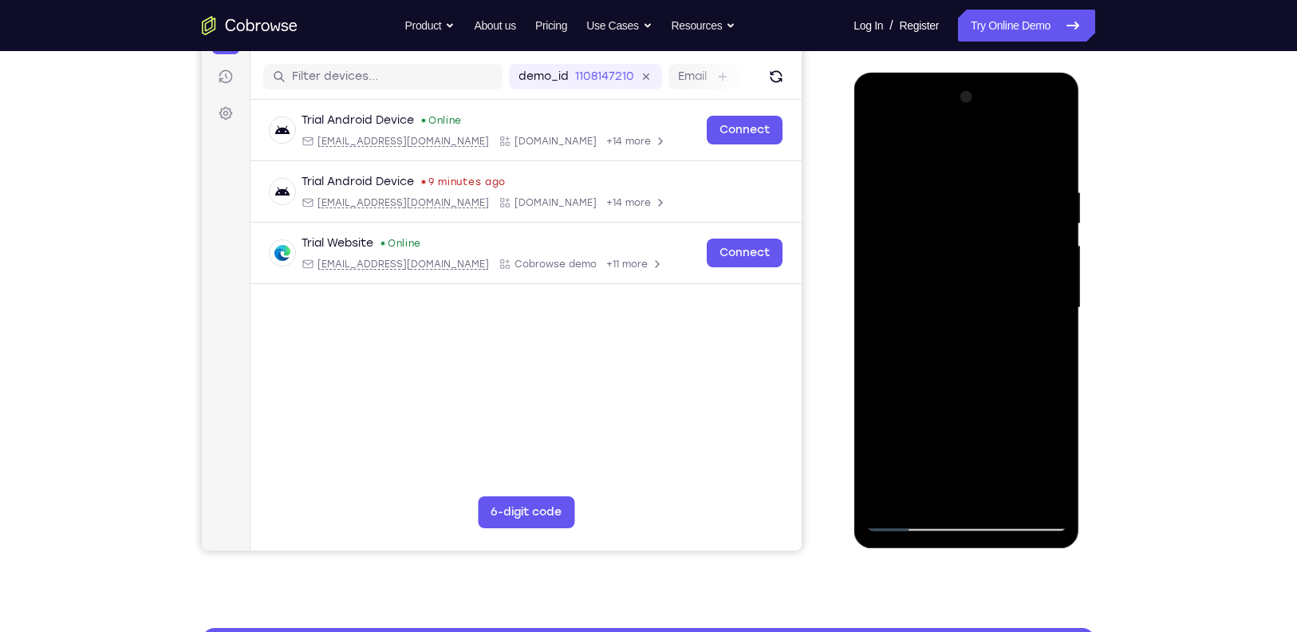
click at [964, 222] on div at bounding box center [965, 308] width 201 height 447
click at [1054, 148] on div at bounding box center [965, 308] width 201 height 447
drag, startPoint x: 1018, startPoint y: 384, endPoint x: 1004, endPoint y: 255, distance: 129.1
click at [1004, 255] on div at bounding box center [965, 308] width 201 height 447
drag, startPoint x: 1045, startPoint y: 400, endPoint x: 1023, endPoint y: 270, distance: 131.8
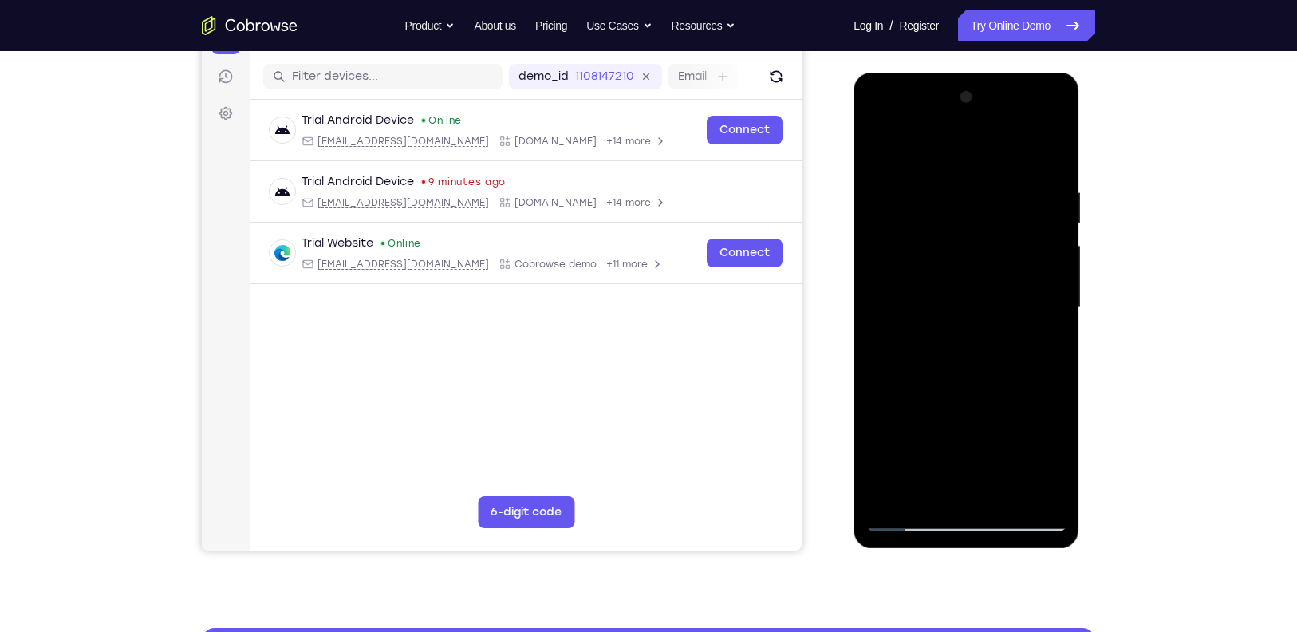
click at [1023, 270] on div at bounding box center [965, 308] width 201 height 447
drag, startPoint x: 1031, startPoint y: 379, endPoint x: 960, endPoint y: 295, distance: 109.8
click at [960, 295] on div at bounding box center [965, 308] width 201 height 447
click at [963, 301] on div at bounding box center [965, 308] width 201 height 447
drag, startPoint x: 980, startPoint y: 400, endPoint x: 960, endPoint y: 285, distance: 116.6
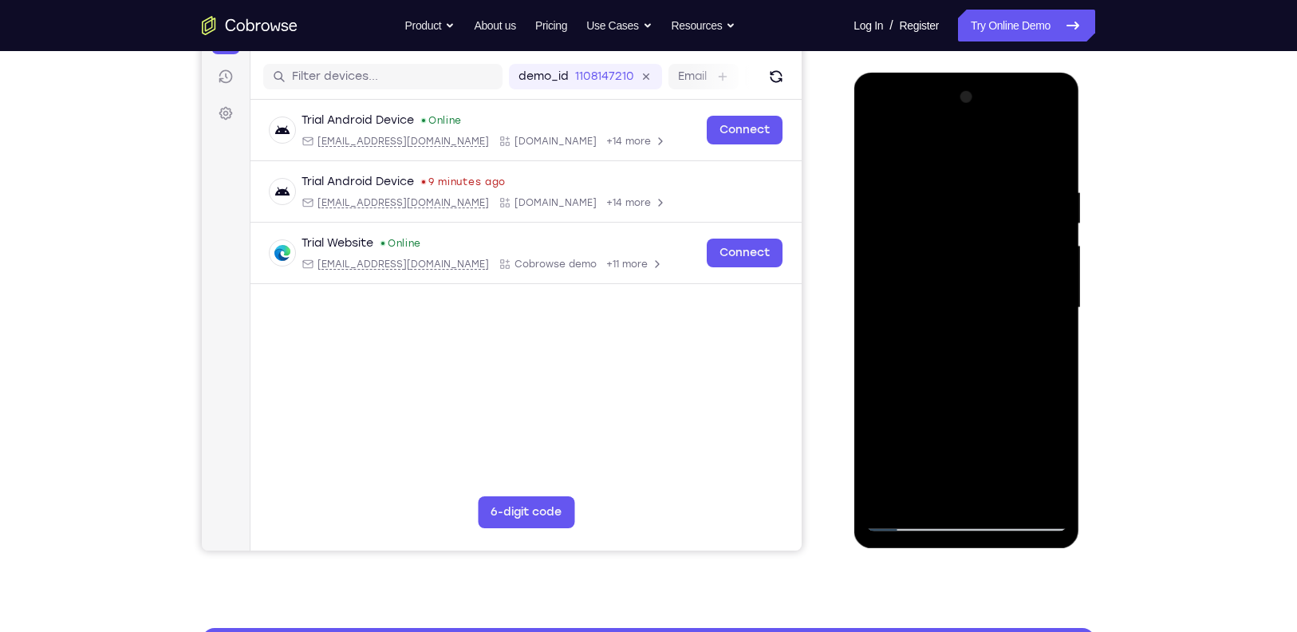
click at [960, 285] on div at bounding box center [965, 308] width 201 height 447
drag, startPoint x: 990, startPoint y: 364, endPoint x: 990, endPoint y: 276, distance: 88.5
click at [990, 276] on div at bounding box center [965, 308] width 201 height 447
drag, startPoint x: 1026, startPoint y: 340, endPoint x: 1019, endPoint y: 292, distance: 48.4
click at [1019, 292] on div at bounding box center [965, 308] width 201 height 447
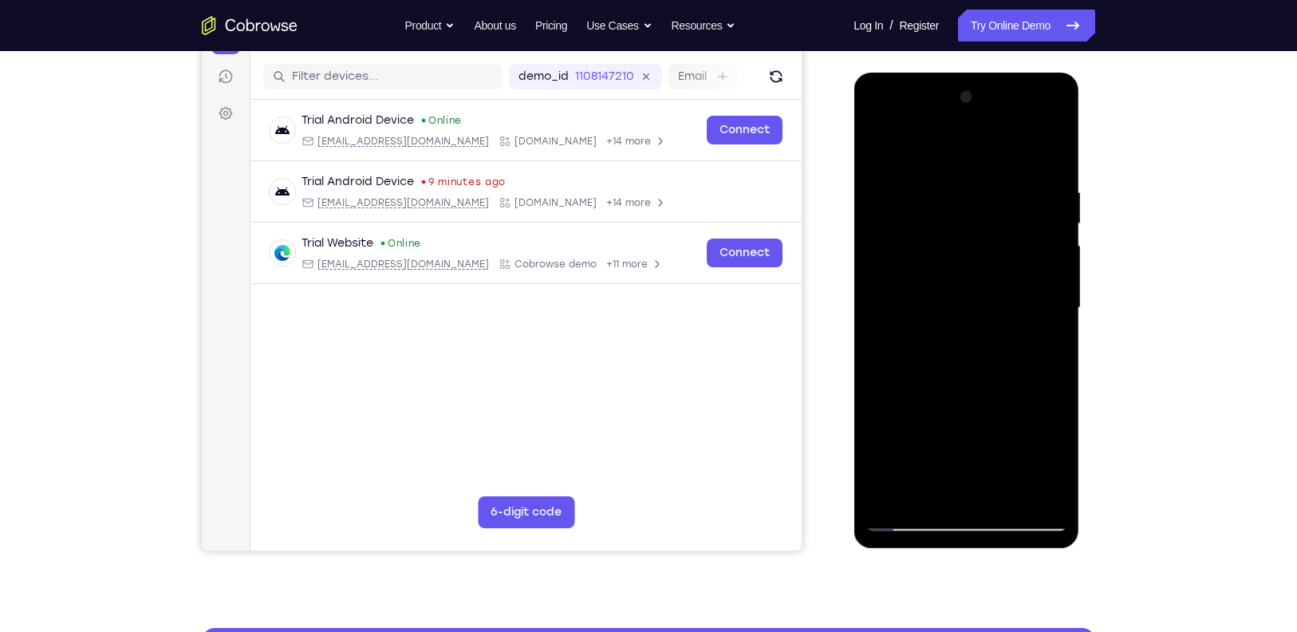
drag, startPoint x: 1019, startPoint y: 292, endPoint x: 968, endPoint y: 207, distance: 99.4
click at [968, 207] on div at bounding box center [965, 308] width 201 height 447
drag, startPoint x: 1010, startPoint y: 338, endPoint x: 992, endPoint y: 182, distance: 157.4
click at [992, 182] on div at bounding box center [965, 308] width 201 height 447
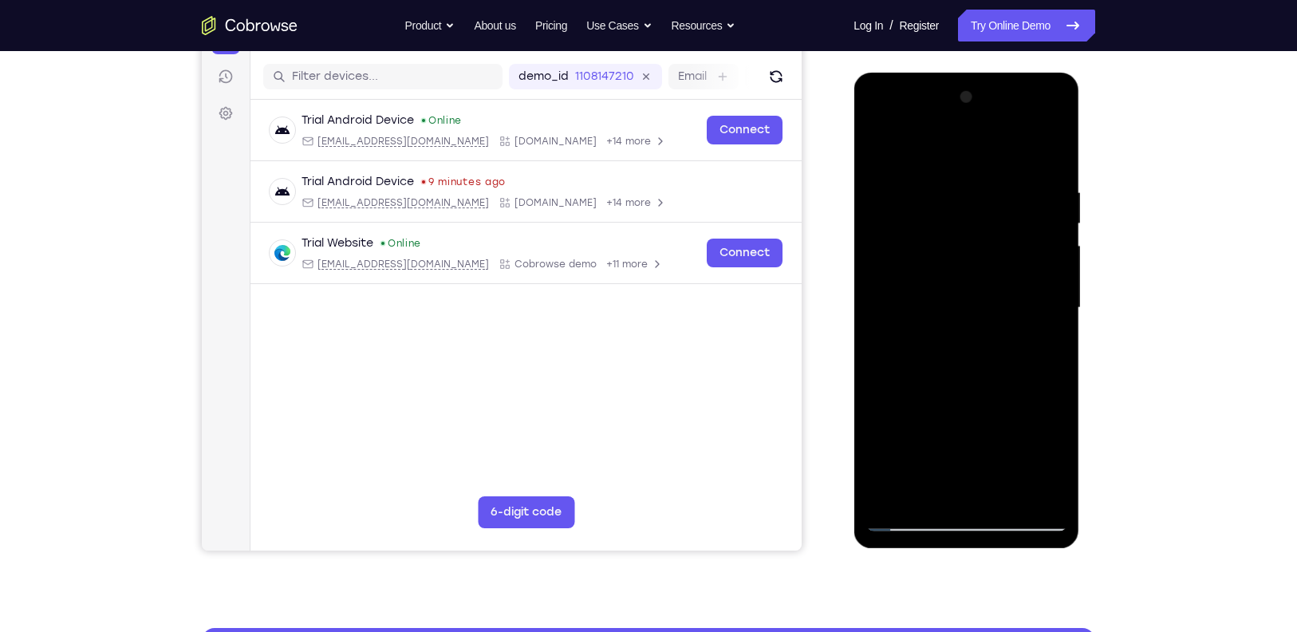
drag, startPoint x: 1000, startPoint y: 344, endPoint x: 997, endPoint y: 201, distance: 142.8
click at [997, 201] on div at bounding box center [965, 308] width 201 height 447
drag, startPoint x: 1016, startPoint y: 396, endPoint x: 975, endPoint y: 219, distance: 182.6
click at [975, 219] on div at bounding box center [965, 308] width 201 height 447
click at [1058, 278] on div at bounding box center [965, 308] width 201 height 447
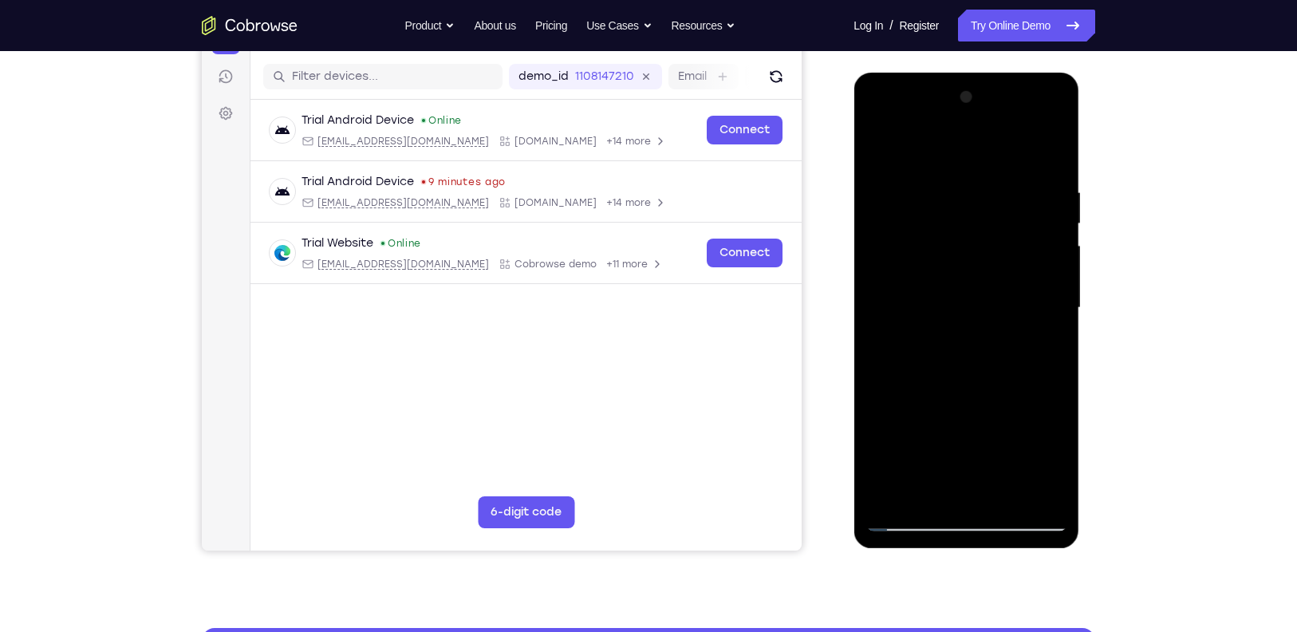
drag, startPoint x: 1014, startPoint y: 340, endPoint x: 996, endPoint y: 236, distance: 105.1
click at [996, 236] on div at bounding box center [965, 308] width 201 height 447
click at [1052, 242] on div at bounding box center [965, 308] width 201 height 447
click at [1060, 142] on div at bounding box center [965, 308] width 201 height 447
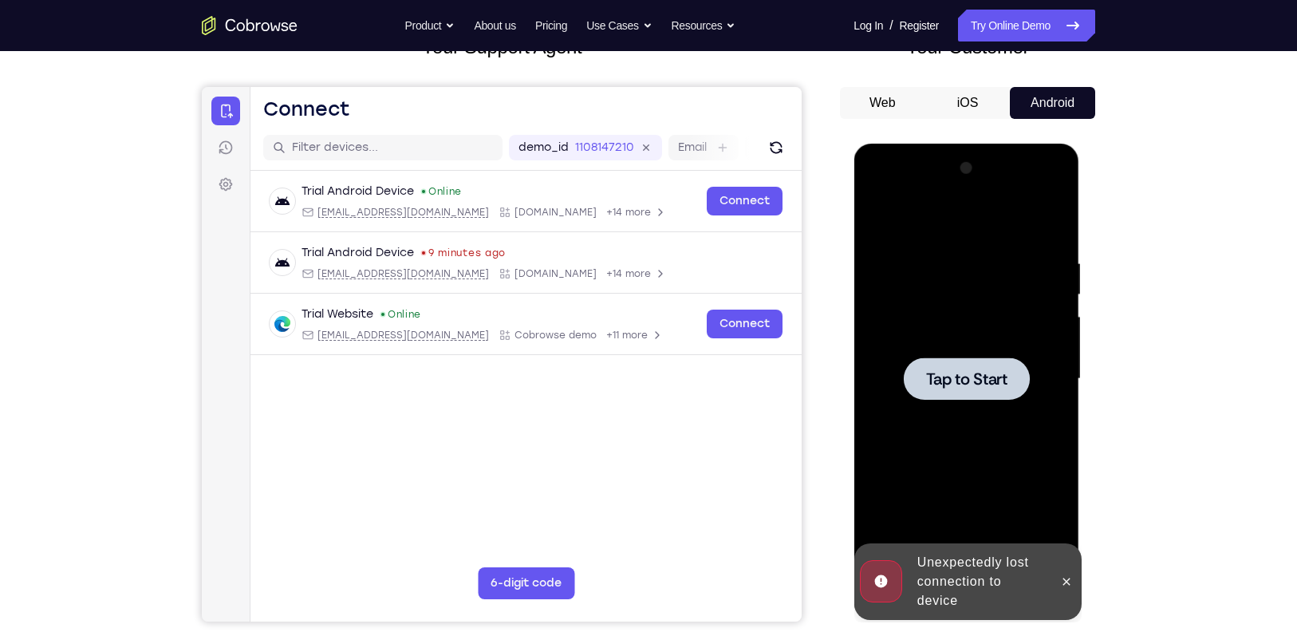
scroll to position [119, 0]
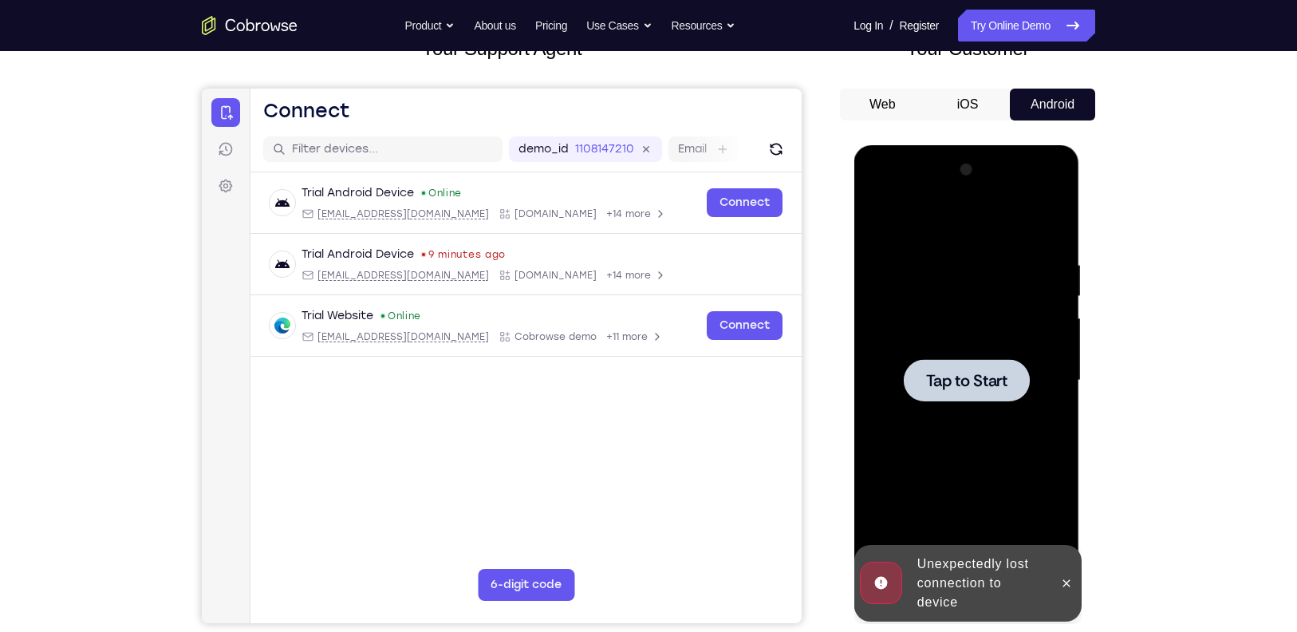
click at [984, 372] on span "Tap to Start" at bounding box center [965, 380] width 81 height 16
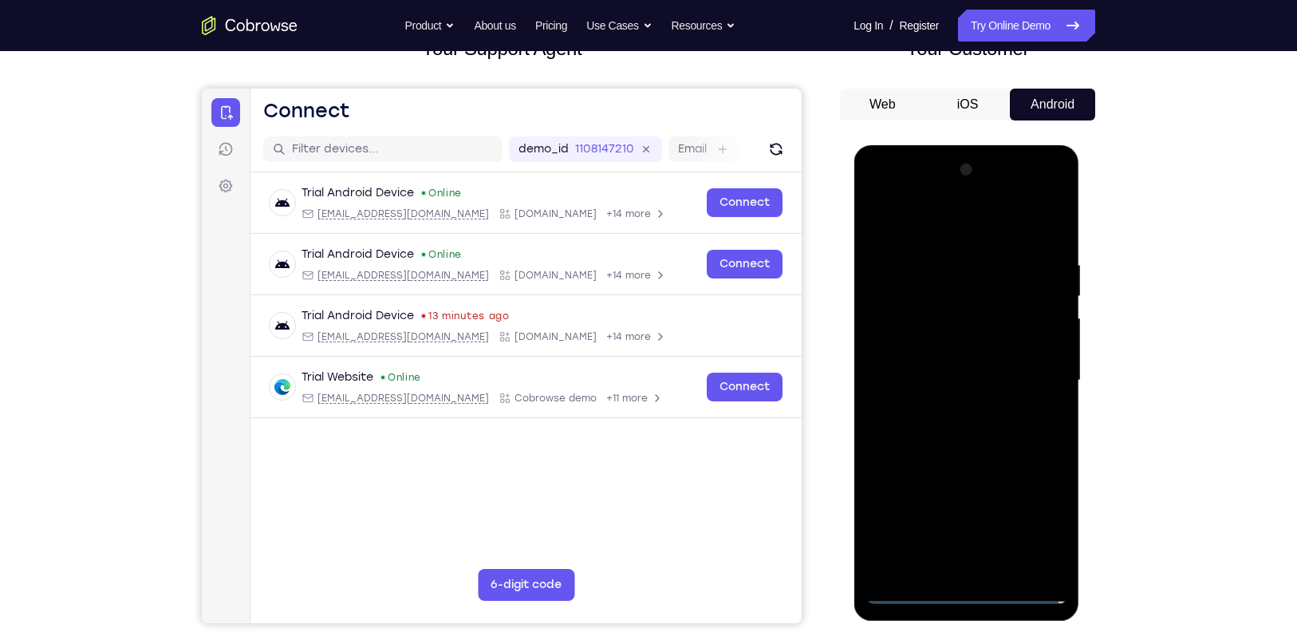
click at [962, 589] on div at bounding box center [965, 380] width 201 height 447
click at [1034, 525] on div at bounding box center [965, 380] width 201 height 447
click at [941, 218] on div at bounding box center [965, 380] width 201 height 447
click at [974, 291] on div at bounding box center [965, 380] width 201 height 447
click at [967, 447] on div at bounding box center [965, 380] width 201 height 447
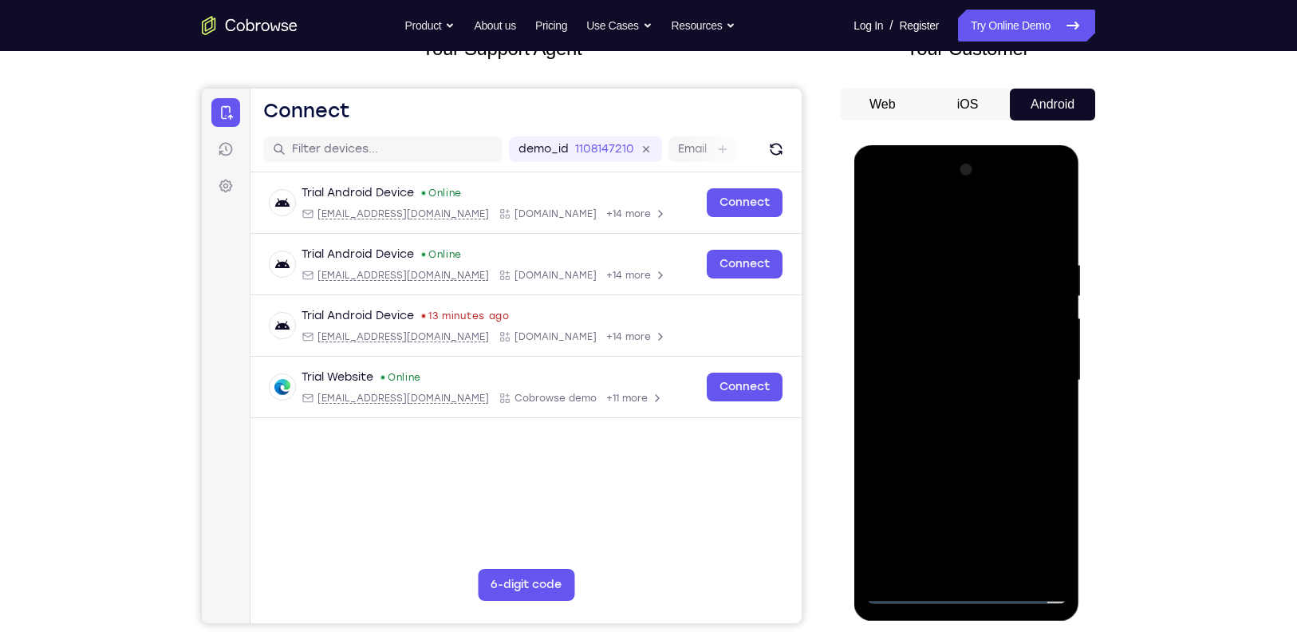
click at [1053, 562] on div at bounding box center [965, 380] width 201 height 447
click at [1051, 563] on div at bounding box center [965, 380] width 201 height 447
click at [959, 434] on div at bounding box center [965, 380] width 201 height 447
click at [958, 321] on div at bounding box center [965, 380] width 201 height 447
click at [987, 234] on div at bounding box center [965, 380] width 201 height 447
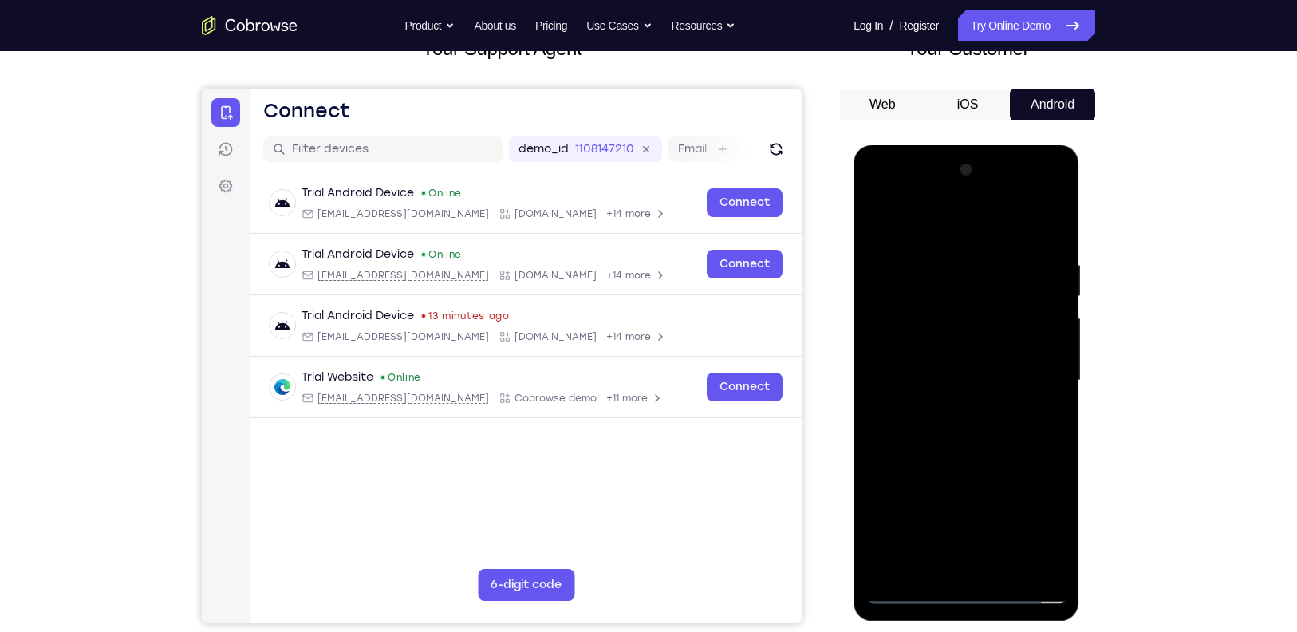
click at [951, 278] on div at bounding box center [965, 380] width 201 height 447
click at [908, 278] on div at bounding box center [965, 380] width 201 height 447
click at [938, 314] on div at bounding box center [965, 380] width 201 height 447
drag, startPoint x: 908, startPoint y: 429, endPoint x: 945, endPoint y: 433, distance: 36.9
click at [945, 433] on div at bounding box center [965, 380] width 201 height 447
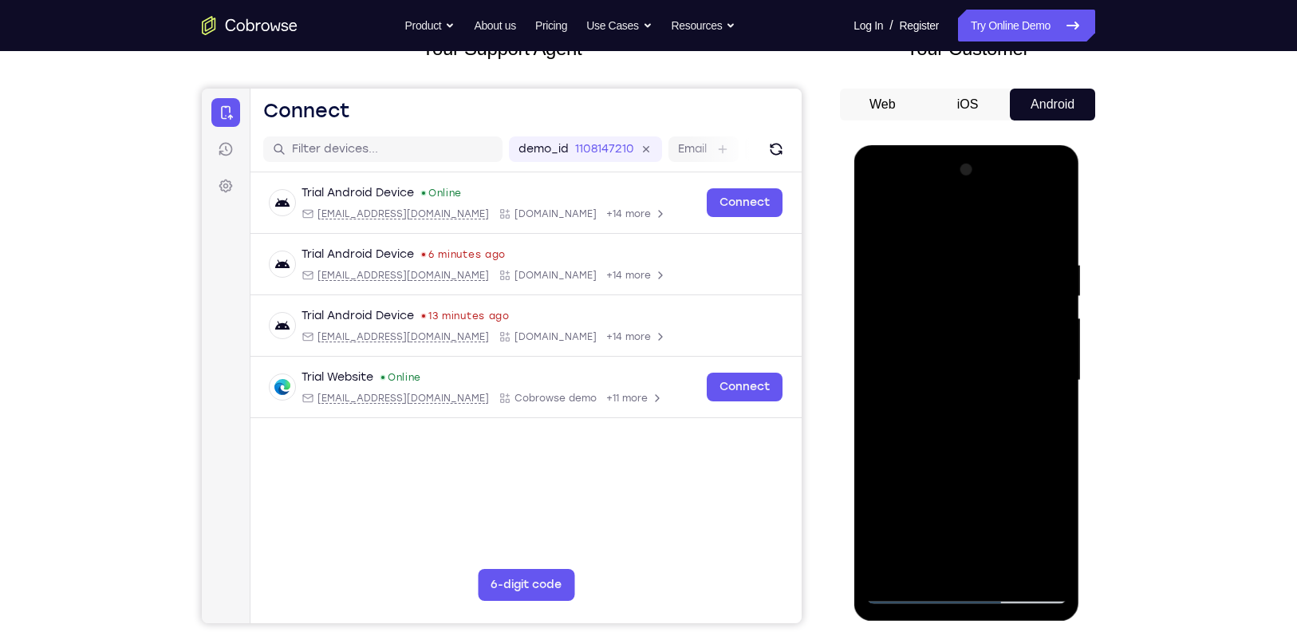
click at [1015, 414] on div at bounding box center [965, 380] width 201 height 447
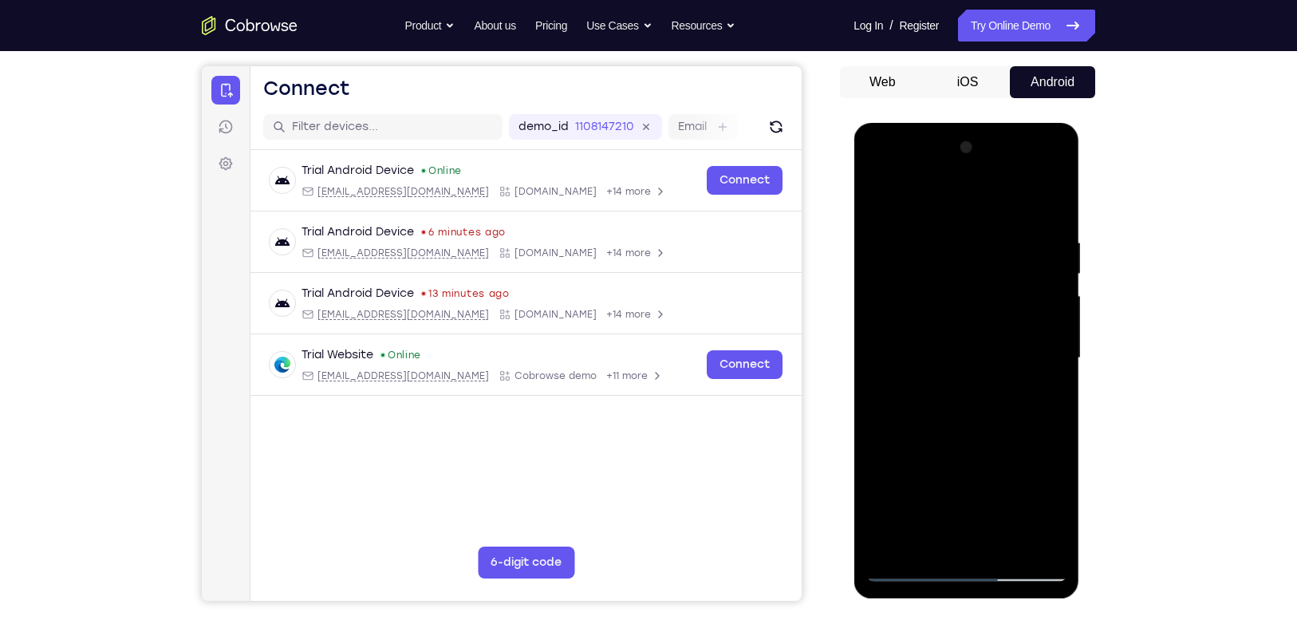
scroll to position [142, 0]
click at [1053, 170] on div at bounding box center [965, 357] width 201 height 447
click at [1024, 470] on div at bounding box center [965, 357] width 201 height 447
click at [872, 270] on div at bounding box center [965, 357] width 201 height 447
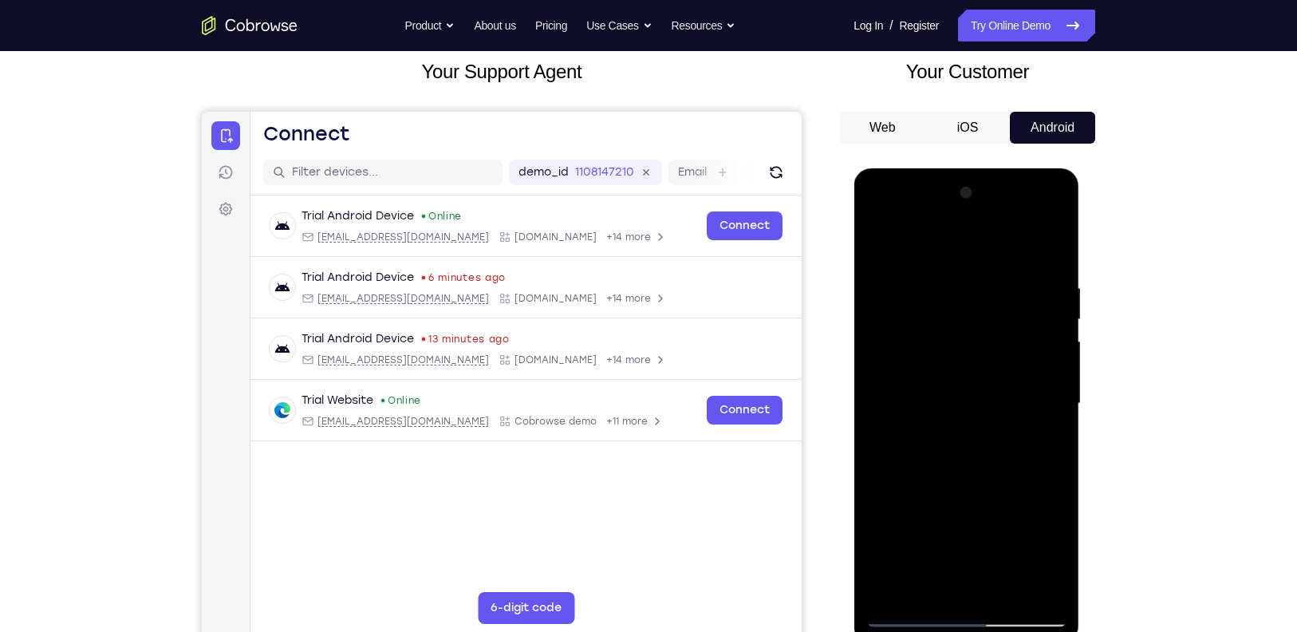
scroll to position [92, 0]
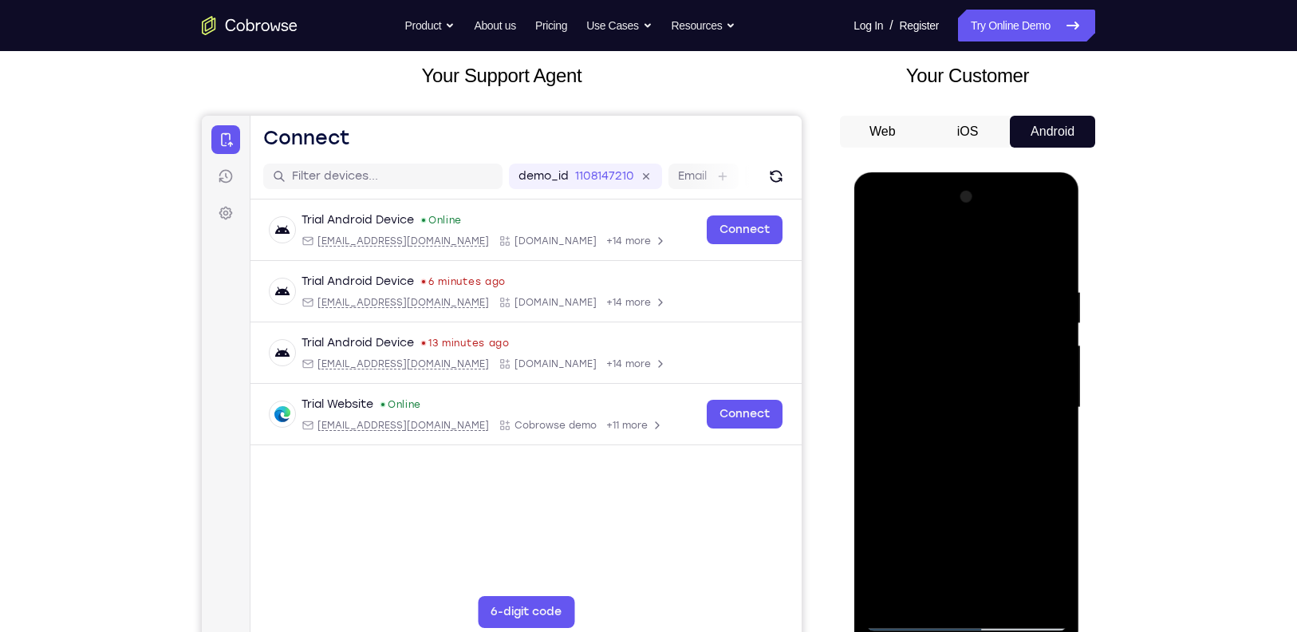
click at [924, 261] on div at bounding box center [965, 407] width 201 height 447
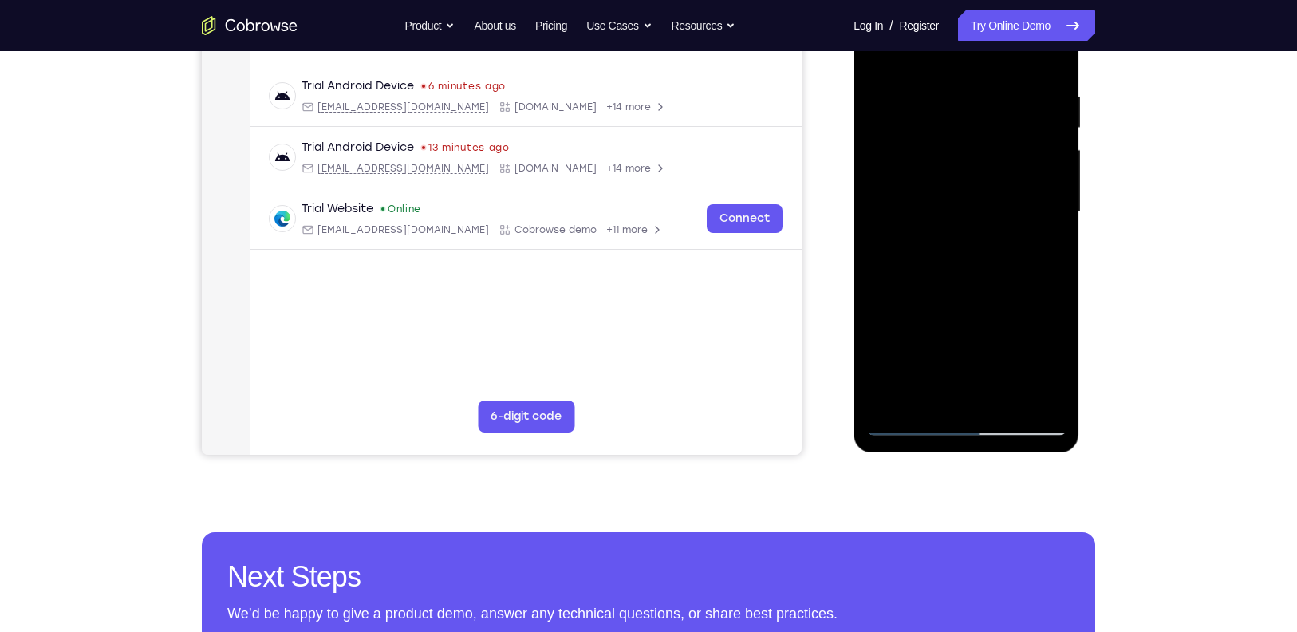
scroll to position [293, 0]
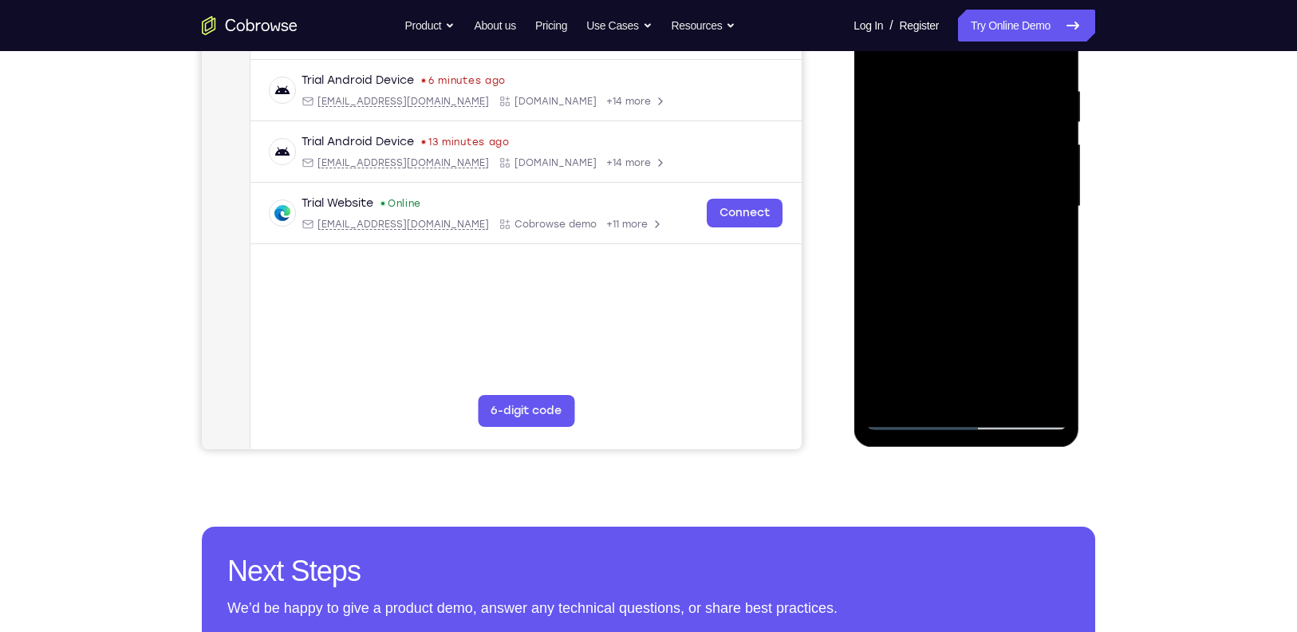
drag, startPoint x: 1024, startPoint y: 313, endPoint x: 1016, endPoint y: 259, distance: 54.8
click at [1016, 259] on div at bounding box center [965, 206] width 201 height 447
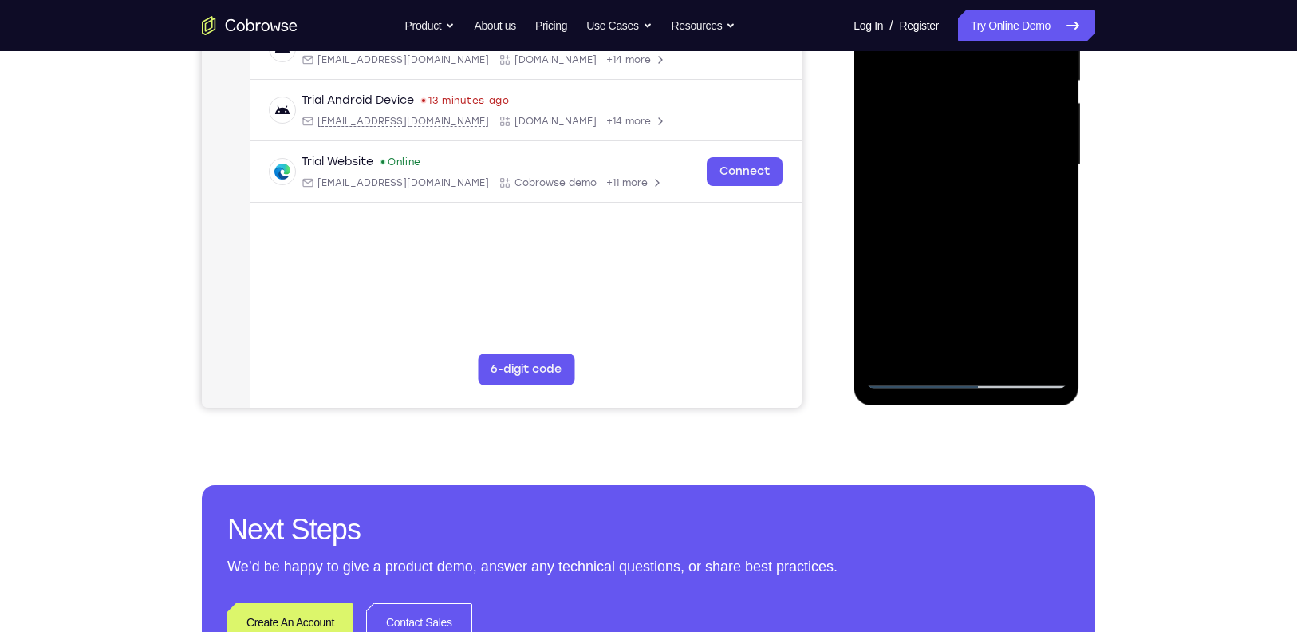
scroll to position [345, 0]
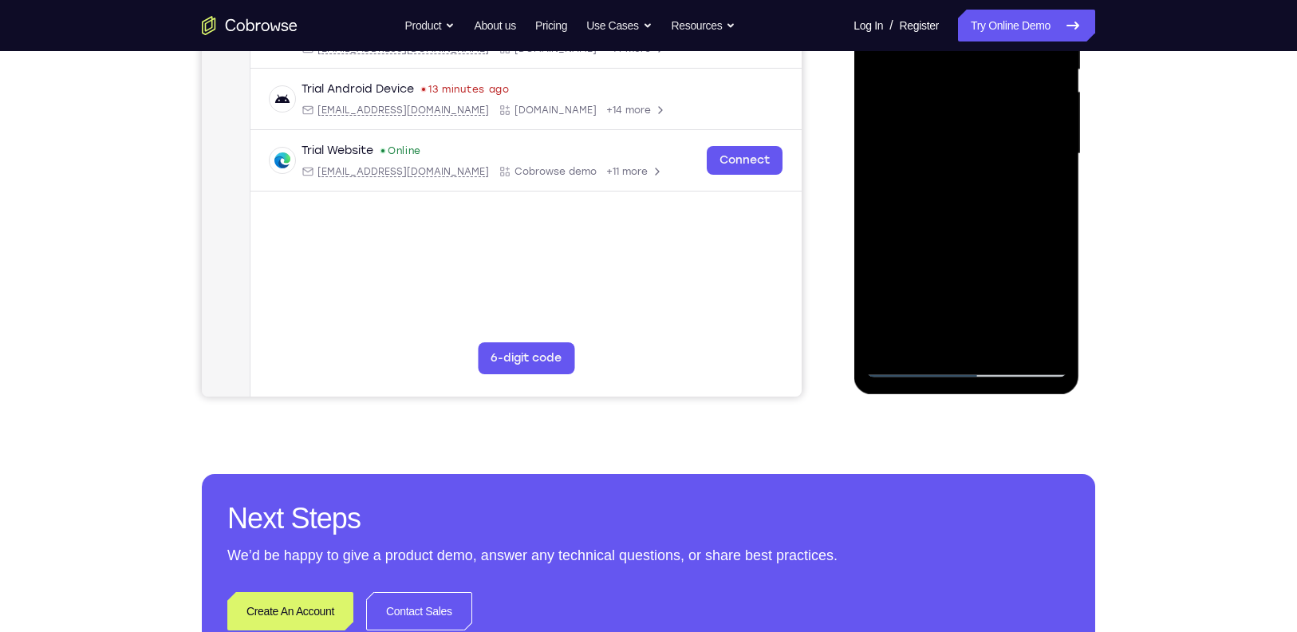
drag, startPoint x: 994, startPoint y: 333, endPoint x: 986, endPoint y: 258, distance: 75.4
click at [986, 258] on div at bounding box center [965, 154] width 201 height 447
drag, startPoint x: 994, startPoint y: 321, endPoint x: 987, endPoint y: 262, distance: 60.2
click at [987, 262] on div at bounding box center [965, 154] width 201 height 447
drag, startPoint x: 965, startPoint y: 349, endPoint x: 964, endPoint y: 309, distance: 40.7
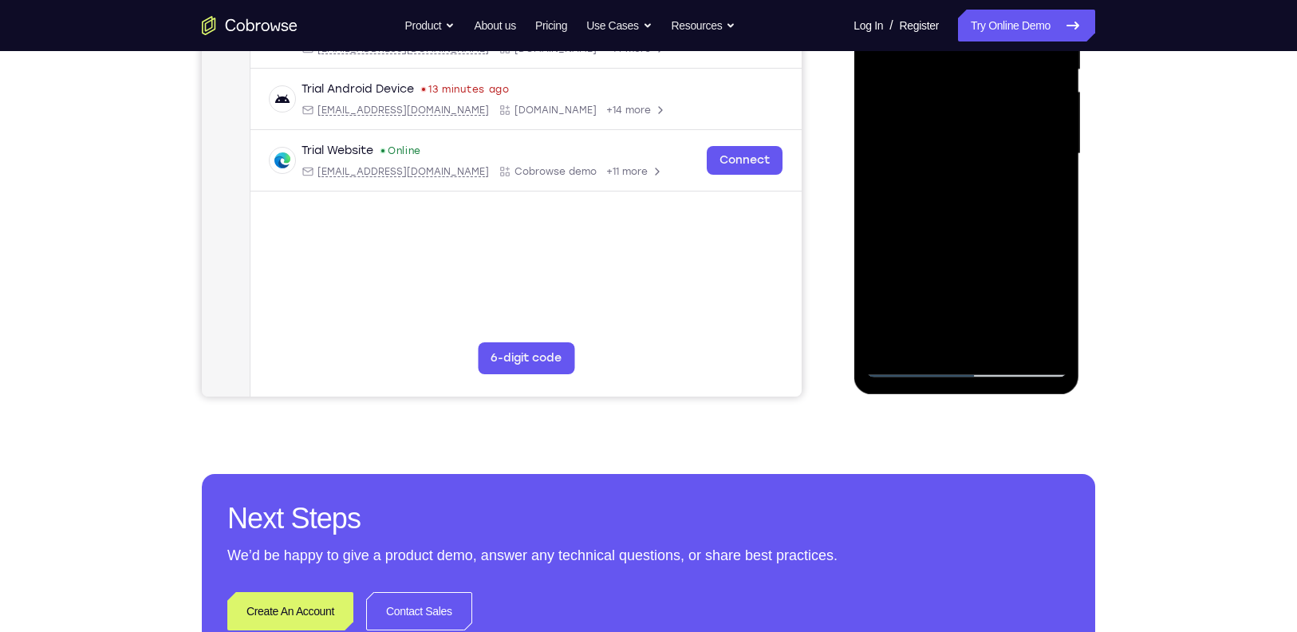
click at [964, 309] on div at bounding box center [965, 154] width 201 height 447
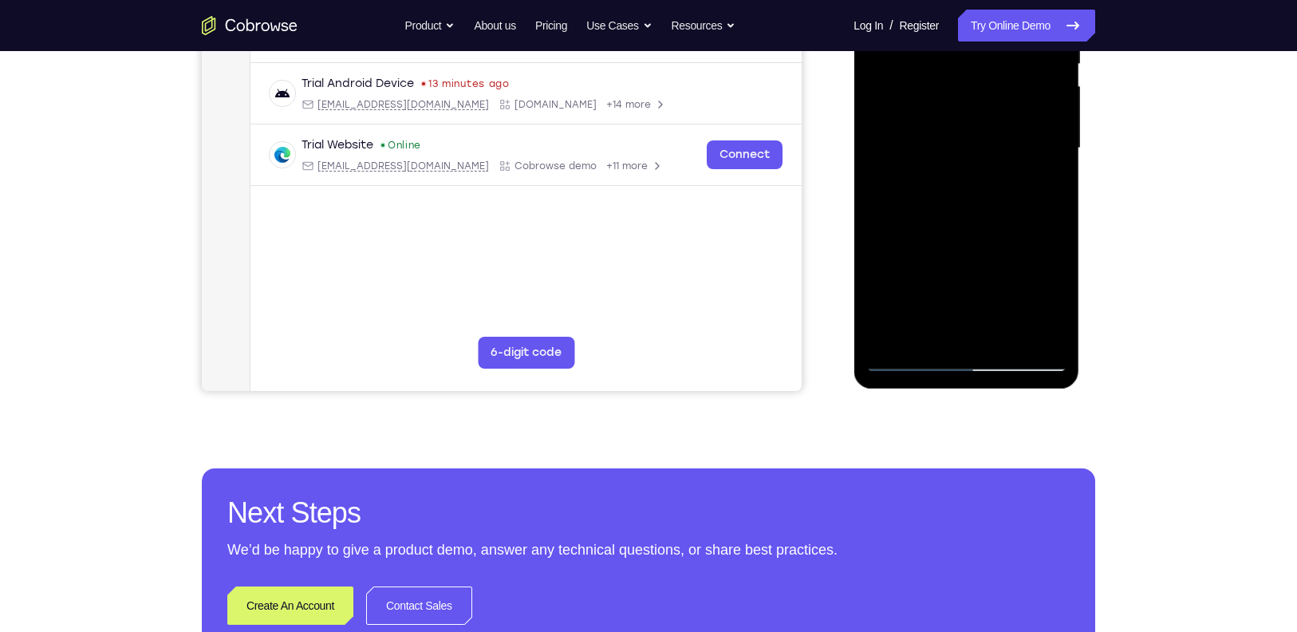
scroll to position [349, 0]
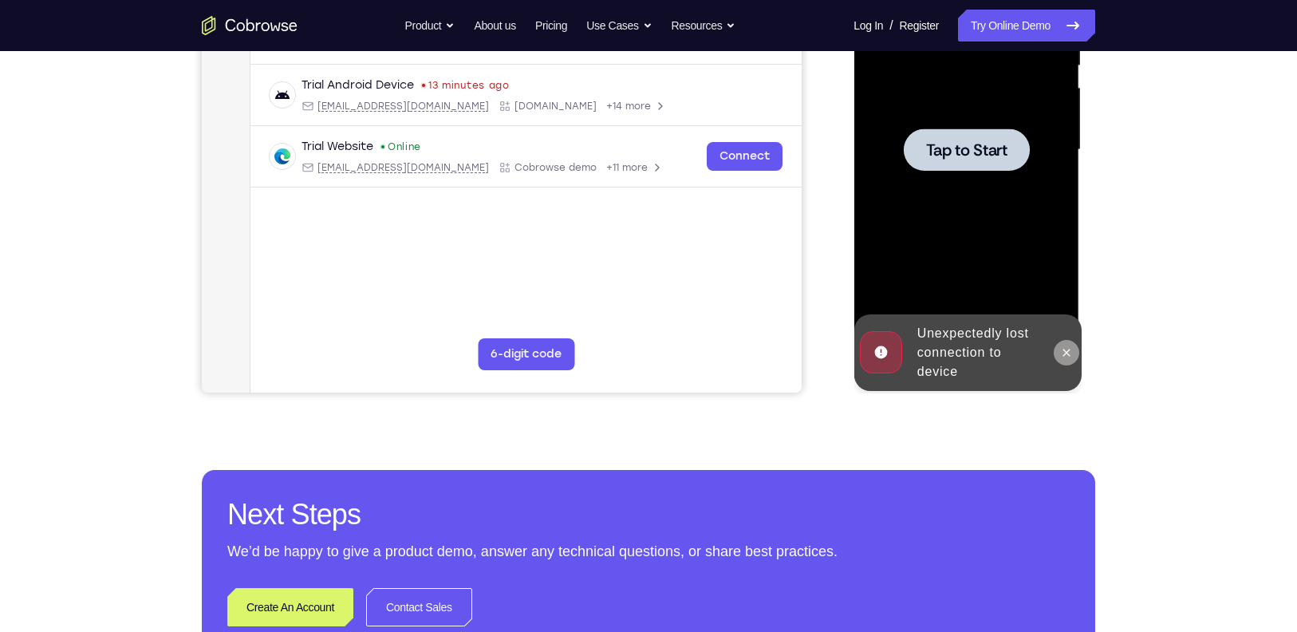
click at [1065, 347] on icon at bounding box center [1065, 352] width 13 height 13
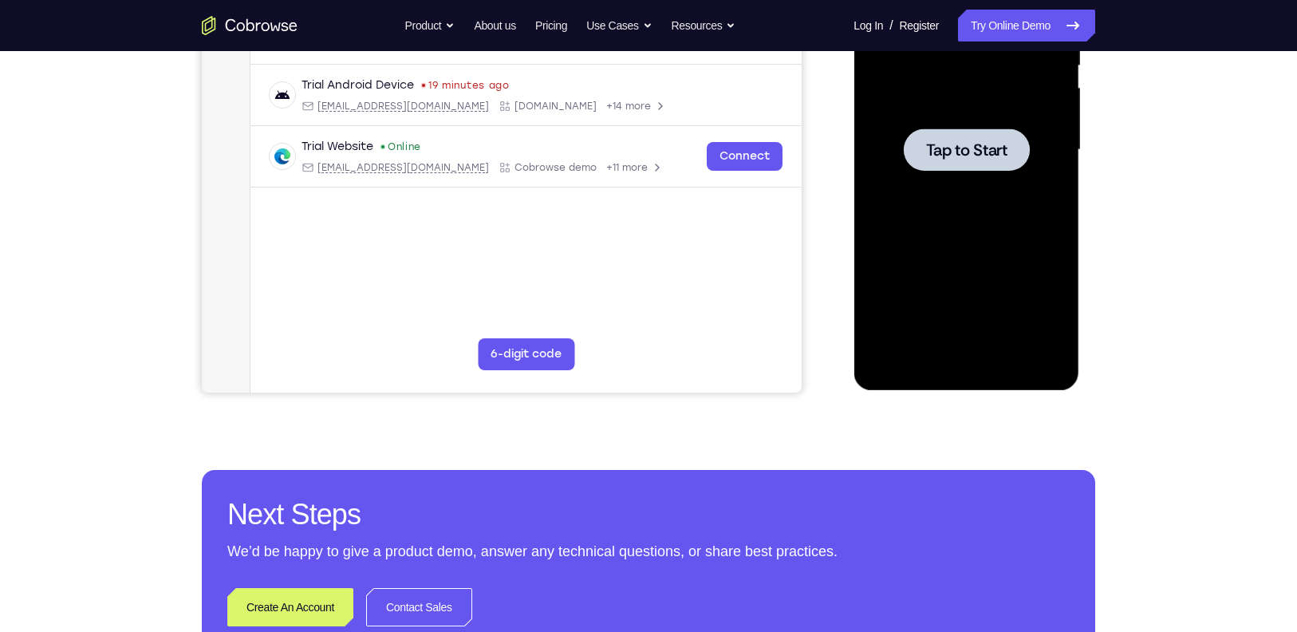
click at [923, 162] on div at bounding box center [966, 149] width 126 height 42
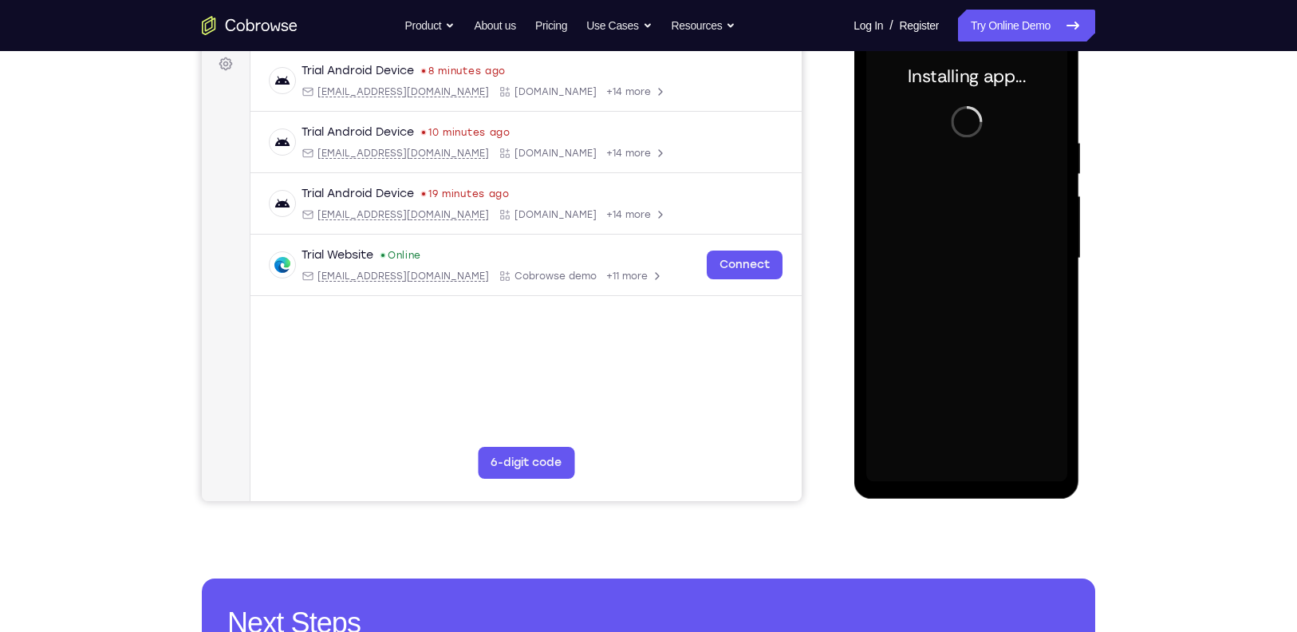
scroll to position [240, 0]
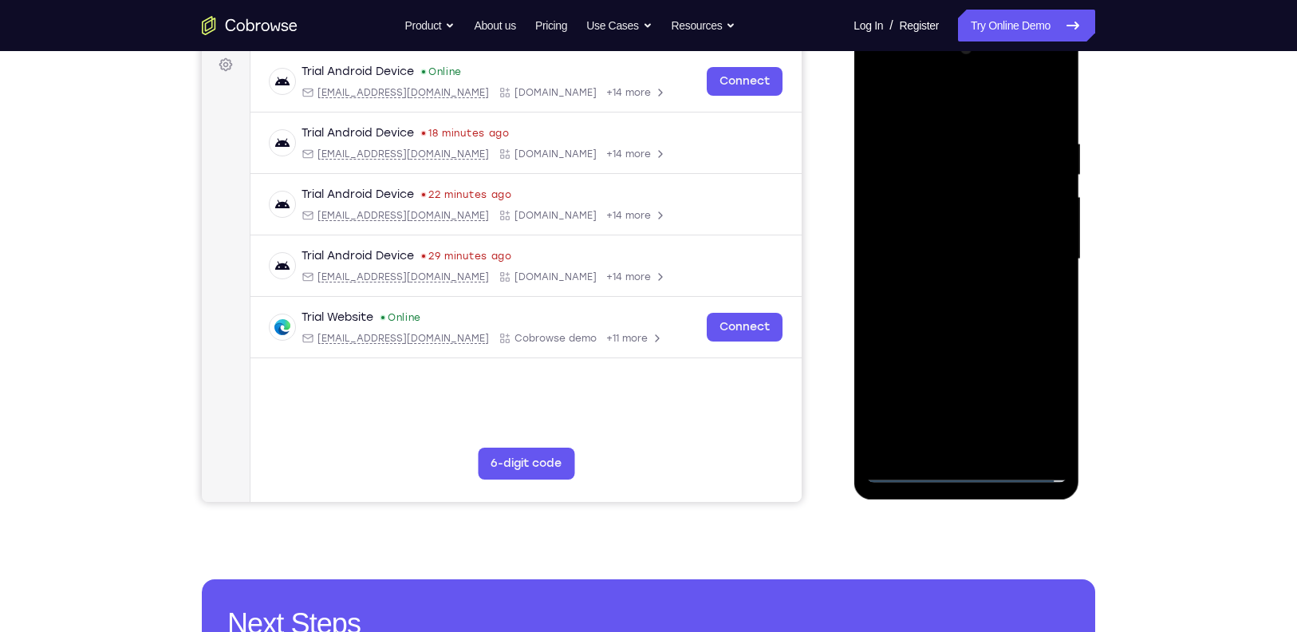
click at [971, 459] on div at bounding box center [965, 259] width 201 height 447
click at [968, 469] on div at bounding box center [965, 259] width 201 height 447
click at [1034, 404] on div at bounding box center [965, 259] width 201 height 447
click at [912, 93] on div at bounding box center [965, 259] width 201 height 447
click at [1029, 264] on div at bounding box center [965, 259] width 201 height 447
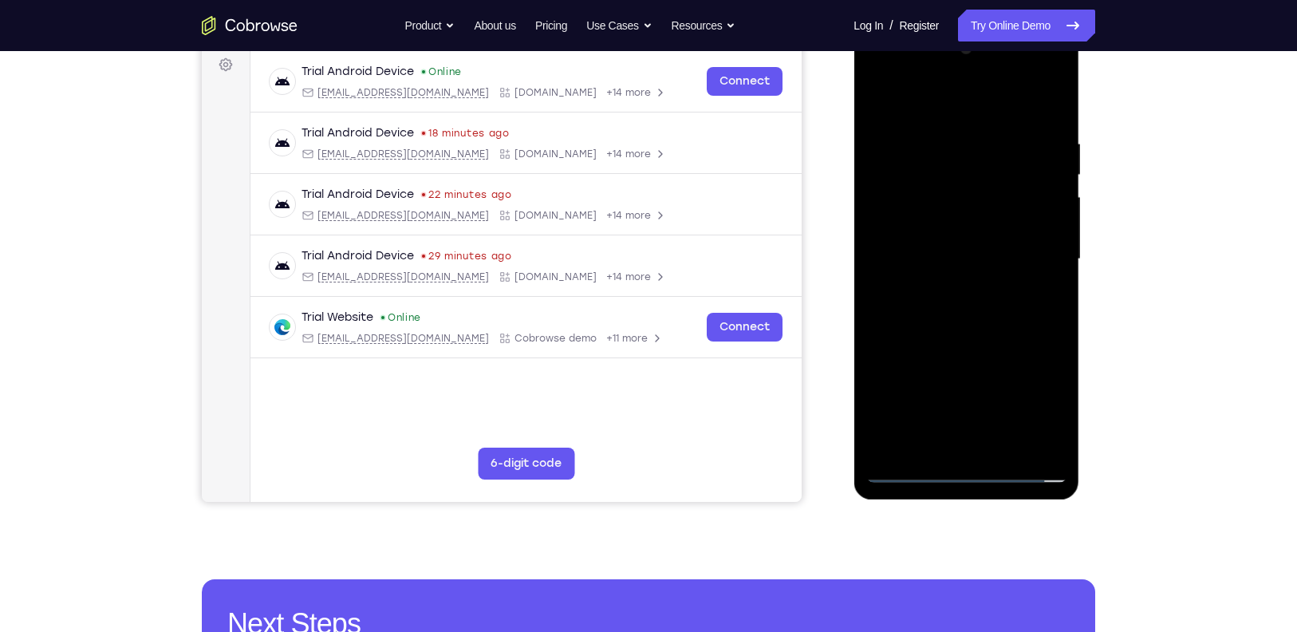
click at [947, 287] on div at bounding box center [965, 259] width 201 height 447
click at [951, 245] on div at bounding box center [965, 259] width 201 height 447
click at [951, 219] on div at bounding box center [965, 259] width 201 height 447
click at [993, 261] on div at bounding box center [965, 259] width 201 height 447
click at [956, 316] on div at bounding box center [965, 259] width 201 height 447
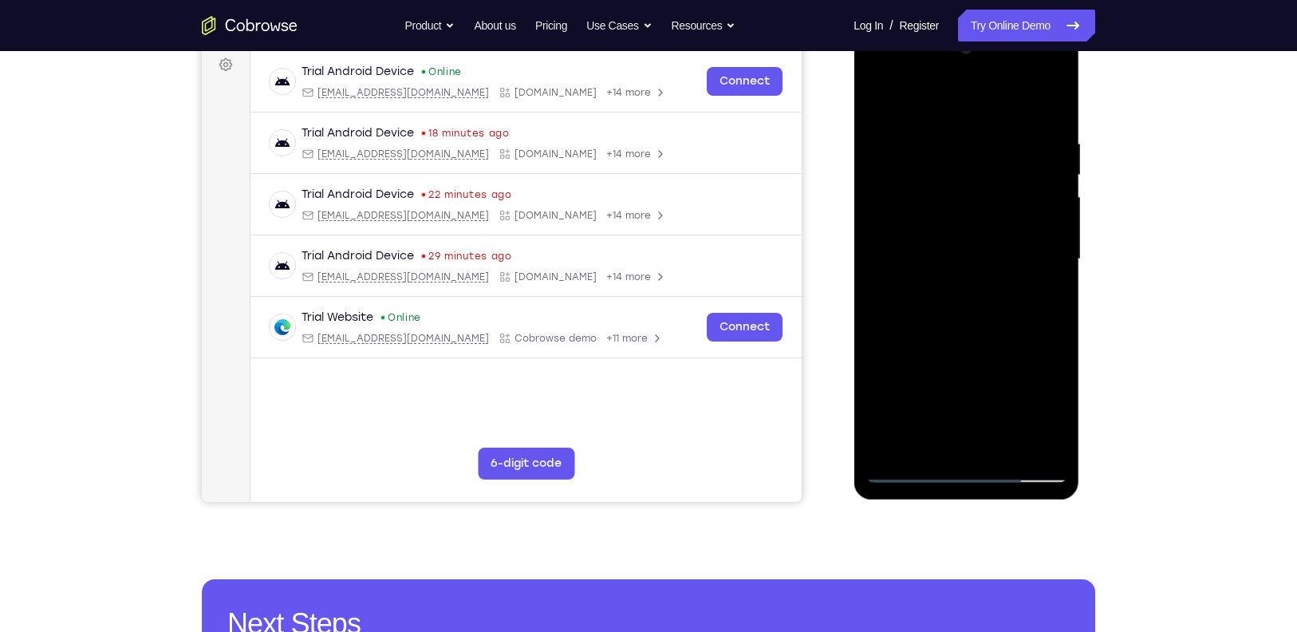
click at [1015, 300] on div at bounding box center [965, 259] width 201 height 447
click at [1015, 312] on div at bounding box center [965, 259] width 201 height 447
click at [1037, 69] on div at bounding box center [965, 259] width 201 height 447
click at [986, 112] on div at bounding box center [965, 259] width 201 height 447
click at [1028, 73] on div at bounding box center [965, 259] width 201 height 447
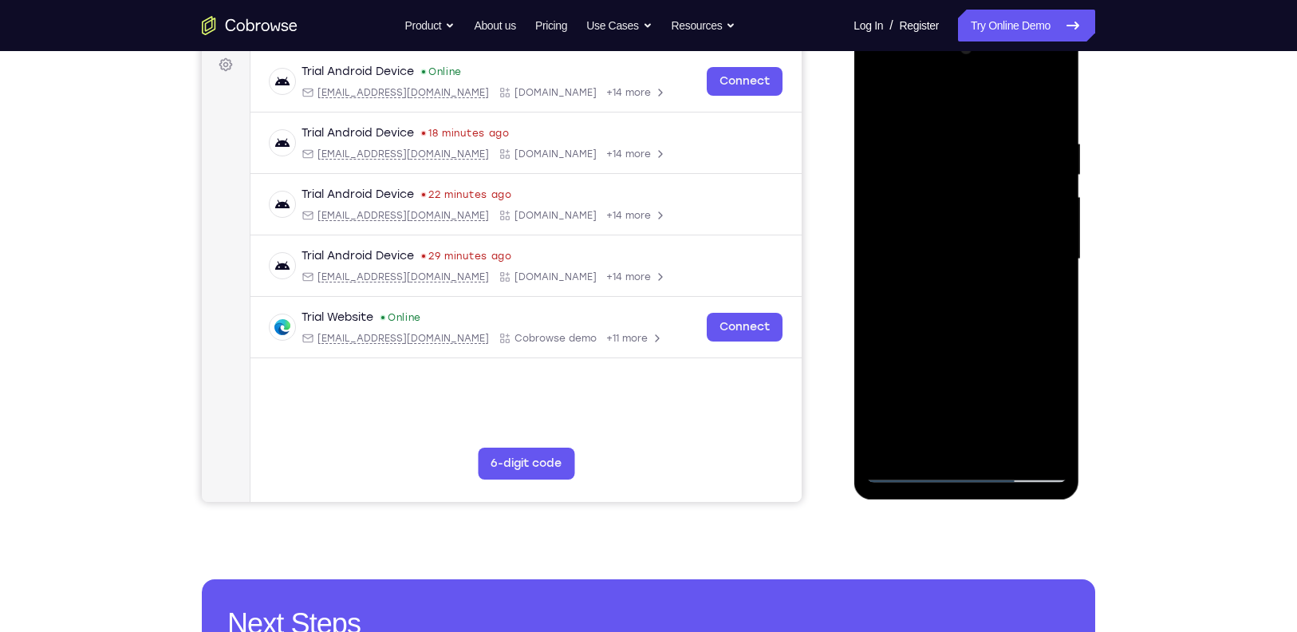
click at [916, 103] on div at bounding box center [965, 259] width 201 height 447
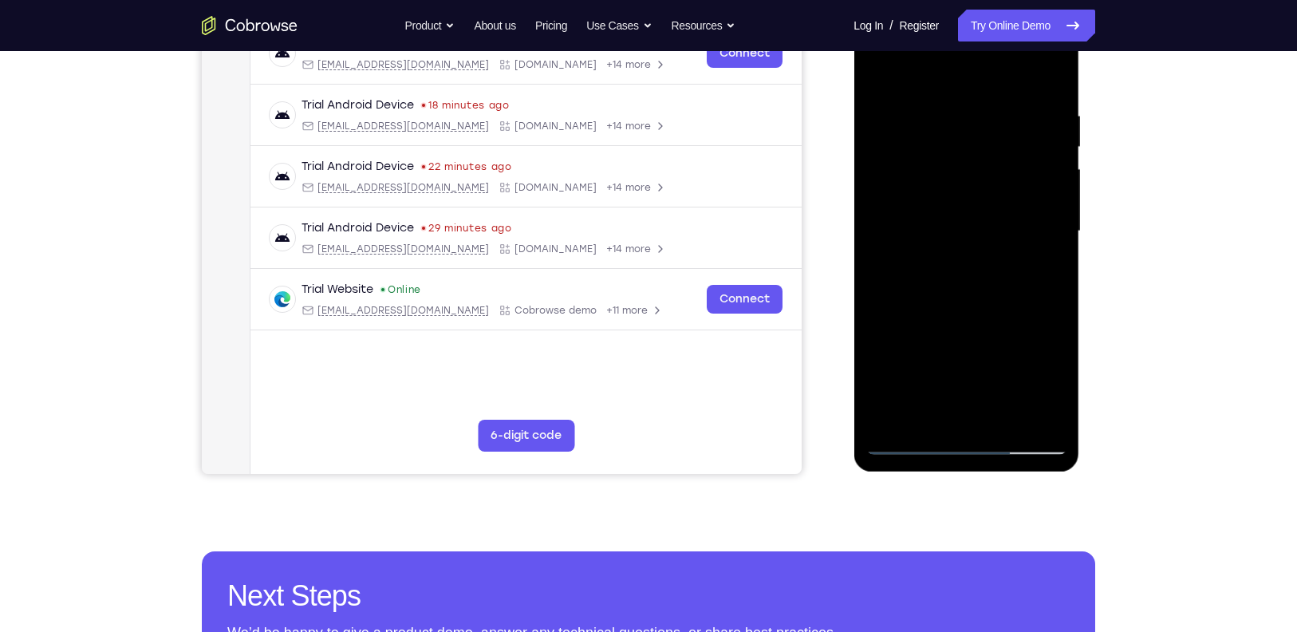
scroll to position [243, 0]
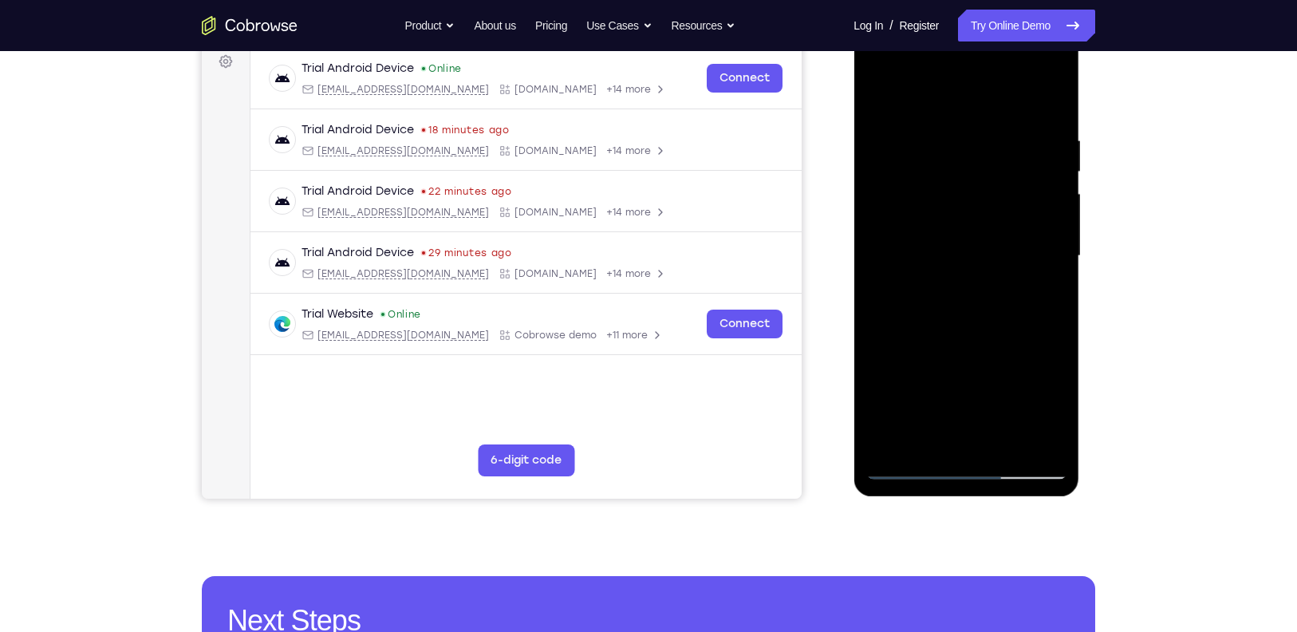
click at [957, 314] on div at bounding box center [965, 256] width 201 height 447
click at [949, 128] on div at bounding box center [965, 256] width 201 height 447
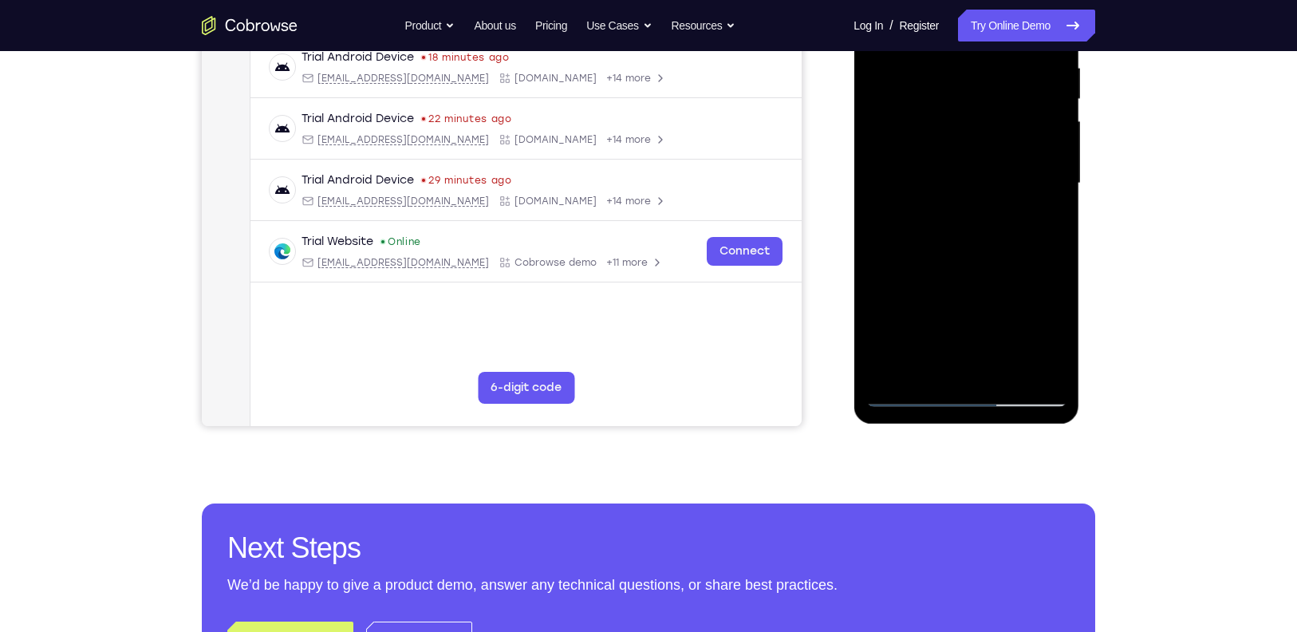
scroll to position [326, 0]
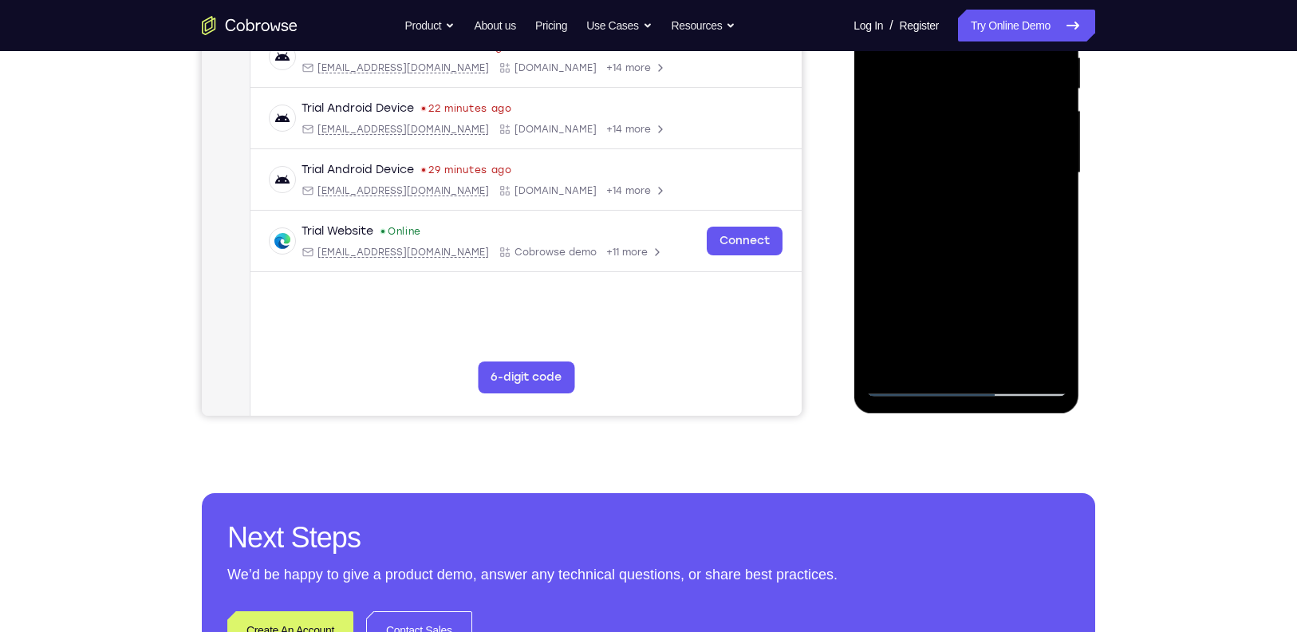
click at [1026, 350] on div at bounding box center [965, 173] width 201 height 447
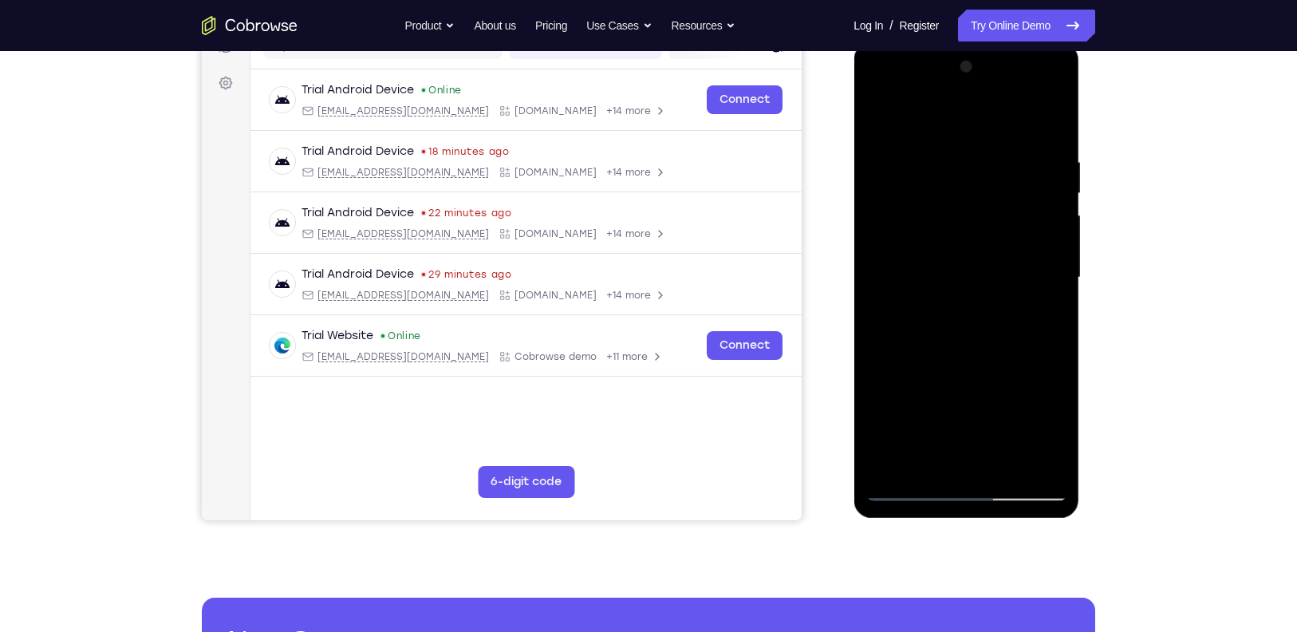
scroll to position [220, 0]
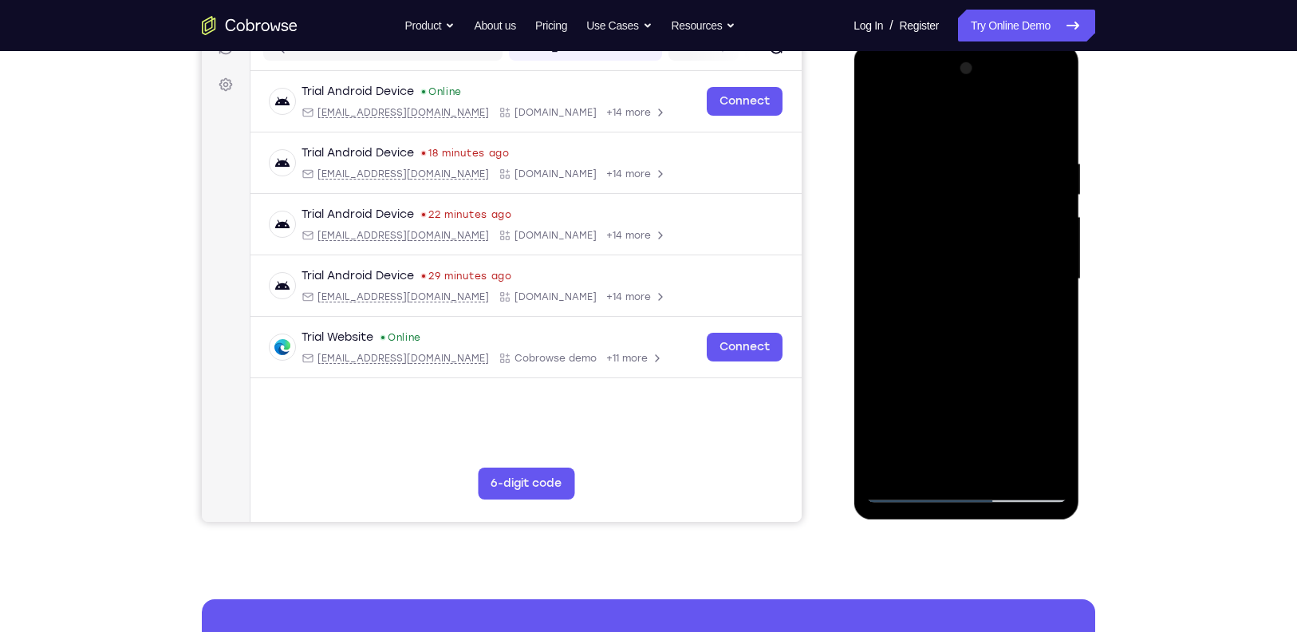
click at [1048, 126] on div at bounding box center [965, 279] width 201 height 447
